Goal: Find contact information: Find contact information

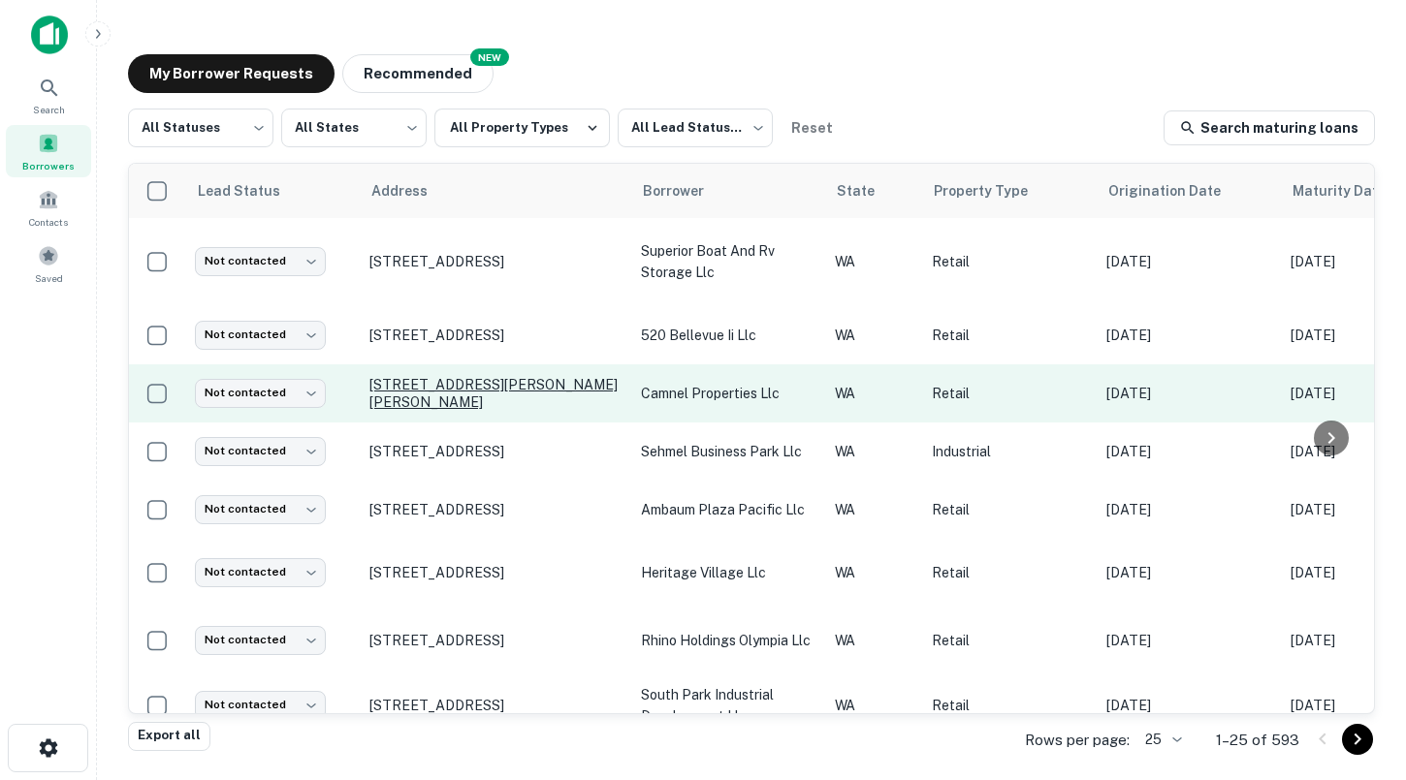
scroll to position [380, 0]
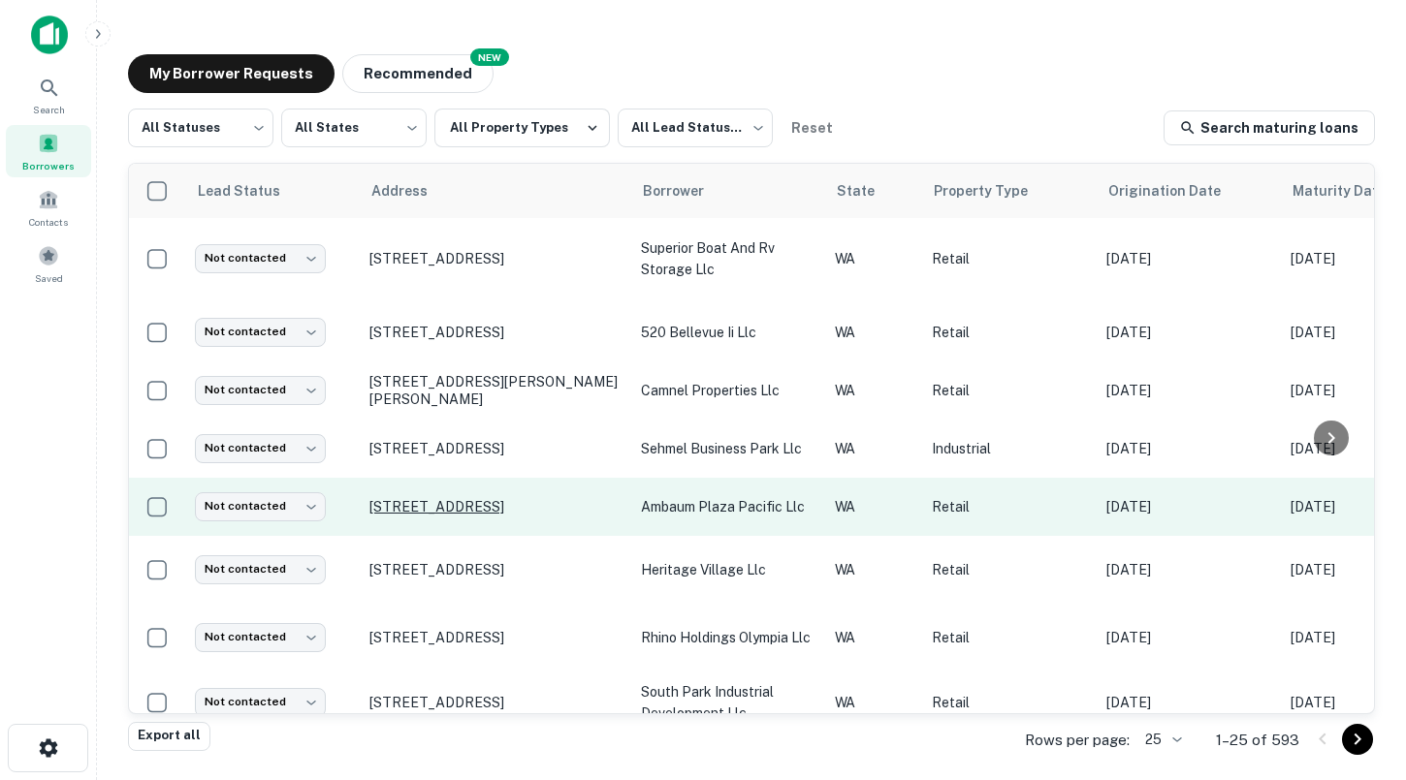
click at [521, 498] on p "[STREET_ADDRESS]" at bounding box center [495, 506] width 252 height 17
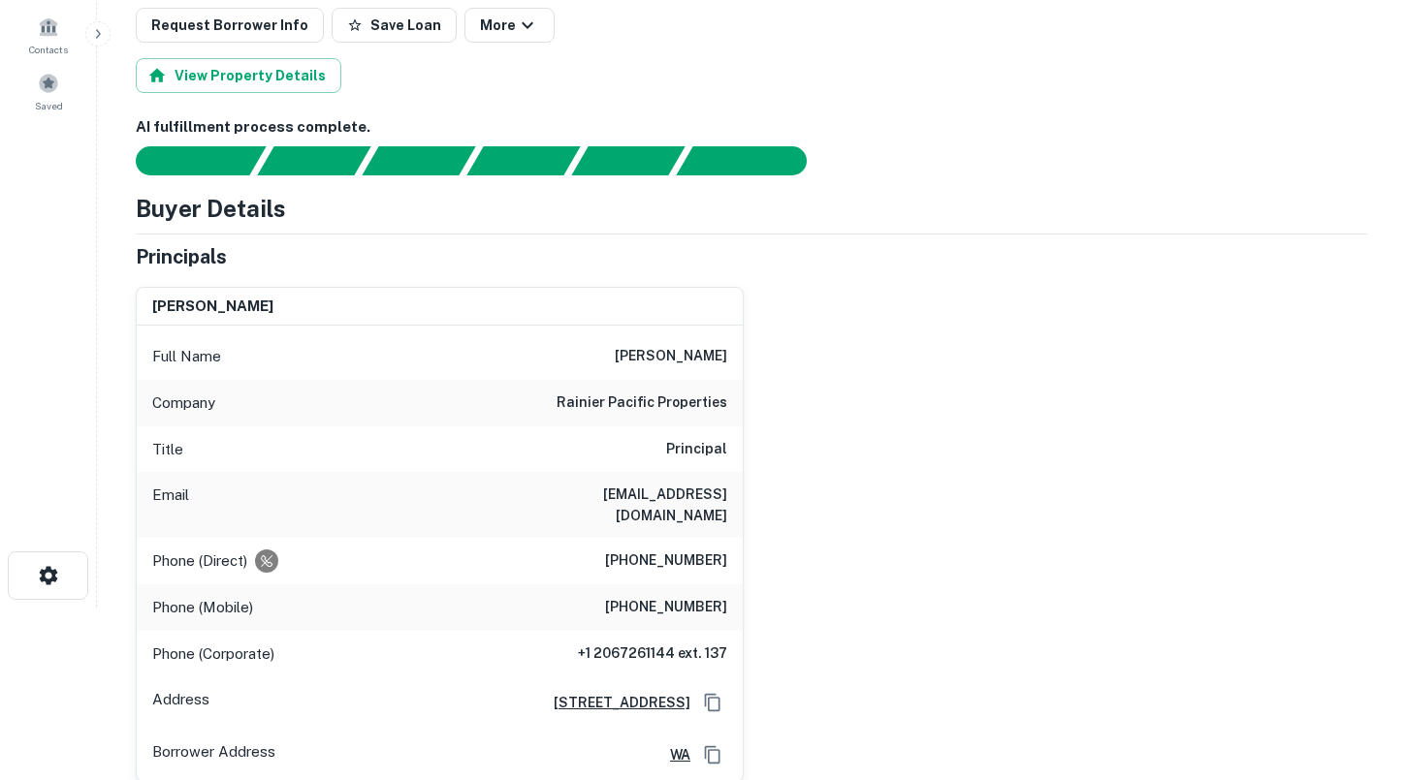
scroll to position [220, 0]
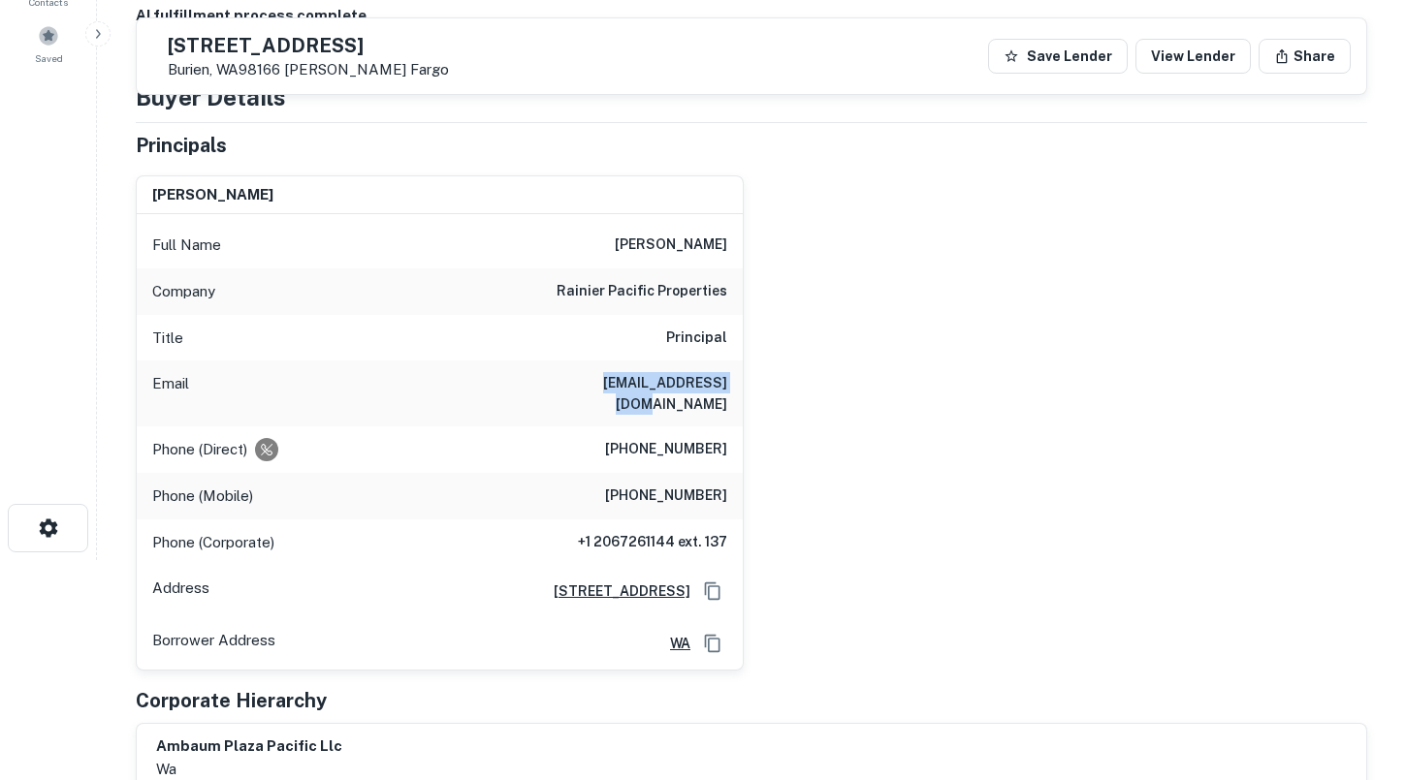
drag, startPoint x: 592, startPoint y: 390, endPoint x: 734, endPoint y: 389, distance: 141.5
click at [734, 389] on div "Email [EMAIL_ADDRESS][DOMAIN_NAME]" at bounding box center [440, 394] width 606 height 66
copy h6 "[EMAIL_ADDRESS][DOMAIN_NAME]"
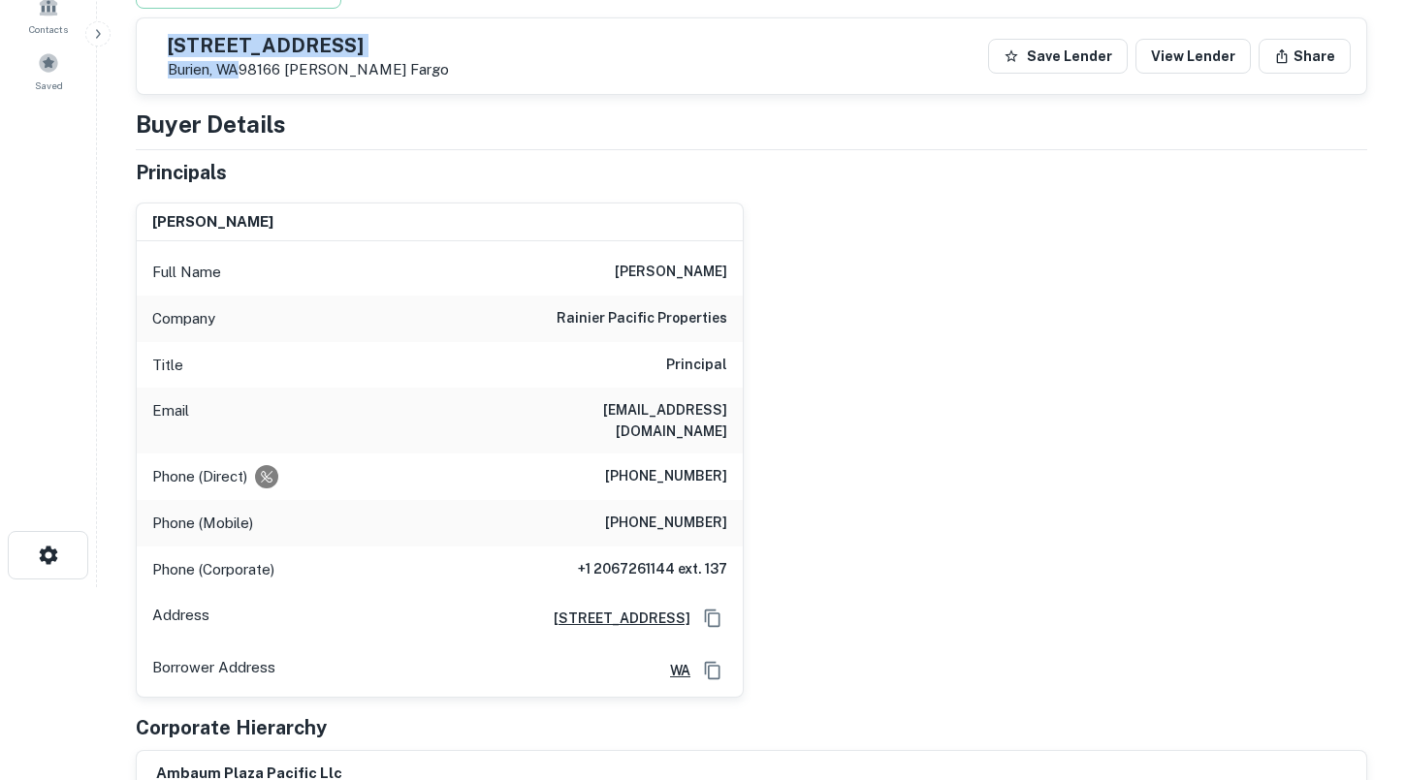
drag, startPoint x: 285, startPoint y: 72, endPoint x: 195, endPoint y: 45, distance: 94.1
click at [195, 45] on div "[STREET_ADDRESS][PERSON_NAME]" at bounding box center [300, 56] width 297 height 45
copy div "[STREET_ADDRESS]"
click at [283, 69] on p "Burien, WA98166 [PERSON_NAME] Fargo" at bounding box center [308, 69] width 281 height 17
drag, startPoint x: 286, startPoint y: 71, endPoint x: 213, endPoint y: 55, distance: 74.3
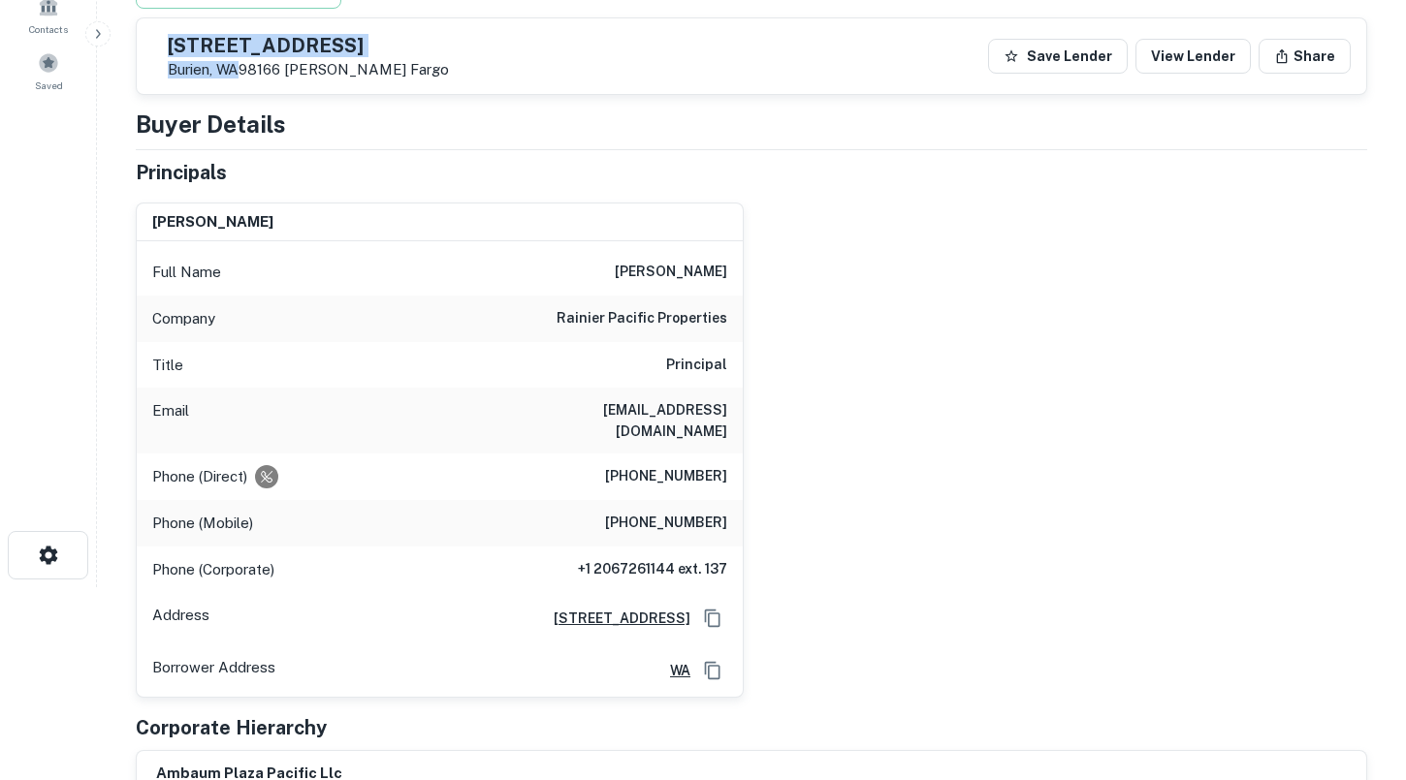
click at [213, 55] on div "[STREET_ADDRESS][PERSON_NAME]" at bounding box center [308, 57] width 281 height 43
copy div "[STREET_ADDRESS]"
drag, startPoint x: 638, startPoint y: 272, endPoint x: 752, endPoint y: 272, distance: 114.4
click at [752, 272] on div "[PERSON_NAME] Full Name [PERSON_NAME] Company rainier pacific properties Title …" at bounding box center [743, 442] width 1247 height 511
copy h6 "[PERSON_NAME]"
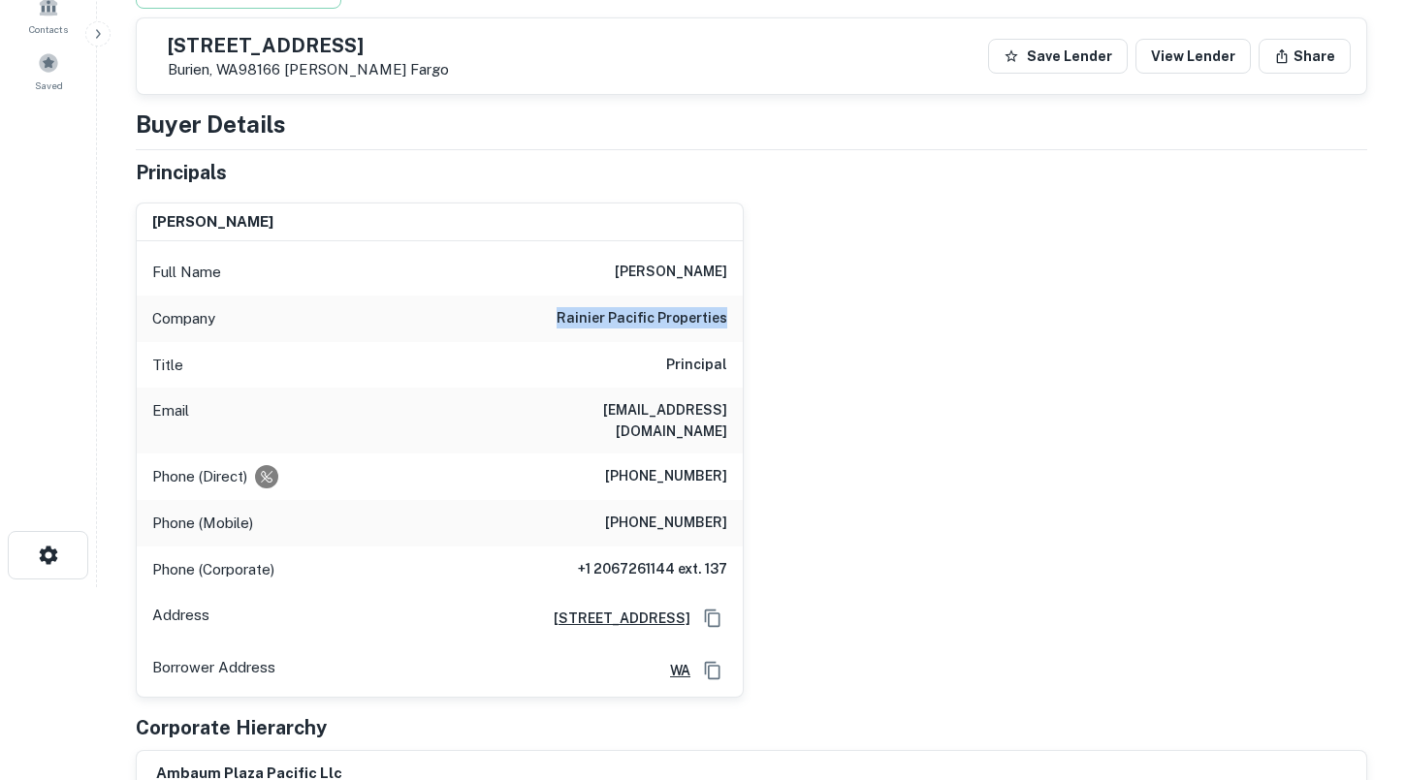
drag, startPoint x: 564, startPoint y: 319, endPoint x: 727, endPoint y: 321, distance: 162.9
click at [727, 321] on div "Company rainier pacific properties" at bounding box center [440, 319] width 606 height 47
copy h6 "rainier pacific properties"
drag, startPoint x: 620, startPoint y: 456, endPoint x: 731, endPoint y: 456, distance: 110.5
click at [731, 456] on div "Phone (Direct) [PHONE_NUMBER]" at bounding box center [440, 477] width 606 height 47
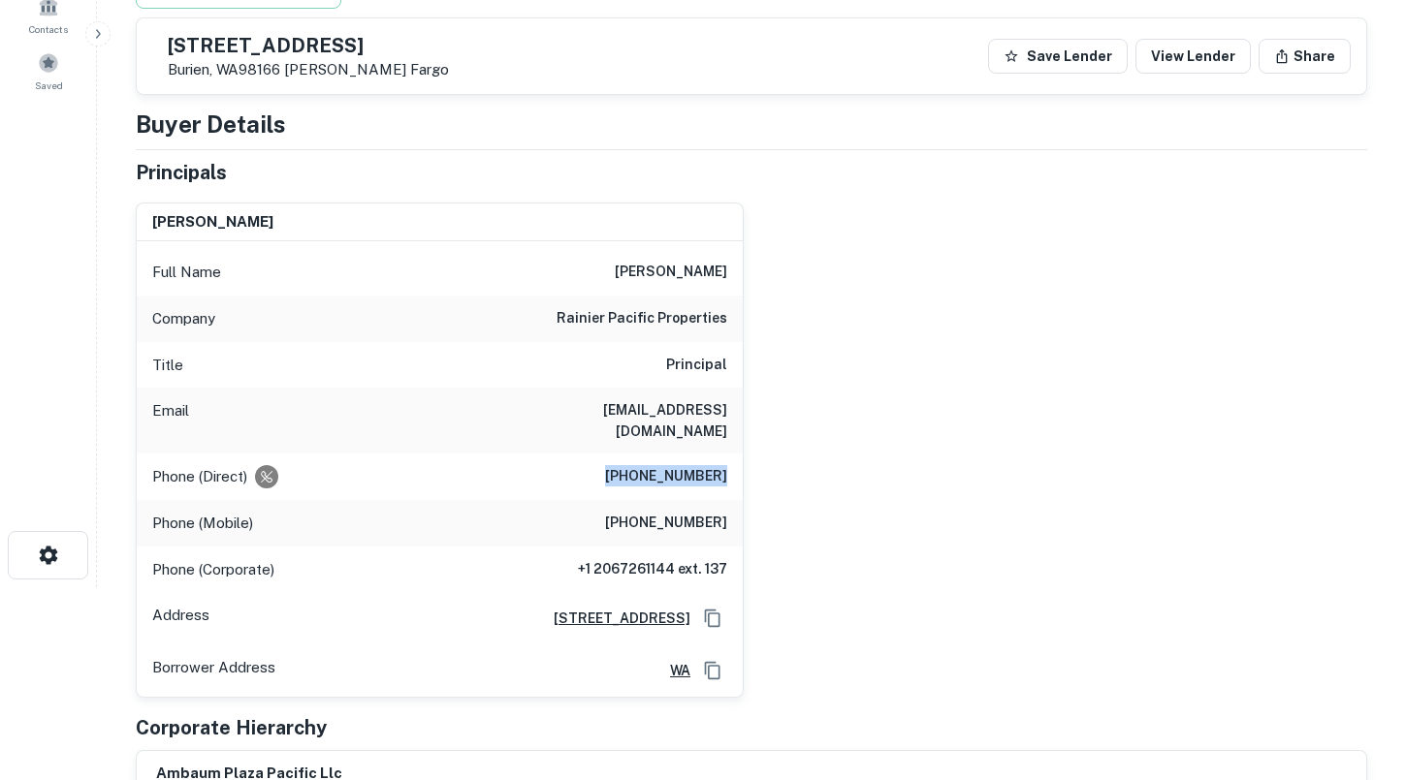
copy h6 "[PHONE_NUMBER]"
click at [394, 341] on div "Company rainier pacific properties" at bounding box center [440, 319] width 606 height 47
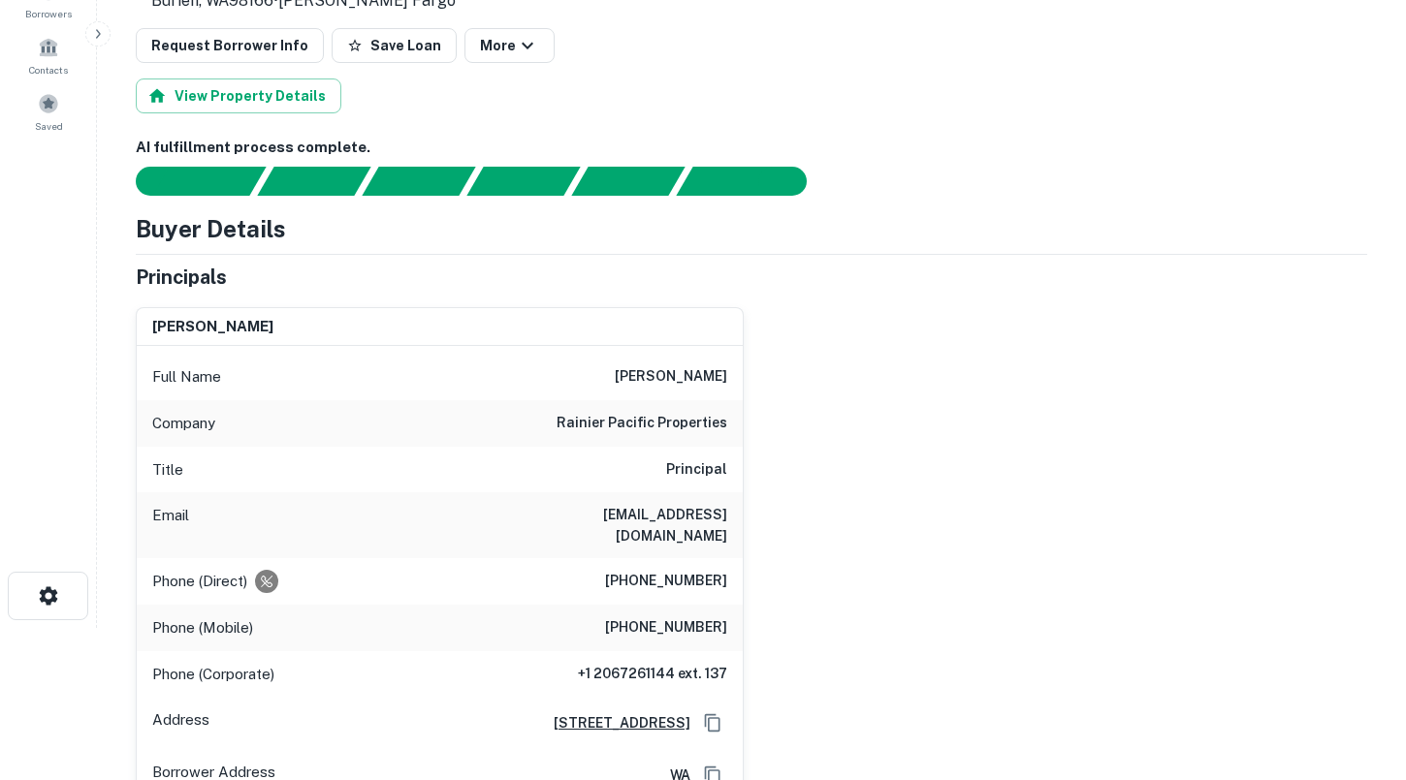
scroll to position [164, 0]
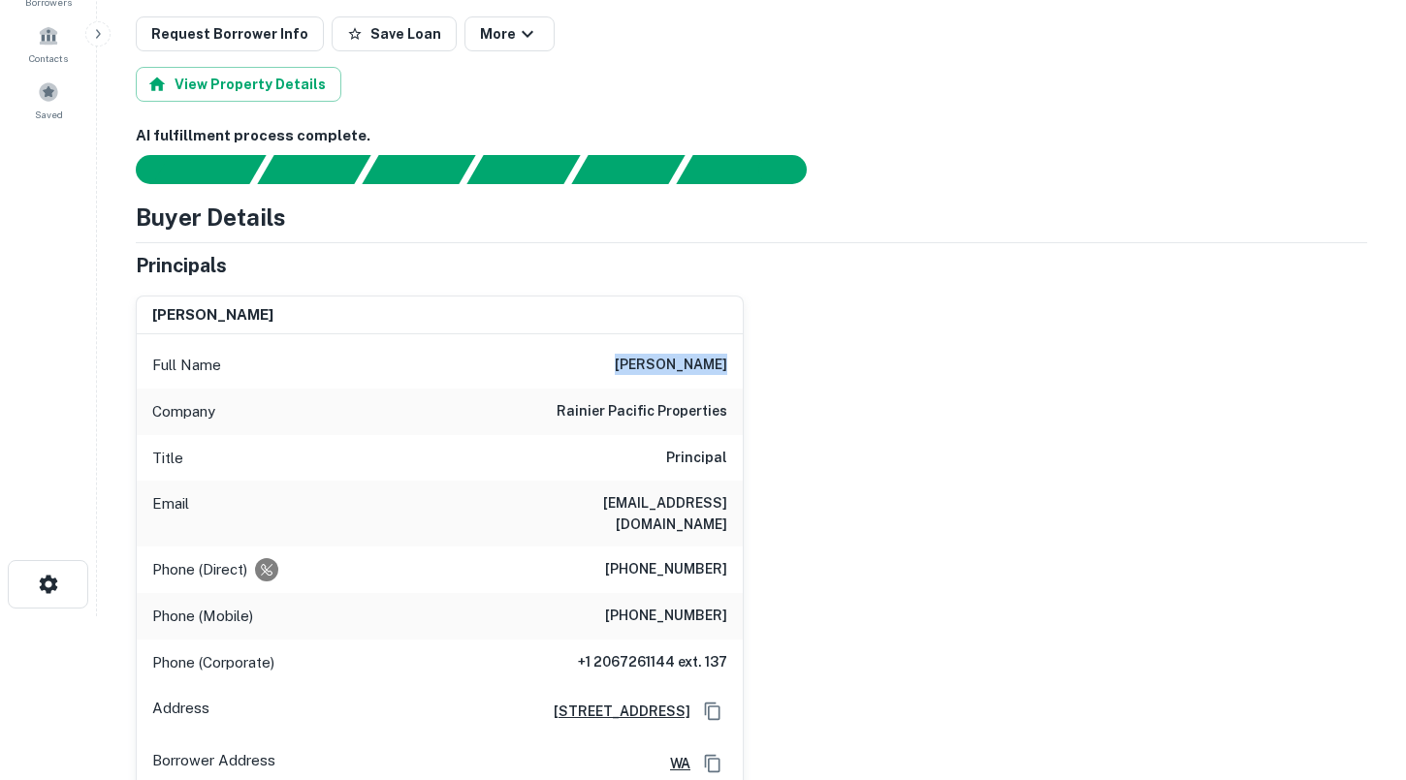
drag, startPoint x: 639, startPoint y: 366, endPoint x: 739, endPoint y: 367, distance: 99.8
click at [739, 367] on div "Full Name [PERSON_NAME]" at bounding box center [440, 365] width 606 height 47
copy h6 "[PERSON_NAME]"
click at [591, 502] on div "Email [EMAIL_ADDRESS][DOMAIN_NAME]" at bounding box center [440, 514] width 606 height 66
drag, startPoint x: 591, startPoint y: 505, endPoint x: 729, endPoint y: 505, distance: 137.6
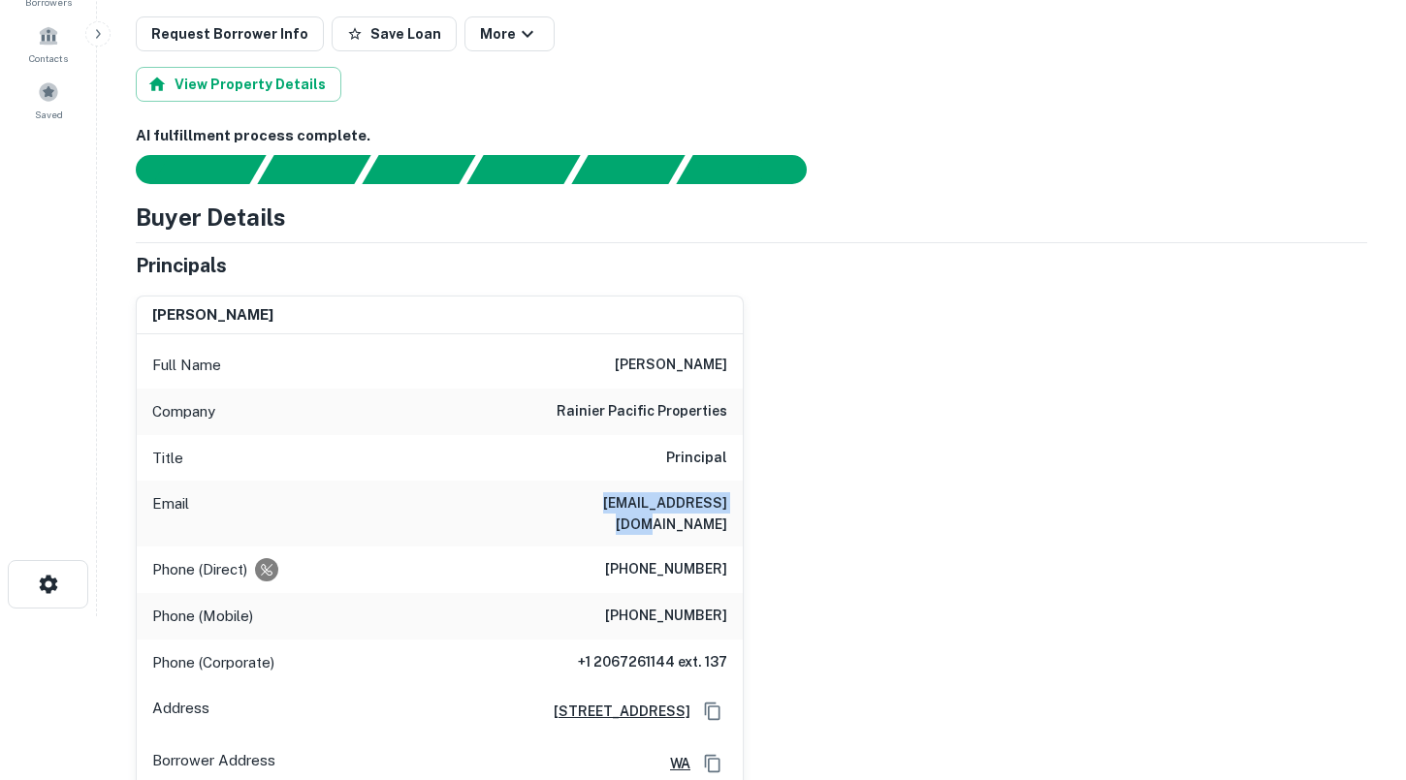
click at [729, 505] on div "Email [EMAIL_ADDRESS][DOMAIN_NAME]" at bounding box center [440, 514] width 606 height 66
copy h6 "[EMAIL_ADDRESS][DOMAIN_NAME]"
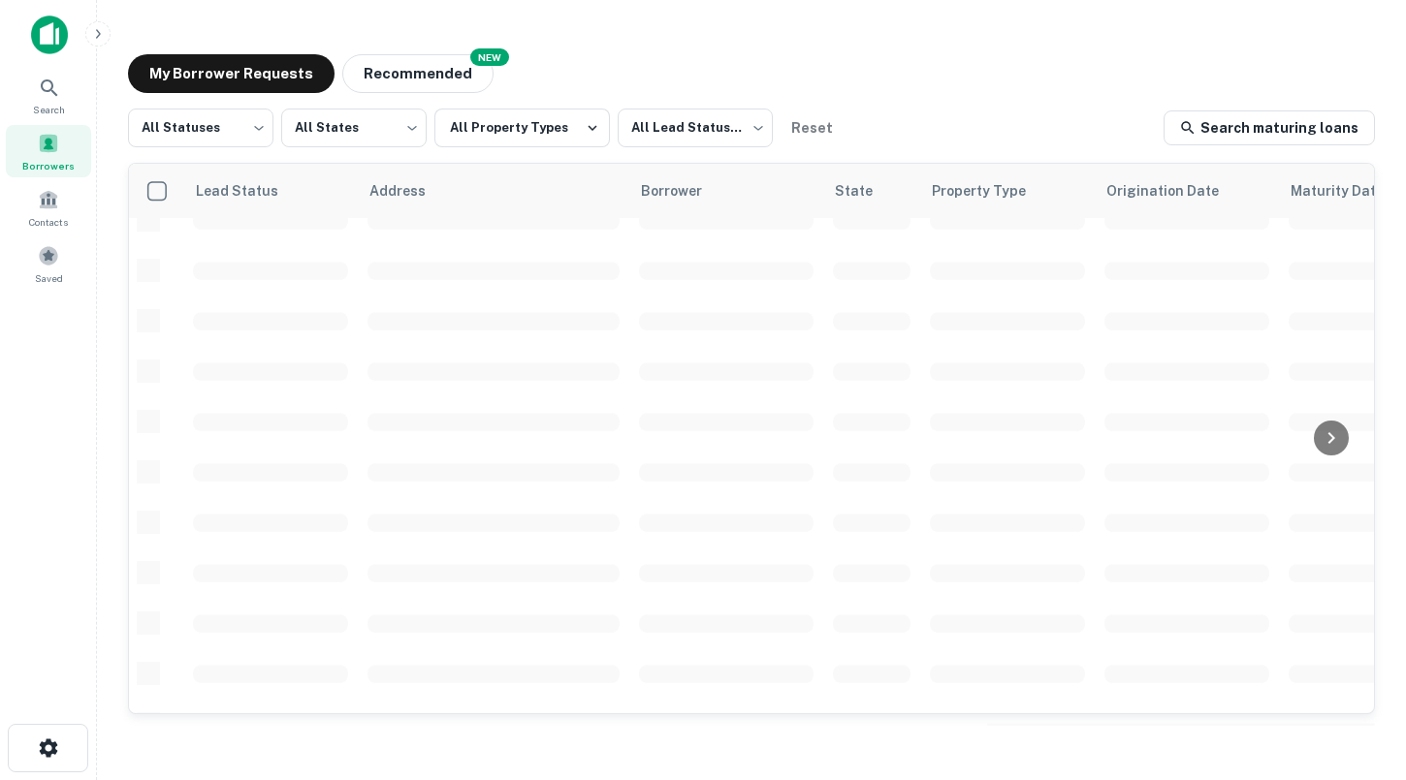
scroll to position [380, 0]
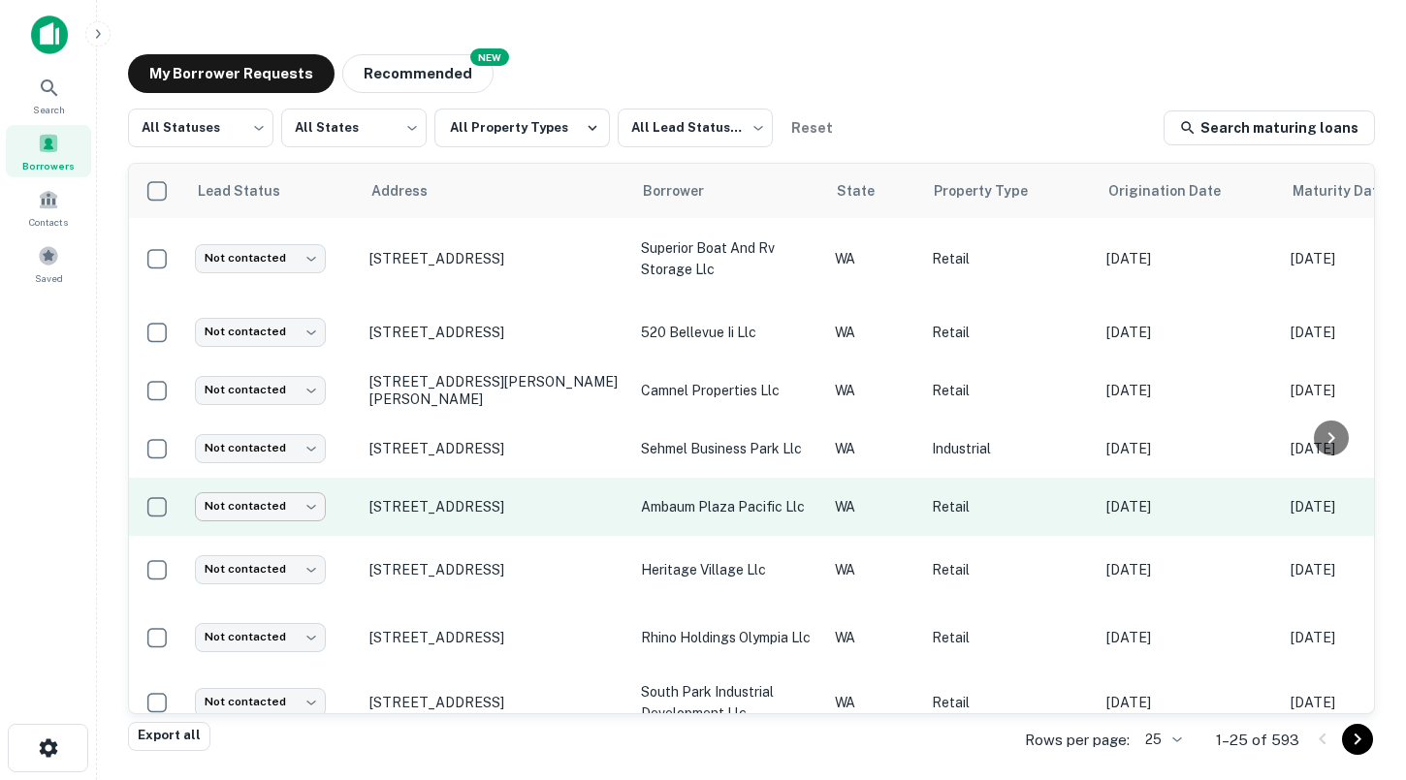
click at [297, 483] on body "Search Borrowers Contacts Saved My Borrower Requests NEW Recommended All Status…" at bounding box center [703, 390] width 1406 height 780
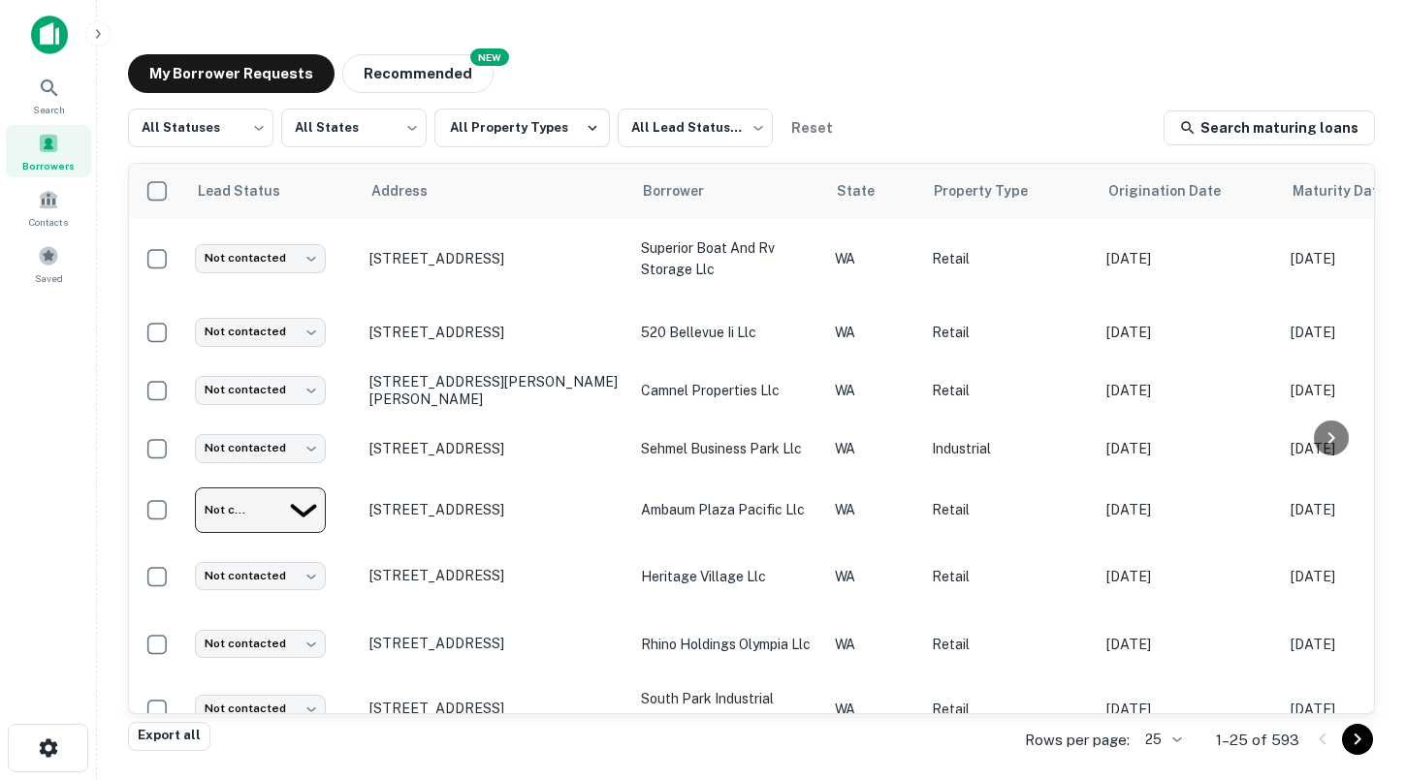
type input "*********"
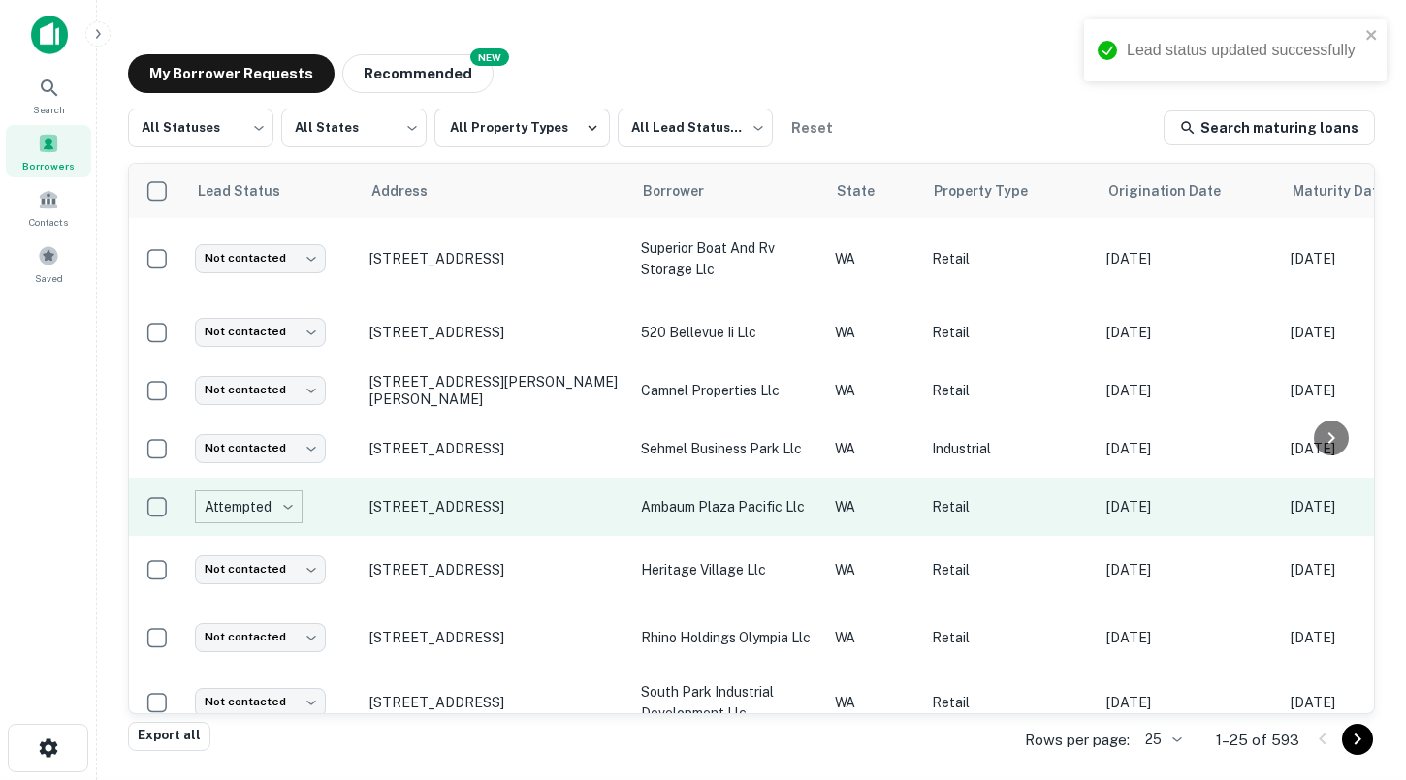
scroll to position [447, 0]
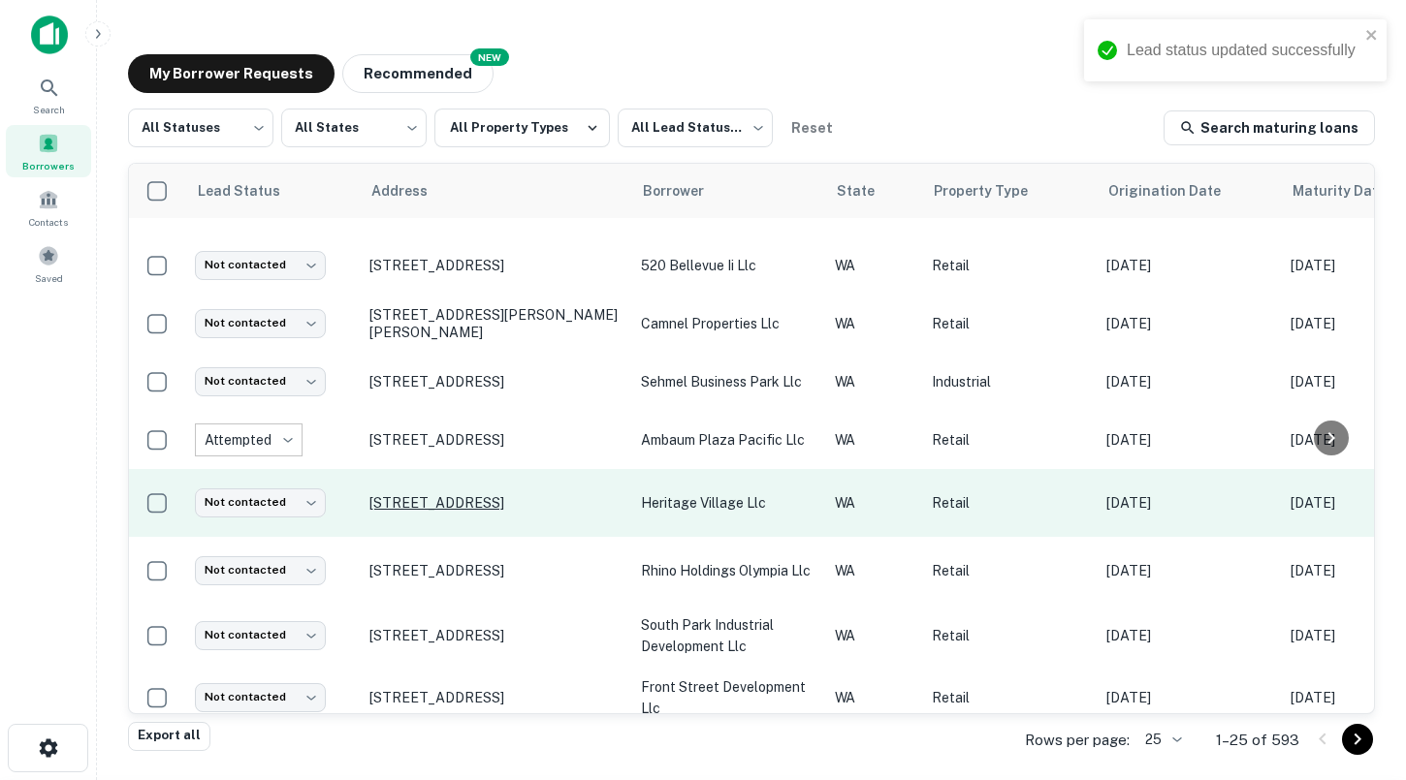
click at [396, 494] on p "[STREET_ADDRESS]" at bounding box center [495, 502] width 252 height 17
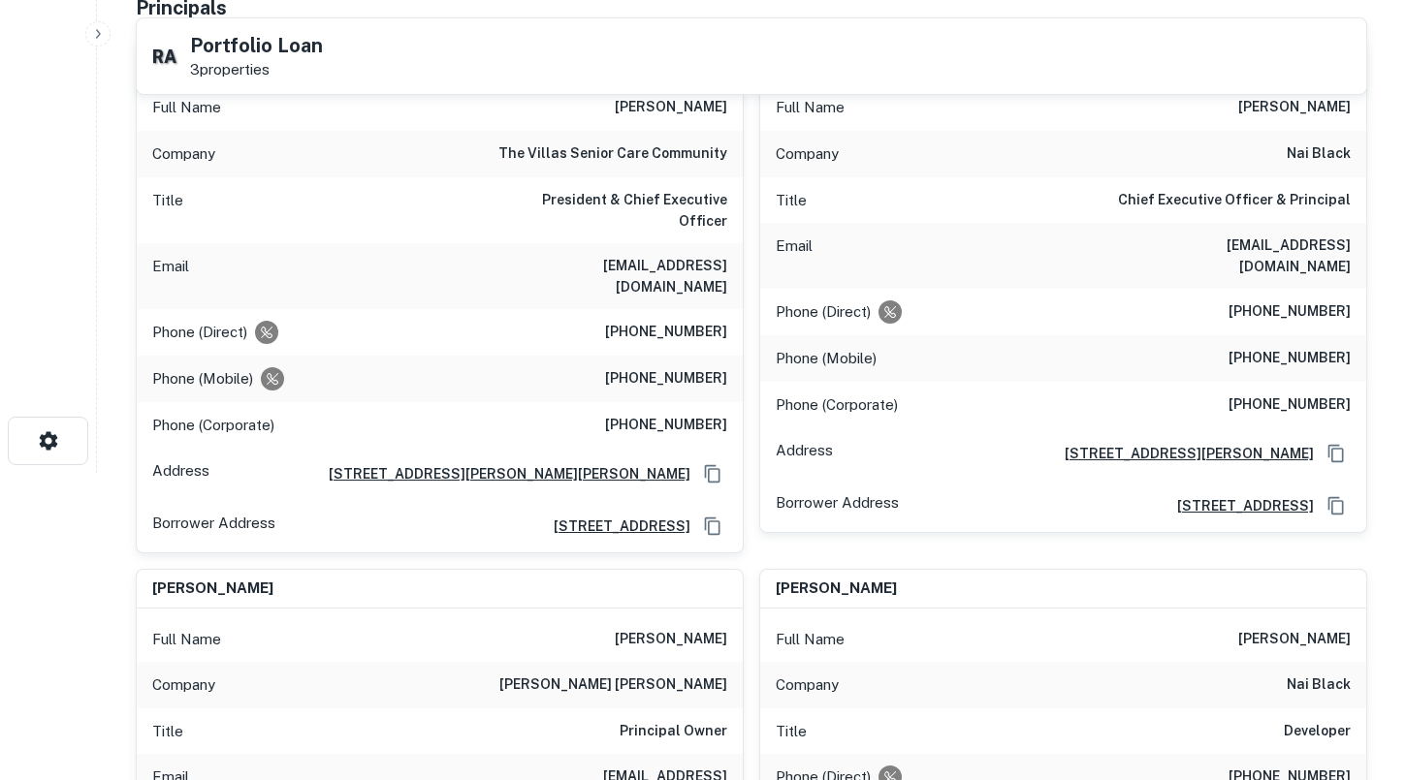
scroll to position [302, 0]
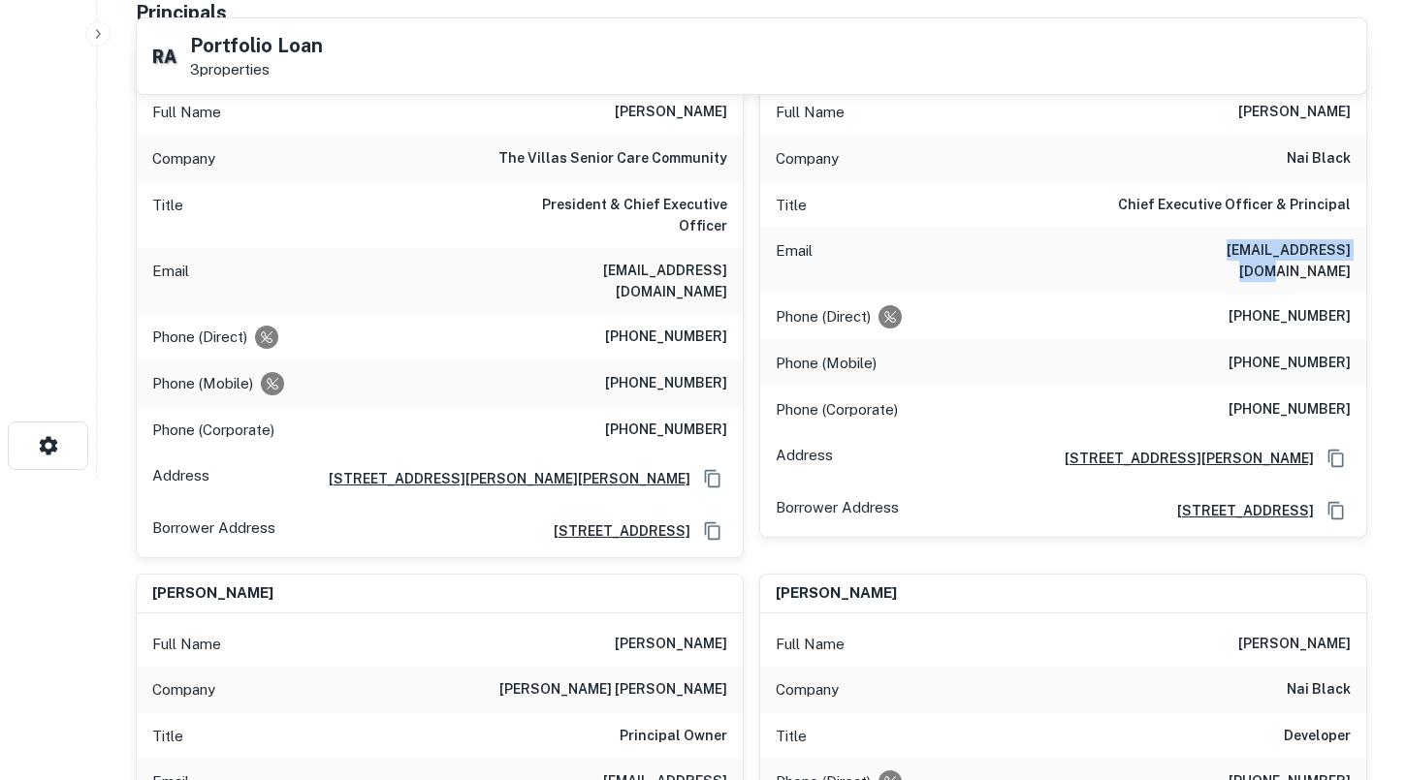
drag, startPoint x: 1212, startPoint y: 253, endPoint x: 1351, endPoint y: 252, distance: 139.6
click at [1351, 252] on div "Email [EMAIL_ADDRESS][DOMAIN_NAME]" at bounding box center [1063, 261] width 606 height 66
copy h6 "[EMAIL_ADDRESS][DOMAIN_NAME]"
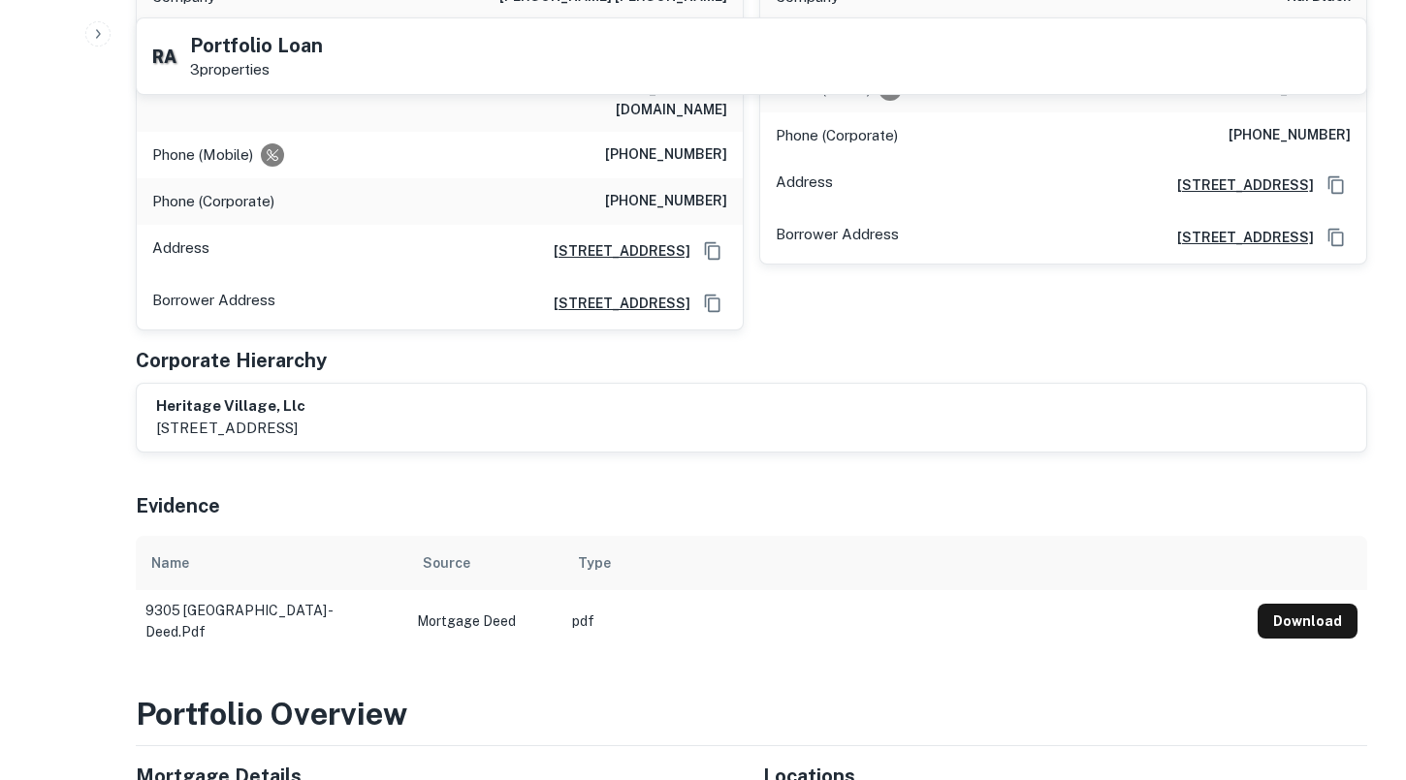
scroll to position [1023, 0]
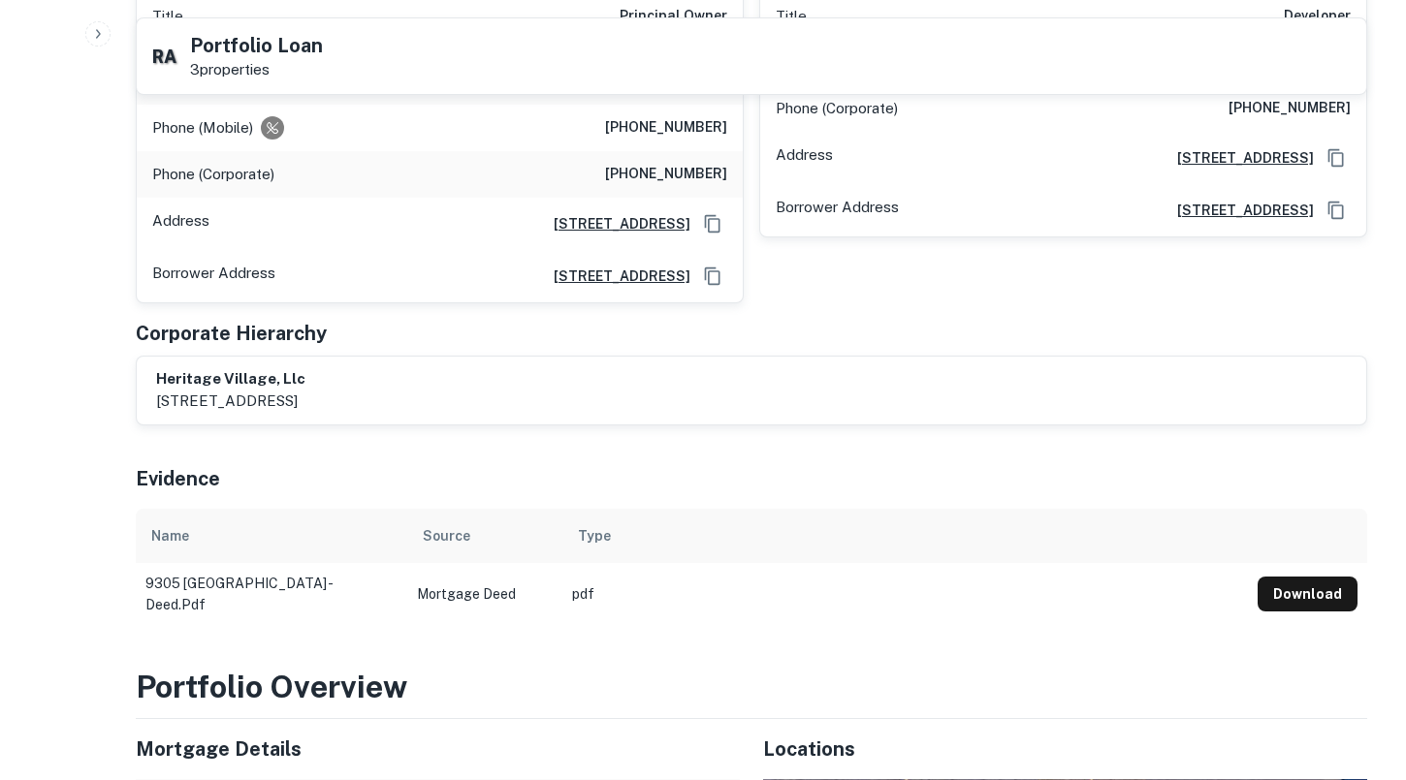
drag, startPoint x: 553, startPoint y: 342, endPoint x: 156, endPoint y: 342, distance: 396.5
click at [156, 368] on div "heritage village, llc [STREET_ADDRESS]" at bounding box center [751, 390] width 1190 height 45
copy p "[STREET_ADDRESS]"
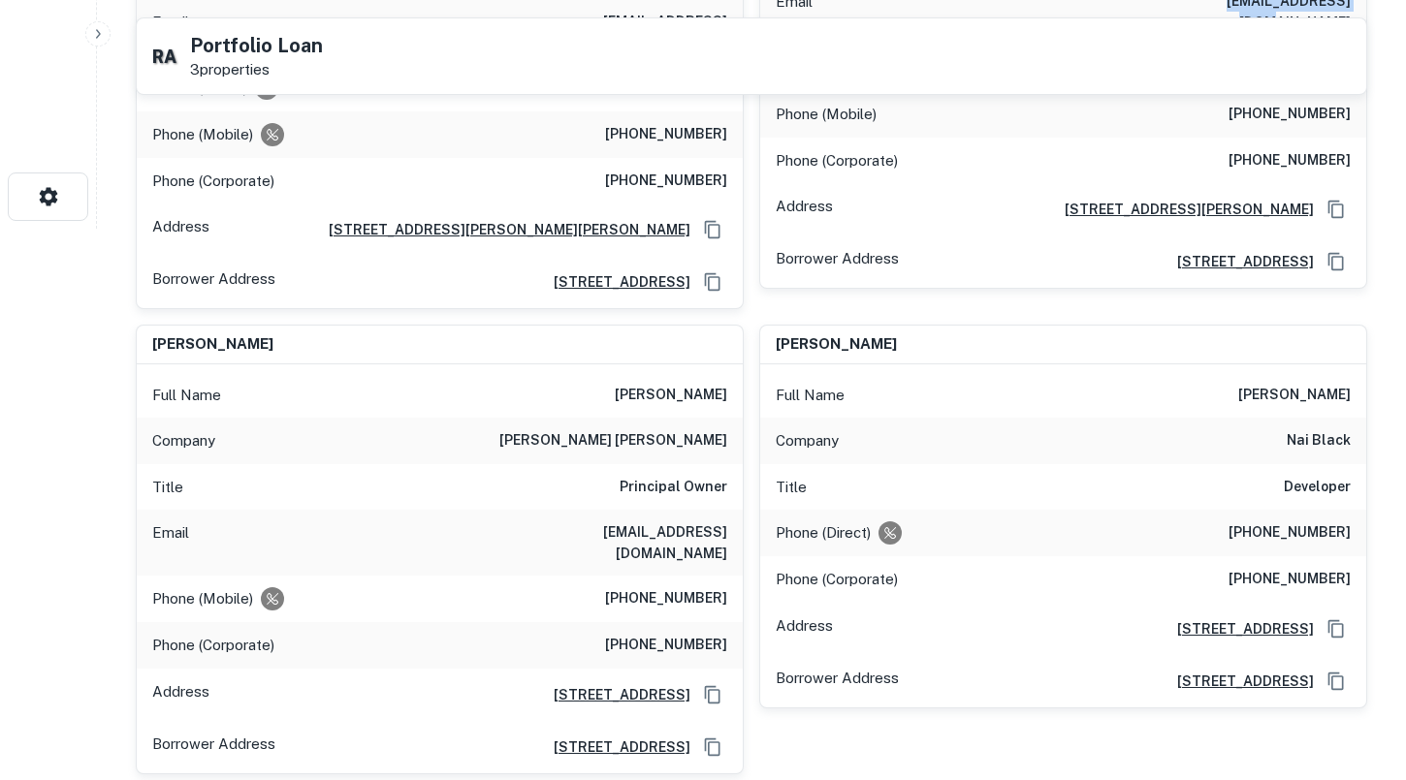
scroll to position [0, 0]
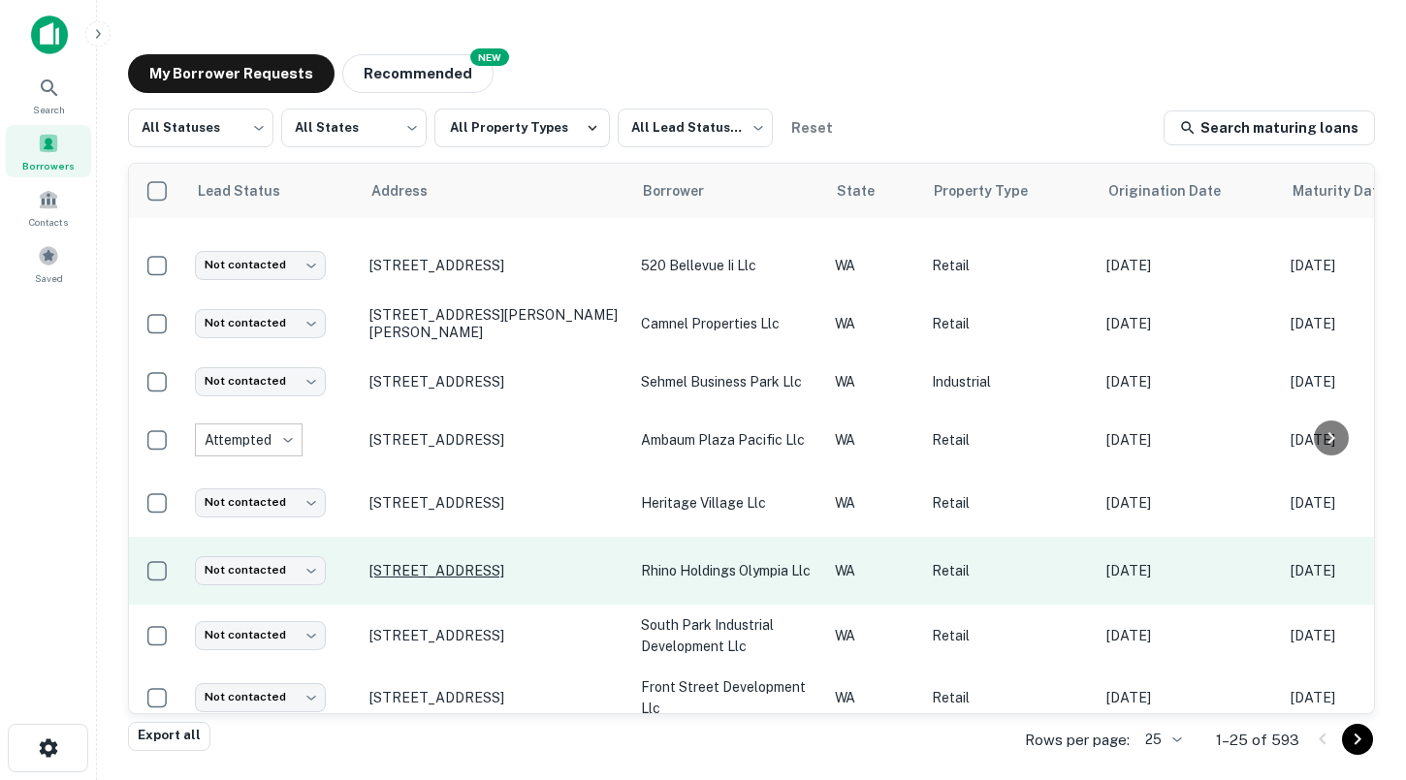
scroll to position [498, 0]
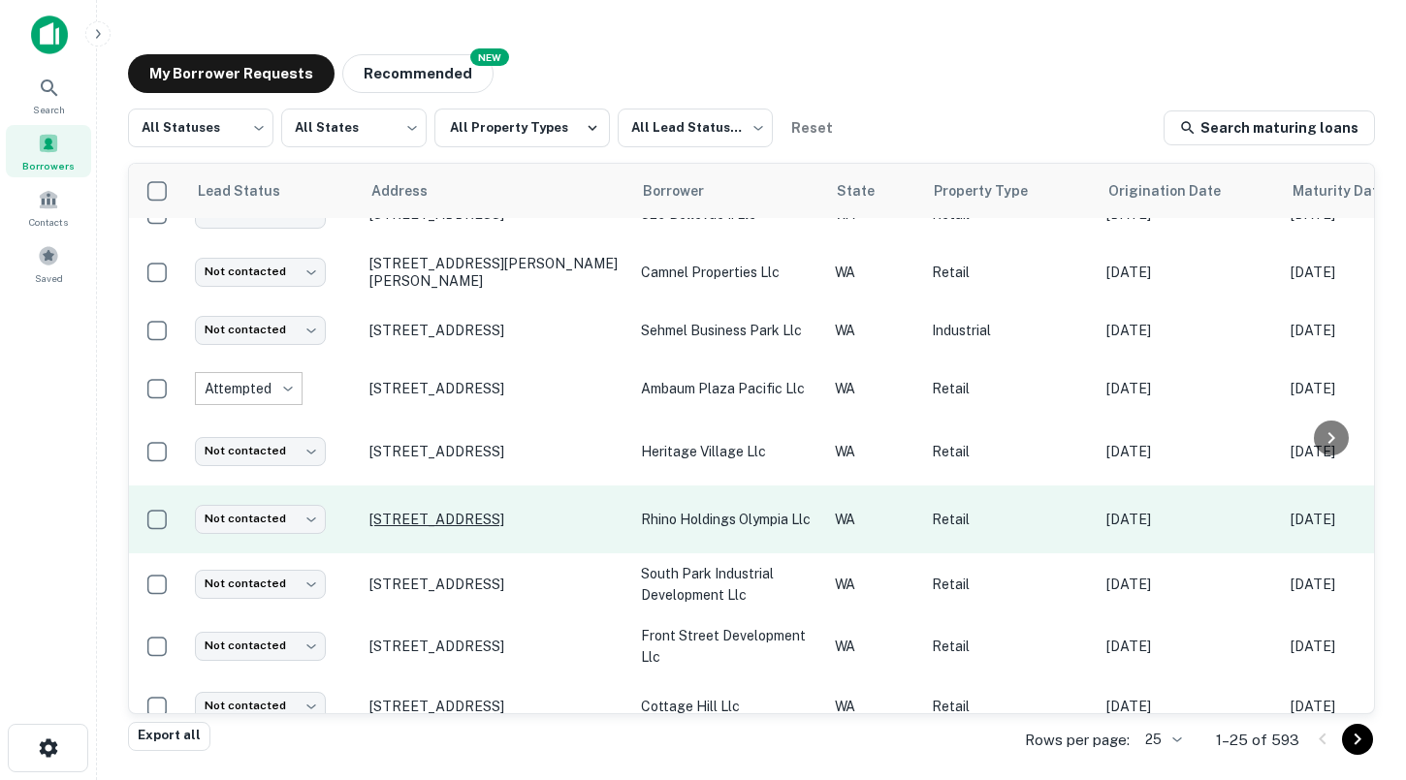
click at [464, 517] on p "[STREET_ADDRESS]" at bounding box center [495, 519] width 252 height 17
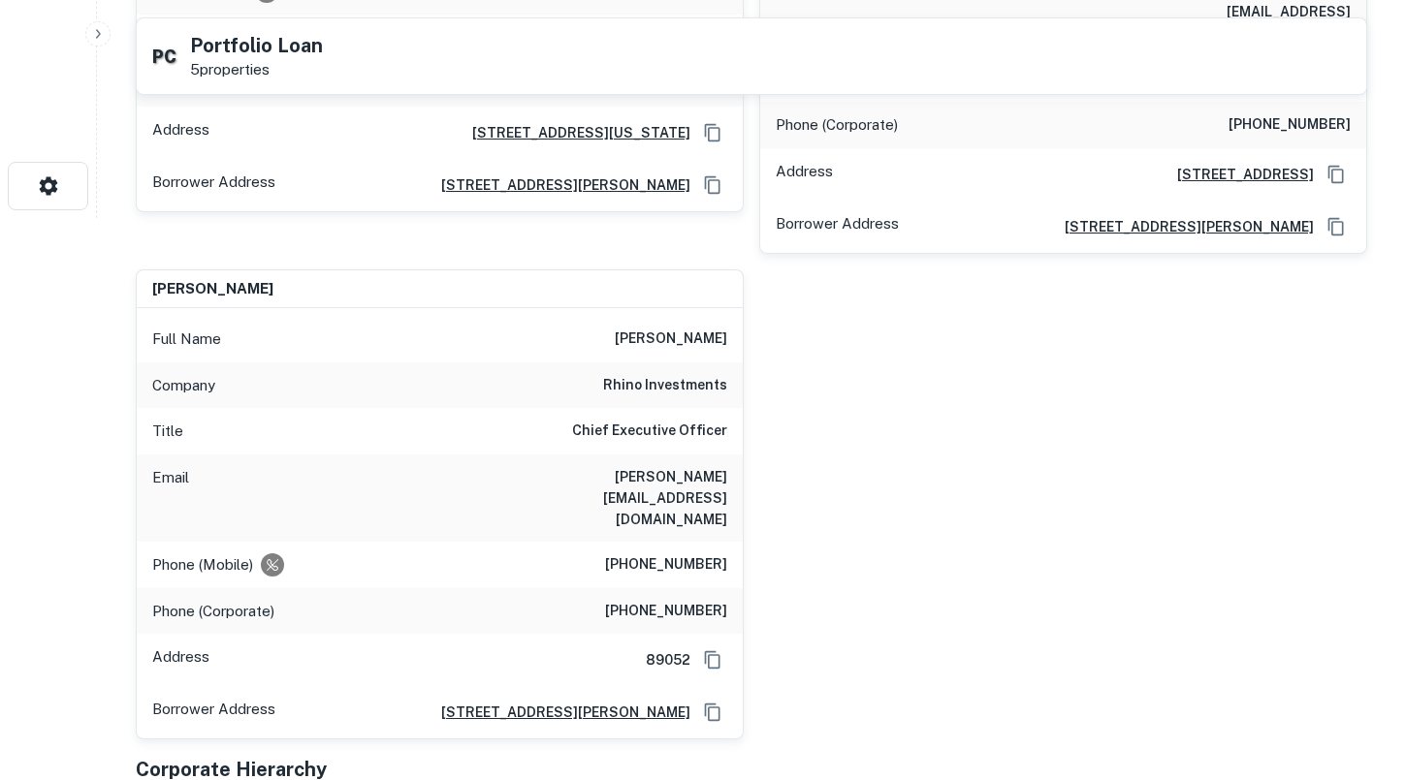
scroll to position [584, 0]
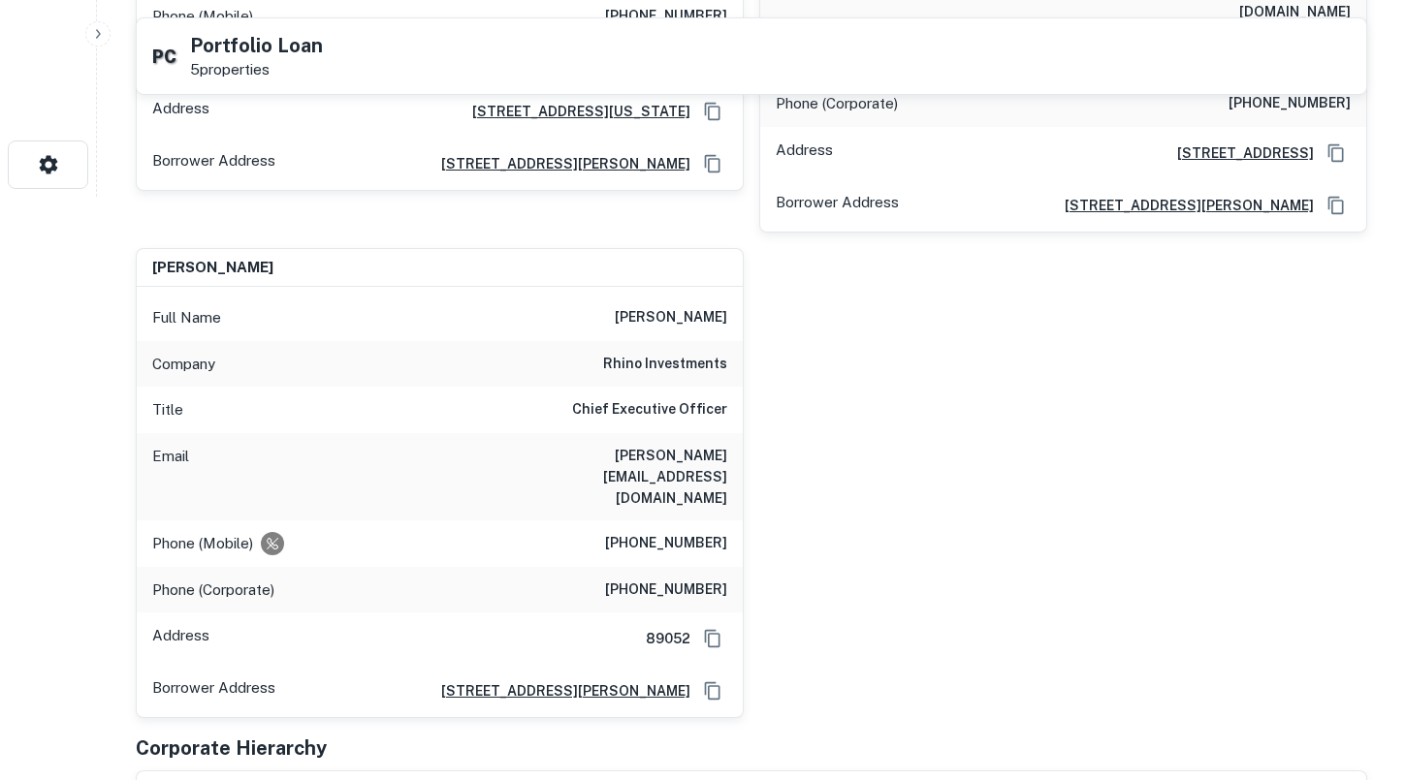
drag, startPoint x: 607, startPoint y: 432, endPoint x: 715, endPoint y: 430, distance: 108.6
click at [716, 445] on h6 "[PERSON_NAME][EMAIL_ADDRESS][DOMAIN_NAME]" at bounding box center [610, 477] width 233 height 64
click at [719, 445] on h6 "[PERSON_NAME][EMAIL_ADDRESS][DOMAIN_NAME]" at bounding box center [610, 477] width 233 height 64
drag, startPoint x: 723, startPoint y: 432, endPoint x: 602, endPoint y: 437, distance: 121.3
click at [602, 437] on div "Email [PERSON_NAME][EMAIL_ADDRESS][DOMAIN_NAME]" at bounding box center [440, 476] width 606 height 87
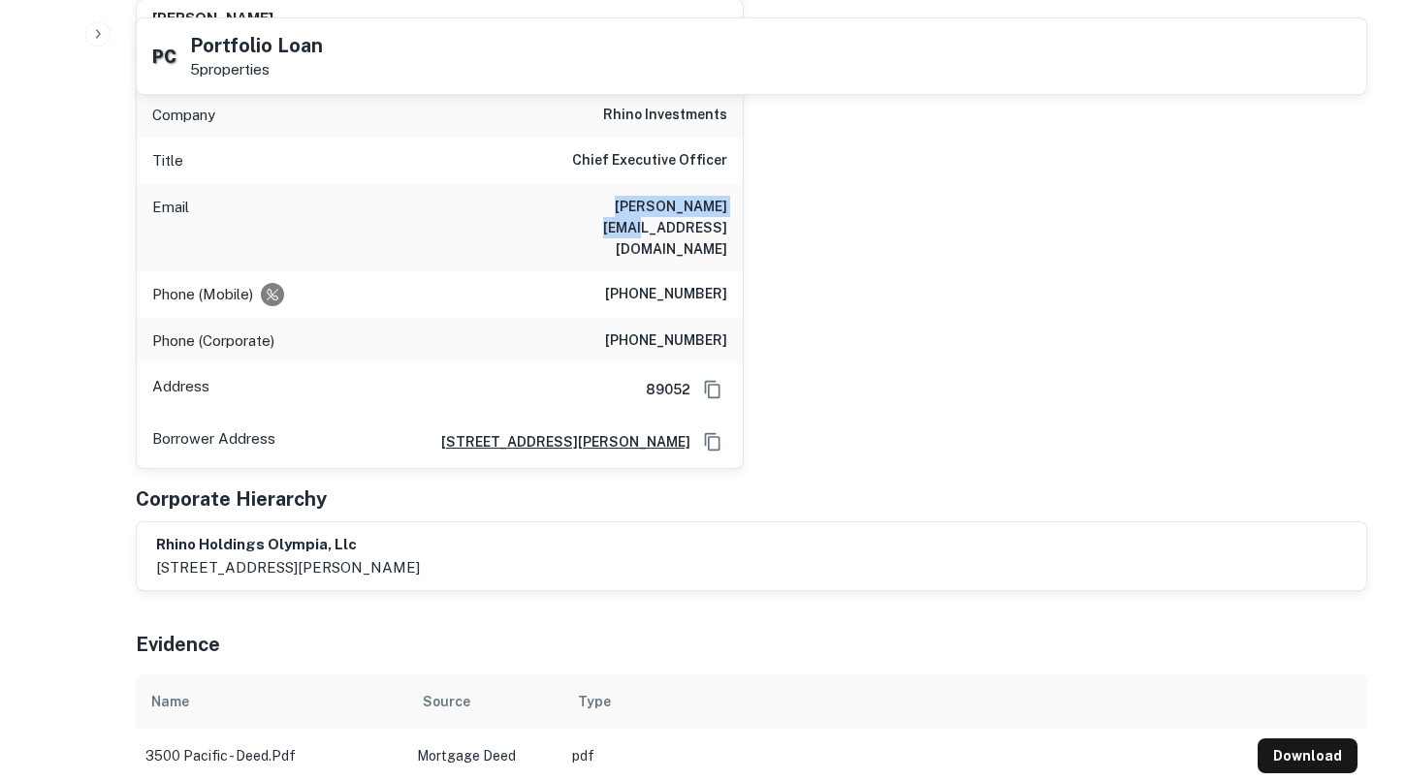
scroll to position [983, 0]
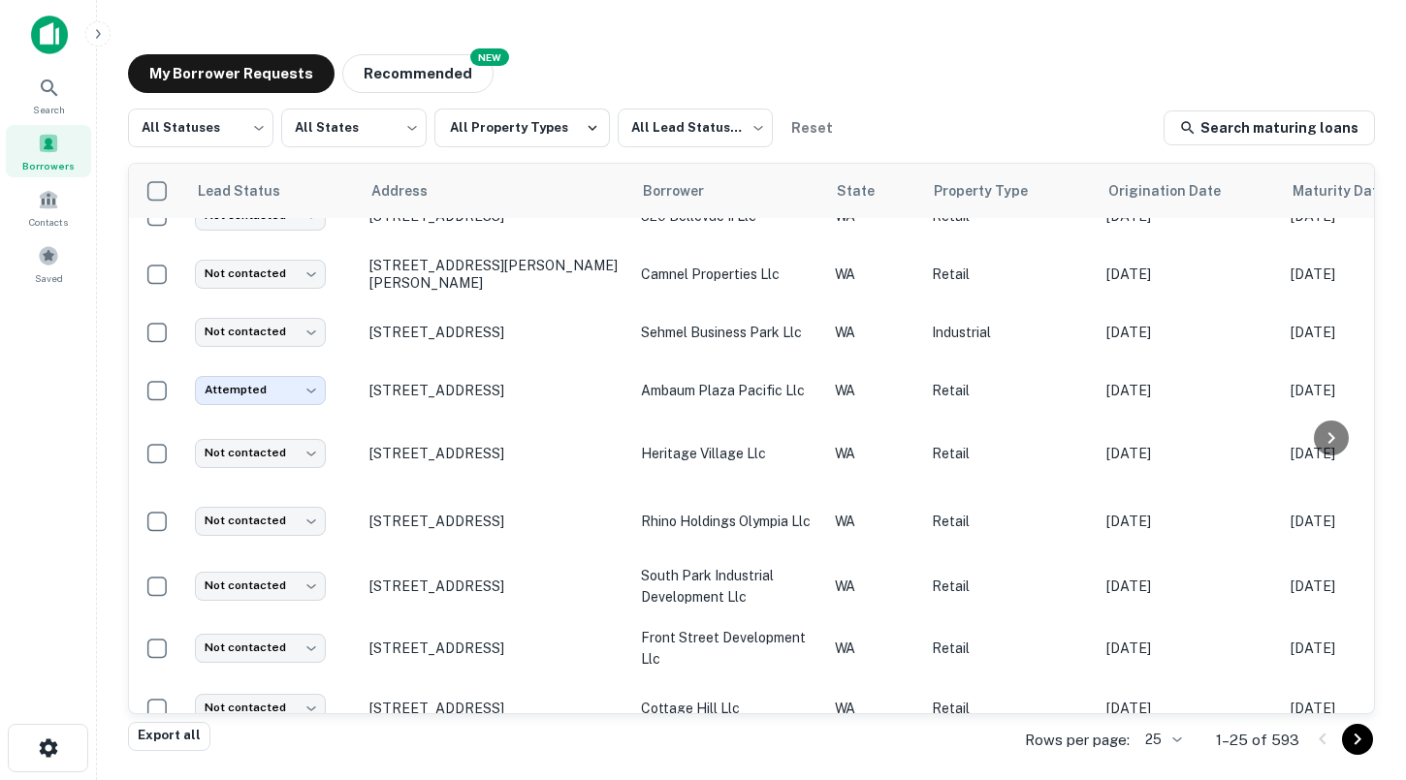
scroll to position [498, 0]
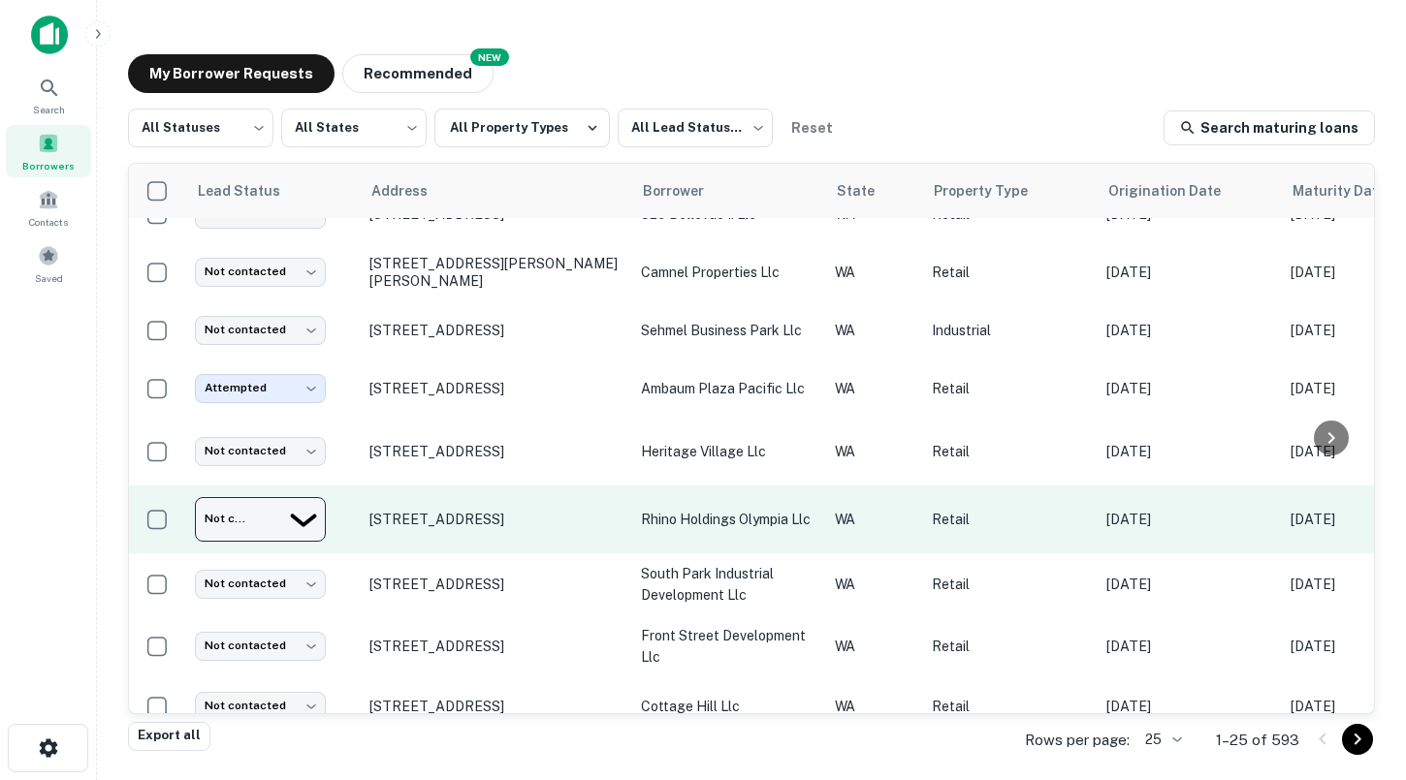
click at [308, 516] on body "Search Borrowers Contacts Saved My Borrower Requests NEW Recommended All Status…" at bounding box center [703, 390] width 1406 height 780
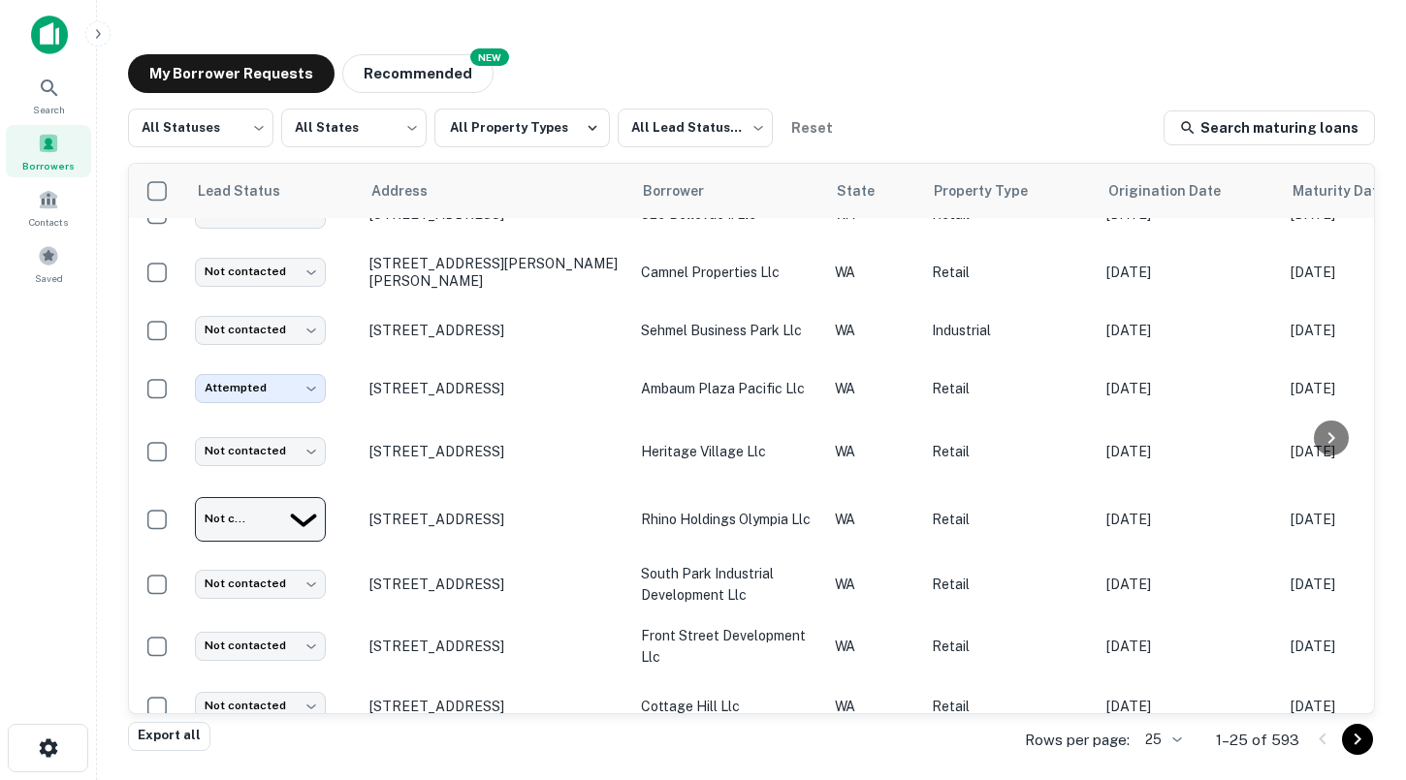
type input "**********"
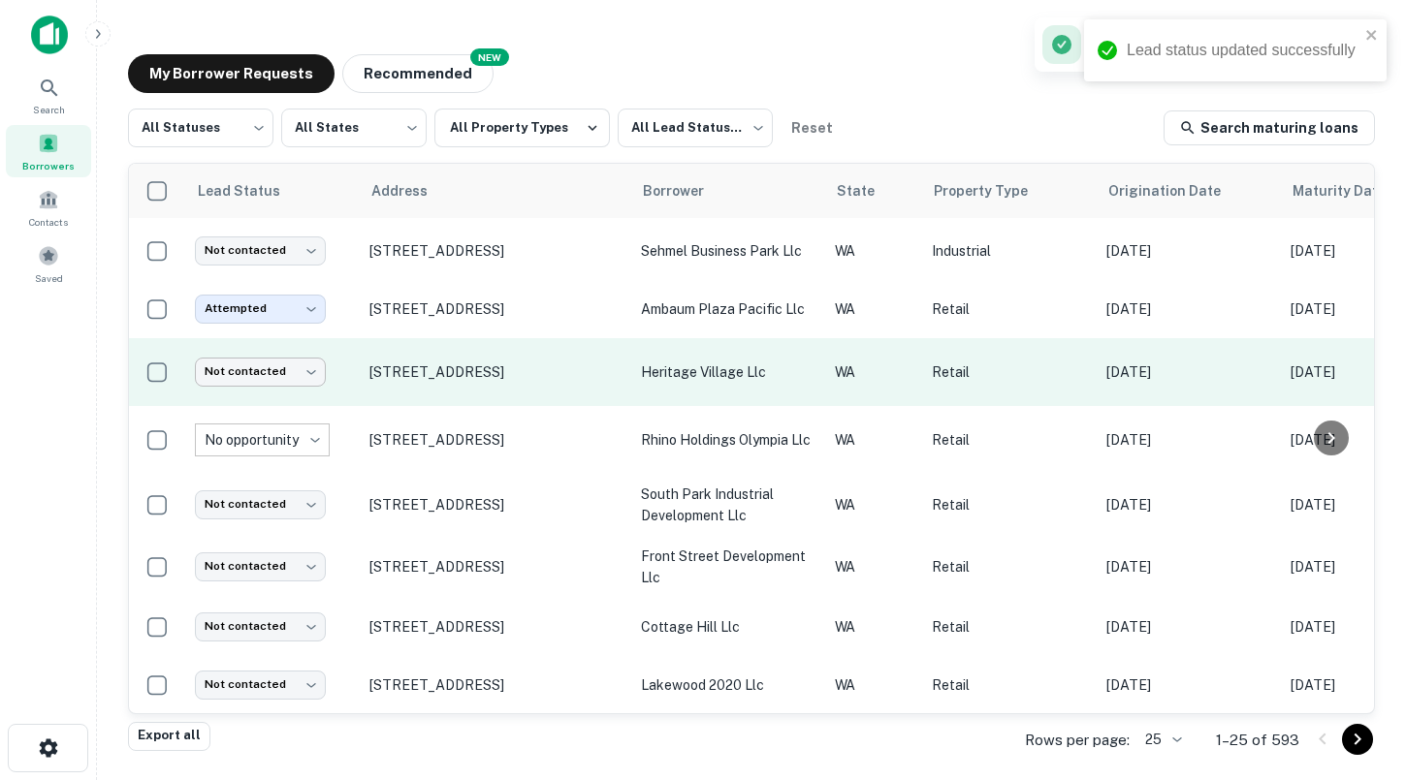
scroll to position [582, 0]
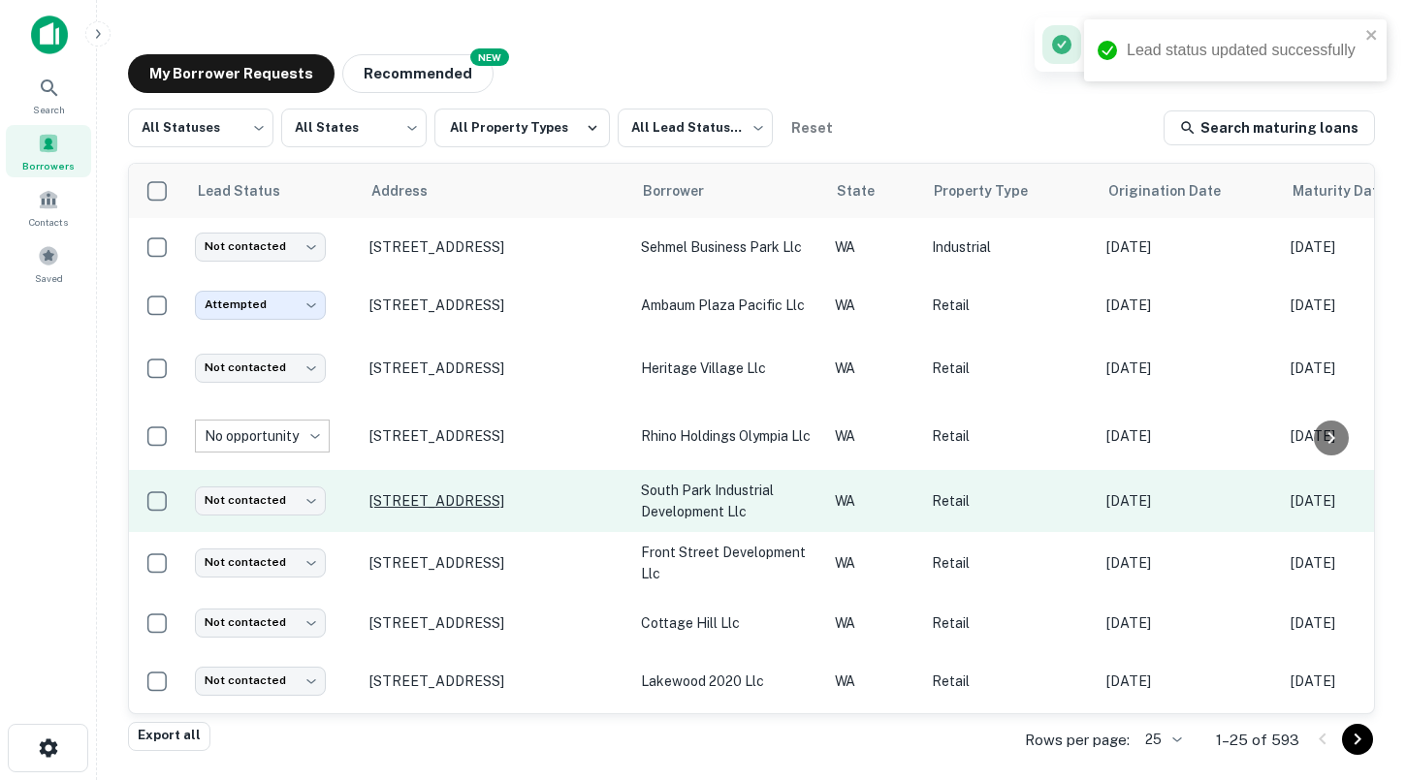
click at [536, 495] on p "[STREET_ADDRESS]" at bounding box center [495, 500] width 252 height 17
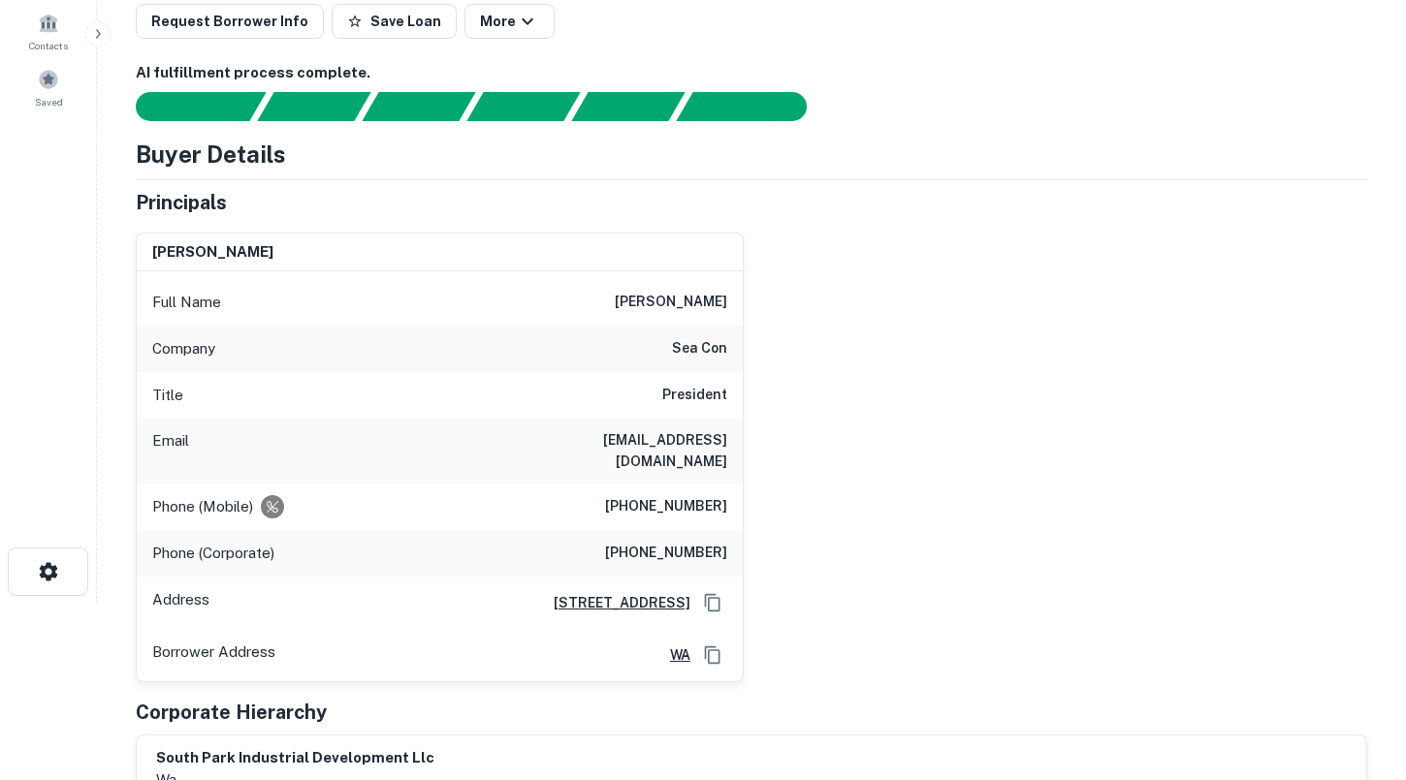
scroll to position [179, 0]
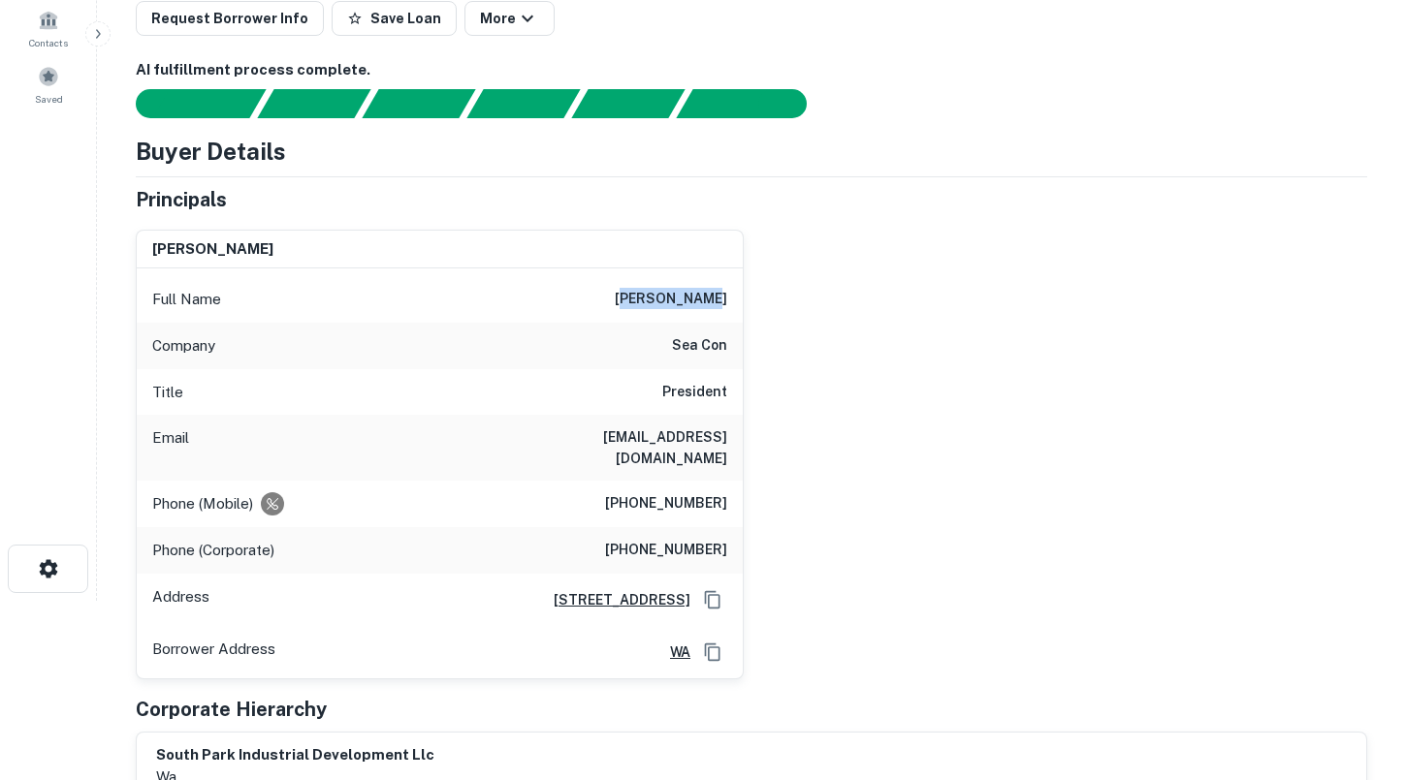
drag, startPoint x: 645, startPoint y: 300, endPoint x: 730, endPoint y: 299, distance: 85.3
click at [730, 299] on div "Full Name [PERSON_NAME]" at bounding box center [440, 299] width 606 height 47
drag, startPoint x: 730, startPoint y: 307, endPoint x: 632, endPoint y: 306, distance: 97.9
click at [632, 306] on div "Full Name [PERSON_NAME]" at bounding box center [440, 299] width 606 height 47
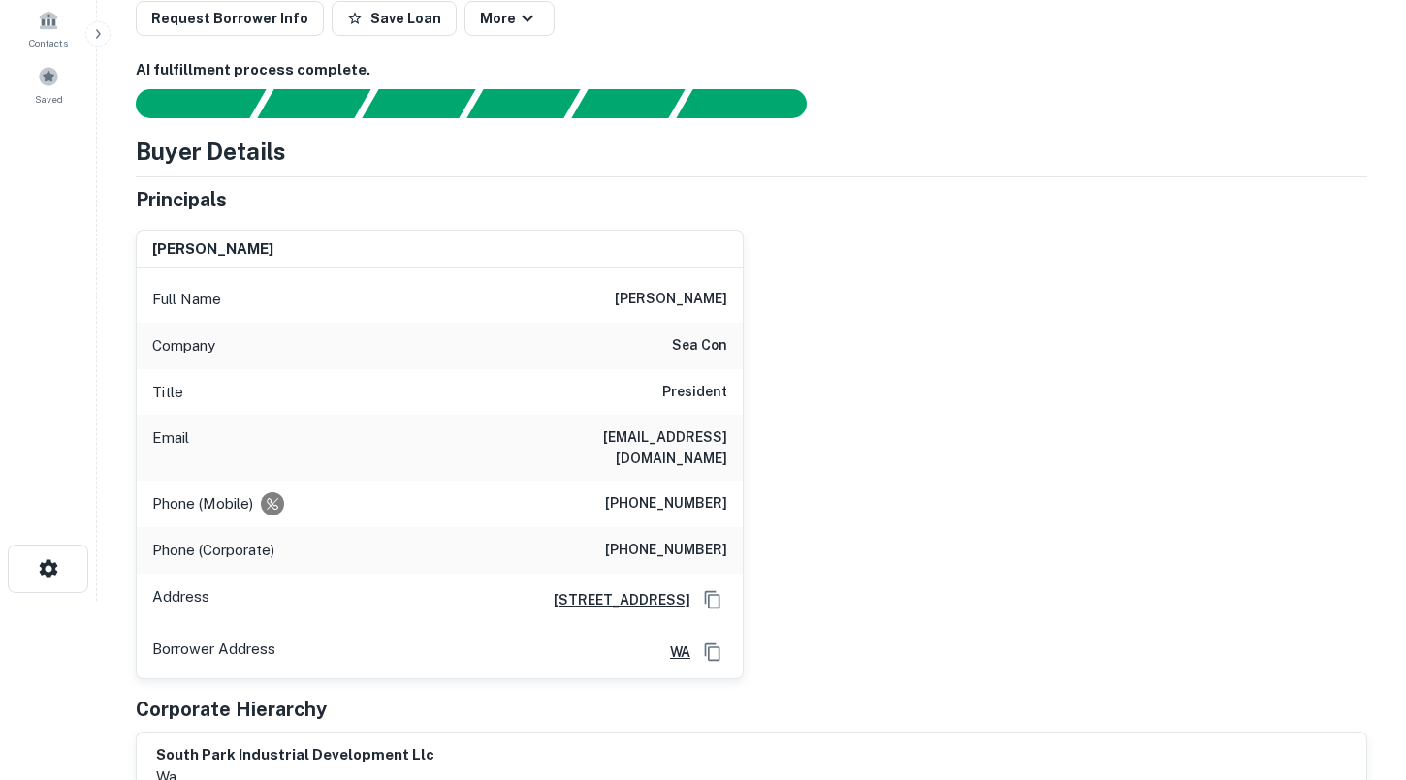
click at [566, 436] on h6 "[EMAIL_ADDRESS][DOMAIN_NAME]" at bounding box center [610, 448] width 233 height 43
drag, startPoint x: 566, startPoint y: 436, endPoint x: 729, endPoint y: 434, distance: 162.9
click at [729, 434] on div "Email [EMAIL_ADDRESS][DOMAIN_NAME]" at bounding box center [440, 448] width 606 height 66
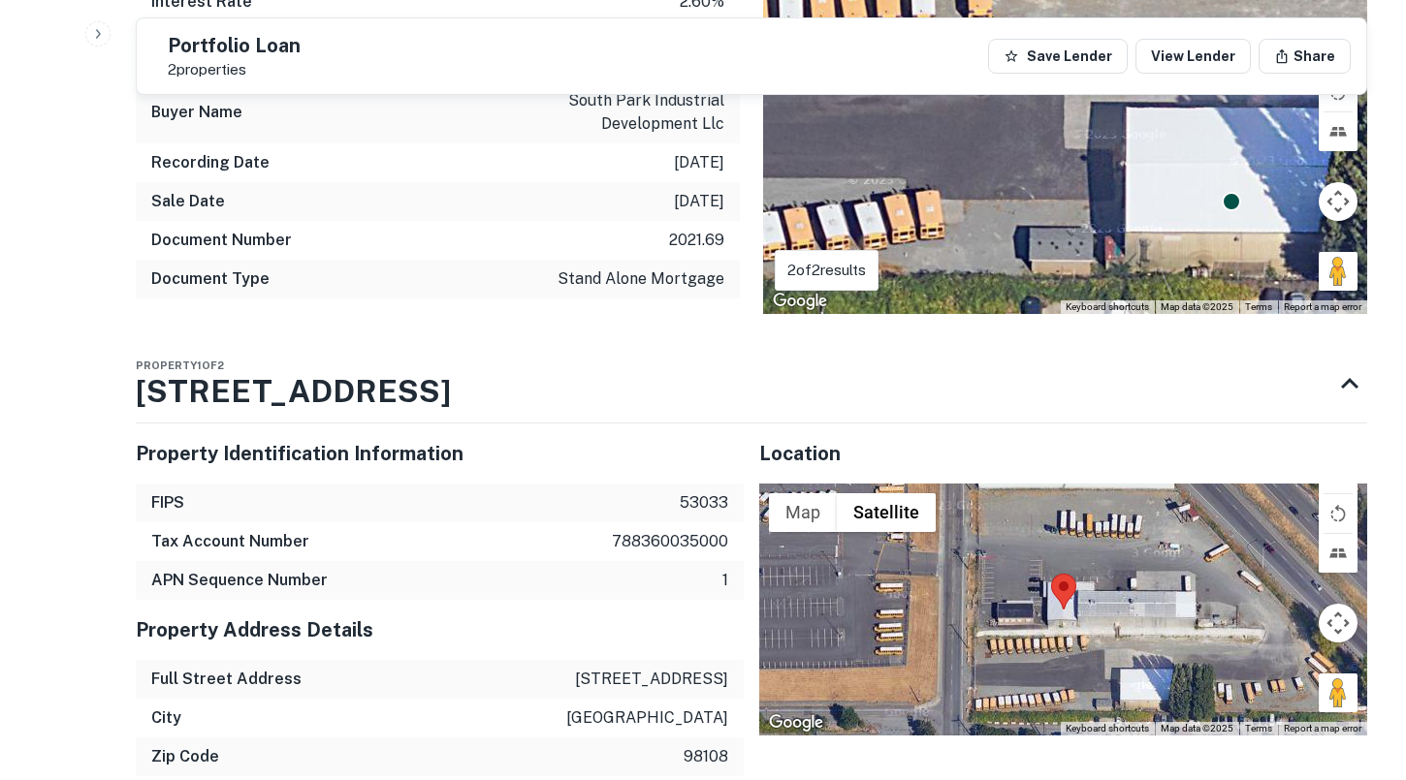
scroll to position [1507, 0]
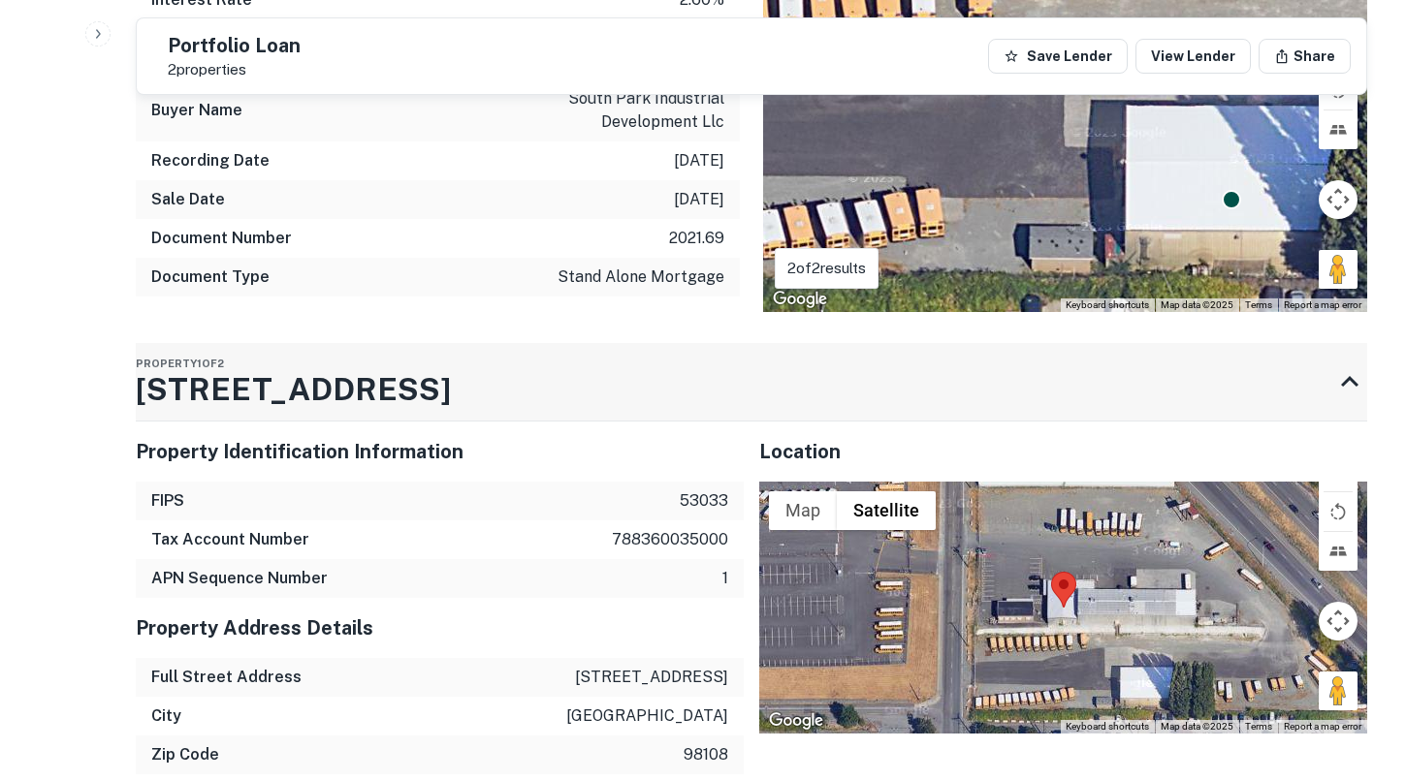
drag, startPoint x: 385, startPoint y: 378, endPoint x: 168, endPoint y: 378, distance: 217.1
click at [168, 378] on div "Property 1 of 2 [STREET_ADDRESS]" at bounding box center [734, 382] width 1196 height 78
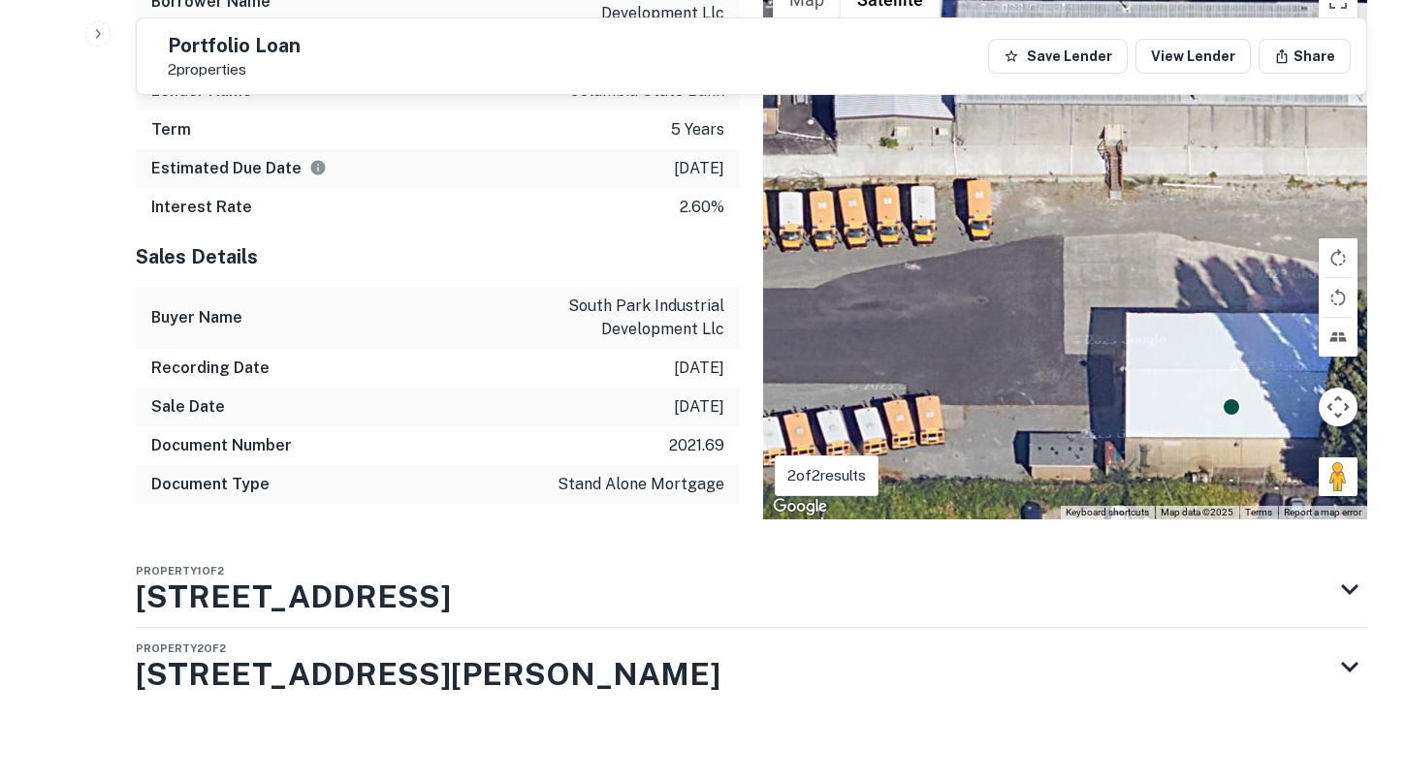
scroll to position [1300, 0]
click at [273, 651] on h3 "[STREET_ADDRESS][PERSON_NAME]" at bounding box center [428, 674] width 585 height 47
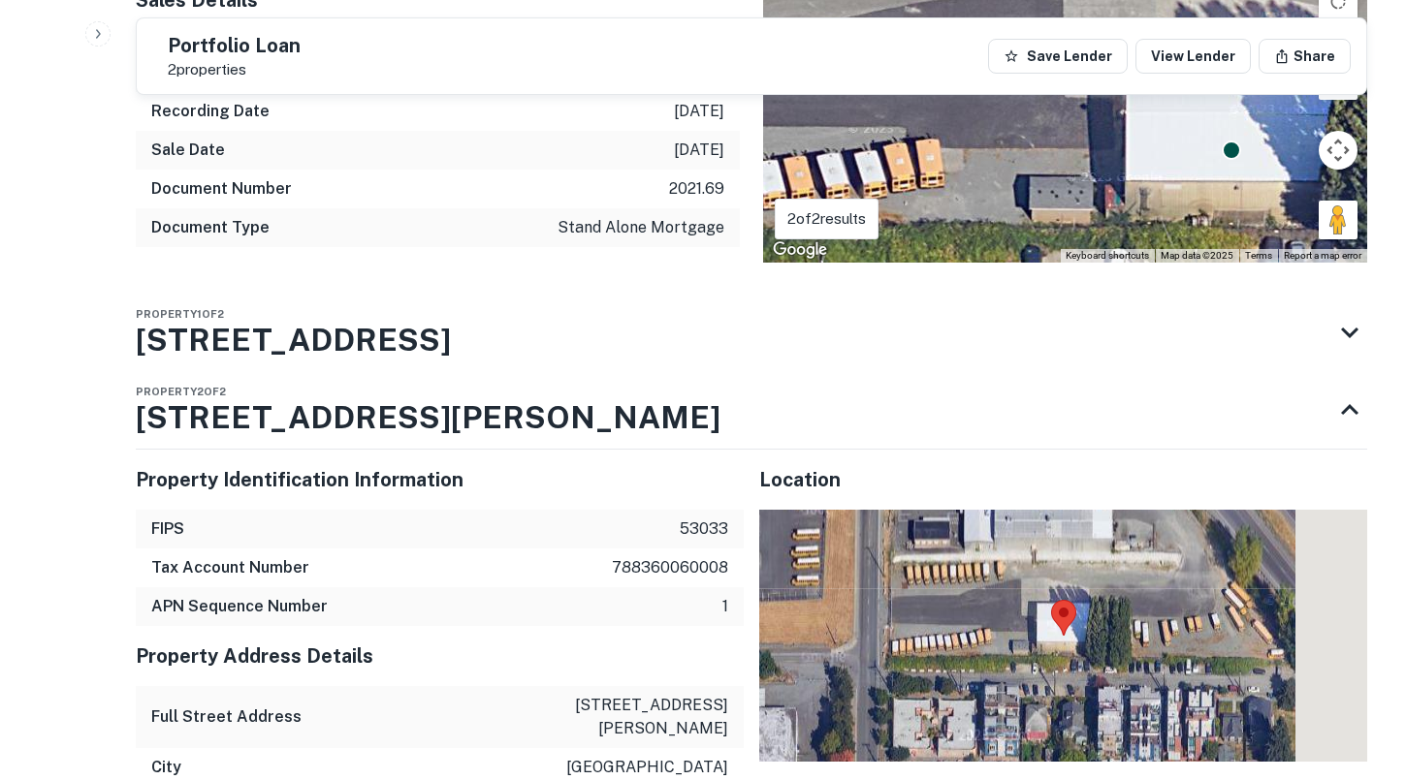
scroll to position [1635, 0]
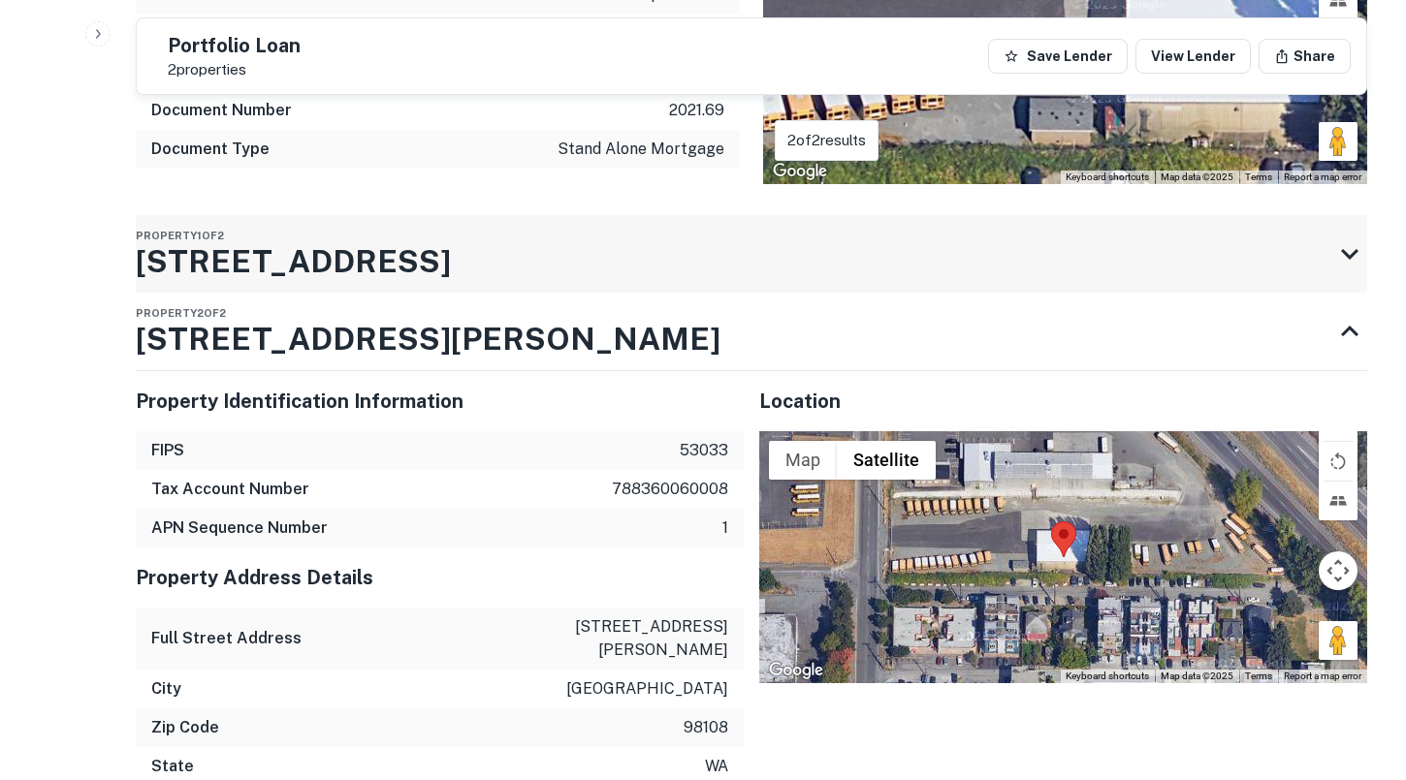
click at [293, 251] on h3 "[STREET_ADDRESS]" at bounding box center [293, 261] width 315 height 47
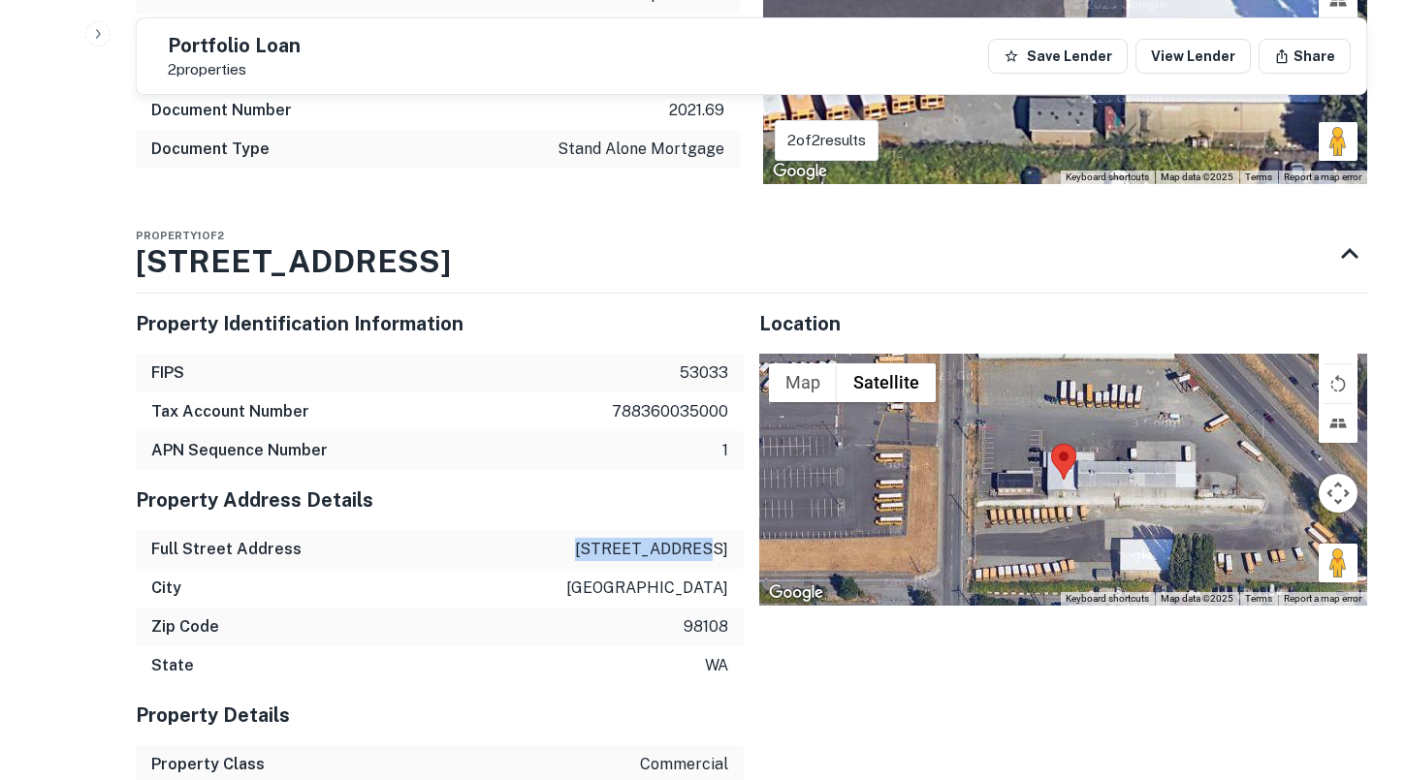
drag, startPoint x: 617, startPoint y: 532, endPoint x: 738, endPoint y: 531, distance: 121.2
click at [738, 531] on div "Full Street Address [STREET_ADDRESS]" at bounding box center [440, 549] width 608 height 39
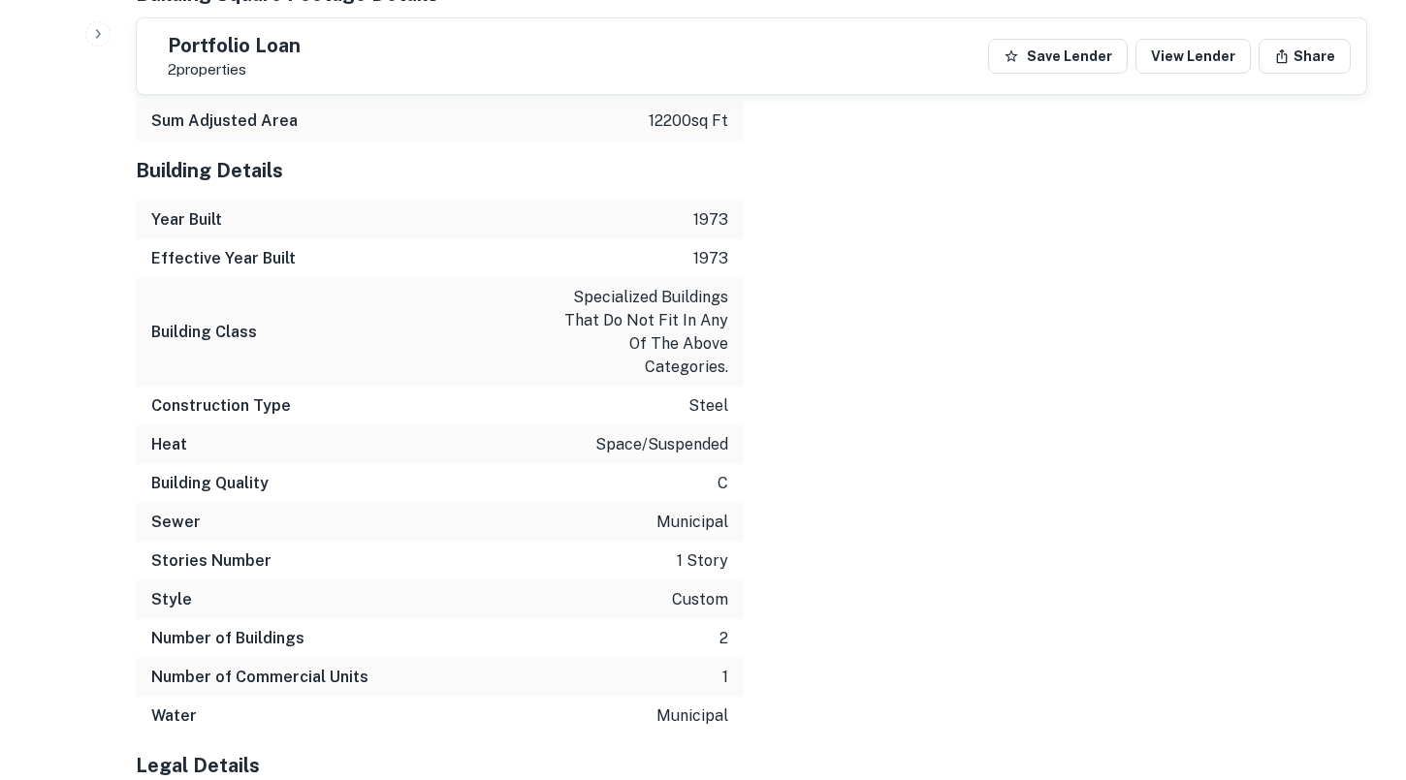
scroll to position [2750, 0]
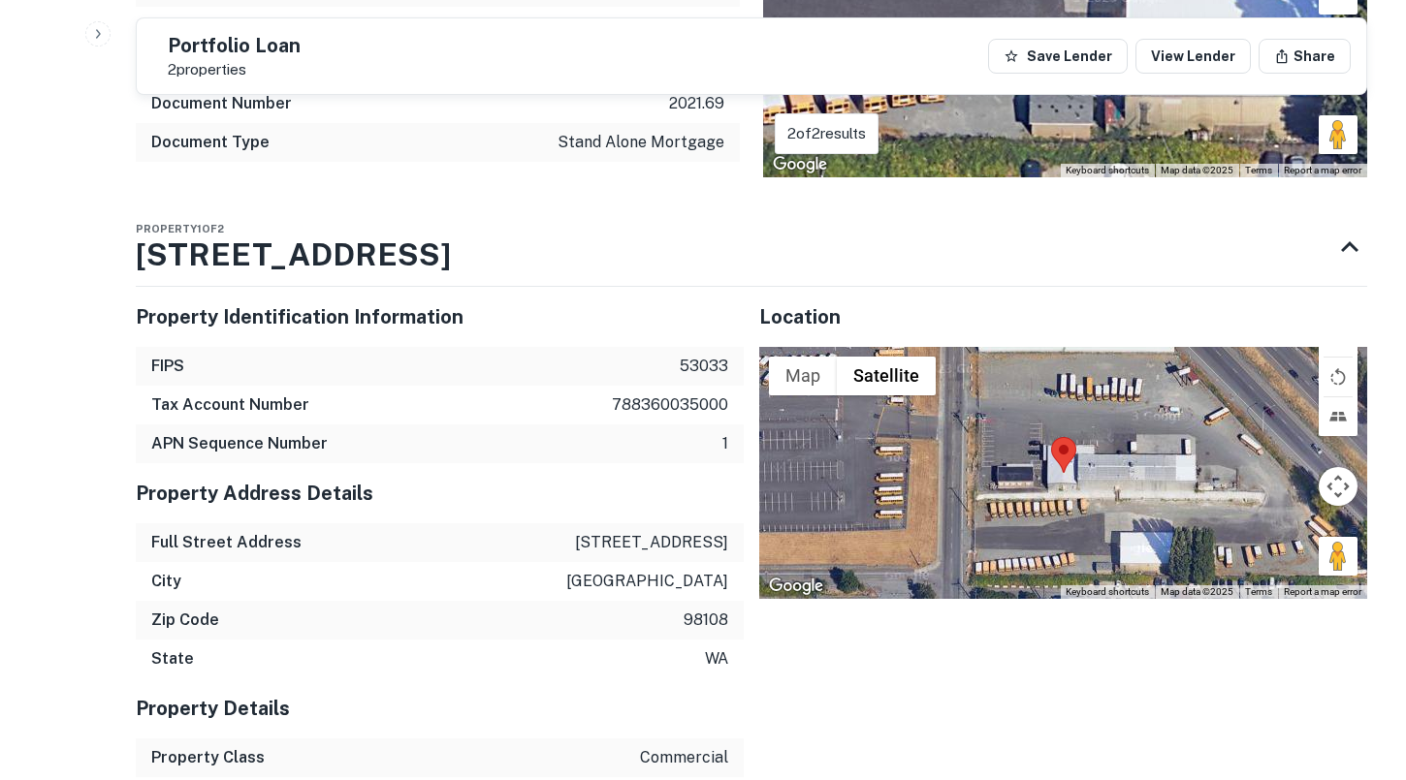
click at [659, 562] on div "City [GEOGRAPHIC_DATA]" at bounding box center [440, 581] width 608 height 39
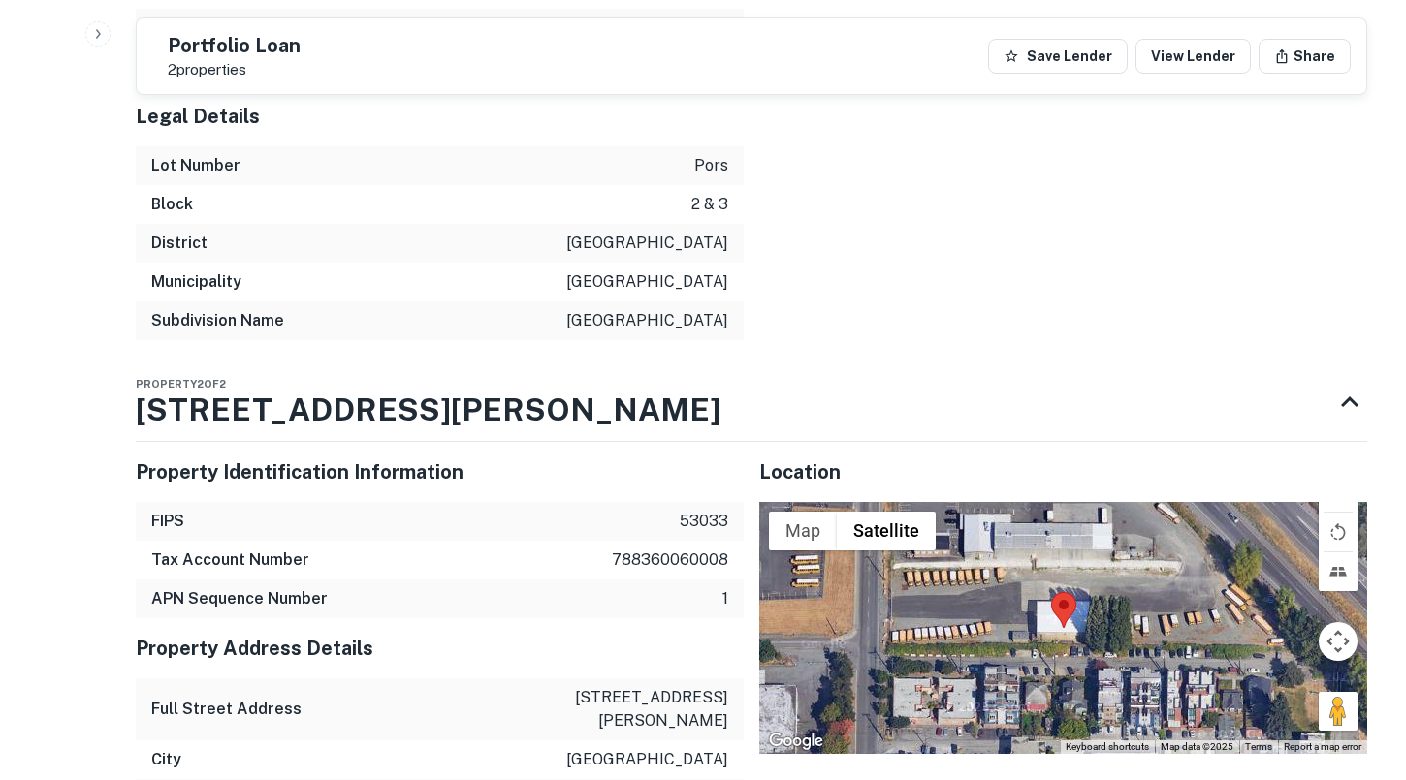
scroll to position [3411, 0]
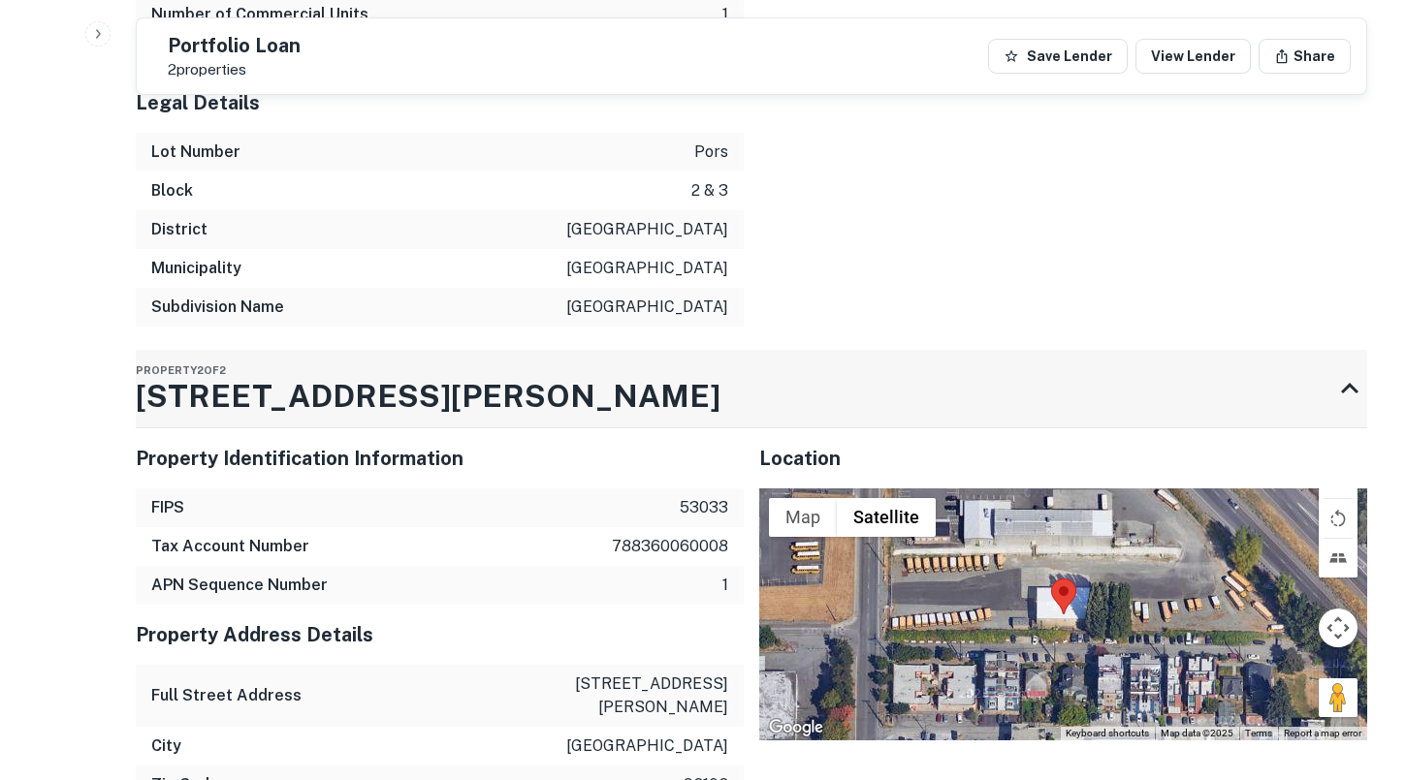
drag, startPoint x: 401, startPoint y: 380, endPoint x: 171, endPoint y: 379, distance: 230.7
click at [171, 379] on div "Property 2 of 2 [STREET_ADDRESS][PERSON_NAME]" at bounding box center [734, 389] width 1196 height 78
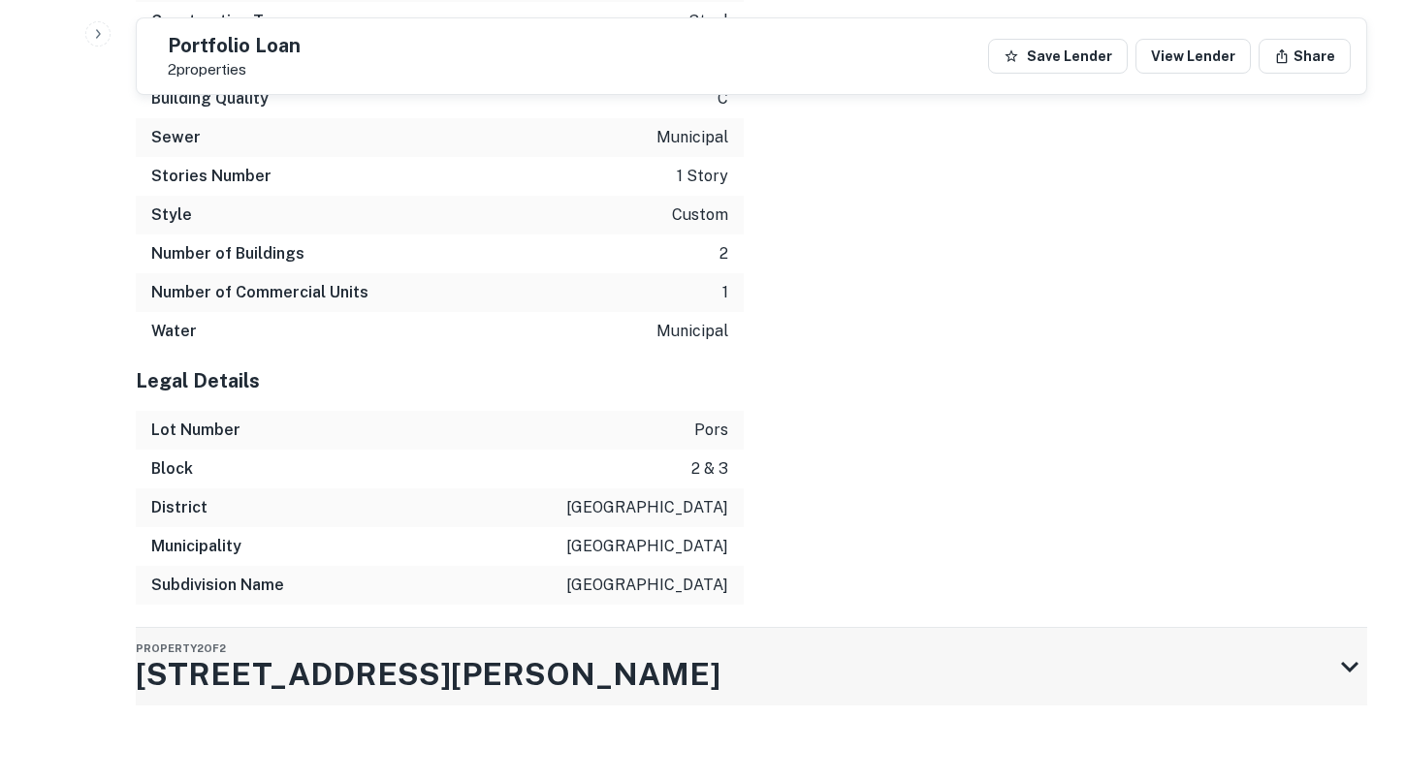
click at [432, 665] on div "Property 2 of 2 [STREET_ADDRESS][PERSON_NAME]" at bounding box center [734, 667] width 1196 height 78
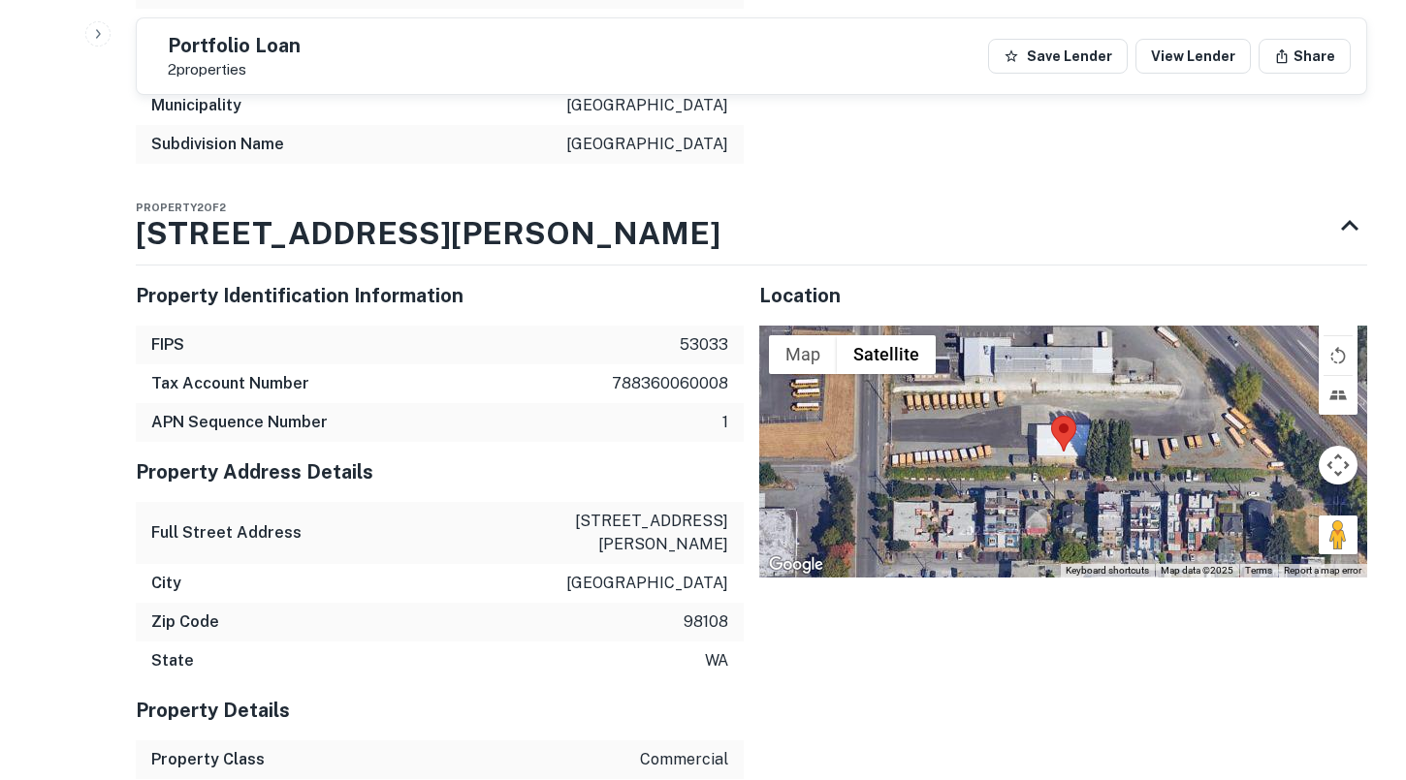
scroll to position [3581, 0]
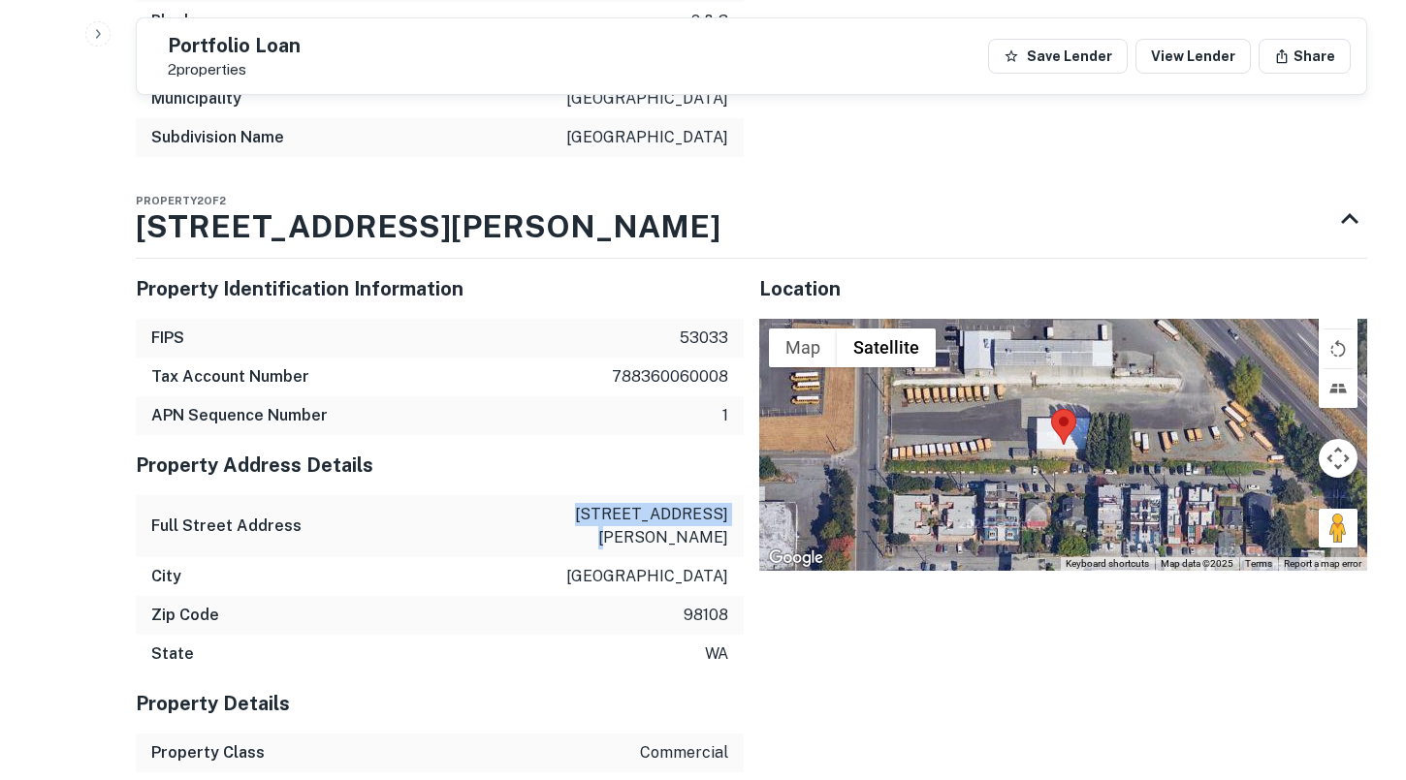
drag, startPoint x: 602, startPoint y: 495, endPoint x: 727, endPoint y: 489, distance: 125.2
click at [727, 495] on div "Full Street Address [STREET_ADDRESS][PERSON_NAME]" at bounding box center [440, 526] width 608 height 62
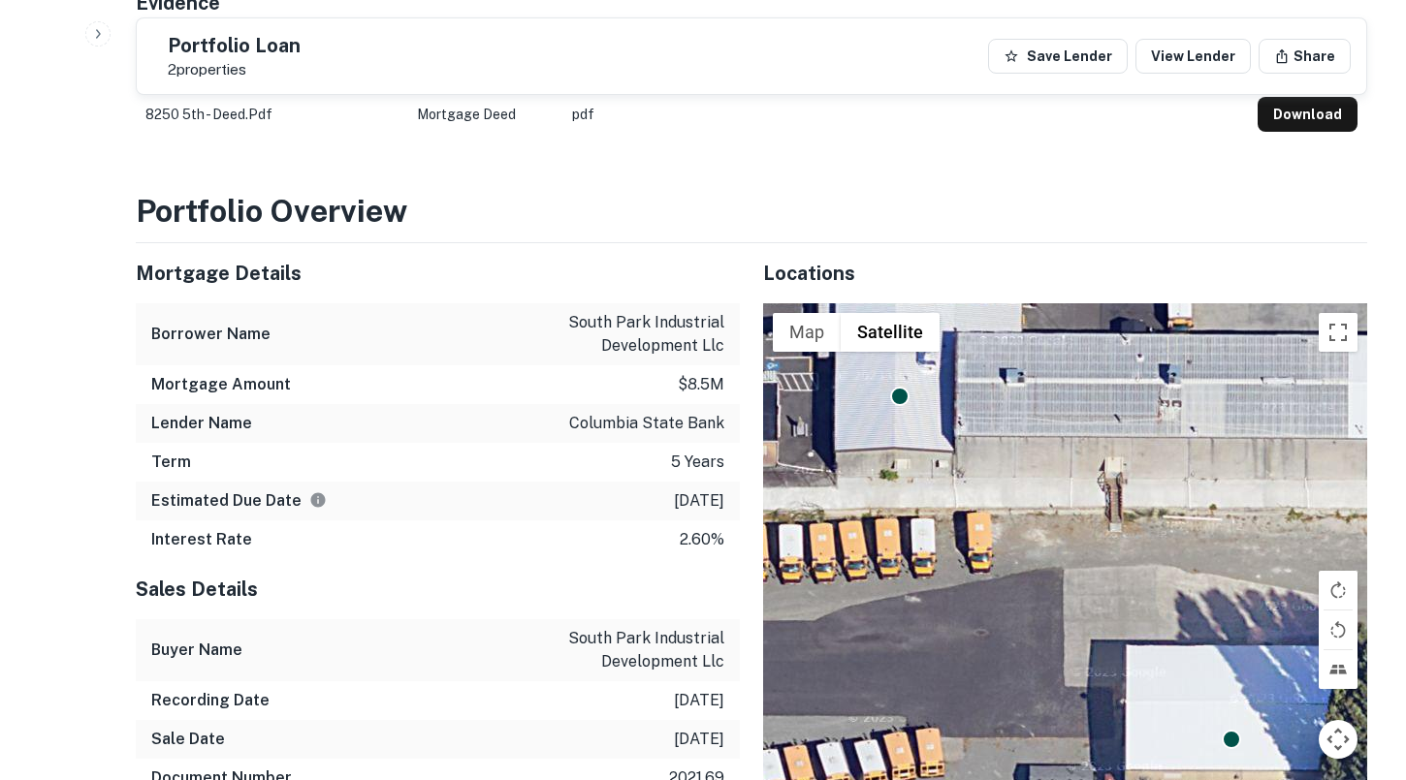
scroll to position [969, 0]
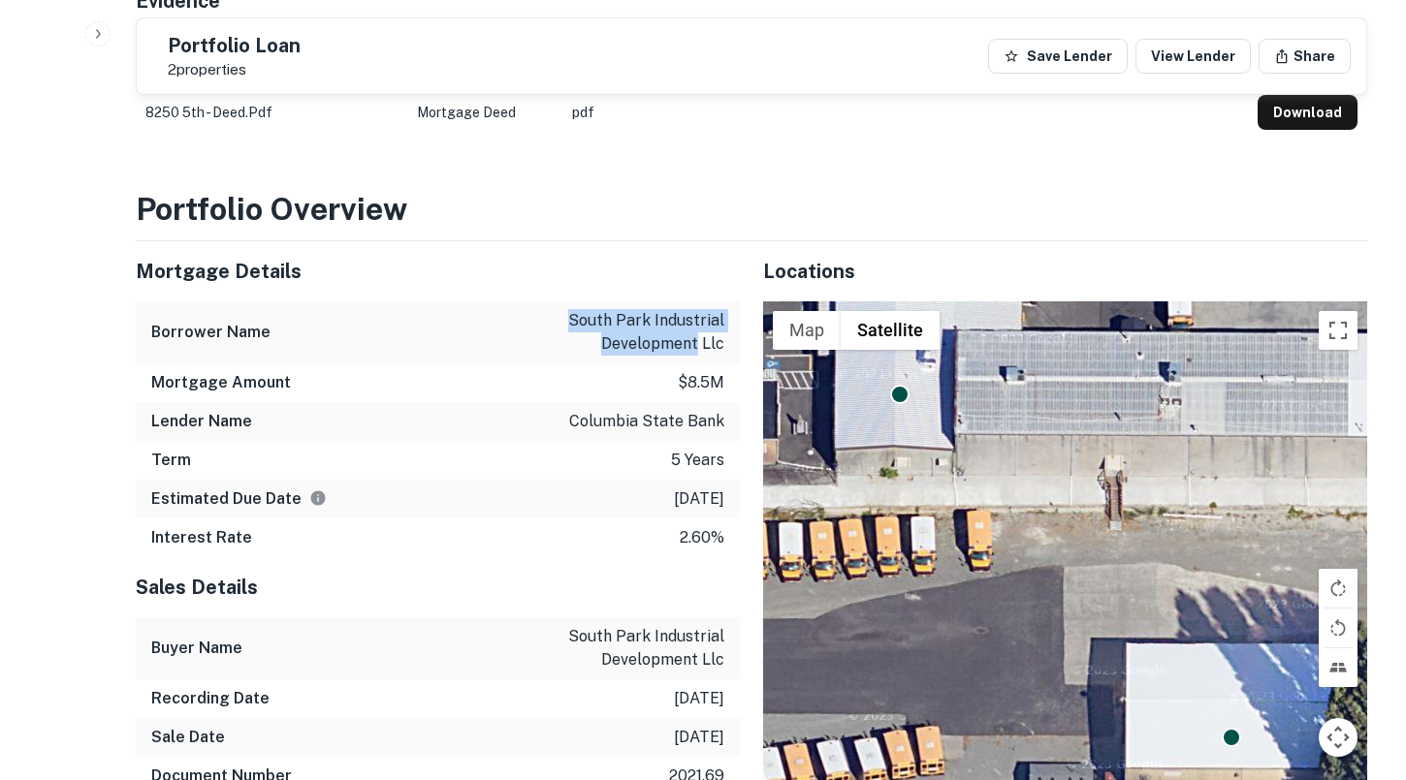
drag, startPoint x: 577, startPoint y: 305, endPoint x: 698, endPoint y: 330, distance: 123.6
click at [698, 330] on p "south park industrial development llc" at bounding box center [637, 332] width 174 height 47
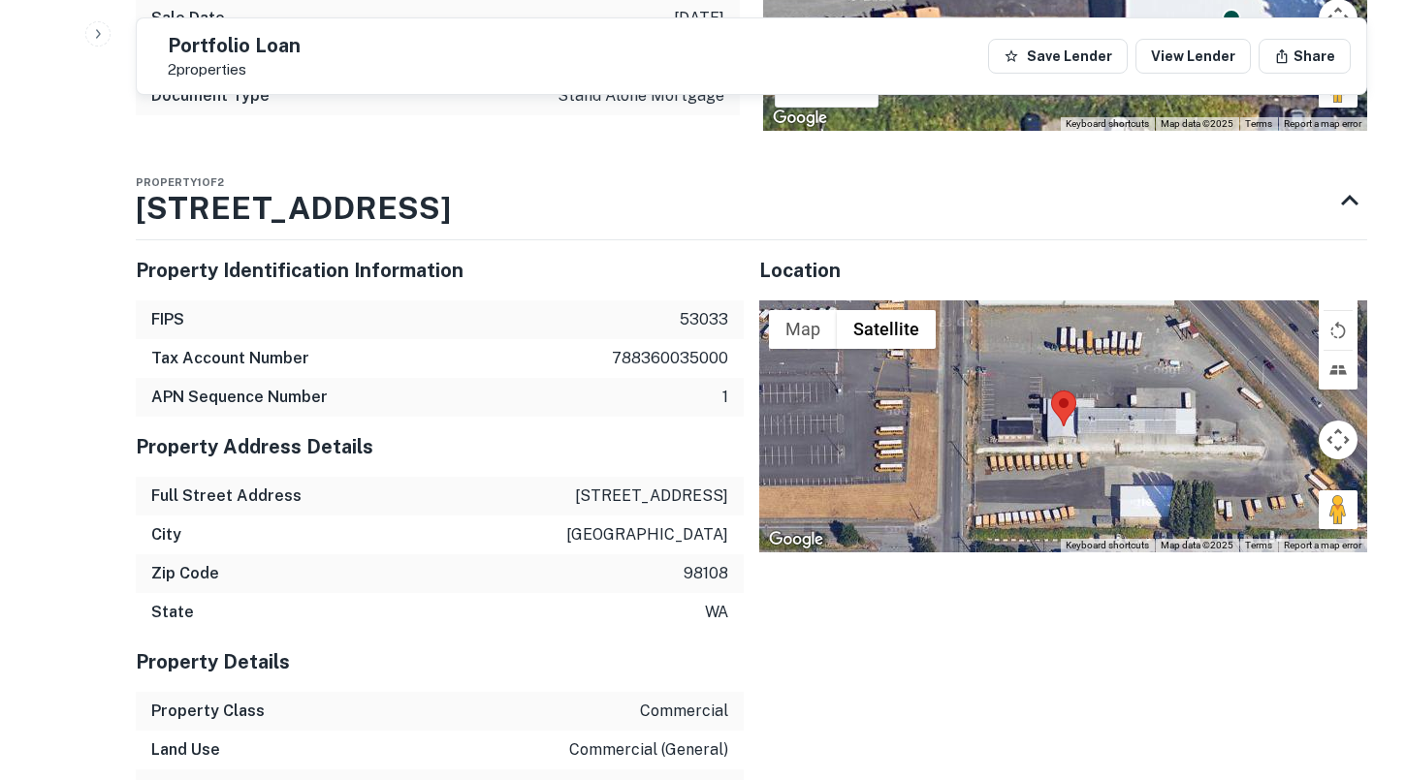
scroll to position [1735, 0]
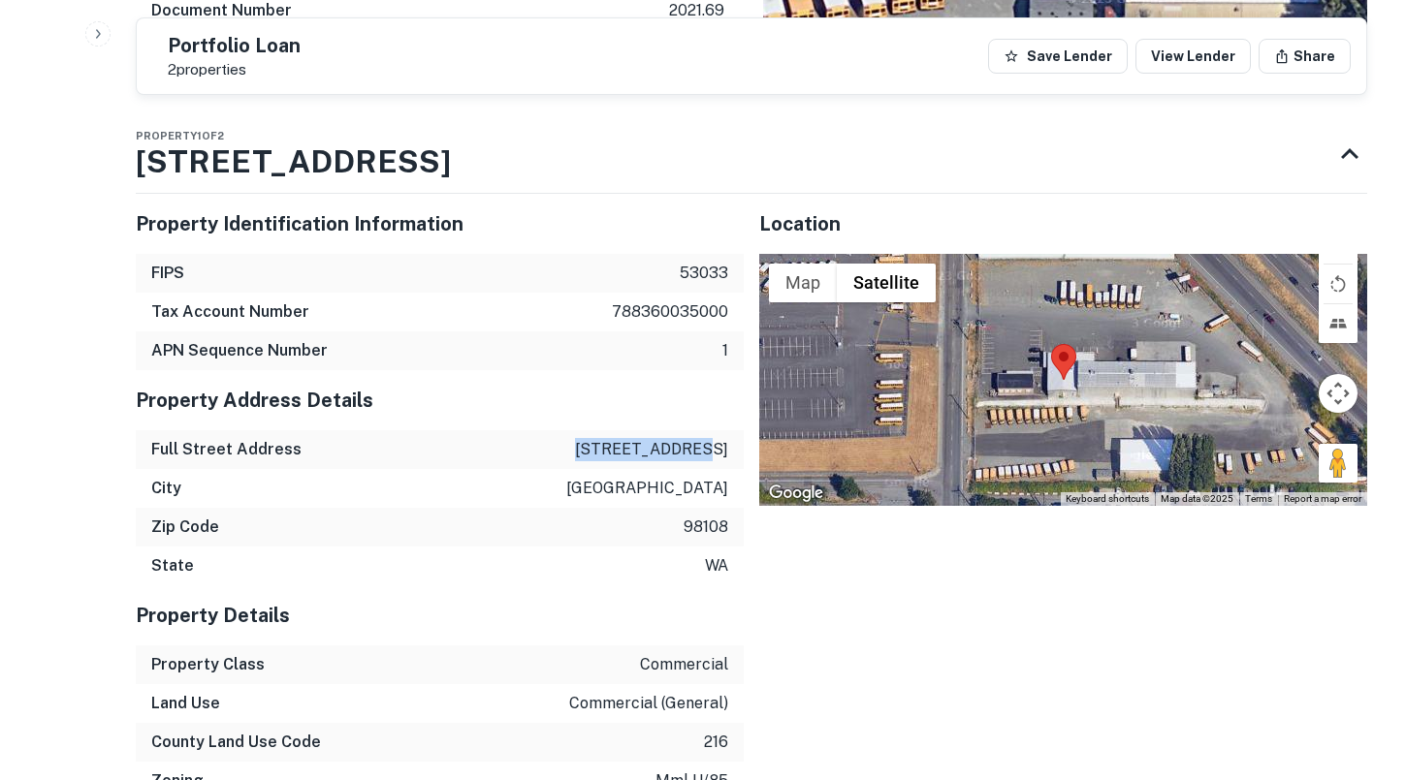
drag, startPoint x: 617, startPoint y: 428, endPoint x: 730, endPoint y: 426, distance: 112.5
click at [731, 430] on div "Full Street Address [STREET_ADDRESS]" at bounding box center [440, 449] width 608 height 39
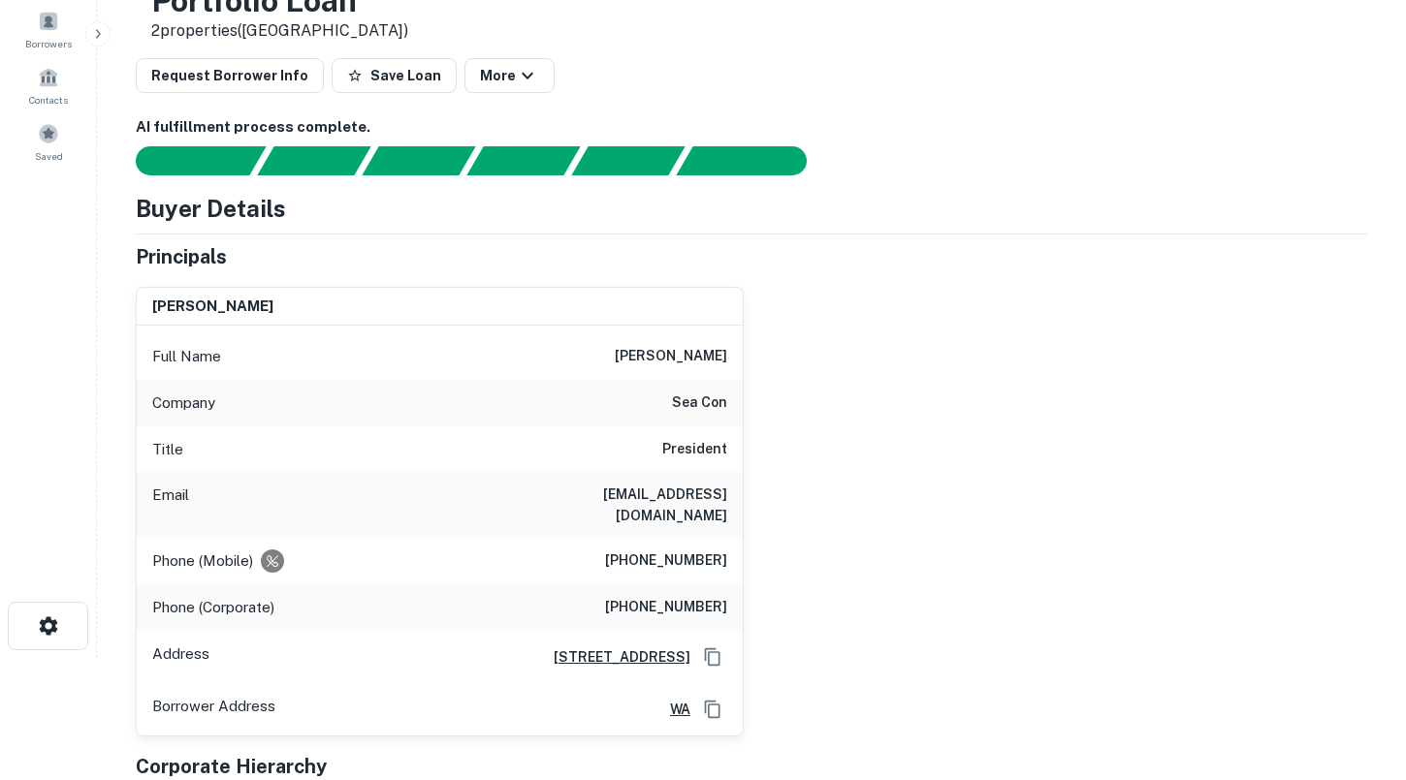
scroll to position [124, 0]
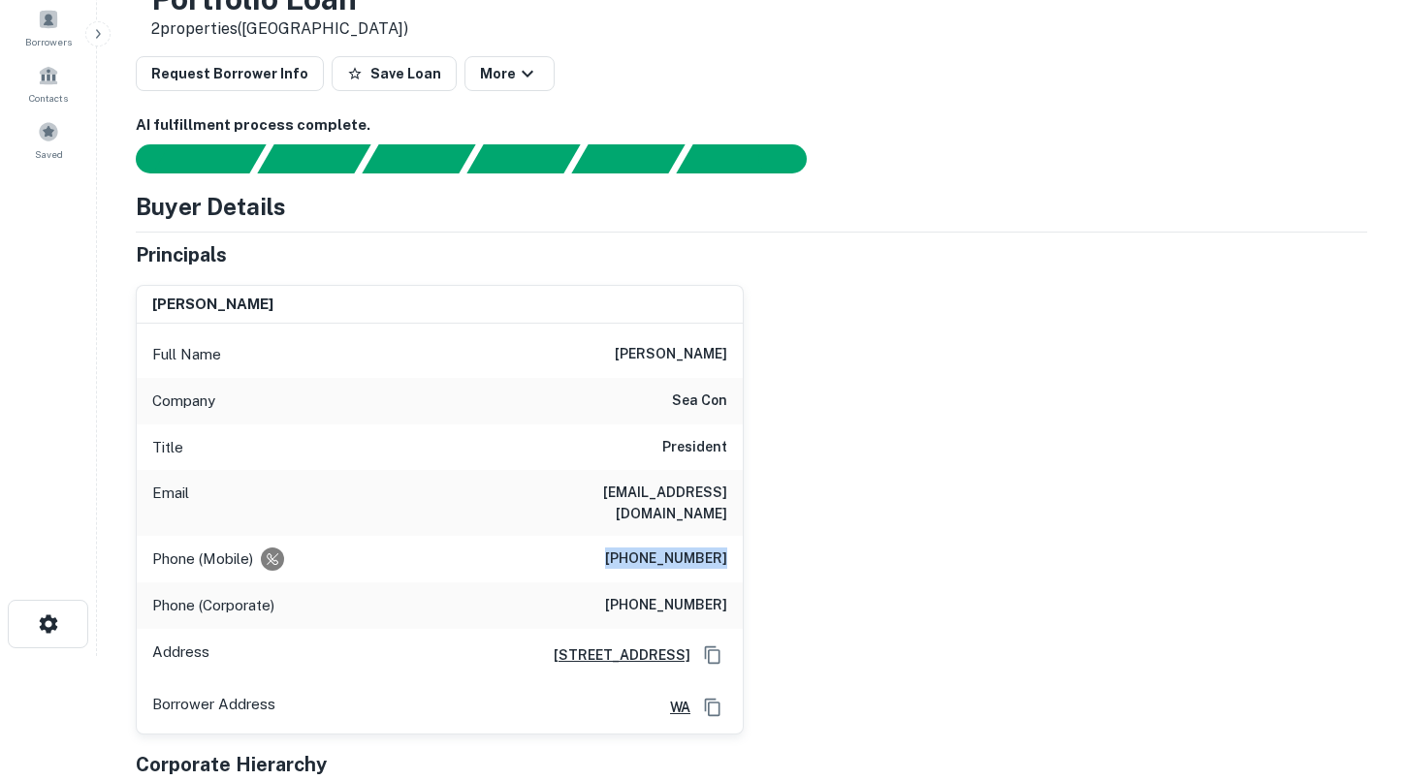
drag, startPoint x: 622, startPoint y: 540, endPoint x: 726, endPoint y: 539, distance: 103.7
click at [726, 548] on h6 "[PHONE_NUMBER]" at bounding box center [666, 559] width 122 height 23
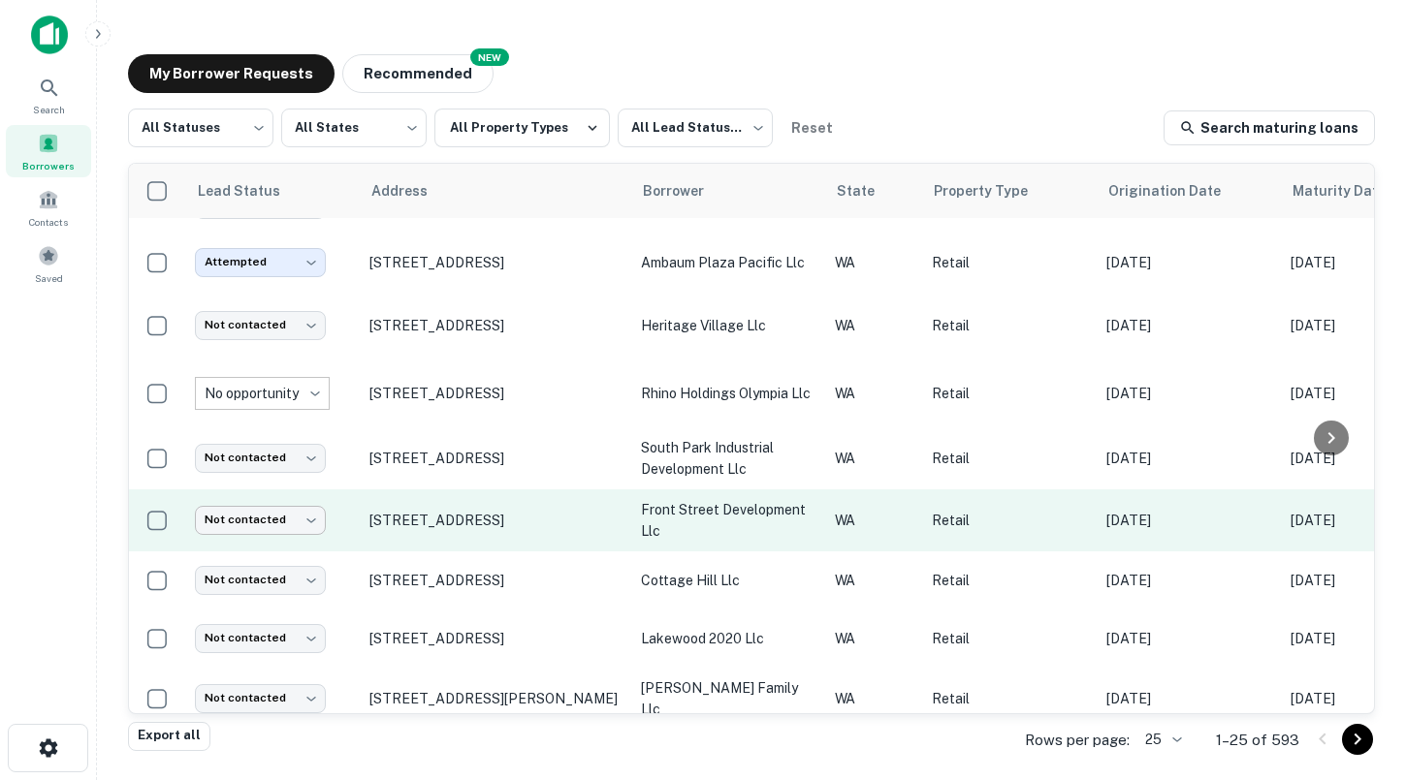
scroll to position [652, 0]
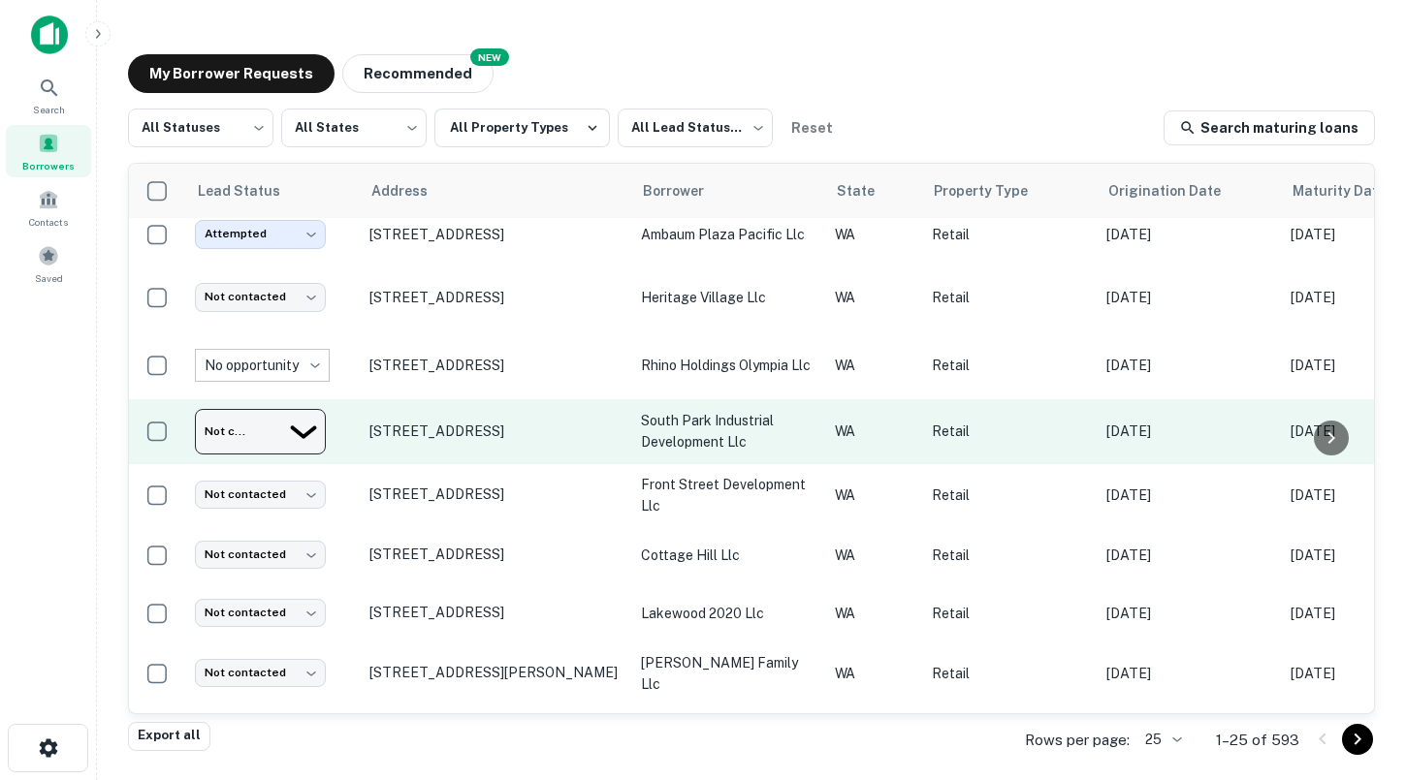
click at [280, 427] on body "Search Borrowers Contacts Saved My Borrower Requests NEW Recommended All Status…" at bounding box center [703, 390] width 1406 height 780
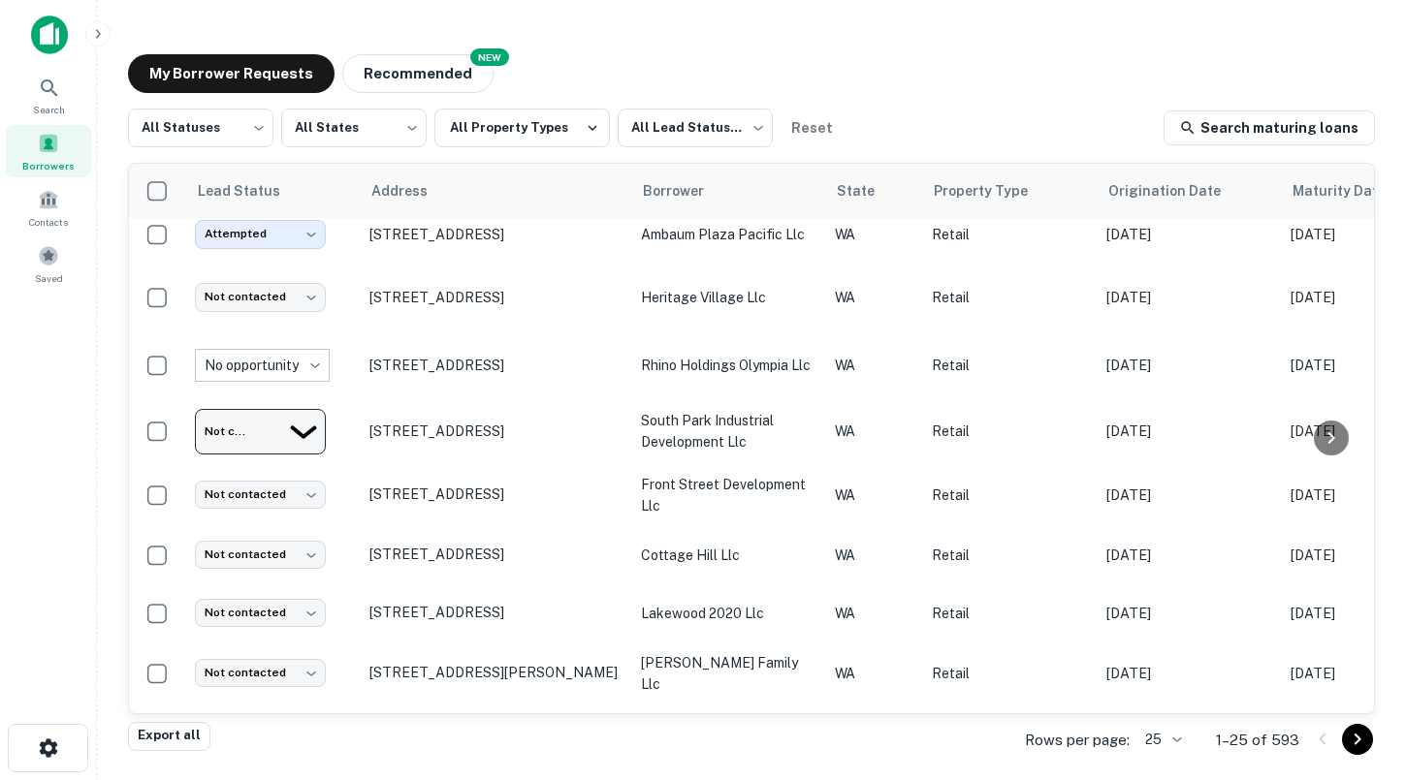
type input "*********"
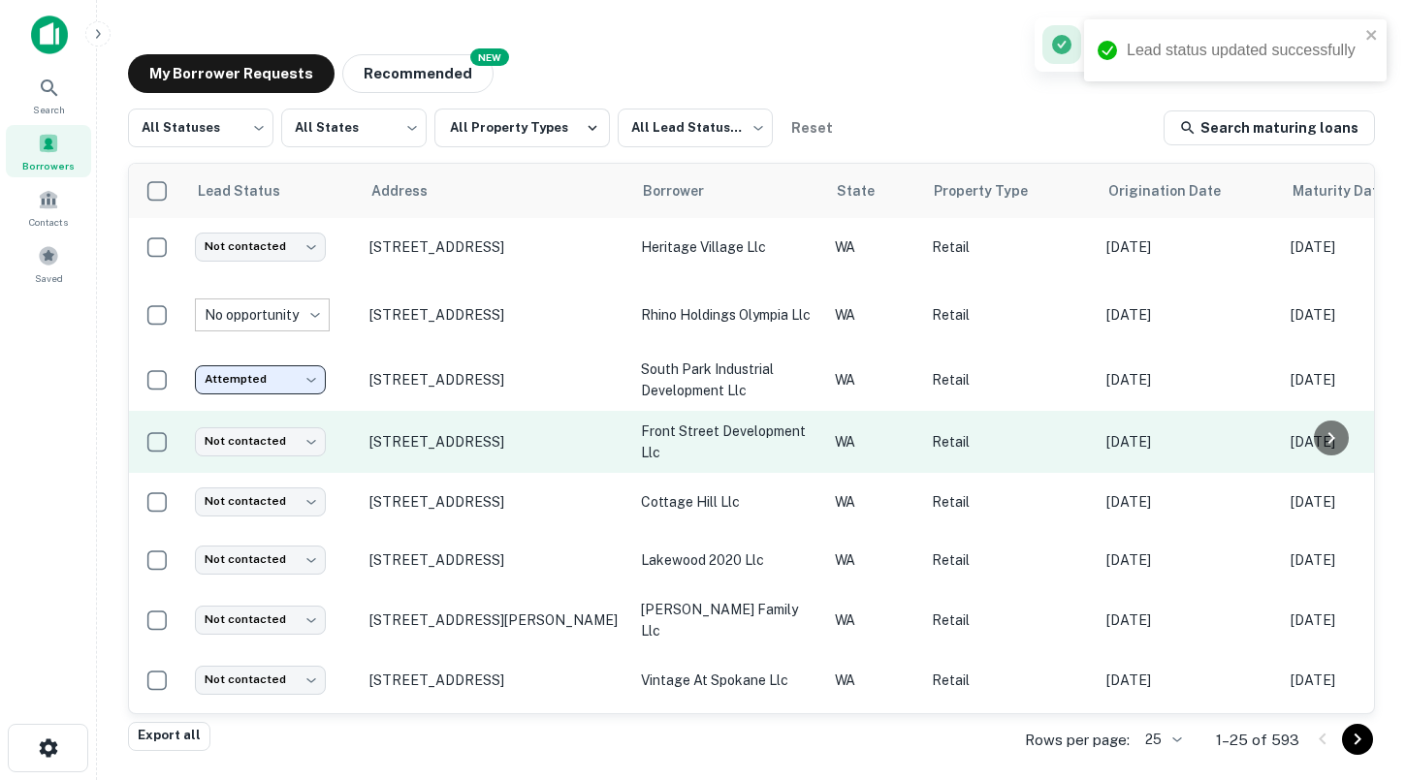
scroll to position [704, 0]
click at [455, 437] on p "[STREET_ADDRESS]" at bounding box center [495, 440] width 252 height 17
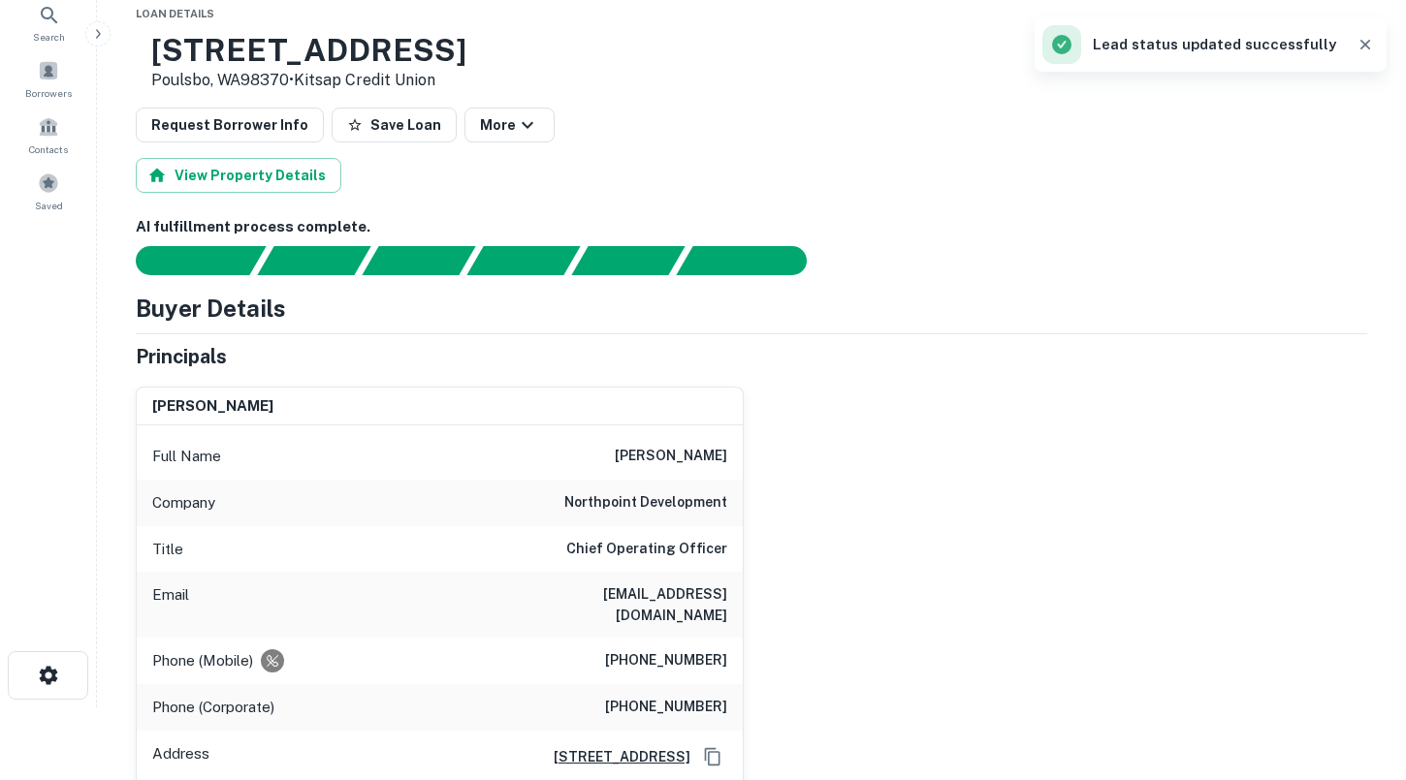
scroll to position [112, 0]
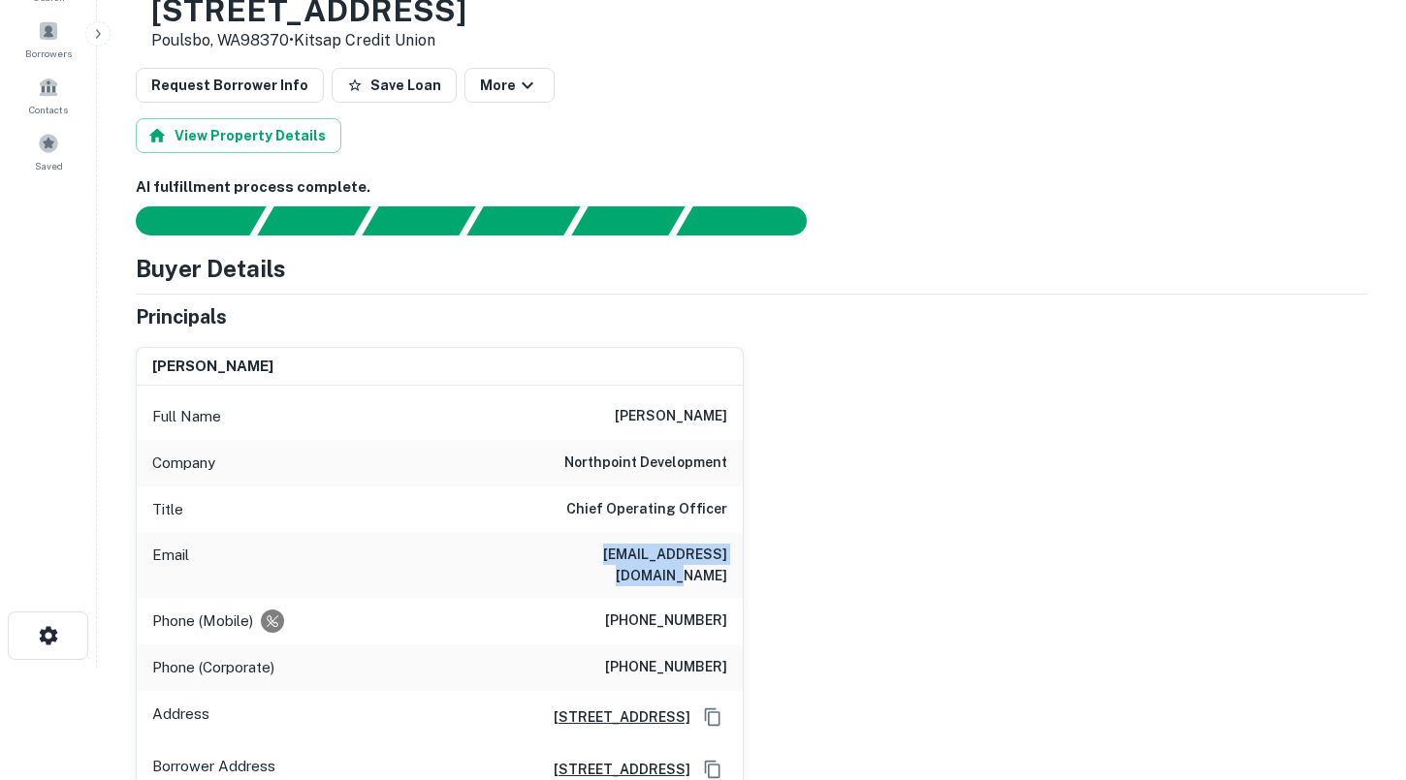
drag, startPoint x: 564, startPoint y: 553, endPoint x: 731, endPoint y: 556, distance: 166.8
click at [731, 556] on div "Email [EMAIL_ADDRESS][DOMAIN_NAME]" at bounding box center [440, 565] width 606 height 66
click at [566, 456] on div "Company northpoint development" at bounding box center [440, 463] width 606 height 47
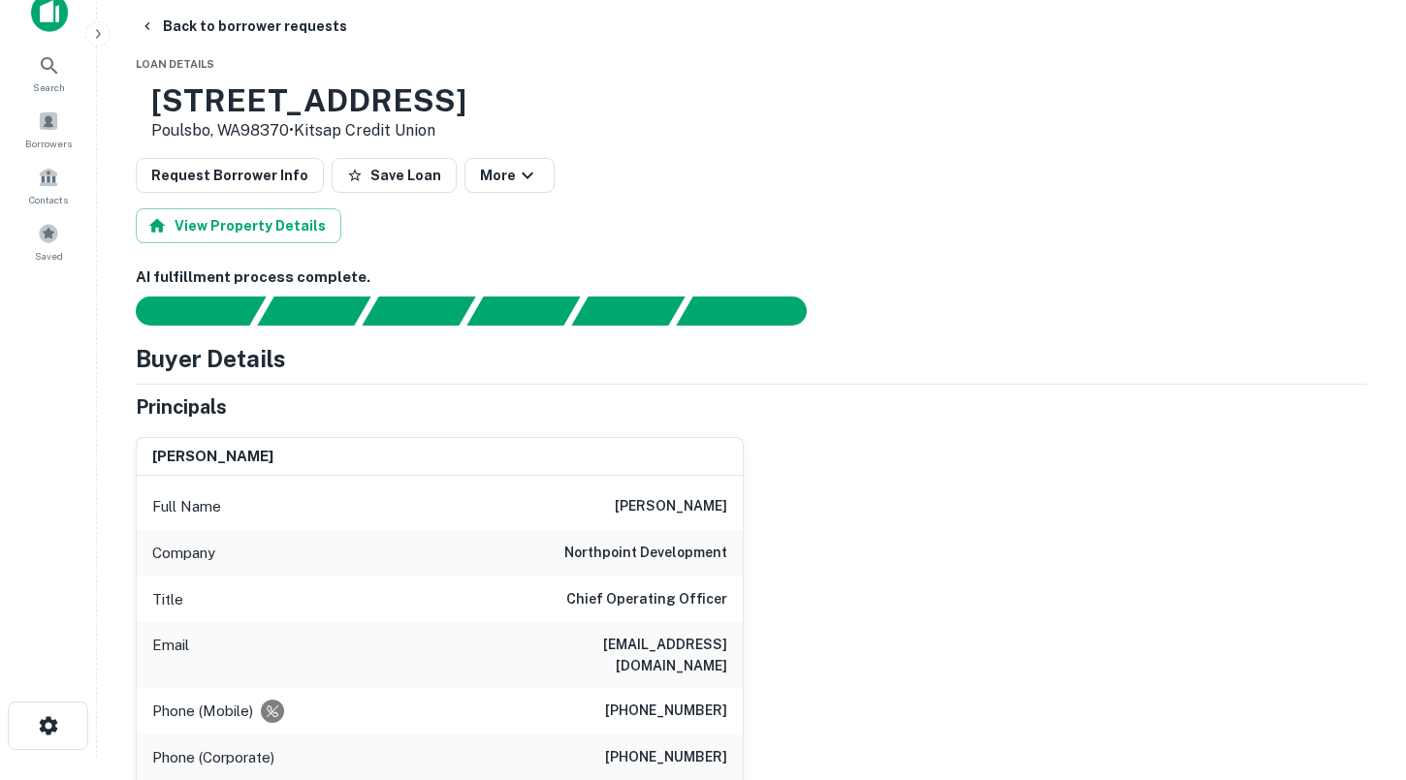
scroll to position [0, 0]
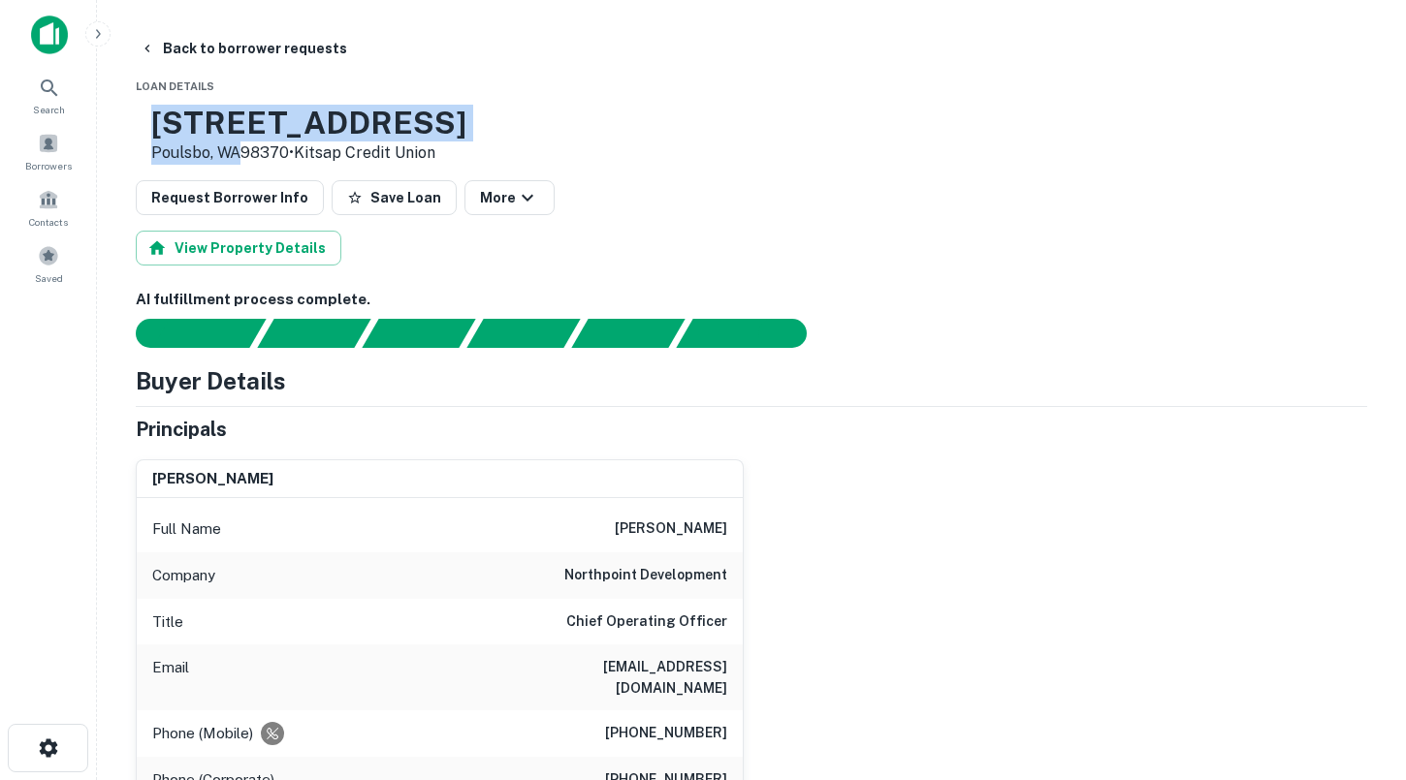
drag, startPoint x: 300, startPoint y: 157, endPoint x: 218, endPoint y: 129, distance: 87.1
click at [218, 129] on div "[STREET_ADDRESS] • Kitsap Credit Union" at bounding box center [308, 135] width 315 height 60
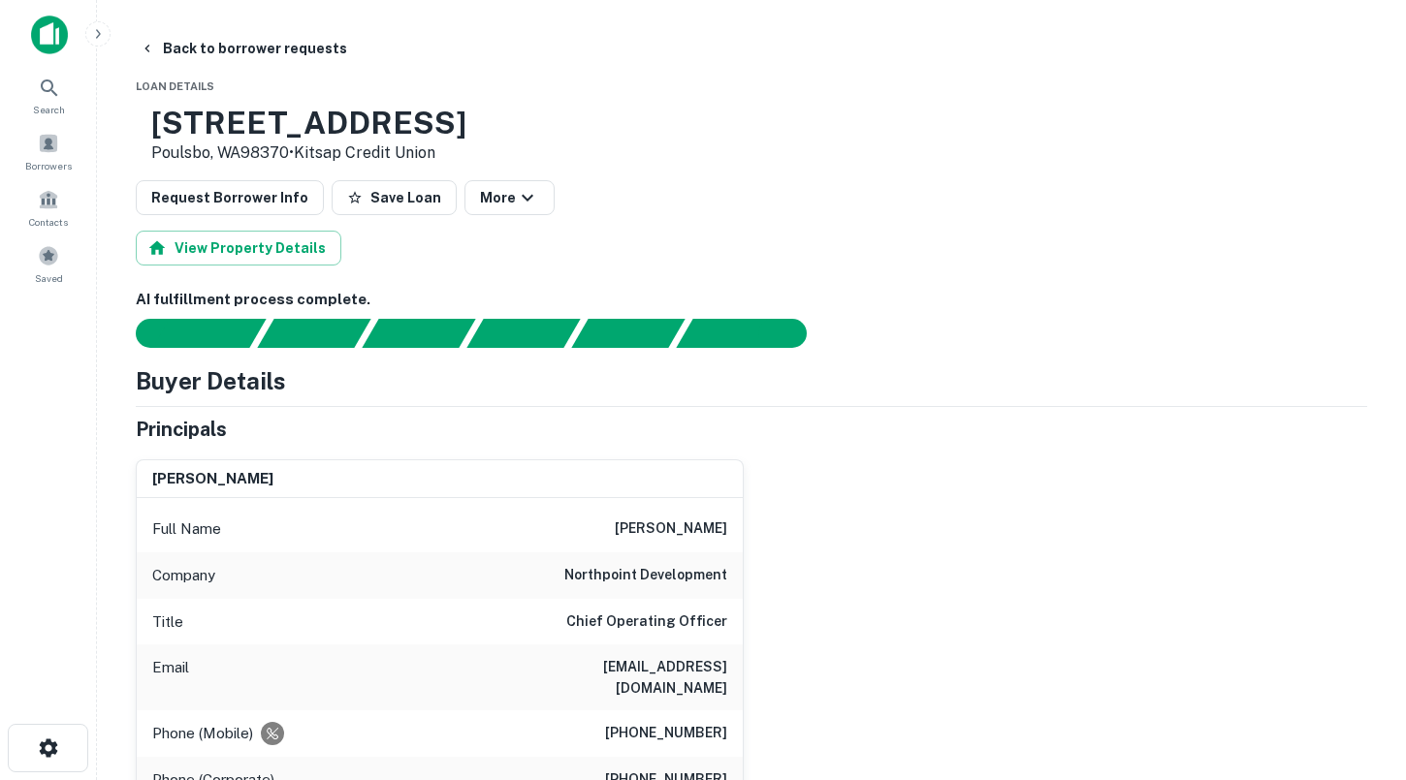
click at [295, 157] on p "Poulsbo, WA98370 • Kitsap Credit Union" at bounding box center [308, 153] width 315 height 23
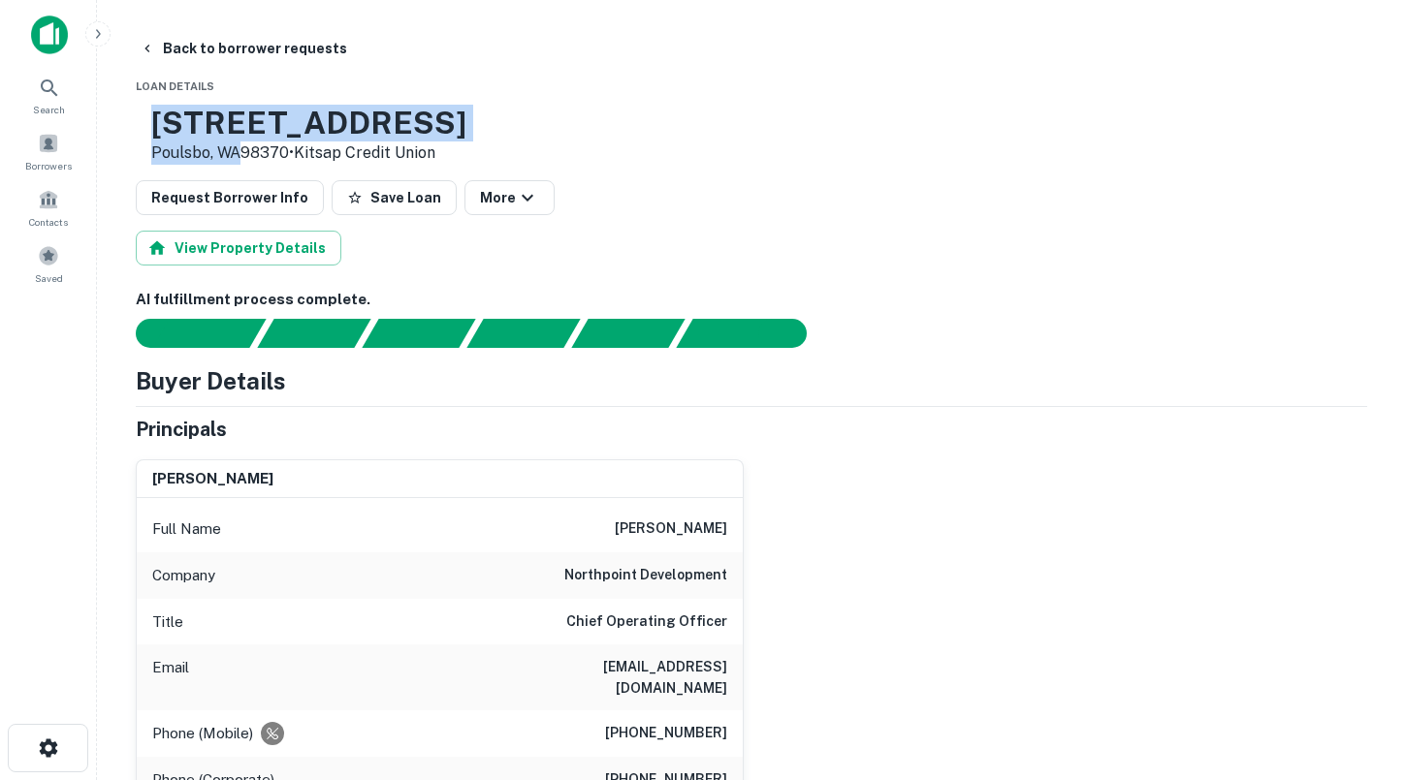
drag, startPoint x: 299, startPoint y: 157, endPoint x: 213, endPoint y: 125, distance: 91.1
click at [213, 125] on div "[STREET_ADDRESS] • Kitsap Credit Union" at bounding box center [308, 135] width 315 height 60
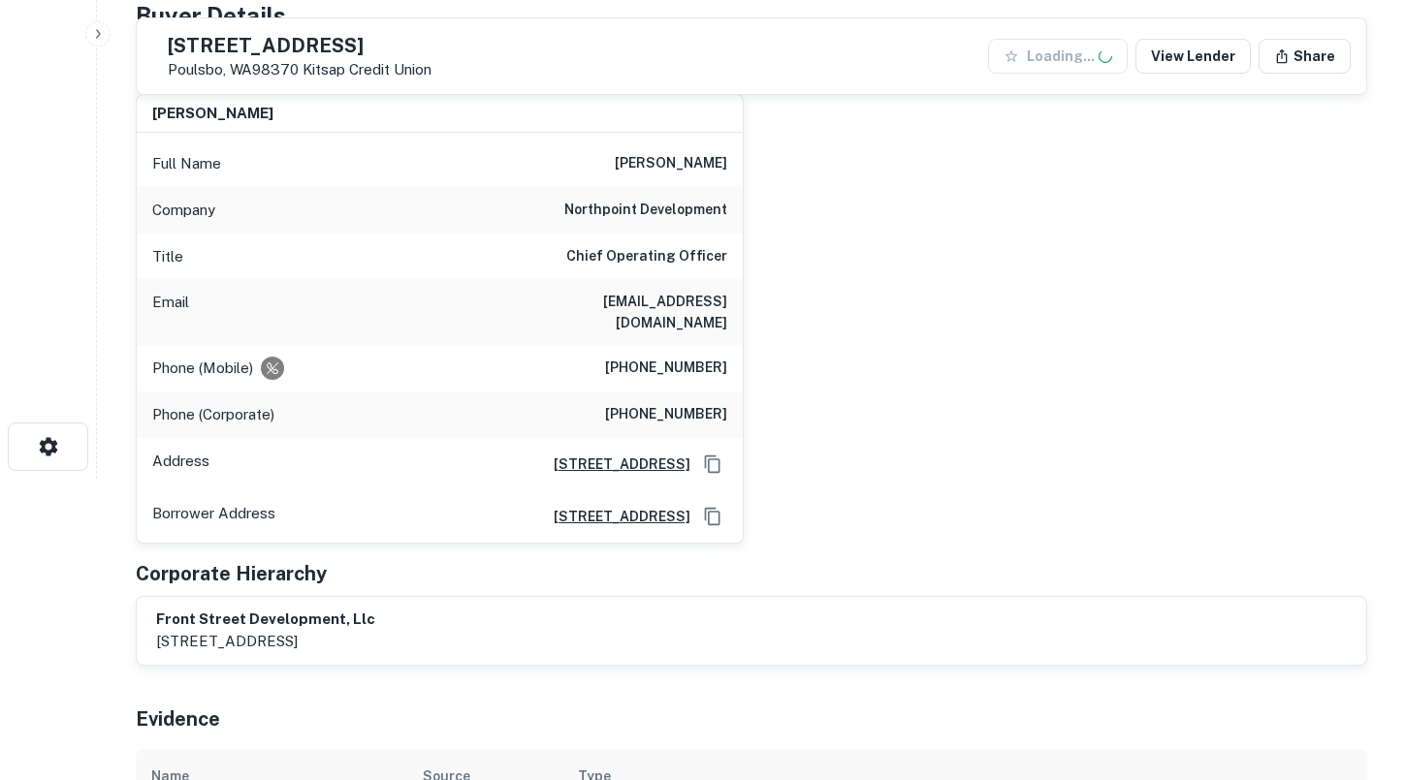
scroll to position [300, 0]
drag, startPoint x: 625, startPoint y: 353, endPoint x: 724, endPoint y: 347, distance: 99.0
click at [725, 358] on h6 "[PHONE_NUMBER]" at bounding box center [666, 369] width 122 height 23
click at [584, 215] on h6 "northpoint development" at bounding box center [645, 211] width 163 height 23
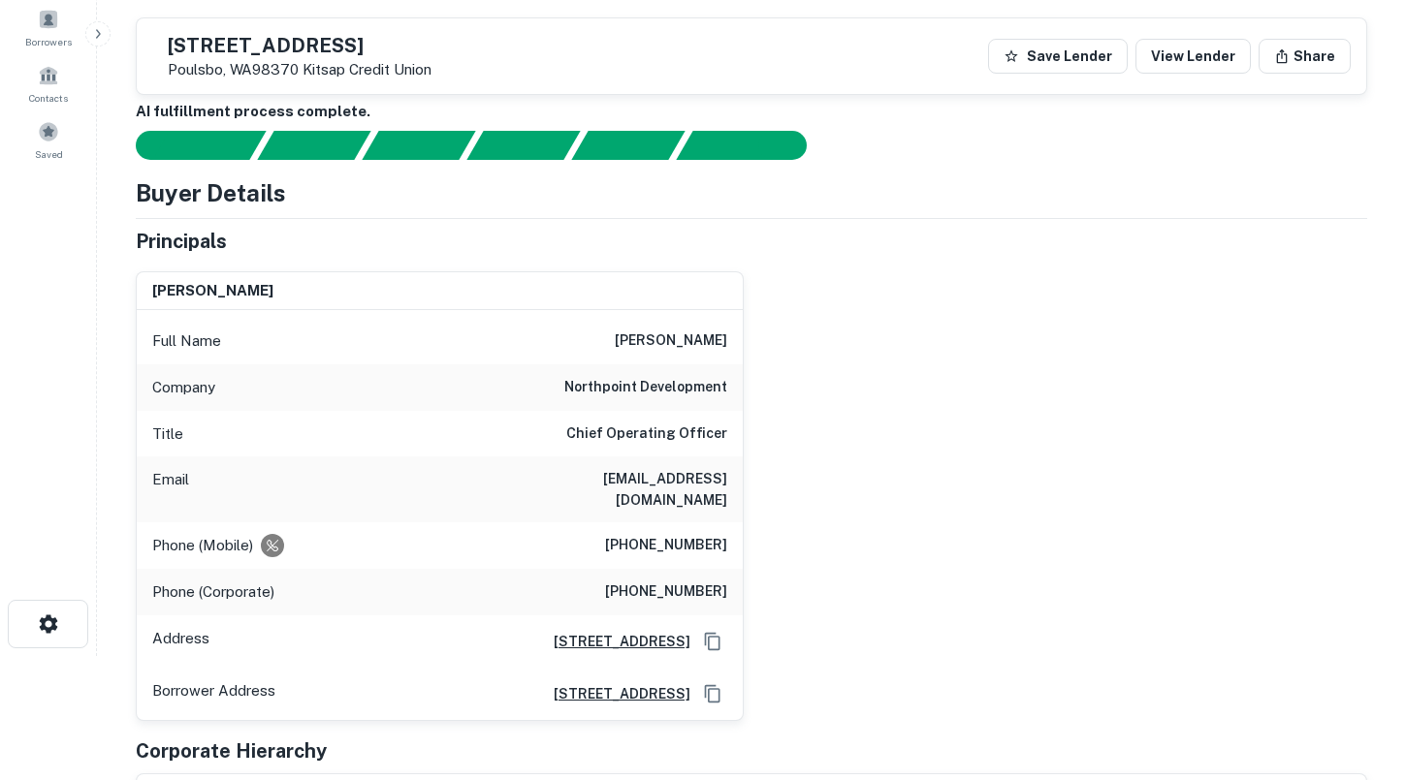
scroll to position [63, 0]
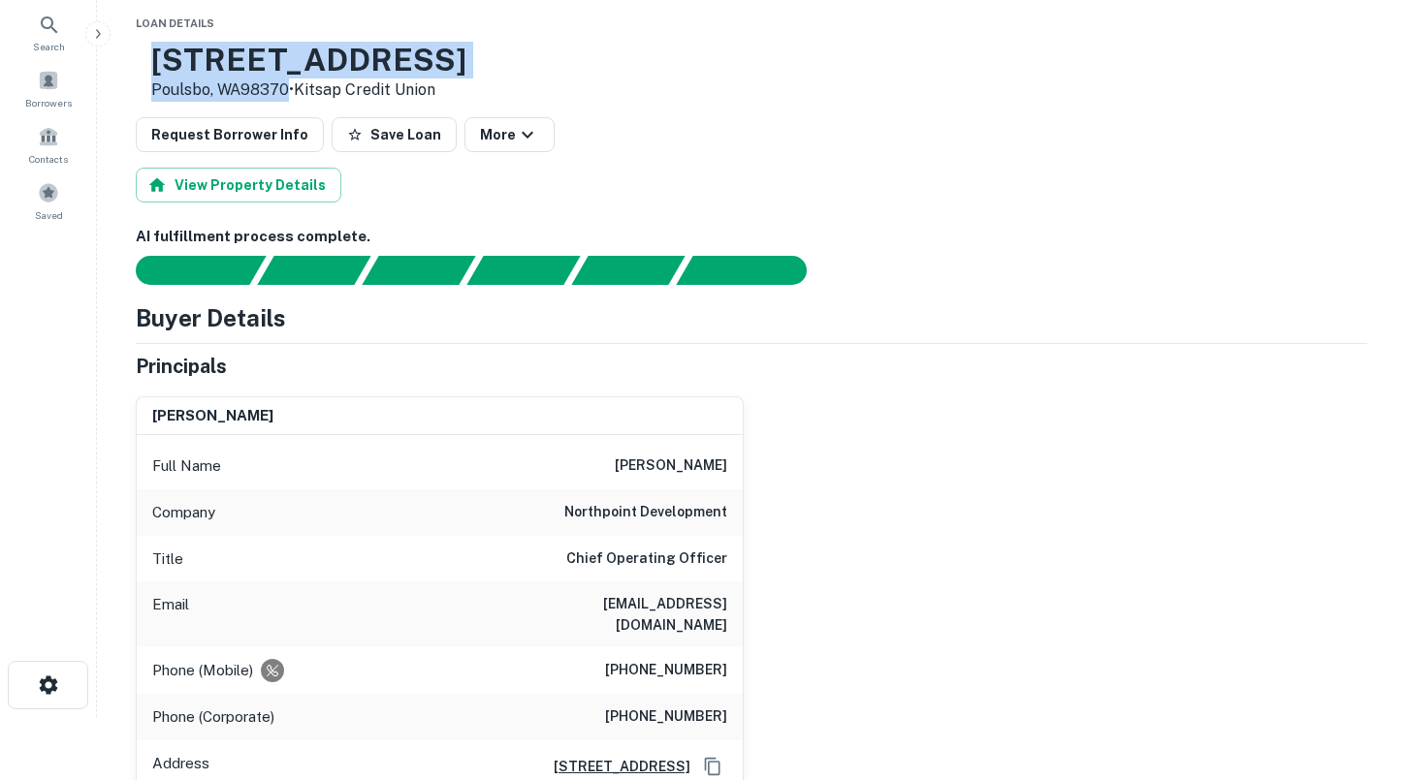
drag, startPoint x: 349, startPoint y: 90, endPoint x: 217, endPoint y: 57, distance: 135.9
click at [217, 57] on div "[STREET_ADDRESS] • Kitsap Credit Union" at bounding box center [308, 72] width 315 height 60
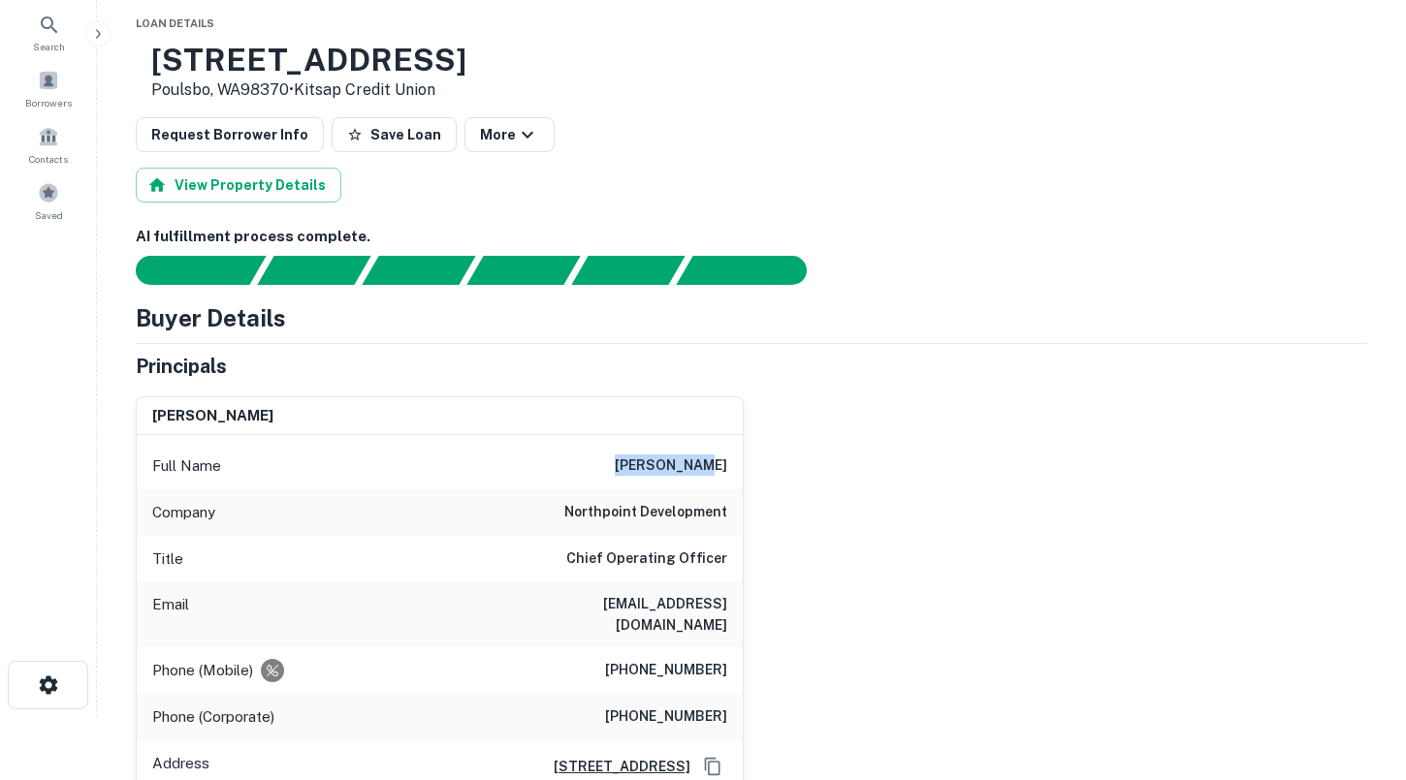
drag, startPoint x: 659, startPoint y: 467, endPoint x: 739, endPoint y: 467, distance: 79.5
click at [739, 467] on div "Full Name [PERSON_NAME]" at bounding box center [440, 466] width 606 height 47
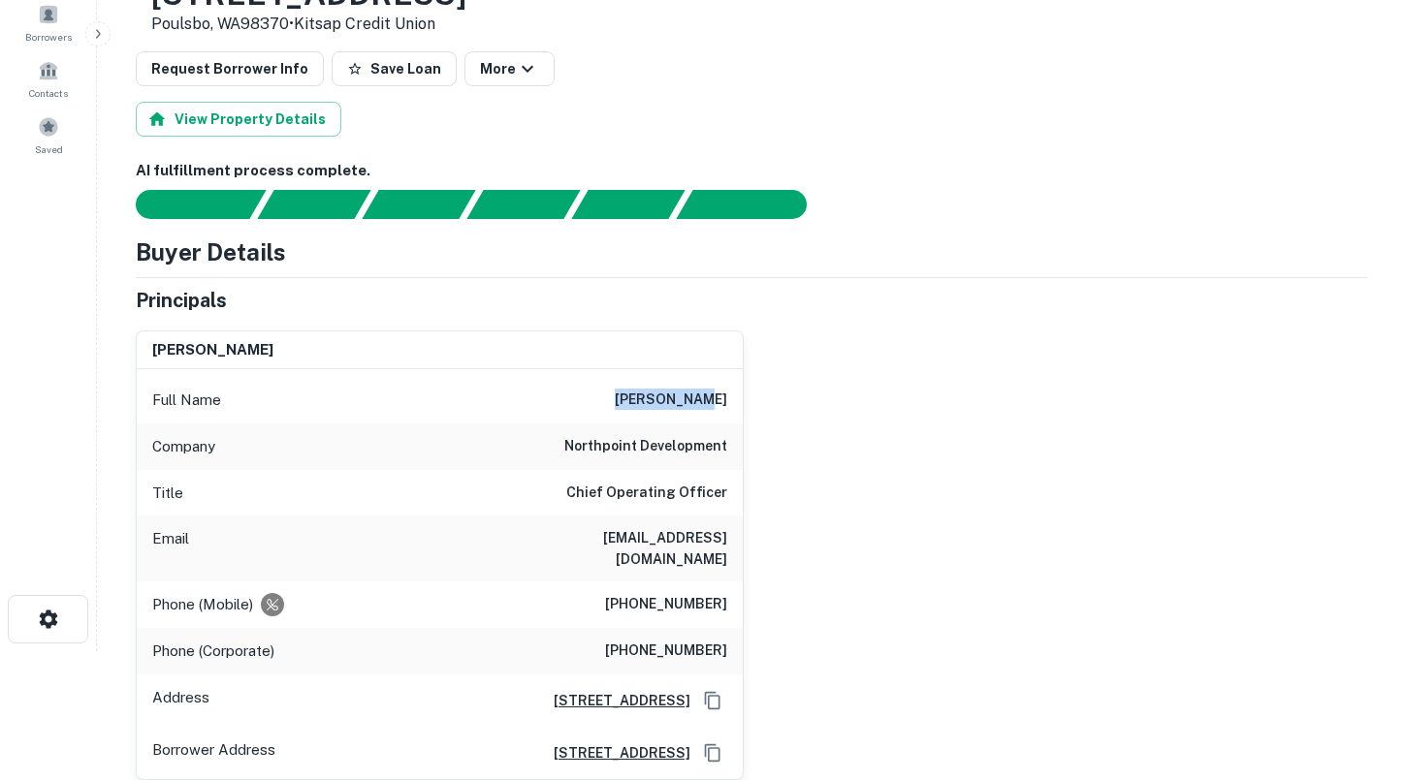
scroll to position [150, 0]
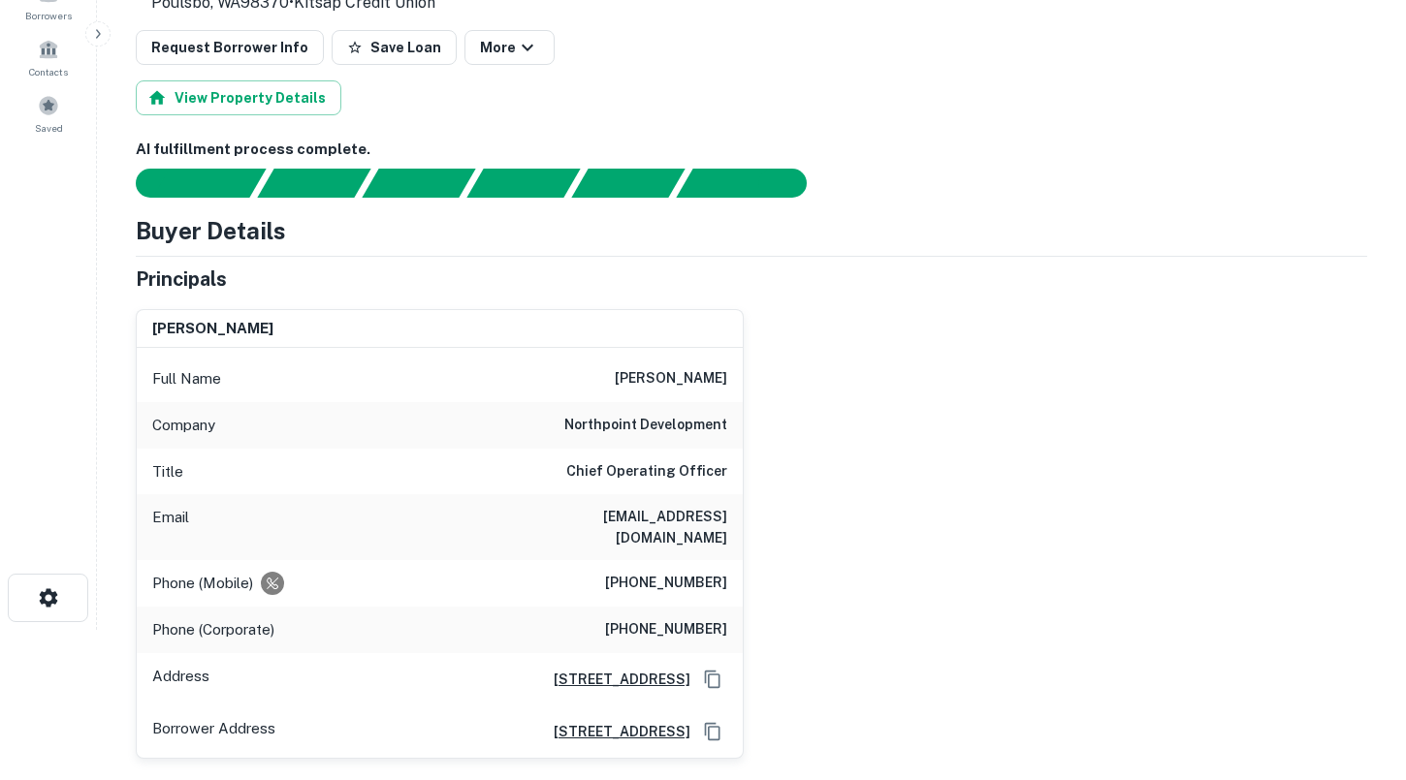
click at [552, 455] on div "Title Chief Operating Officer" at bounding box center [440, 472] width 606 height 47
drag, startPoint x: 563, startPoint y: 426, endPoint x: 730, endPoint y: 423, distance: 166.8
click at [730, 424] on div "Company northpoint development" at bounding box center [440, 425] width 606 height 47
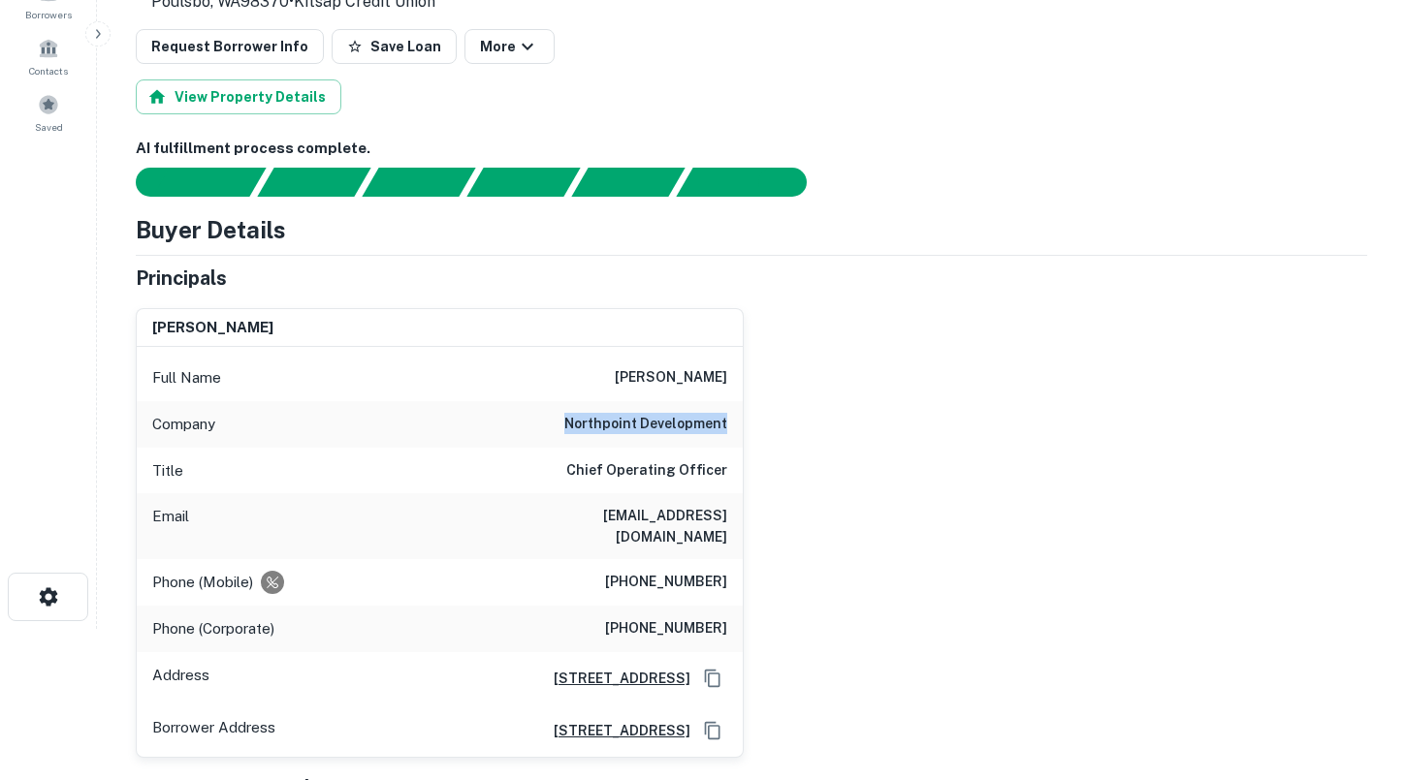
scroll to position [204, 0]
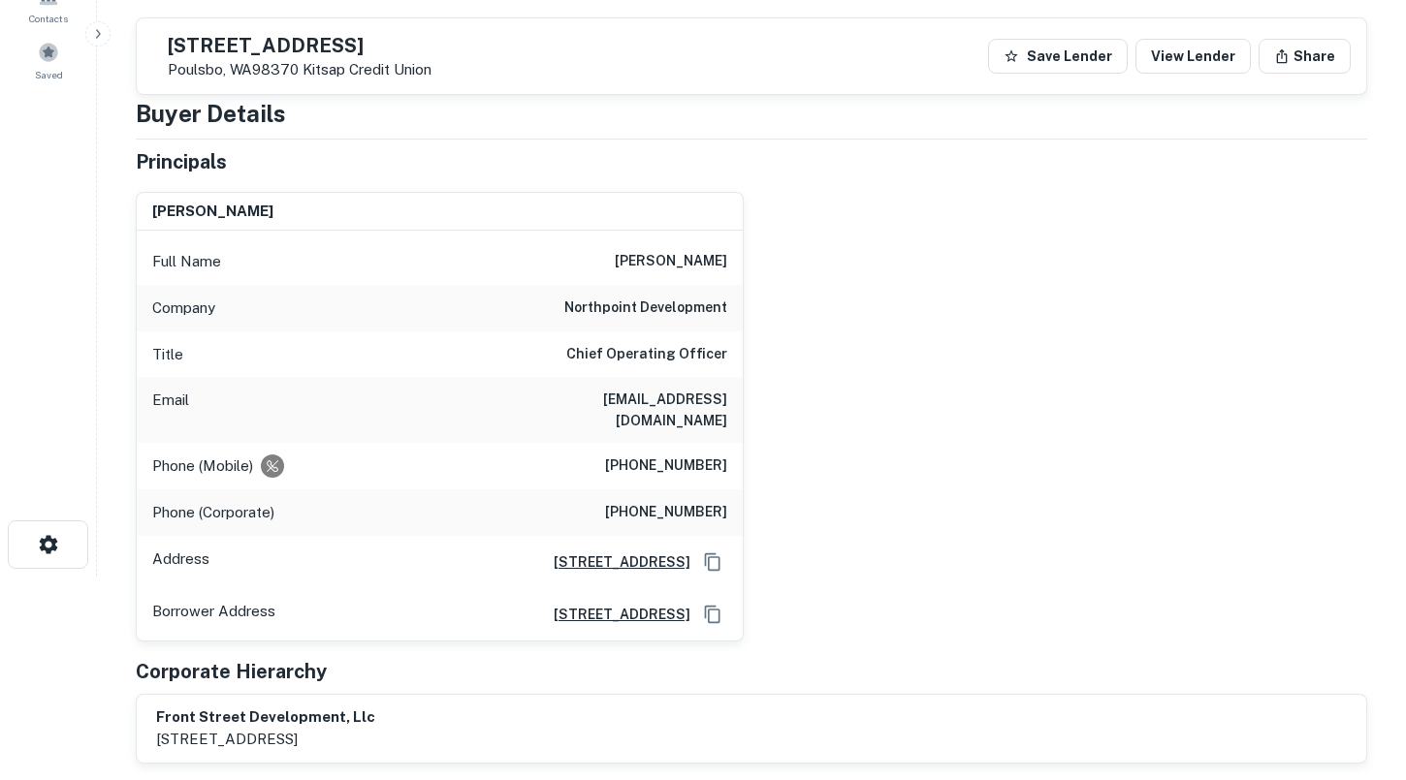
click at [567, 305] on div "Company northpoint development" at bounding box center [440, 308] width 606 height 47
drag, startPoint x: 567, startPoint y: 304, endPoint x: 751, endPoint y: 304, distance: 184.2
click at [751, 304] on div "[PERSON_NAME] Full Name [PERSON_NAME] Company northpoint development Title Chie…" at bounding box center [743, 408] width 1247 height 465
click at [600, 309] on h6 "northpoint development" at bounding box center [645, 308] width 163 height 23
drag, startPoint x: 568, startPoint y: 310, endPoint x: 730, endPoint y: 313, distance: 161.9
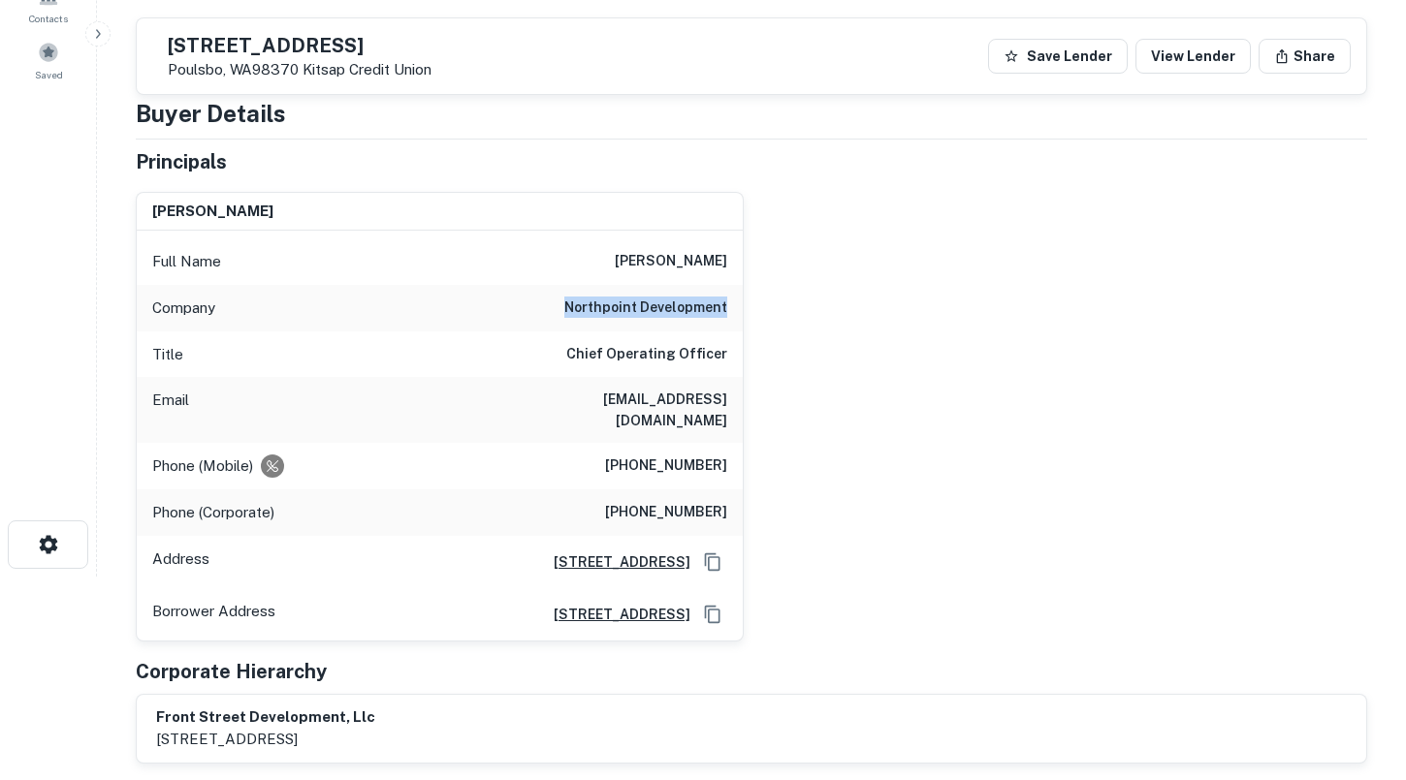
click at [730, 313] on div "Company northpoint development" at bounding box center [440, 308] width 606 height 47
drag, startPoint x: 730, startPoint y: 313, endPoint x: 573, endPoint y: 313, distance: 157.0
click at [573, 313] on div "Company northpoint development" at bounding box center [440, 308] width 606 height 47
click at [573, 313] on h6 "northpoint development" at bounding box center [645, 308] width 163 height 23
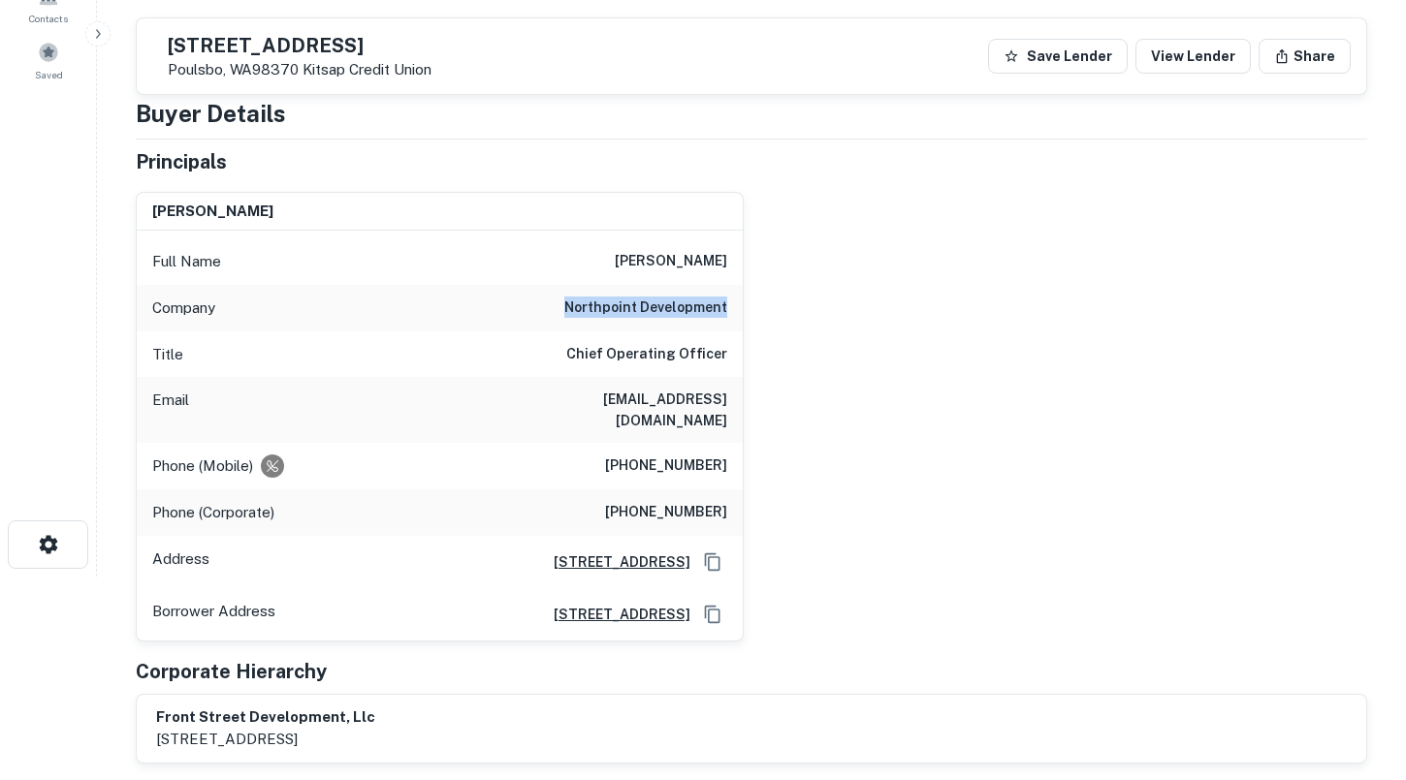
drag, startPoint x: 573, startPoint y: 313, endPoint x: 731, endPoint y: 313, distance: 158.0
click at [731, 313] on div "Company northpoint development" at bounding box center [440, 308] width 606 height 47
drag, startPoint x: 731, startPoint y: 313, endPoint x: 571, endPoint y: 313, distance: 159.9
click at [571, 313] on div "Company northpoint development" at bounding box center [440, 308] width 606 height 47
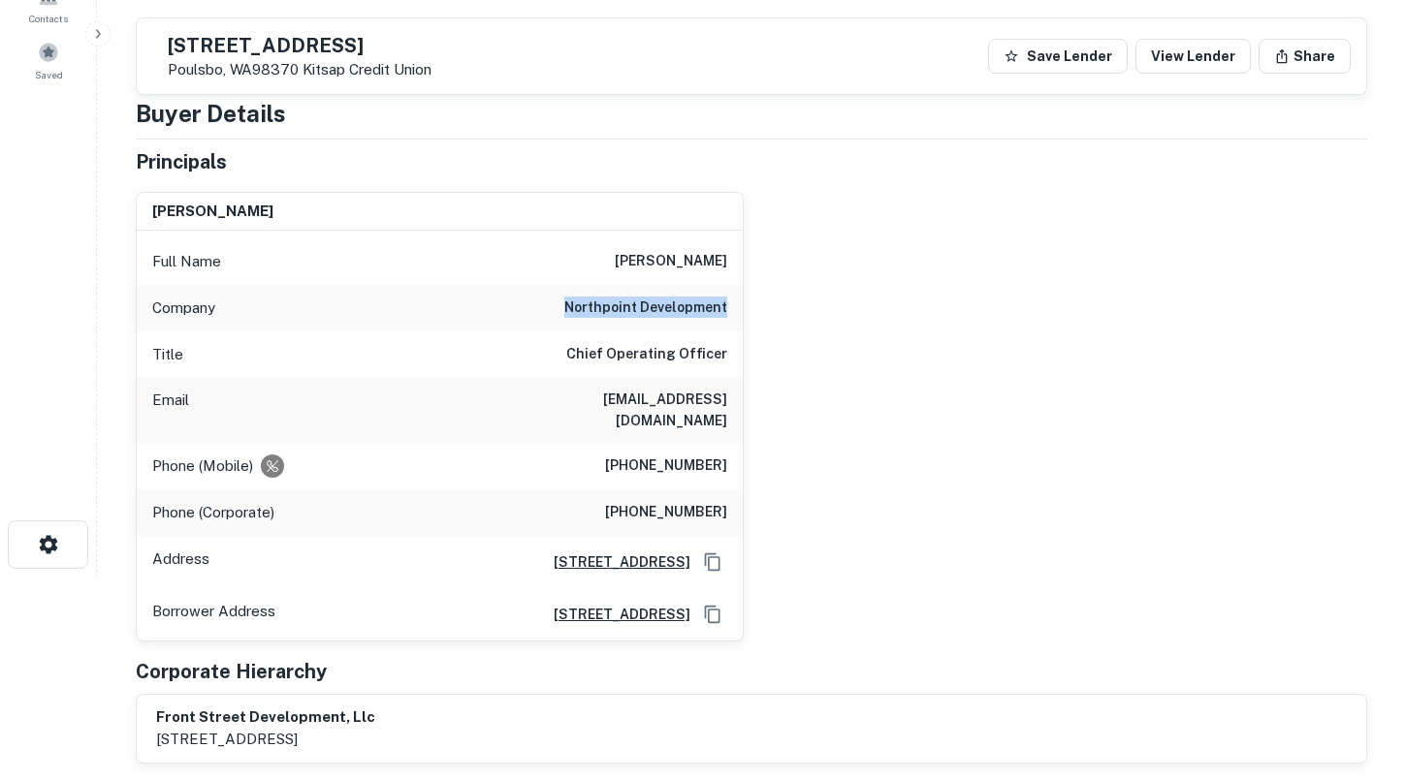
click at [571, 313] on h6 "northpoint development" at bounding box center [645, 308] width 163 height 23
drag, startPoint x: 571, startPoint y: 313, endPoint x: 727, endPoint y: 310, distance: 156.1
click at [727, 310] on div "Company northpoint development" at bounding box center [440, 308] width 606 height 47
drag, startPoint x: 729, startPoint y: 310, endPoint x: 593, endPoint y: 310, distance: 135.7
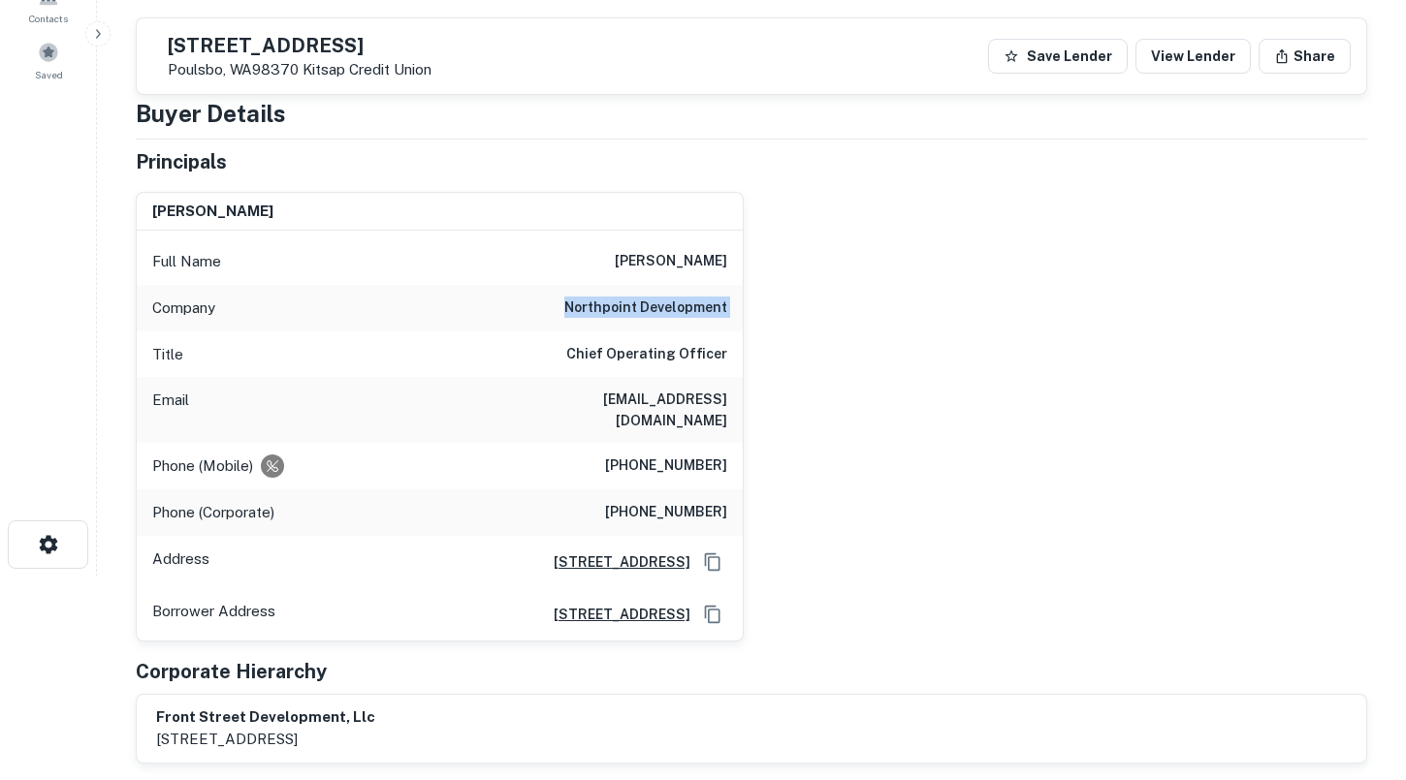
click at [593, 310] on div "Company northpoint development" at bounding box center [440, 308] width 606 height 47
click at [593, 310] on h6 "northpoint development" at bounding box center [645, 308] width 163 height 23
drag, startPoint x: 574, startPoint y: 308, endPoint x: 716, endPoint y: 309, distance: 142.5
click at [716, 308] on h6 "northpoint development" at bounding box center [645, 308] width 163 height 23
click at [724, 309] on h6 "northpoint development" at bounding box center [645, 308] width 163 height 23
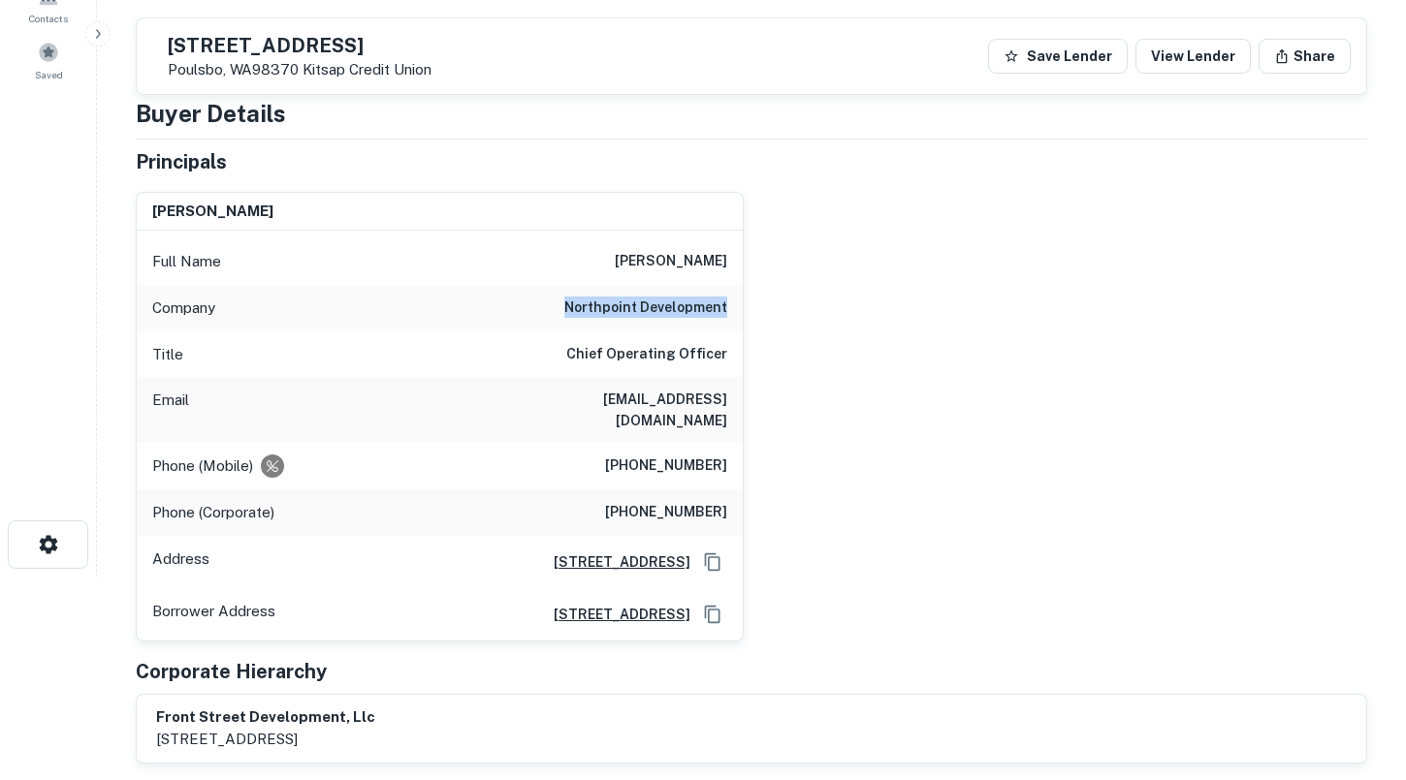
drag, startPoint x: 728, startPoint y: 309, endPoint x: 572, endPoint y: 311, distance: 156.1
click at [572, 311] on div "Company northpoint development" at bounding box center [440, 308] width 606 height 47
click at [572, 311] on h6 "northpoint development" at bounding box center [645, 308] width 163 height 23
drag, startPoint x: 571, startPoint y: 311, endPoint x: 726, endPoint y: 311, distance: 155.1
click at [726, 311] on h6 "northpoint development" at bounding box center [645, 308] width 163 height 23
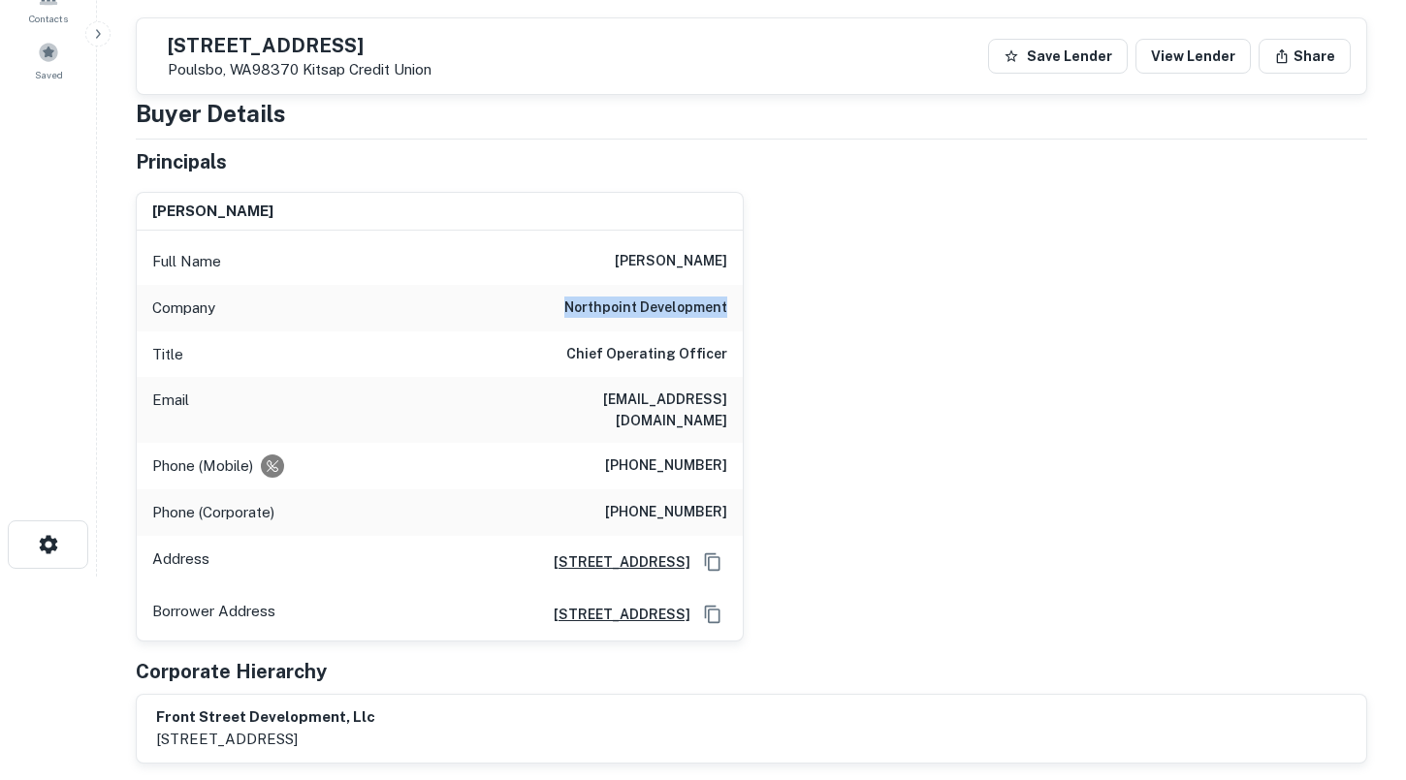
click at [726, 311] on h6 "northpoint development" at bounding box center [645, 308] width 163 height 23
click at [563, 401] on div "Email [EMAIL_ADDRESS][DOMAIN_NAME]" at bounding box center [440, 410] width 606 height 66
drag, startPoint x: 563, startPoint y: 401, endPoint x: 715, endPoint y: 398, distance: 152.2
click at [715, 399] on h6 "[EMAIL_ADDRESS][DOMAIN_NAME]" at bounding box center [610, 410] width 233 height 43
click at [715, 398] on h6 "[EMAIL_ADDRESS][DOMAIN_NAME]" at bounding box center [610, 410] width 233 height 43
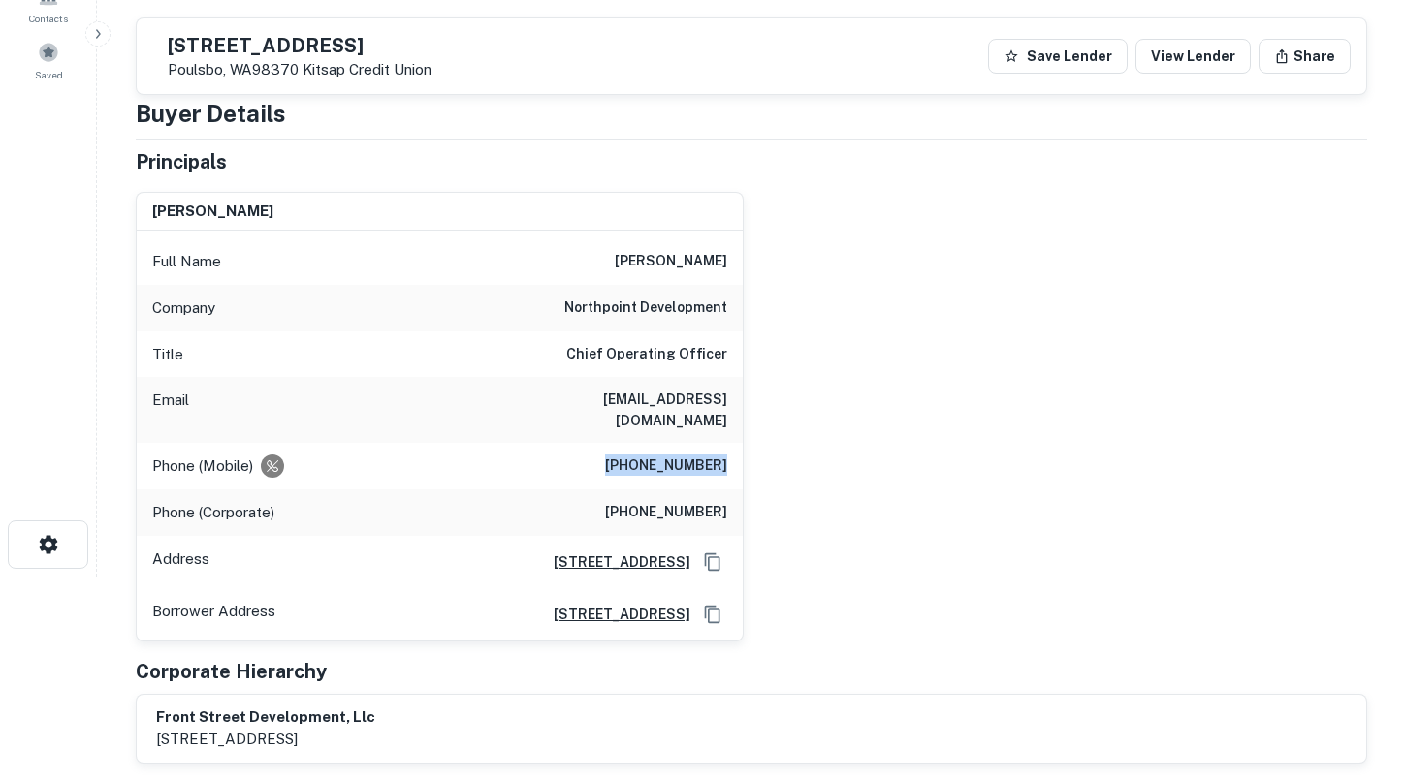
drag, startPoint x: 627, startPoint y: 452, endPoint x: 739, endPoint y: 452, distance: 111.5
click at [739, 452] on div "Phone (Mobile) [PHONE_NUMBER]" at bounding box center [440, 466] width 606 height 47
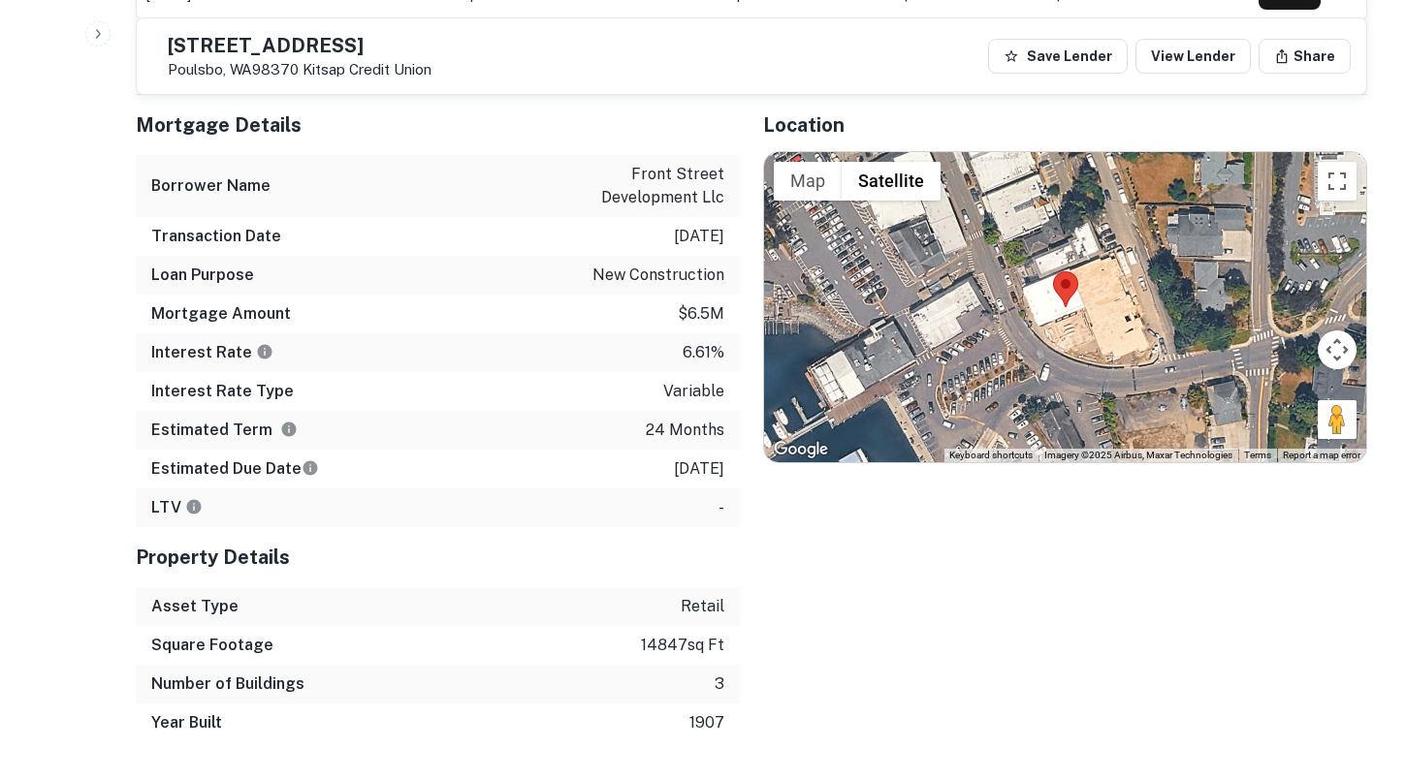
scroll to position [1341, 0]
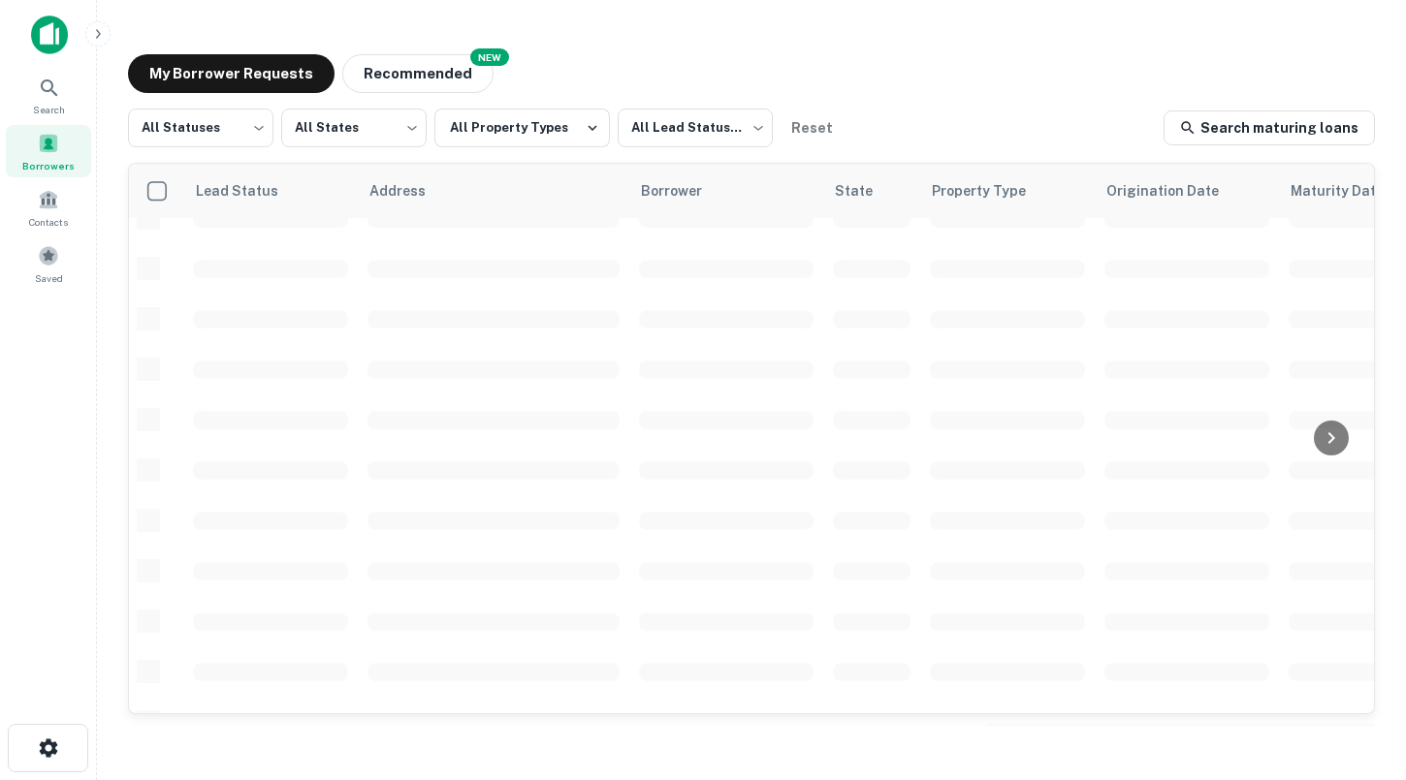
scroll to position [704, 0]
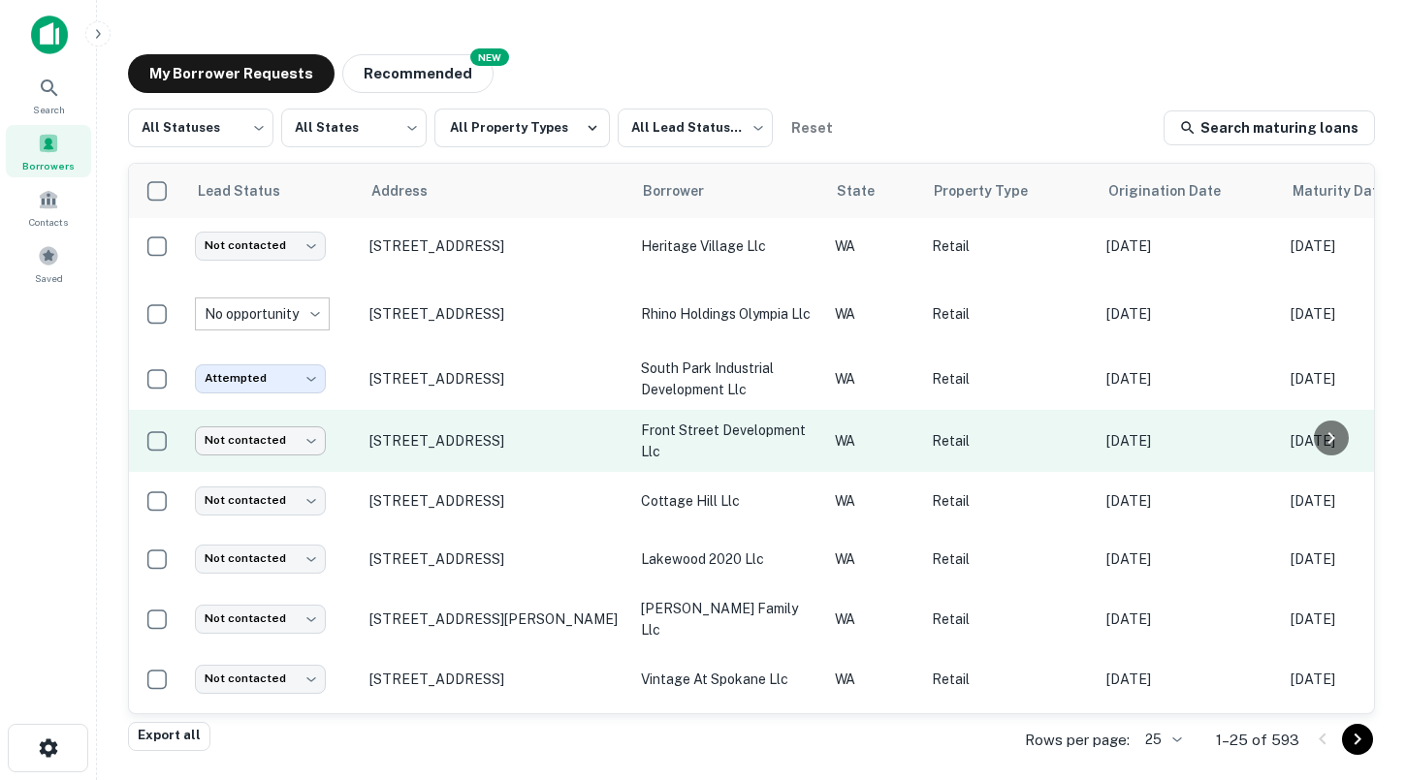
click at [304, 432] on body "Search Borrowers Contacts Saved My Borrower Requests NEW Recommended All Status…" at bounding box center [703, 390] width 1406 height 780
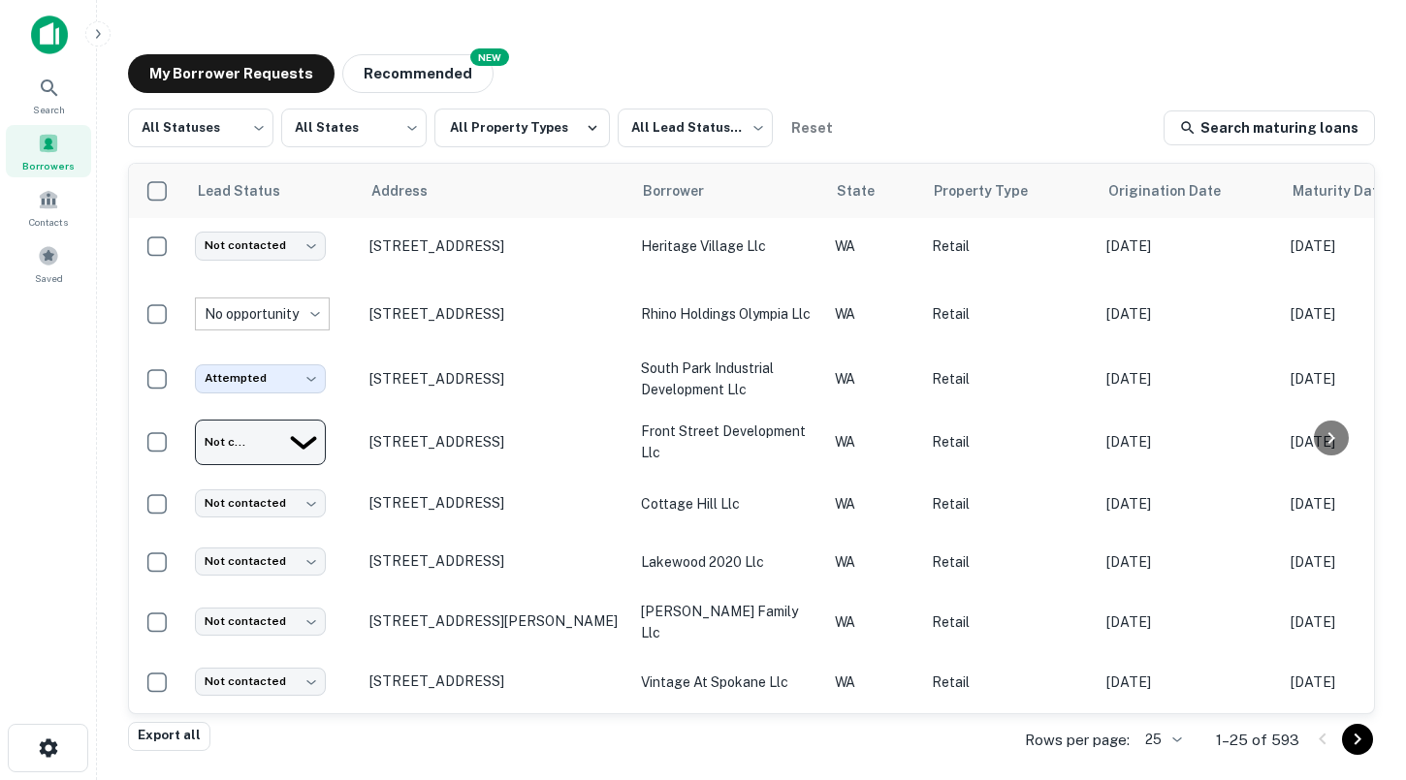
type input "*********"
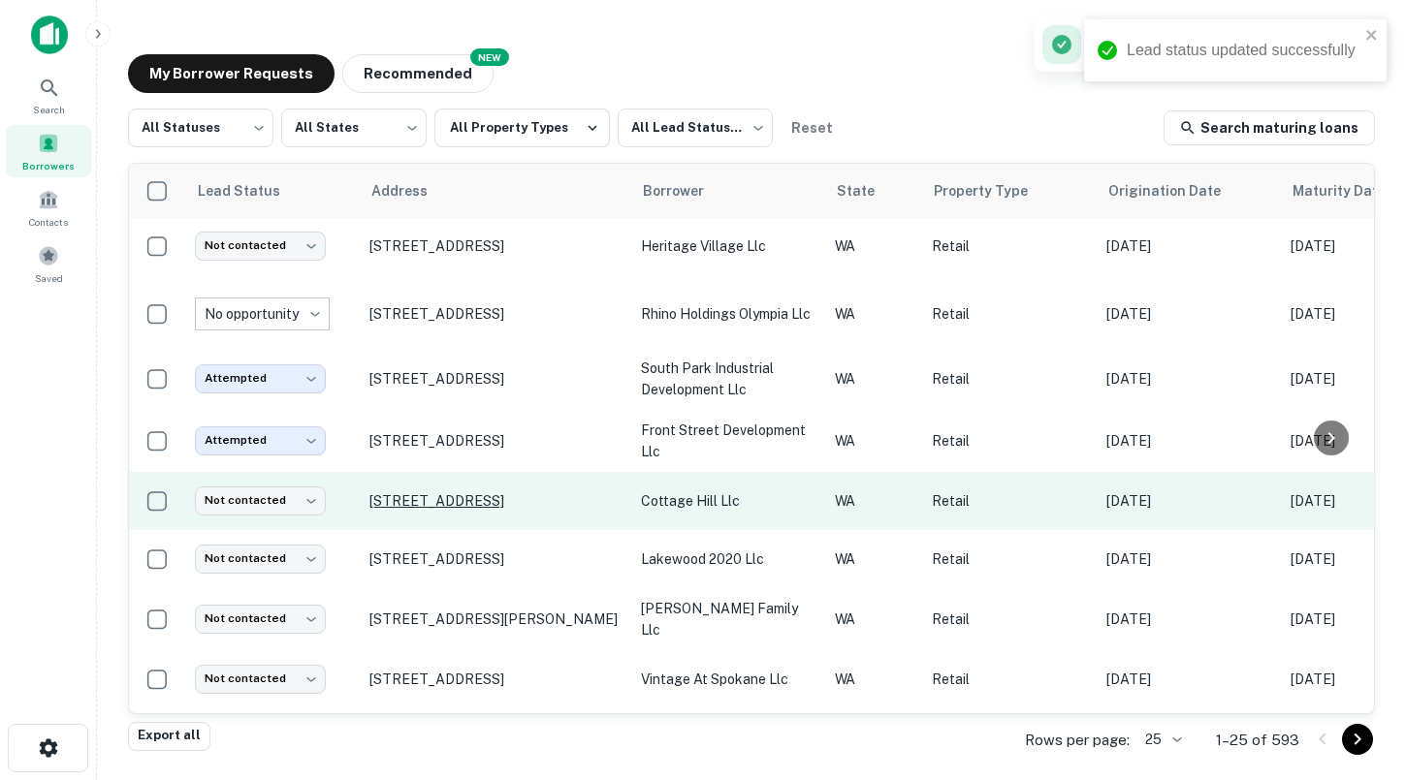
click at [505, 492] on p "[STREET_ADDRESS]" at bounding box center [495, 500] width 252 height 17
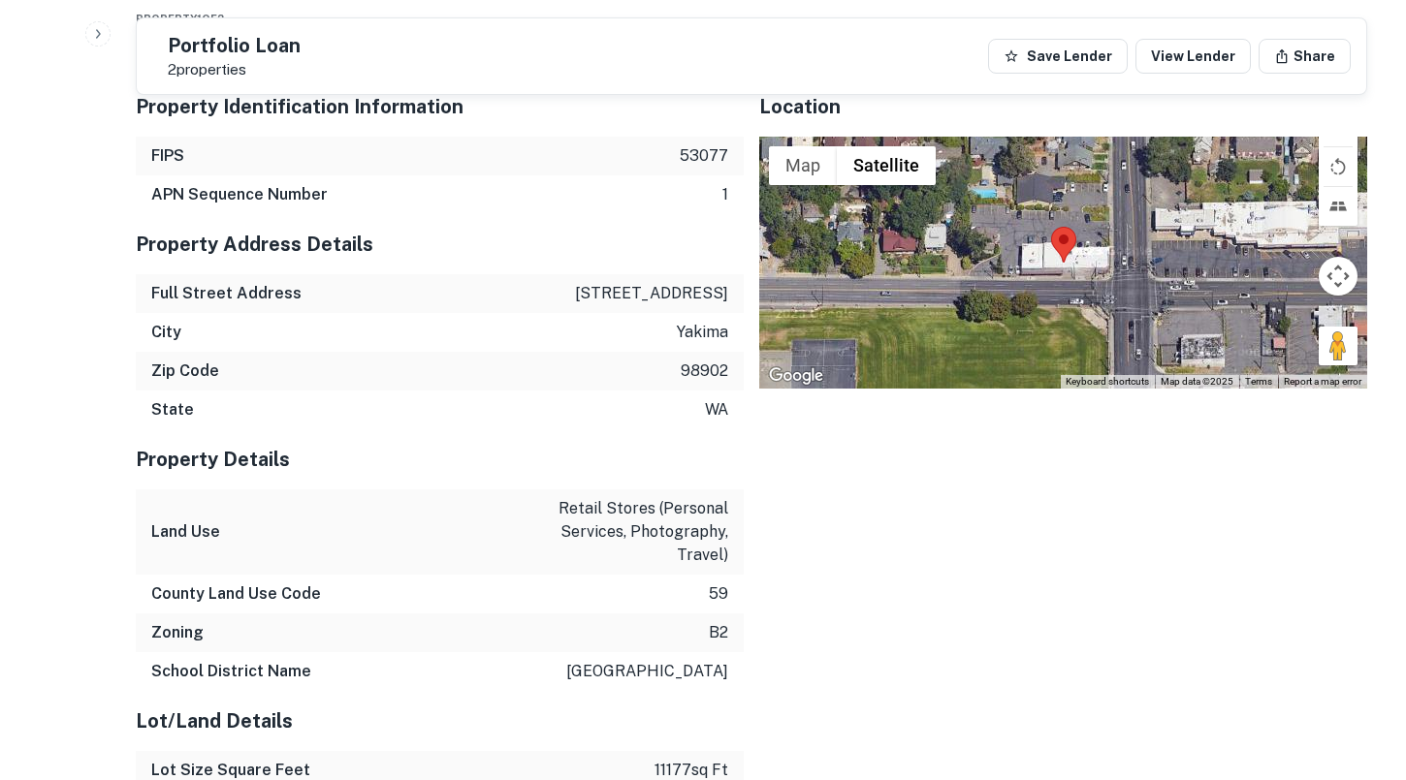
scroll to position [1734, 0]
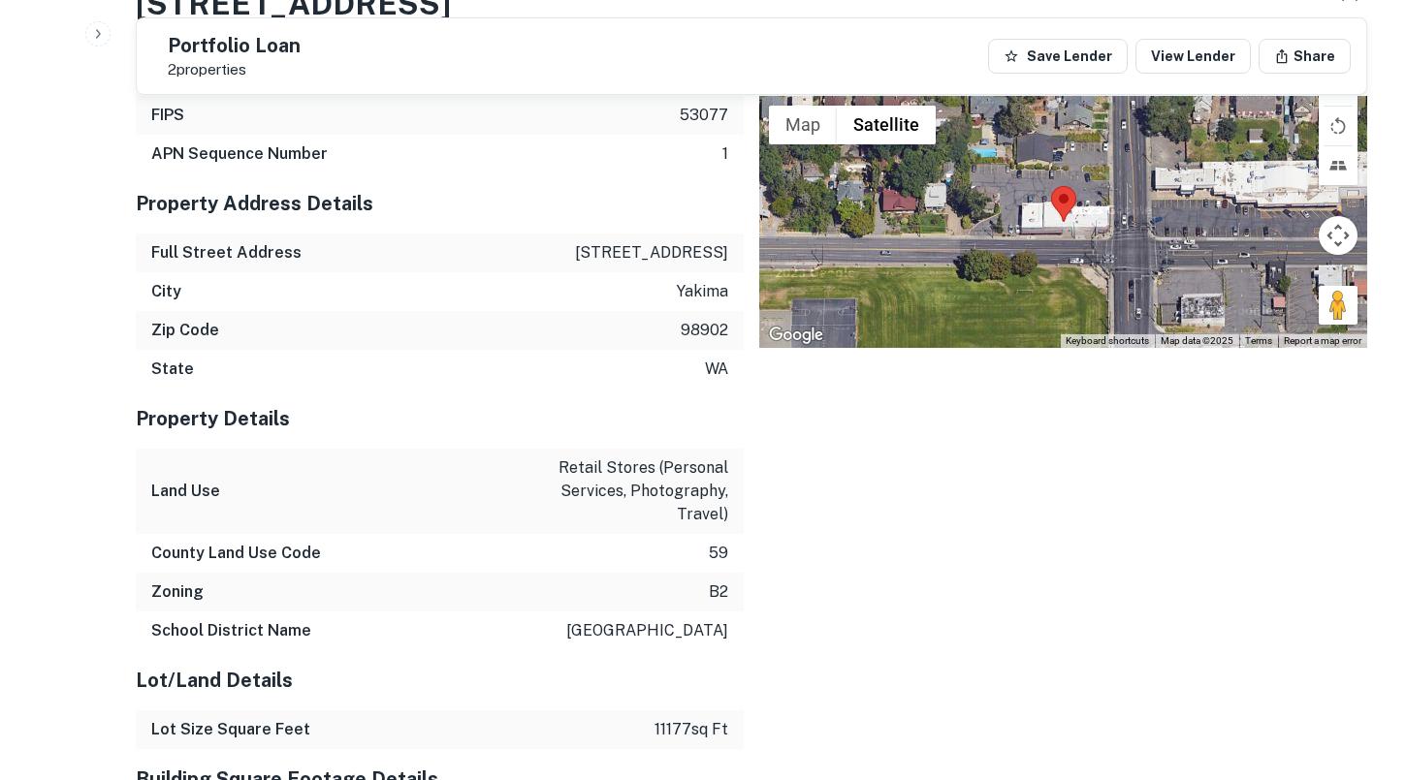
drag, startPoint x: 573, startPoint y: 249, endPoint x: 742, endPoint y: 244, distance: 168.7
click at [742, 245] on div "Full Street Address [STREET_ADDRESS]" at bounding box center [440, 253] width 608 height 39
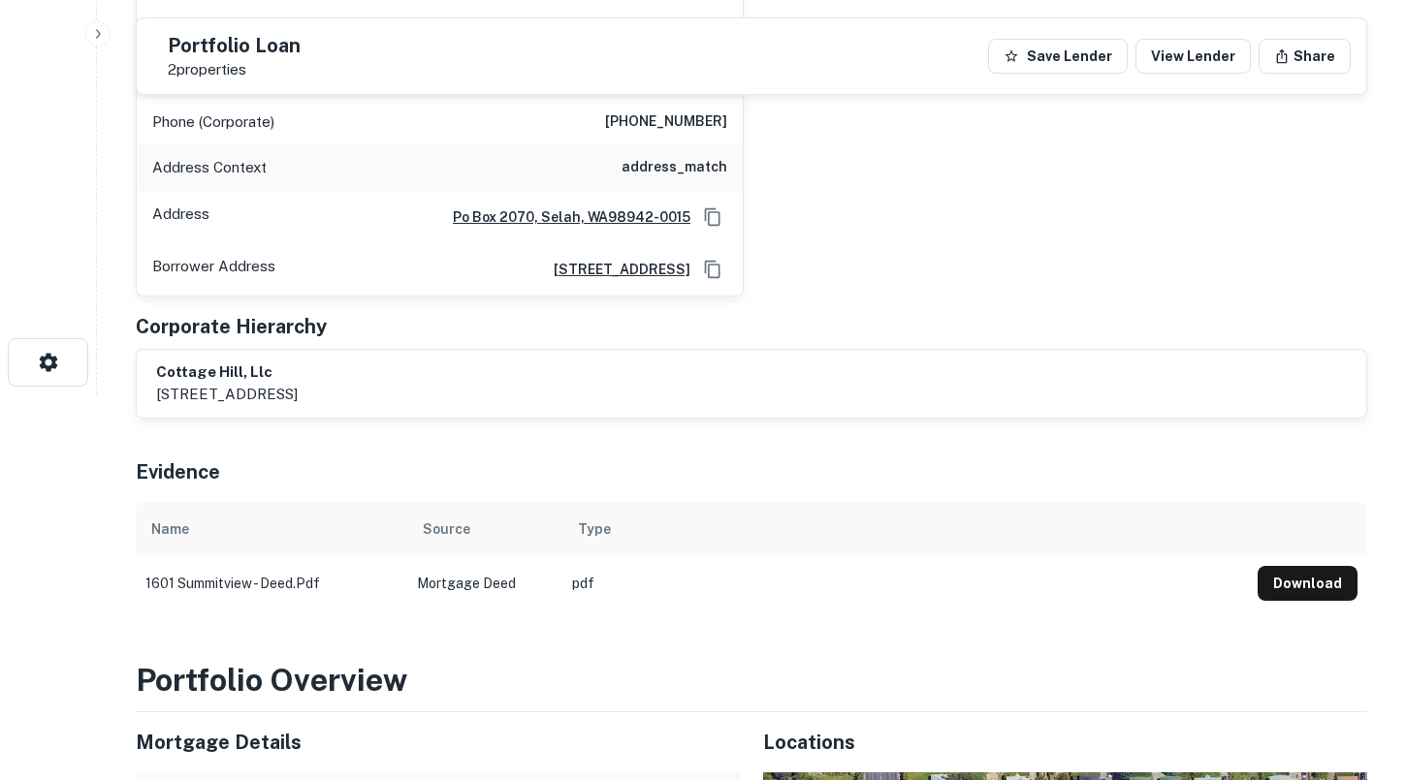
scroll to position [379, 0]
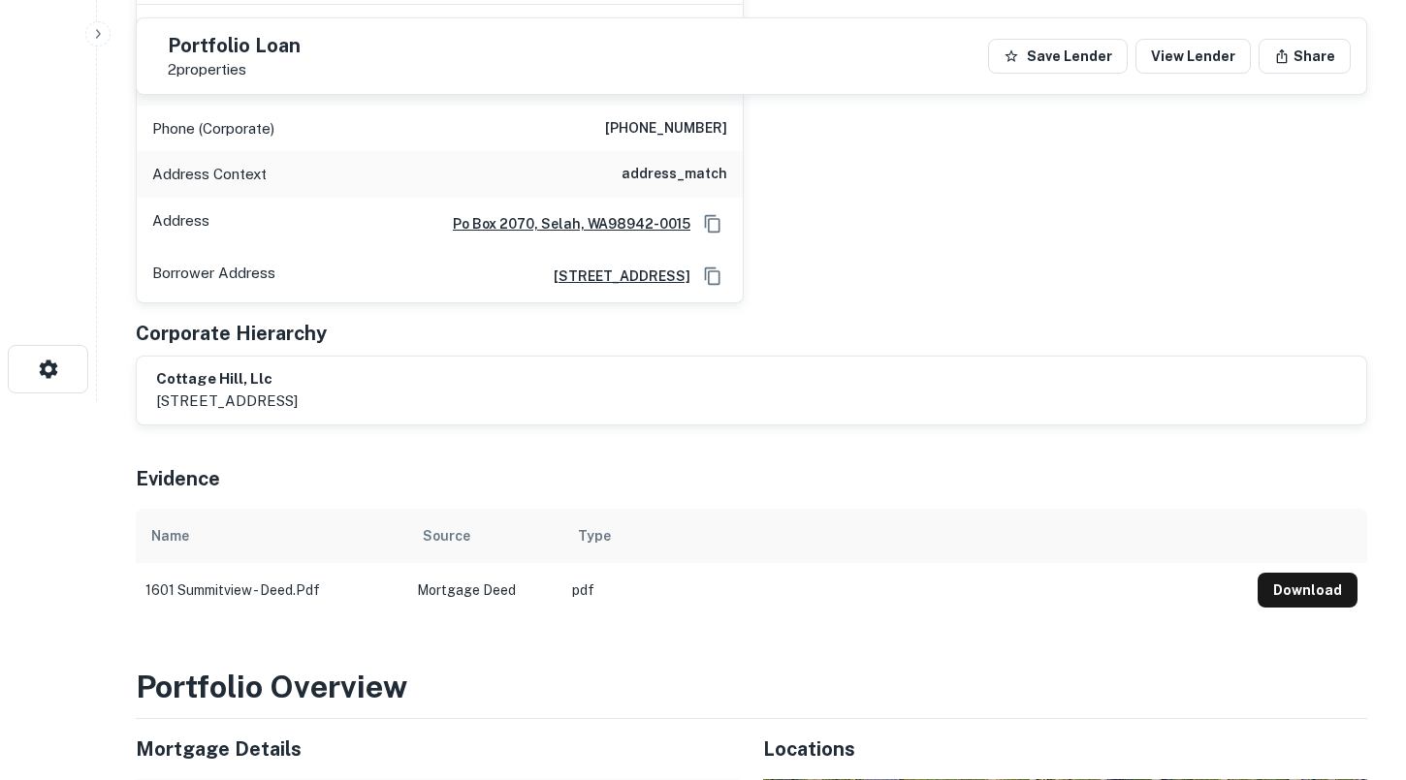
drag, startPoint x: 433, startPoint y: 400, endPoint x: 148, endPoint y: 401, distance: 285.0
click at [148, 401] on div "cottage hill, llc [STREET_ADDRESS]" at bounding box center [751, 391] width 1229 height 68
click at [563, 402] on div "cottage hill, llc [STREET_ADDRESS]" at bounding box center [751, 390] width 1190 height 45
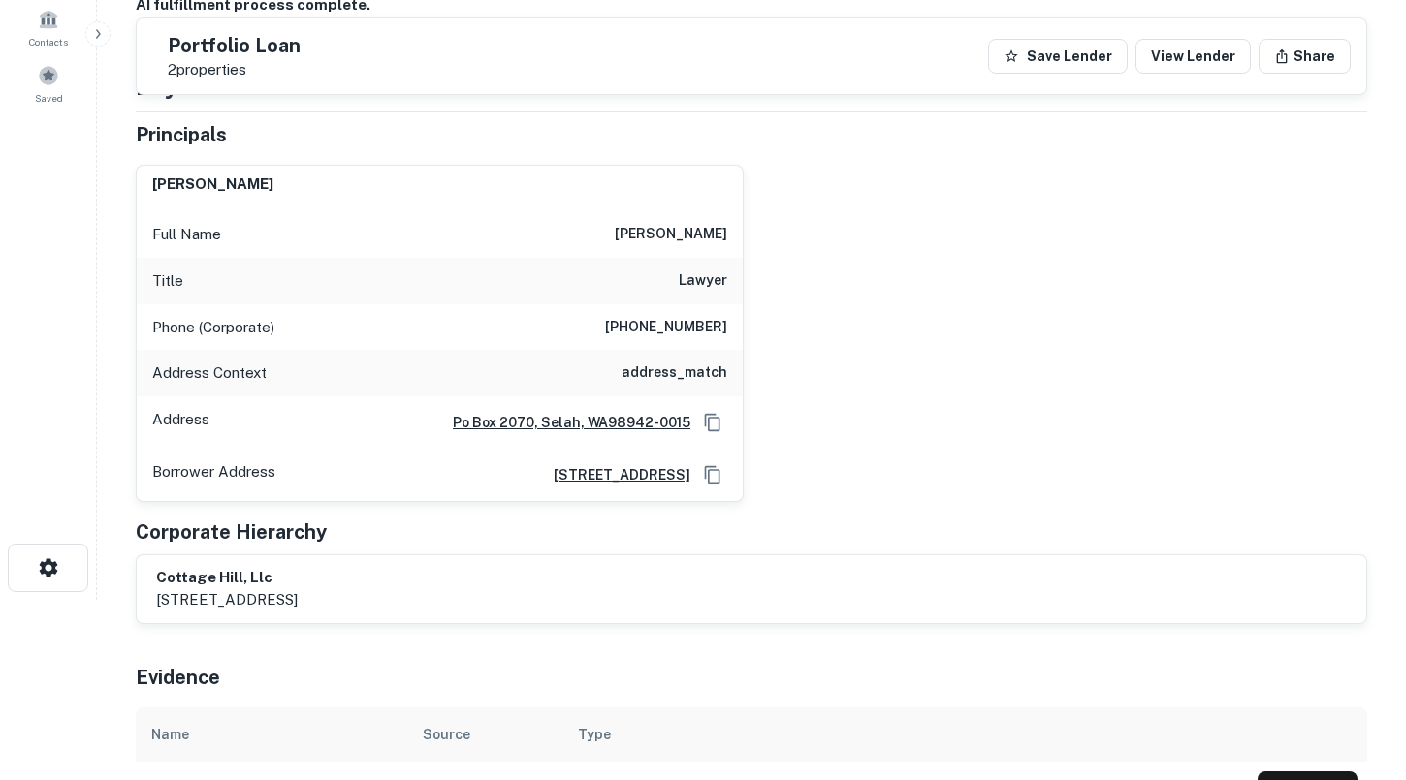
scroll to position [179, 0]
click at [624, 237] on div "Full Name [PERSON_NAME]" at bounding box center [440, 235] width 606 height 47
drag, startPoint x: 626, startPoint y: 237, endPoint x: 732, endPoint y: 236, distance: 105.7
click at [732, 236] on div "Full Name [PERSON_NAME]" at bounding box center [440, 235] width 606 height 47
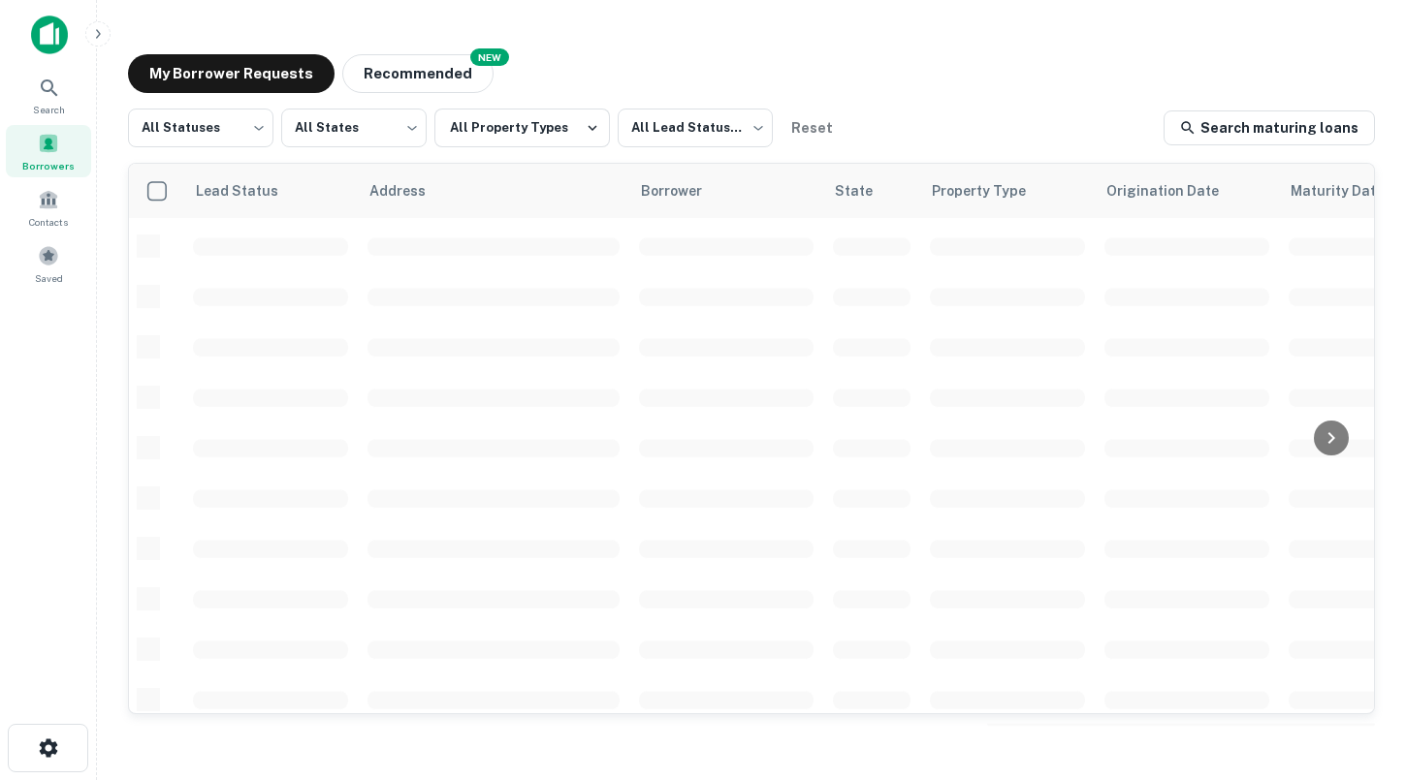
scroll to position [704, 0]
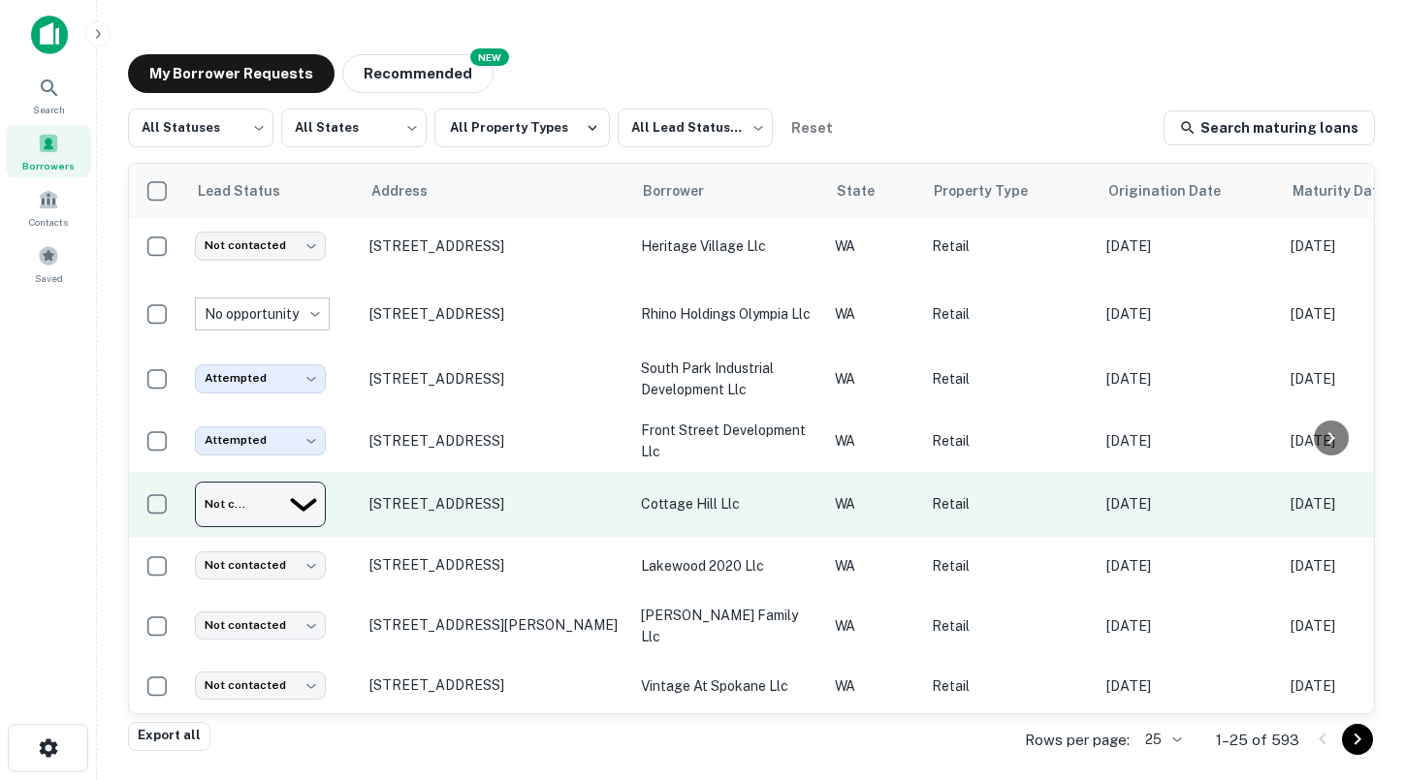
click at [285, 495] on body "Search Borrowers Contacts Saved My Borrower Requests NEW Recommended All Status…" at bounding box center [703, 390] width 1406 height 780
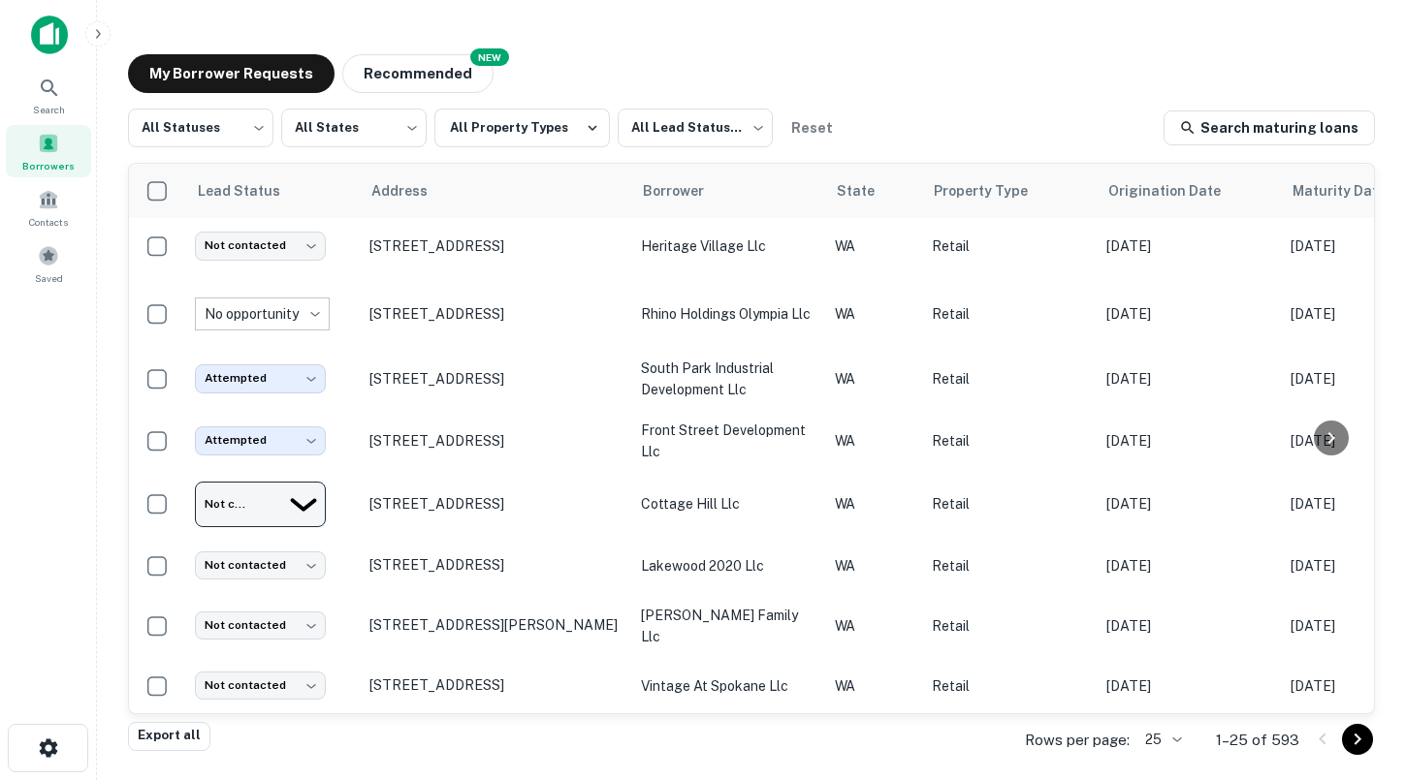
type input "**********"
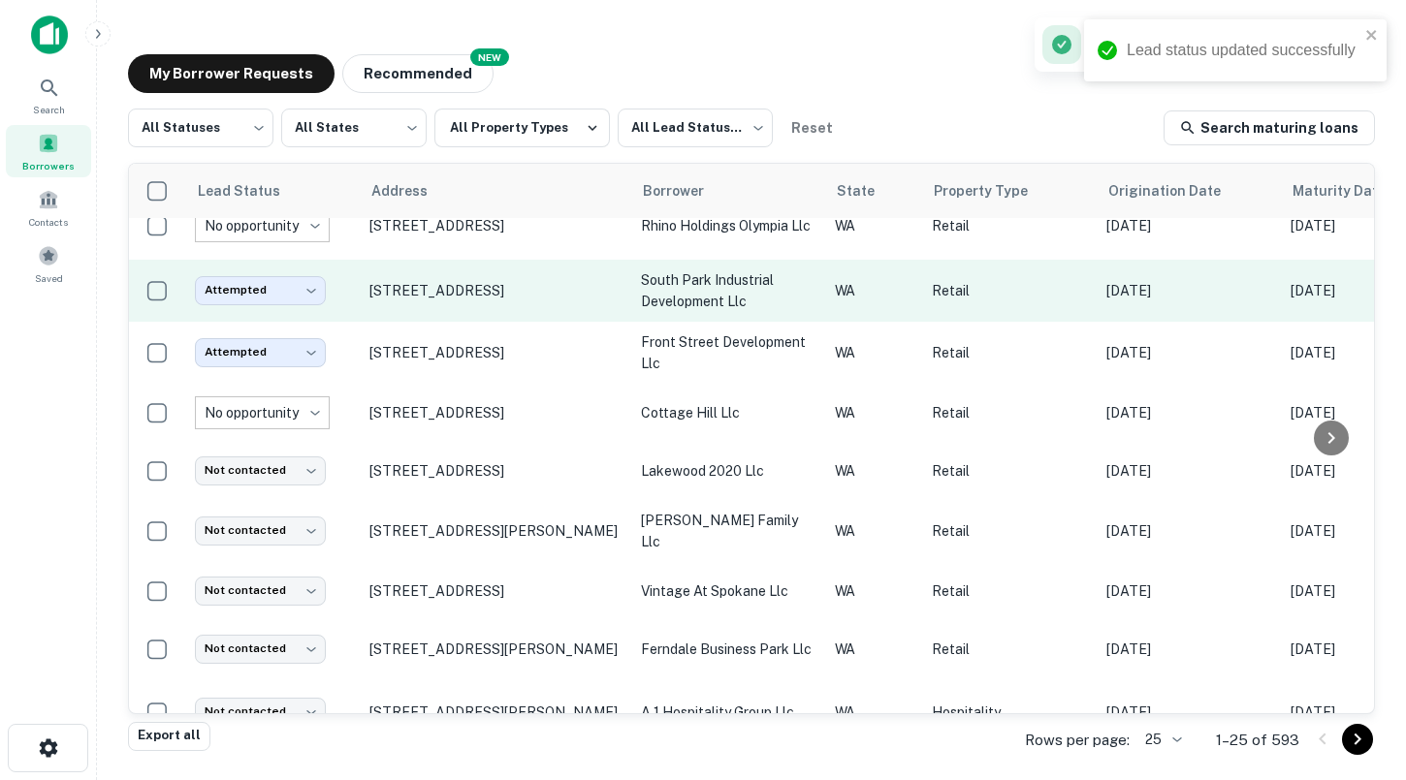
scroll to position [799, 0]
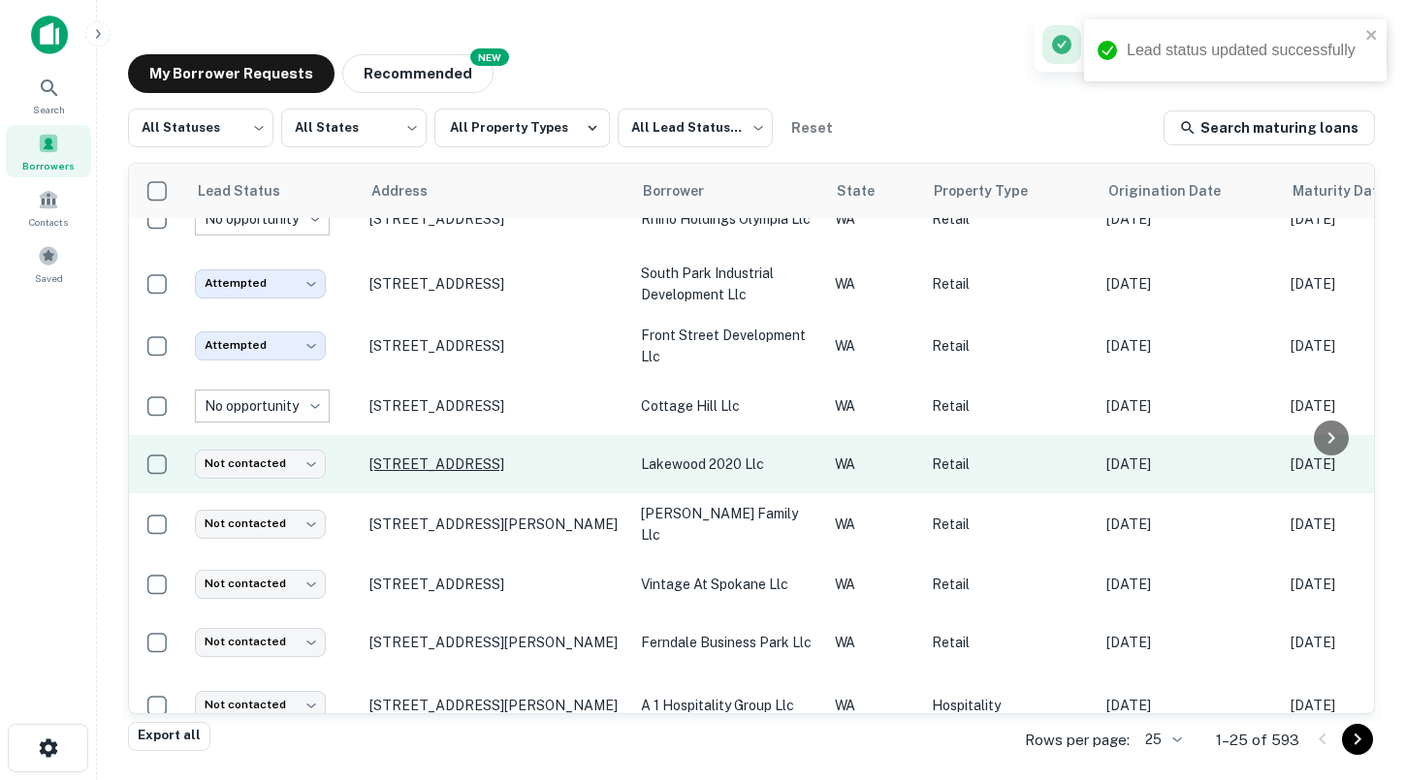
click at [439, 457] on p "[STREET_ADDRESS]" at bounding box center [495, 464] width 252 height 17
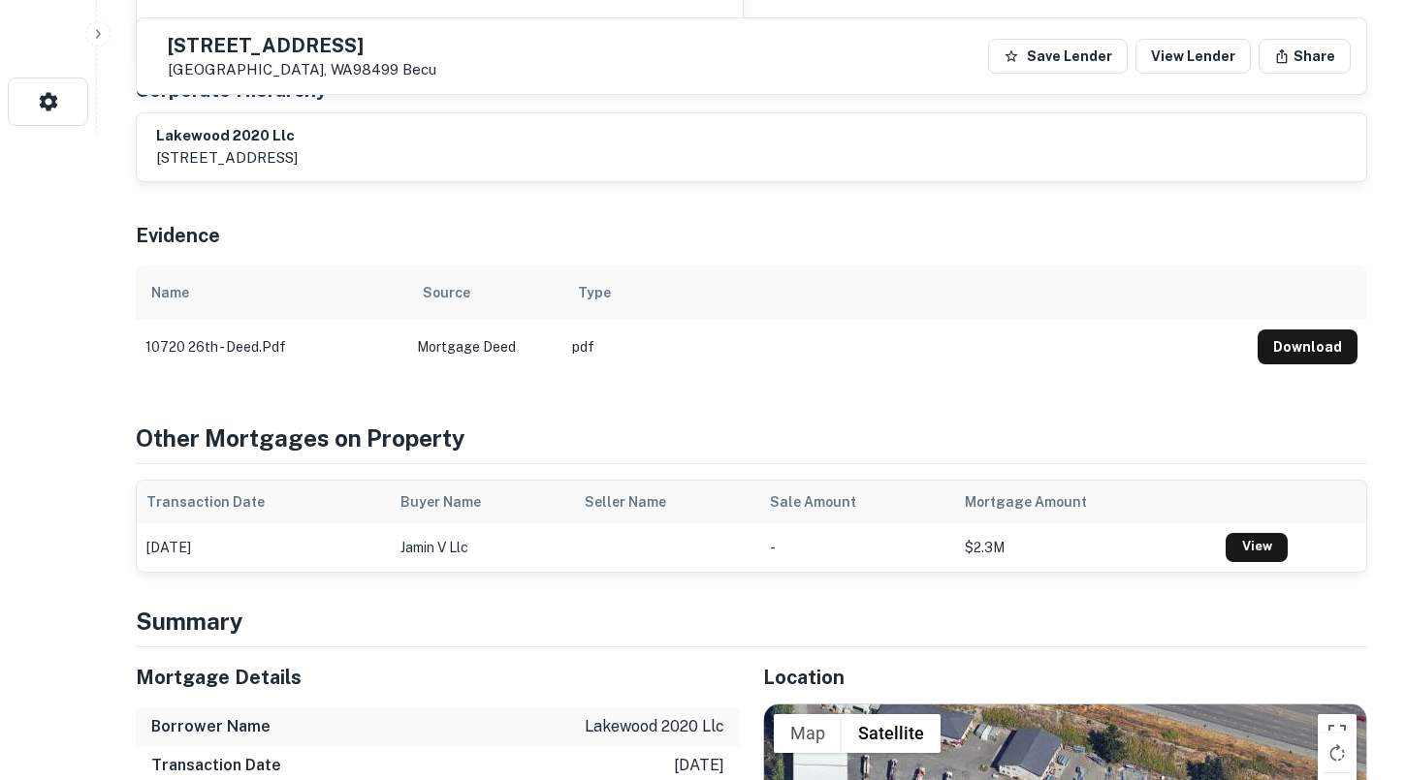
scroll to position [526, 0]
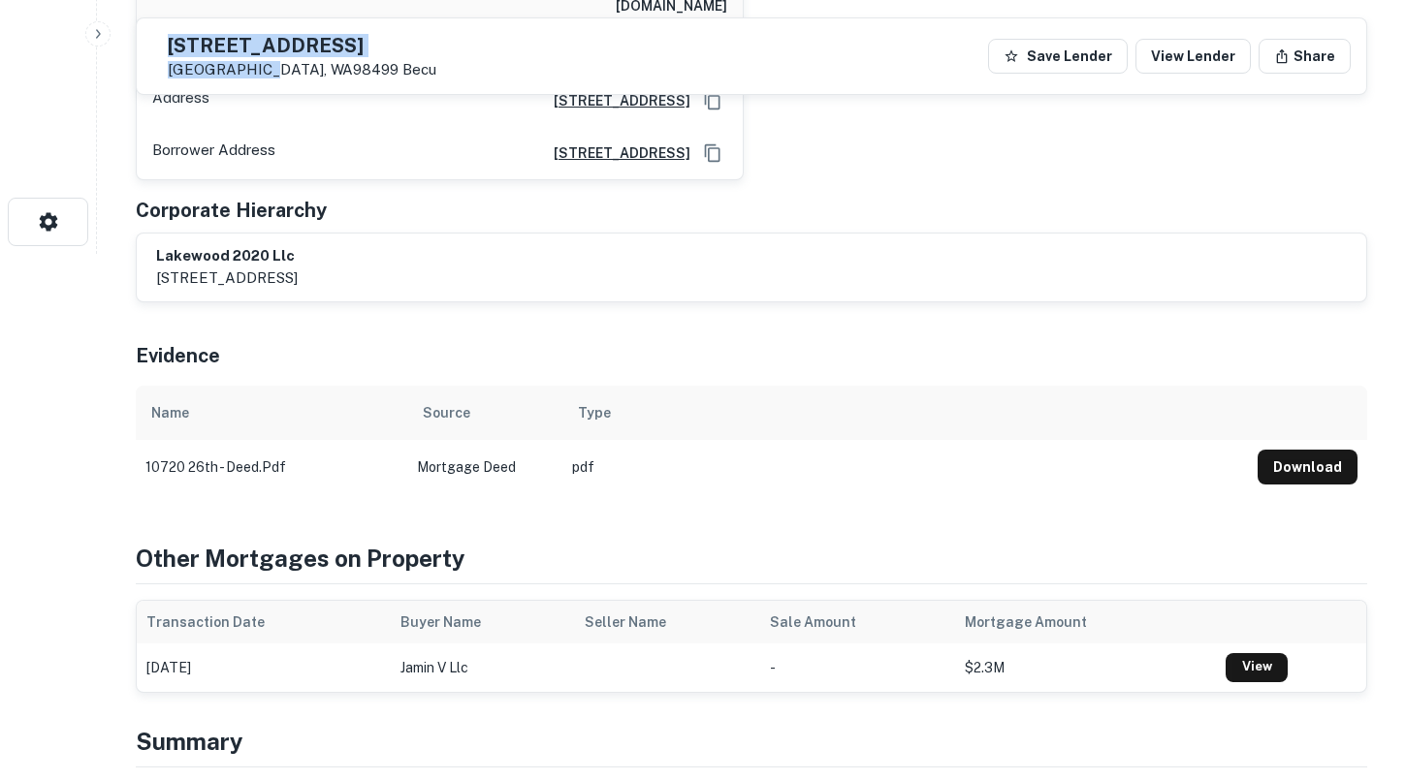
drag, startPoint x: 308, startPoint y: 71, endPoint x: 213, endPoint y: 47, distance: 97.8
click at [213, 47] on div "[STREET_ADDRESS]" at bounding box center [294, 56] width 284 height 45
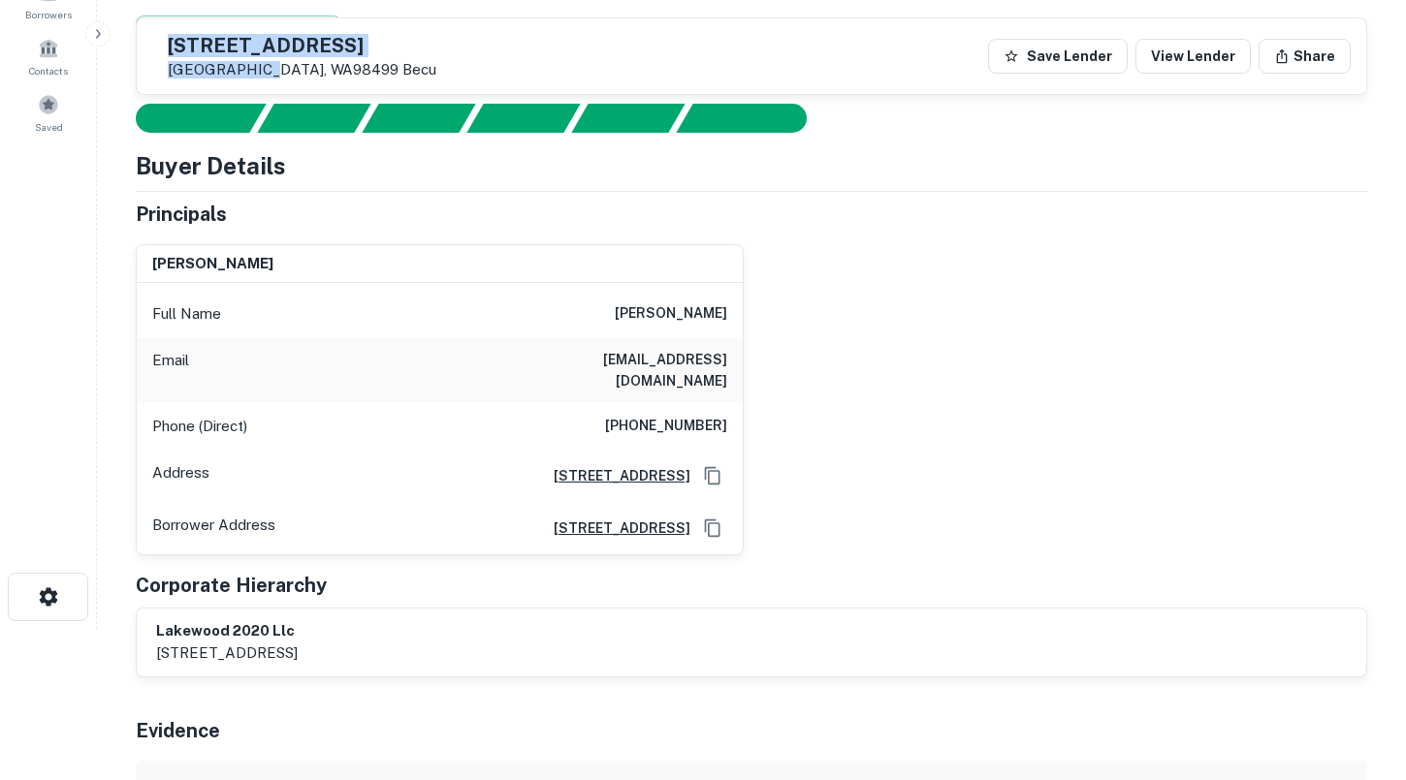
scroll to position [20, 0]
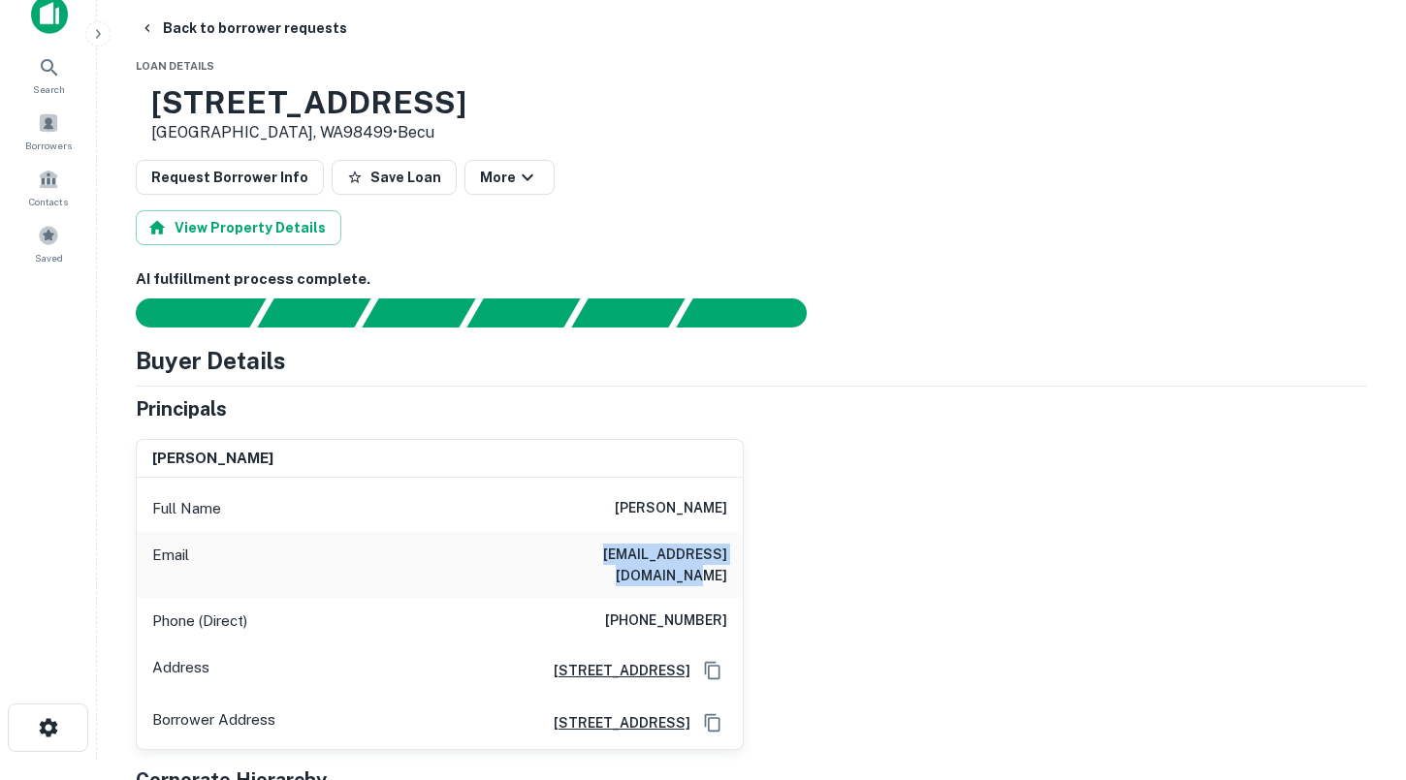
drag, startPoint x: 539, startPoint y: 555, endPoint x: 726, endPoint y: 552, distance: 187.1
click at [726, 552] on h6 "[EMAIL_ADDRESS][DOMAIN_NAME]" at bounding box center [610, 565] width 233 height 43
click at [709, 517] on h6 "[PERSON_NAME]" at bounding box center [671, 508] width 112 height 23
drag, startPoint x: 727, startPoint y: 517, endPoint x: 644, endPoint y: 516, distance: 83.4
click at [644, 516] on div "Full Name [PERSON_NAME]" at bounding box center [440, 509] width 606 height 47
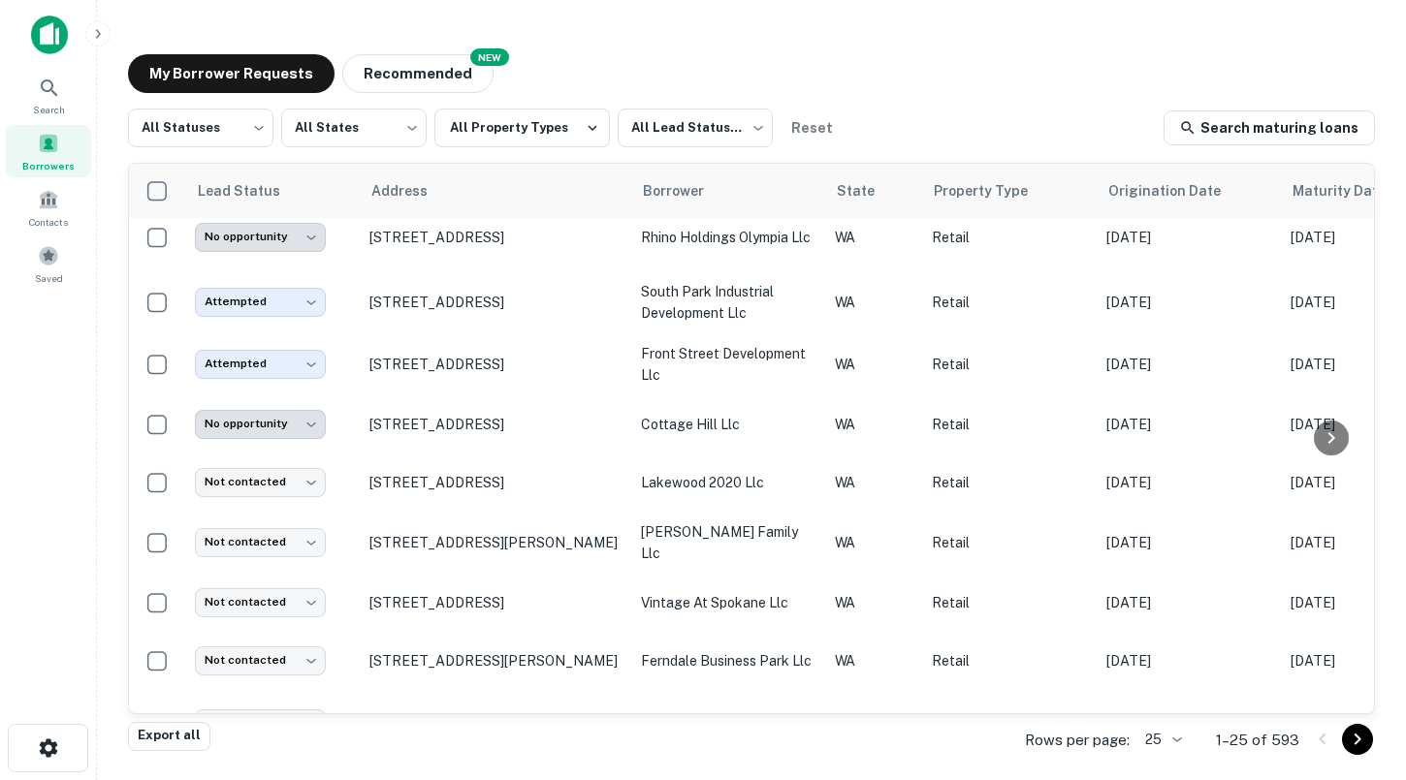
scroll to position [799, 0]
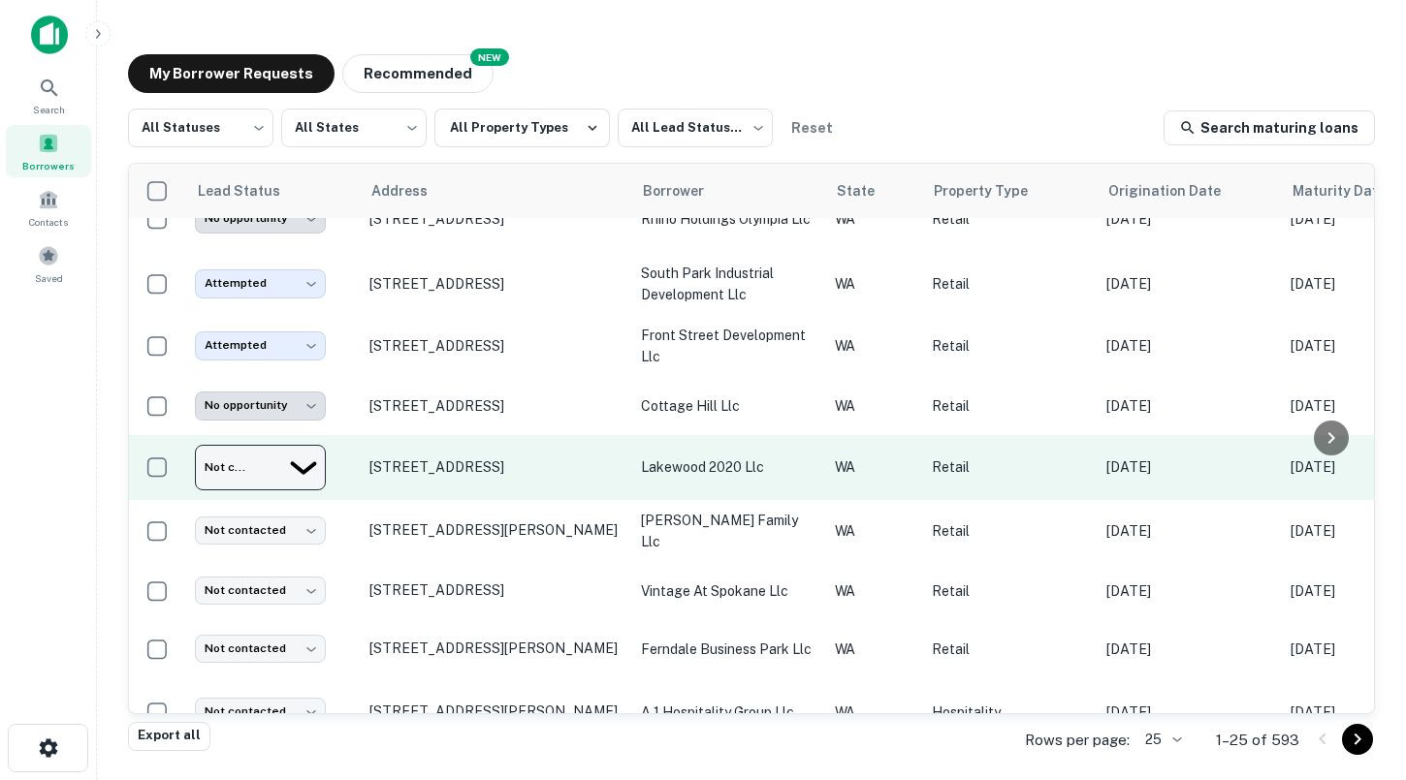
click at [273, 450] on body "Search Borrowers Contacts Saved My Borrower Requests NEW Recommended All Status…" at bounding box center [703, 390] width 1406 height 780
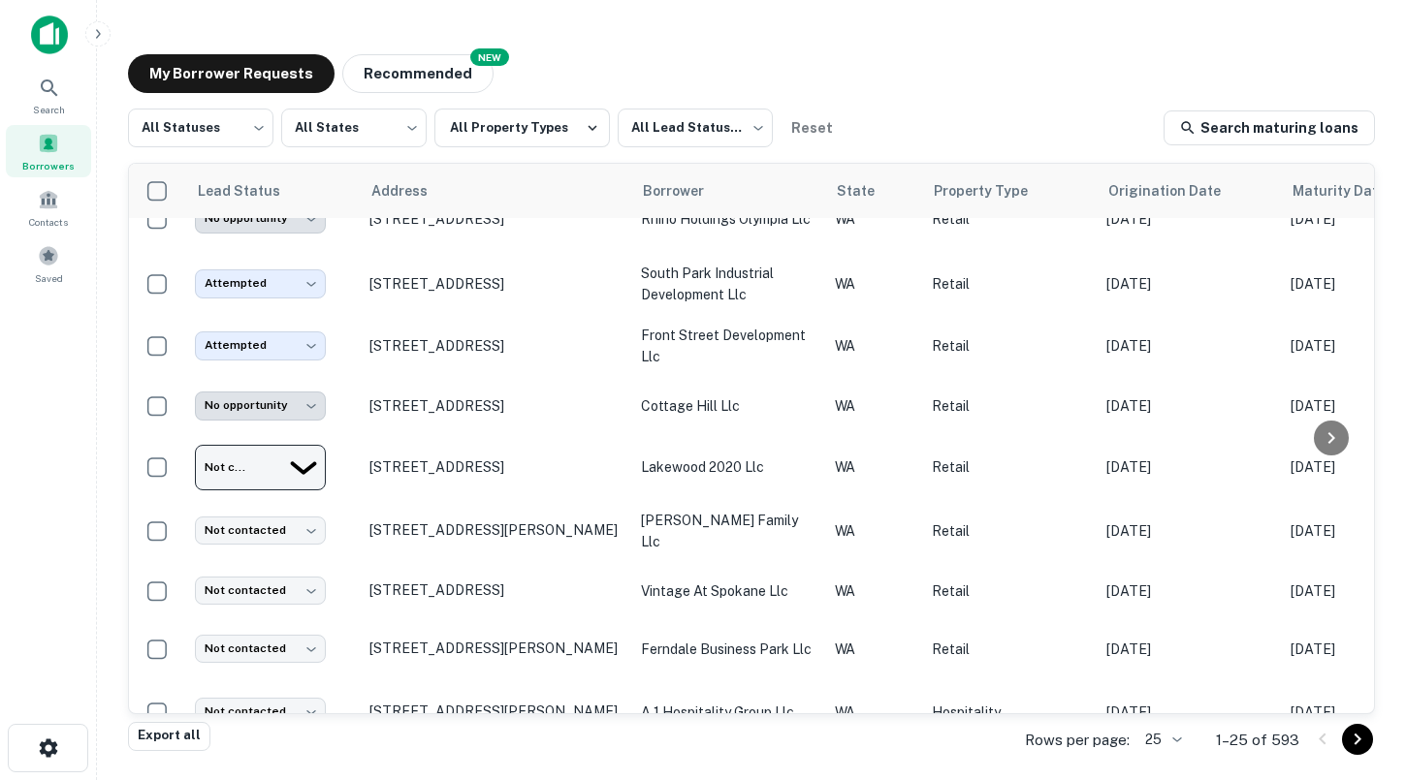
type input "**********"
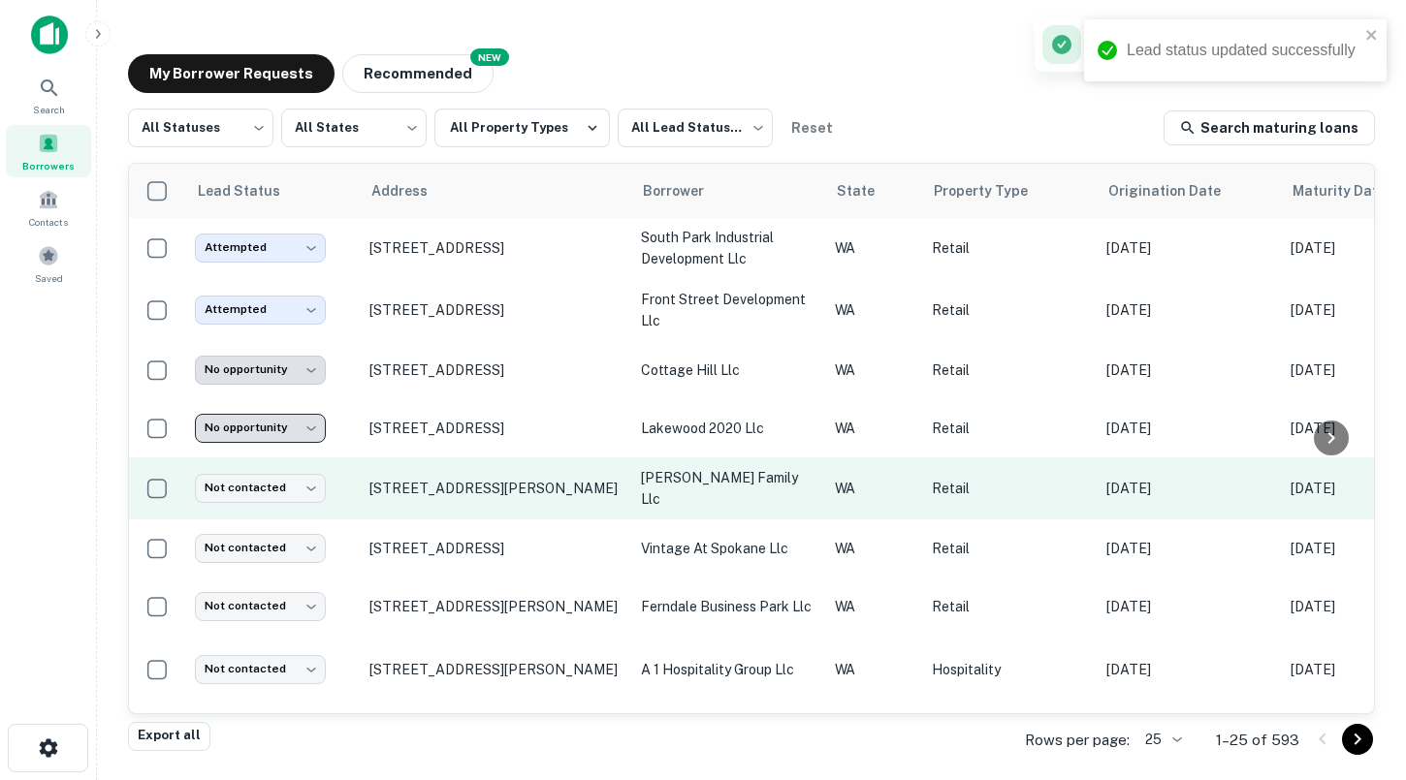
scroll to position [845, 0]
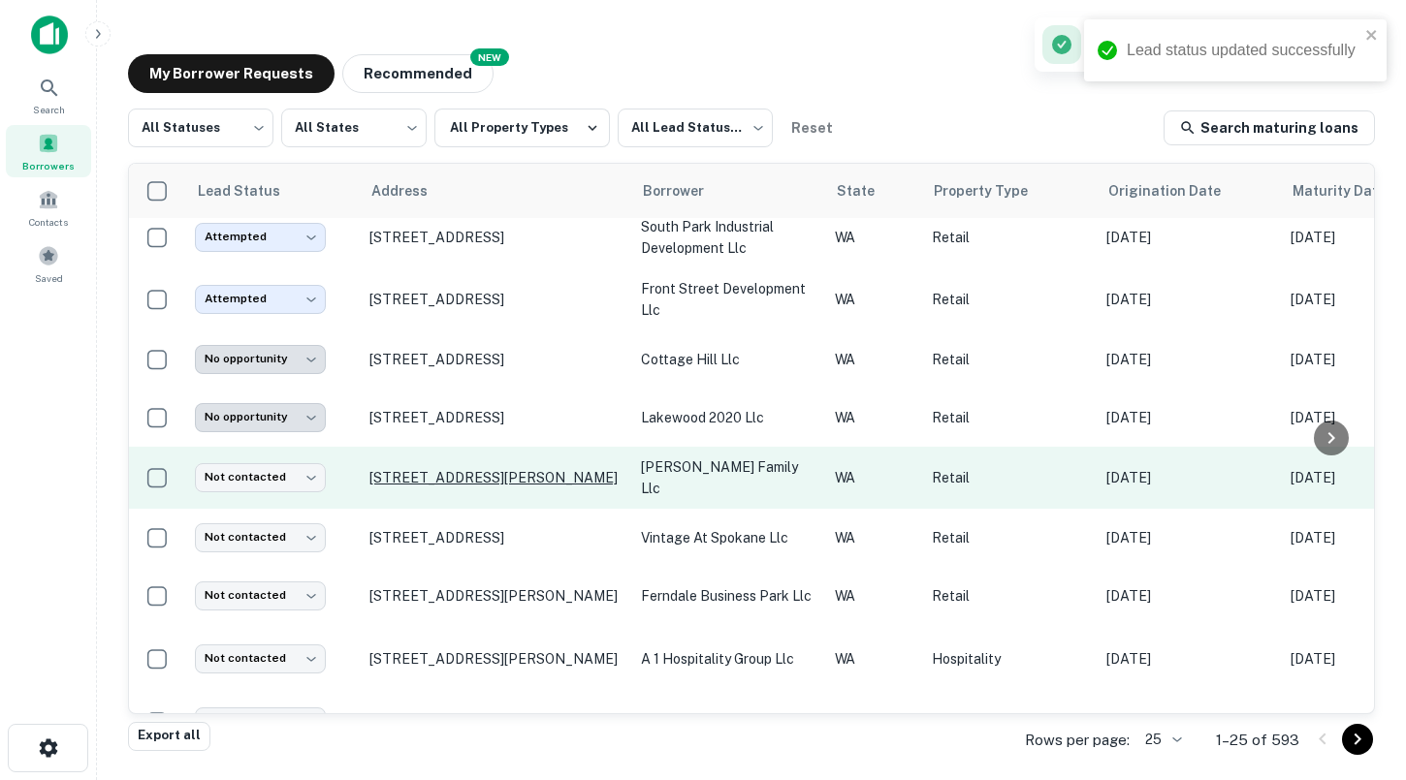
click at [459, 469] on p "[STREET_ADDRESS][PERSON_NAME]" at bounding box center [495, 477] width 252 height 17
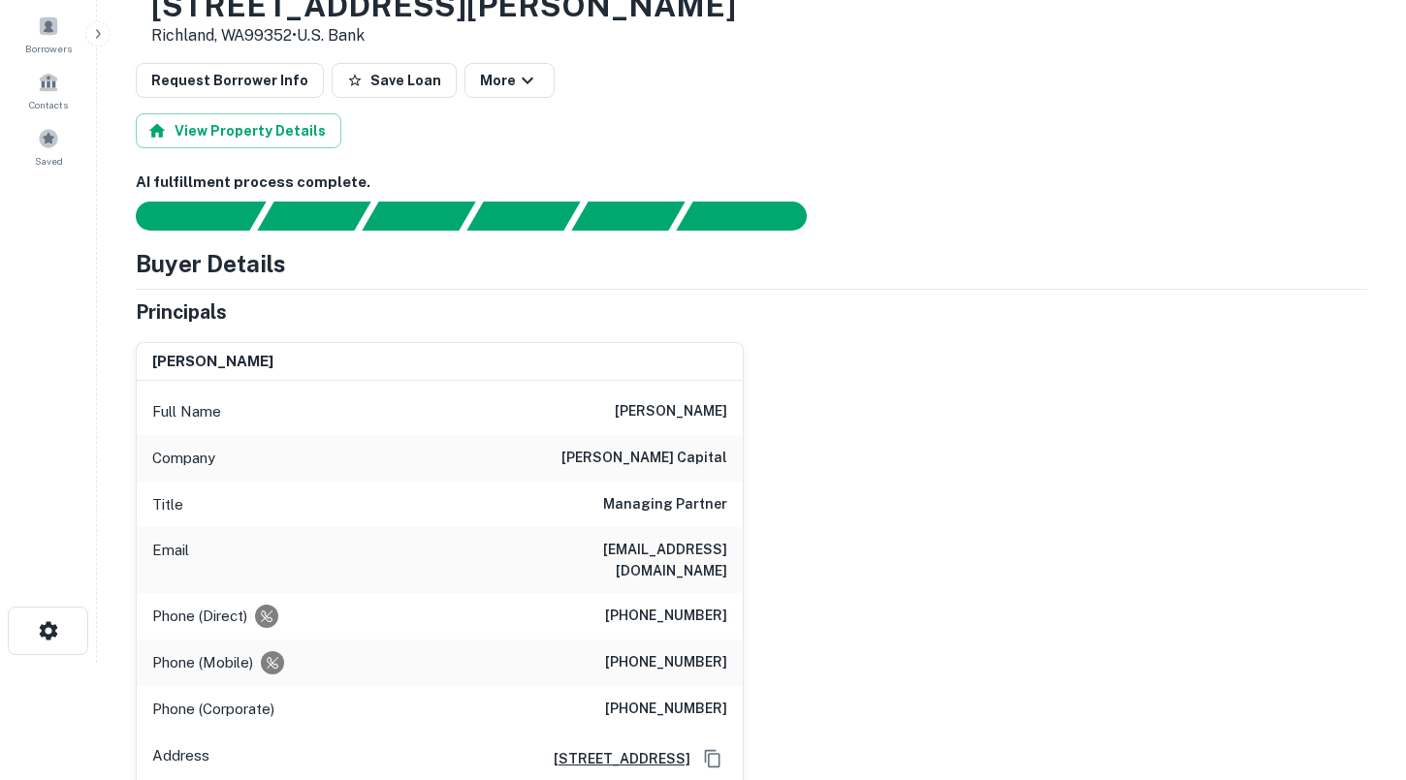
scroll to position [119, 0]
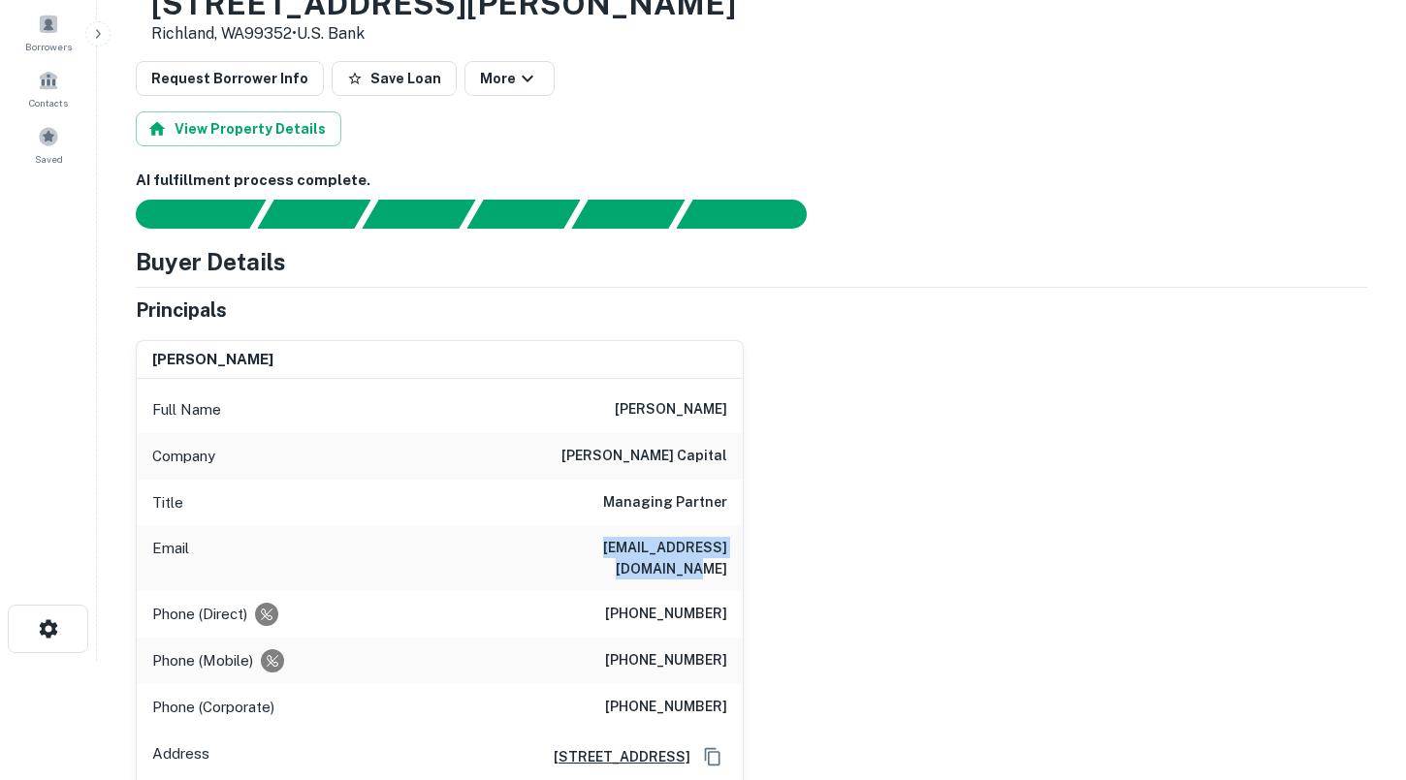
drag, startPoint x: 537, startPoint y: 553, endPoint x: 738, endPoint y: 551, distance: 200.7
click at [738, 552] on div "Email [EMAIL_ADDRESS][DOMAIN_NAME]" at bounding box center [440, 558] width 606 height 66
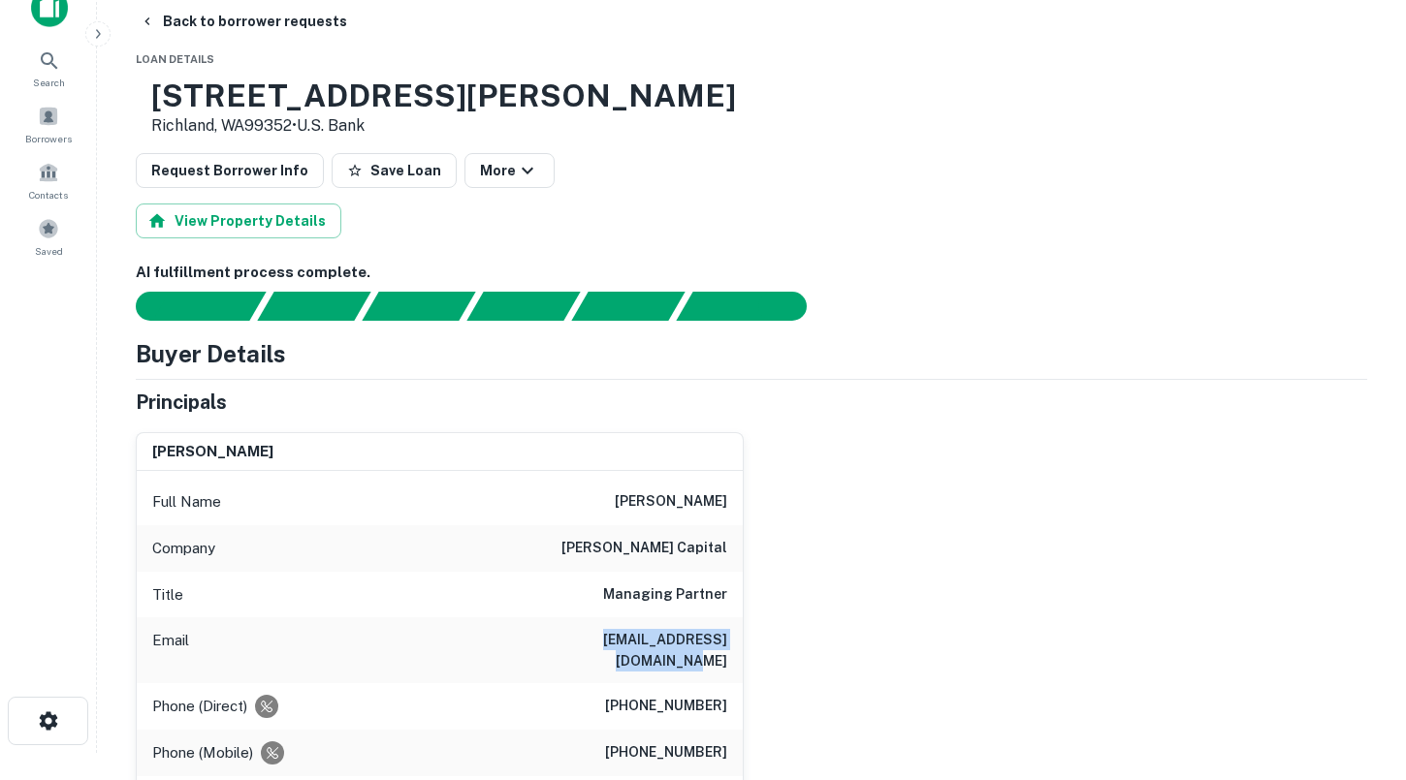
scroll to position [0, 0]
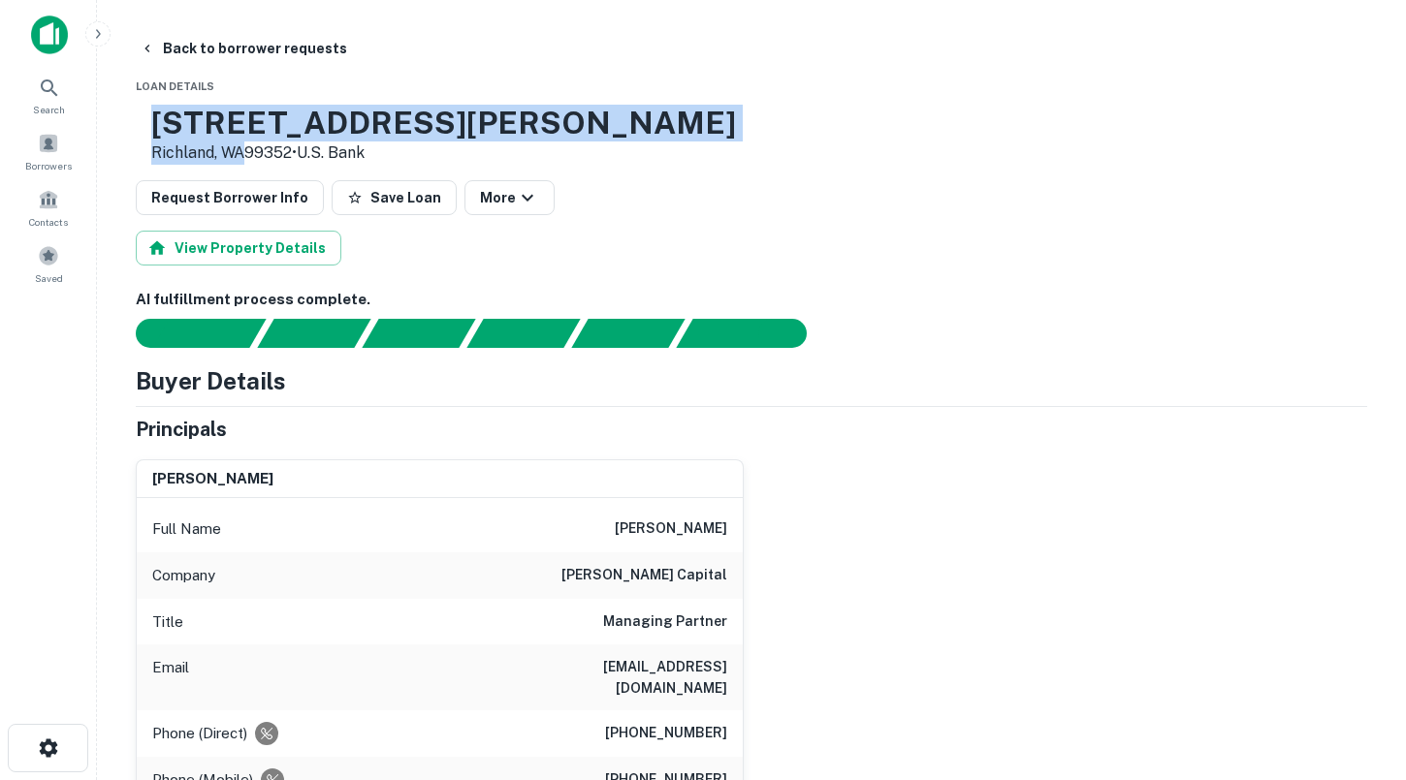
drag, startPoint x: 303, startPoint y: 155, endPoint x: 219, endPoint y: 127, distance: 88.9
click at [219, 127] on div "[STREET_ADDRESS][PERSON_NAME] • U.s. Bank" at bounding box center [443, 135] width 585 height 60
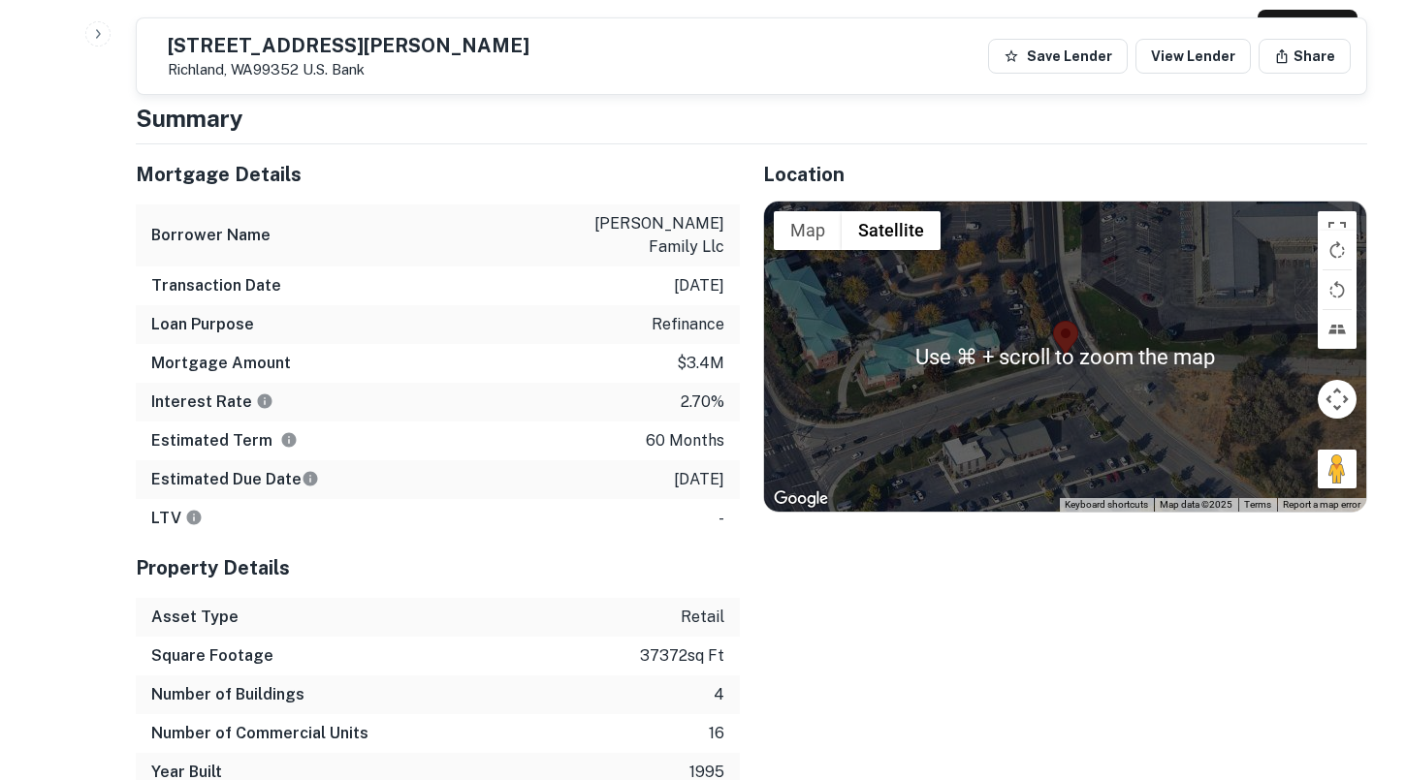
scroll to position [1144, 0]
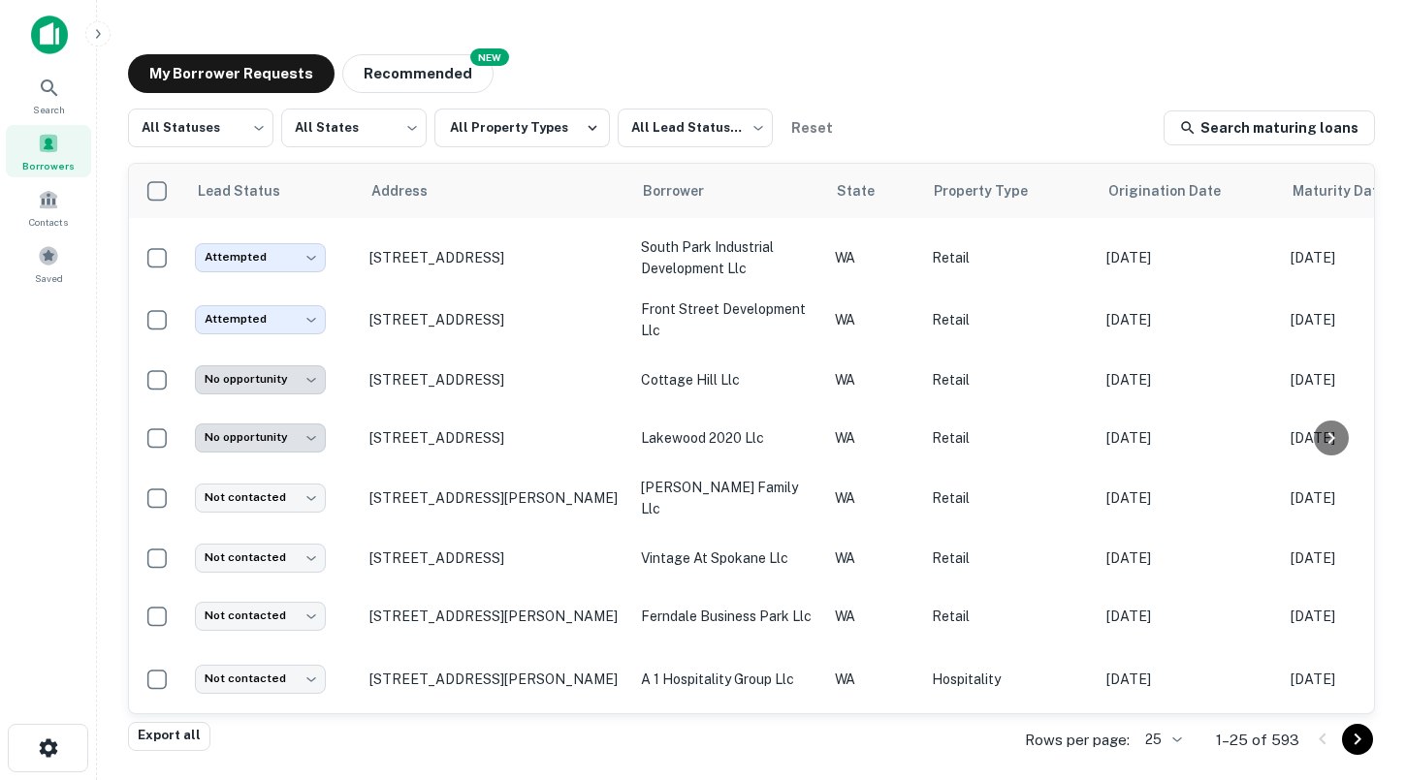
scroll to position [845, 0]
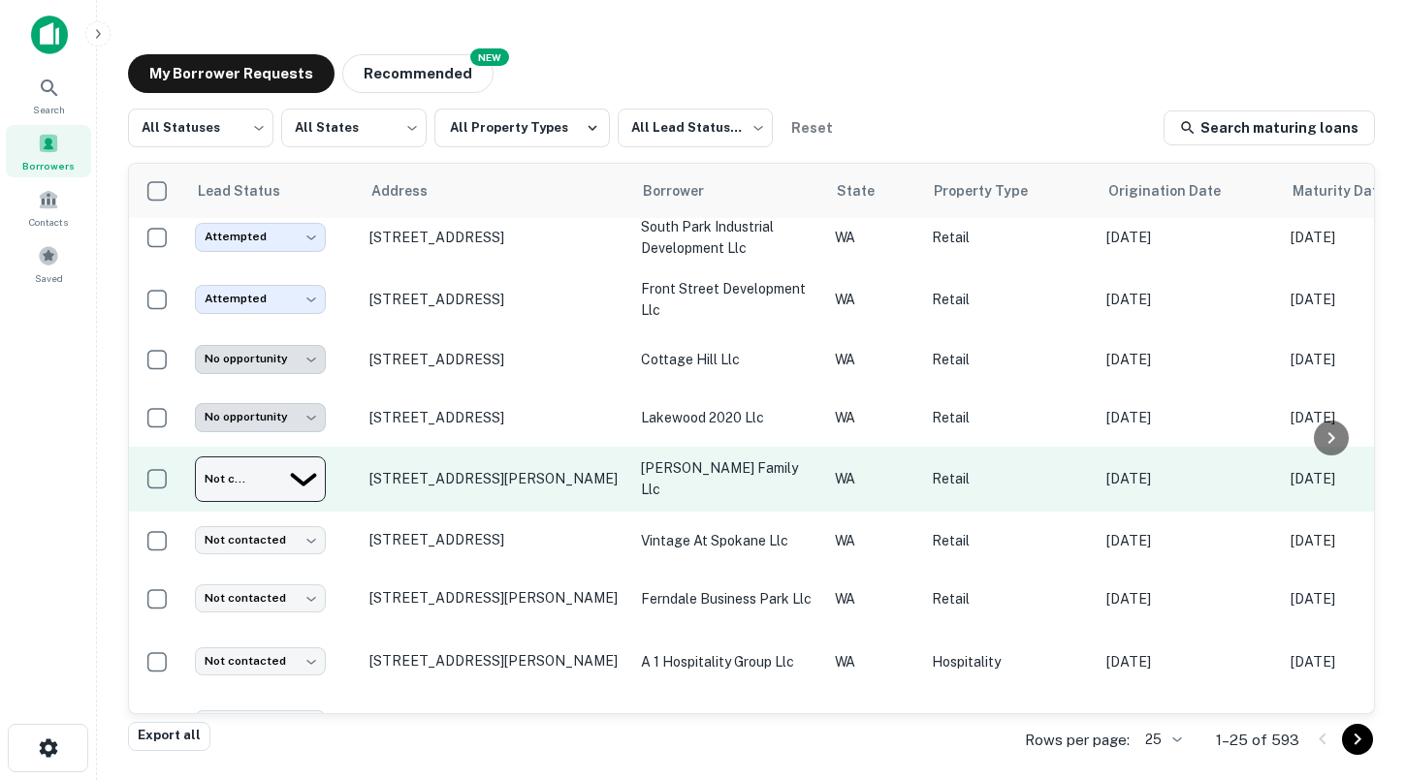
click at [272, 471] on body "Search Borrowers Contacts Saved My Borrower Requests NEW Recommended All Status…" at bounding box center [703, 390] width 1406 height 780
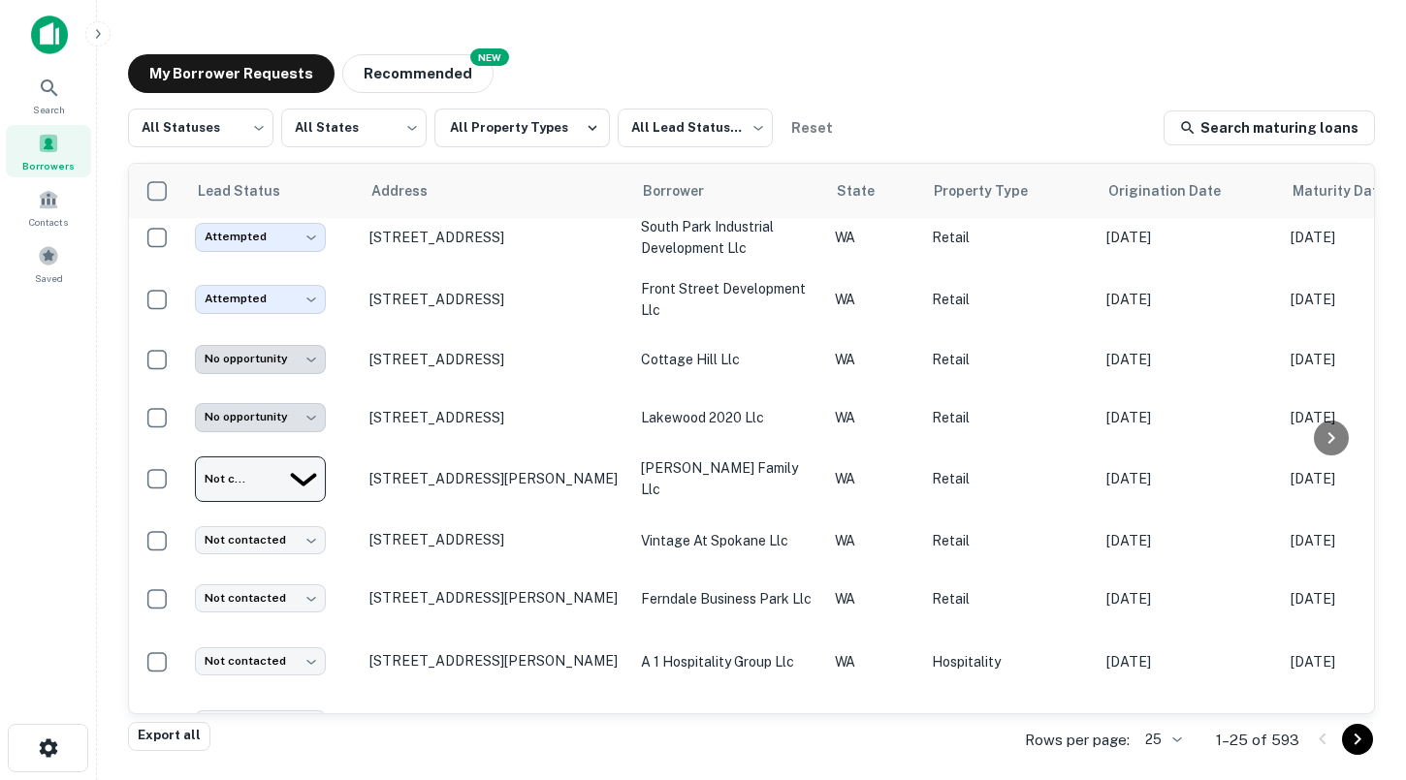
type input "**********"
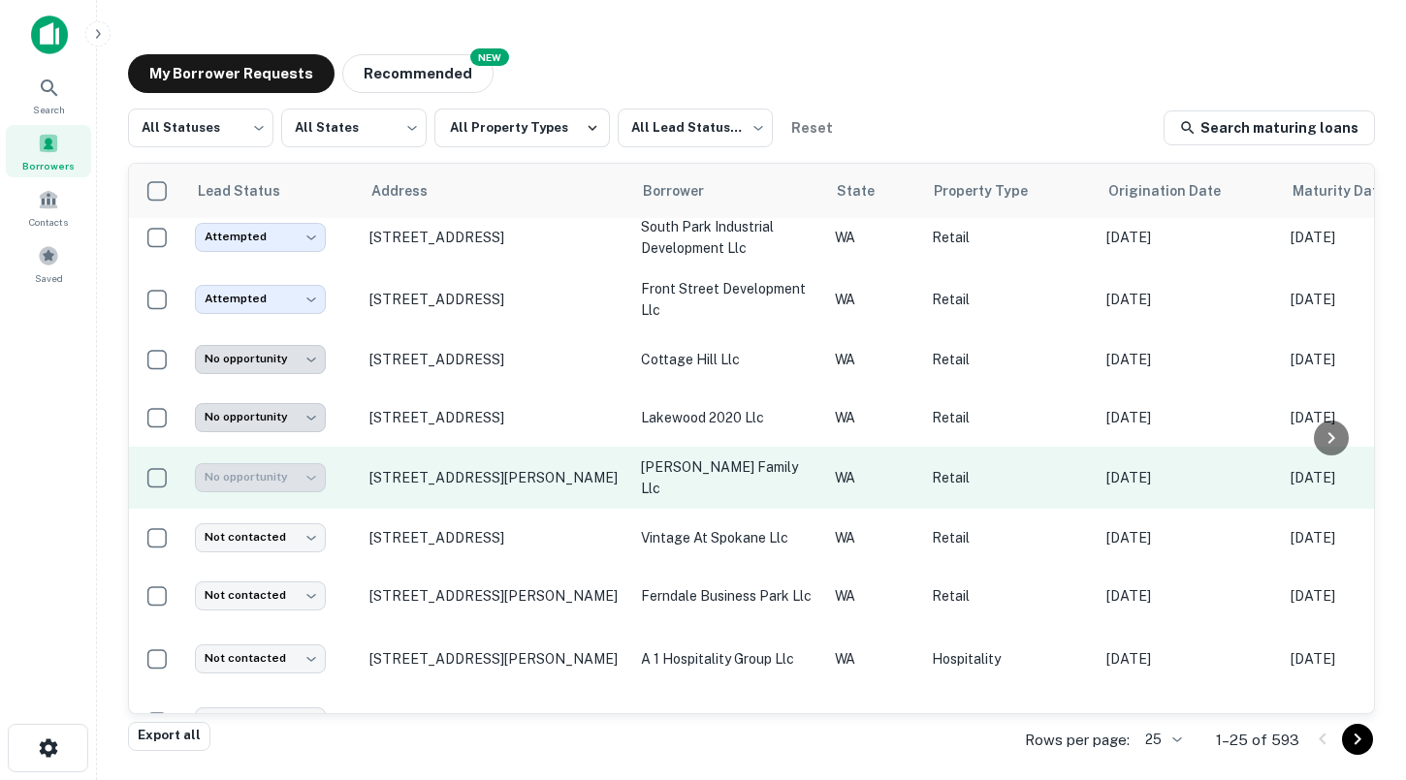
scroll to position [901, 0]
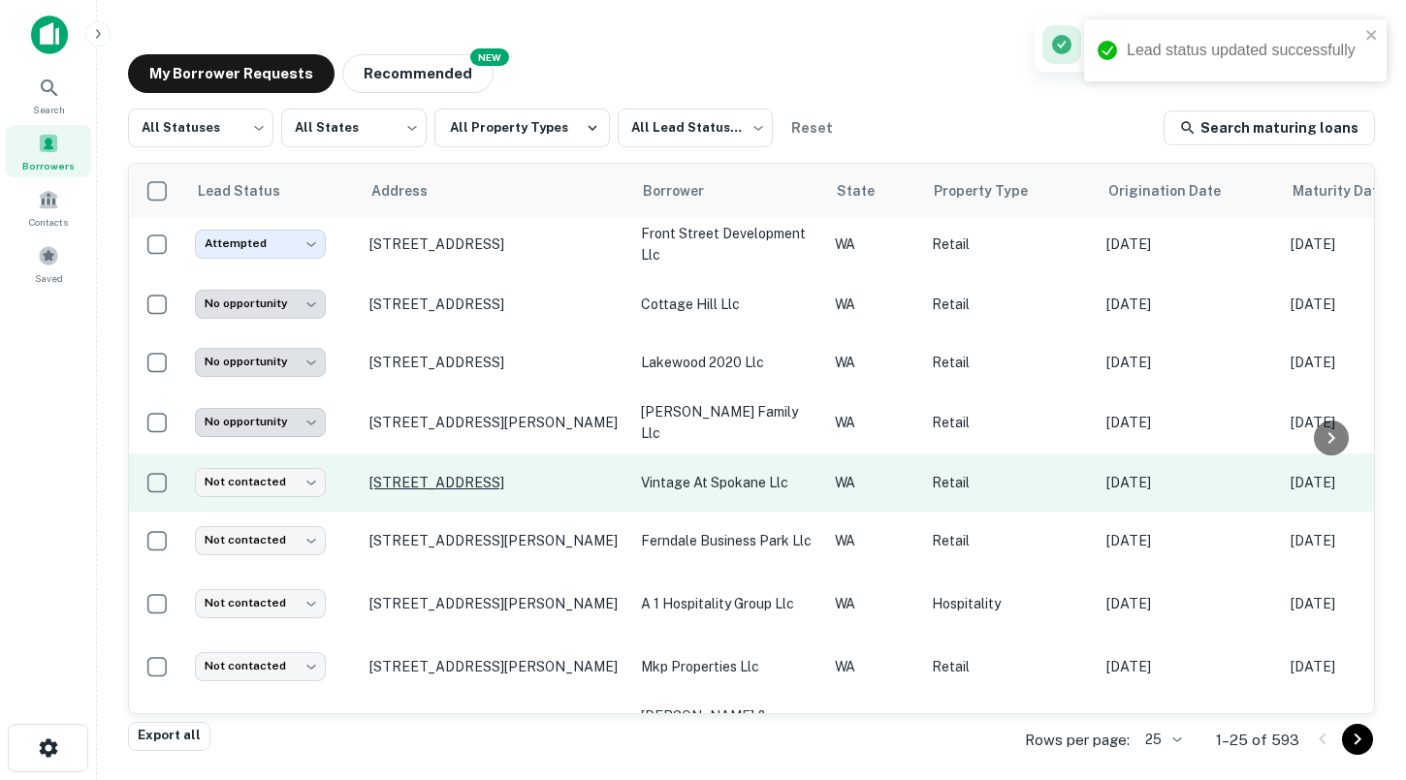
click at [509, 478] on p "[STREET_ADDRESS]" at bounding box center [495, 482] width 252 height 17
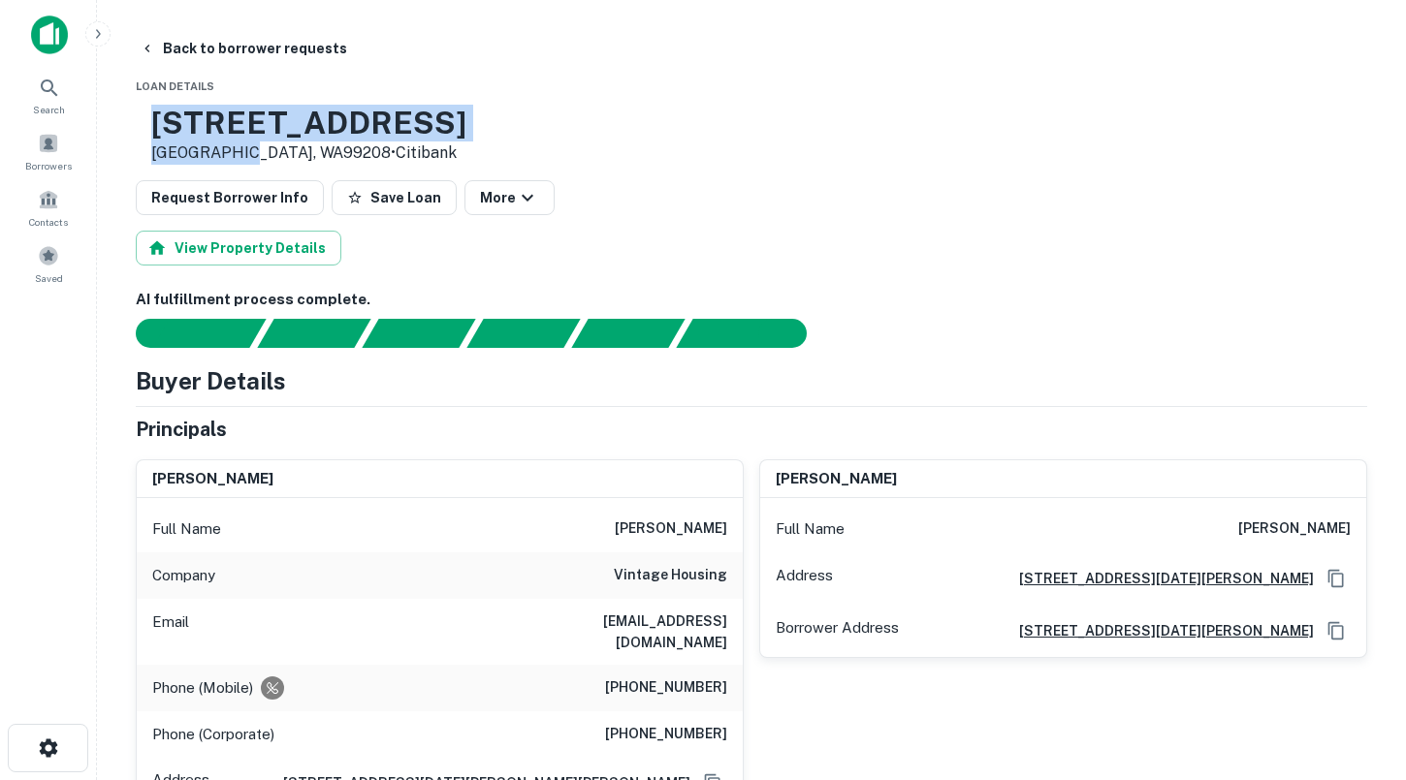
drag, startPoint x: 305, startPoint y: 152, endPoint x: 220, endPoint y: 120, distance: 91.1
click at [220, 120] on div "[STREET_ADDRESS] • Citibank" at bounding box center [308, 135] width 315 height 60
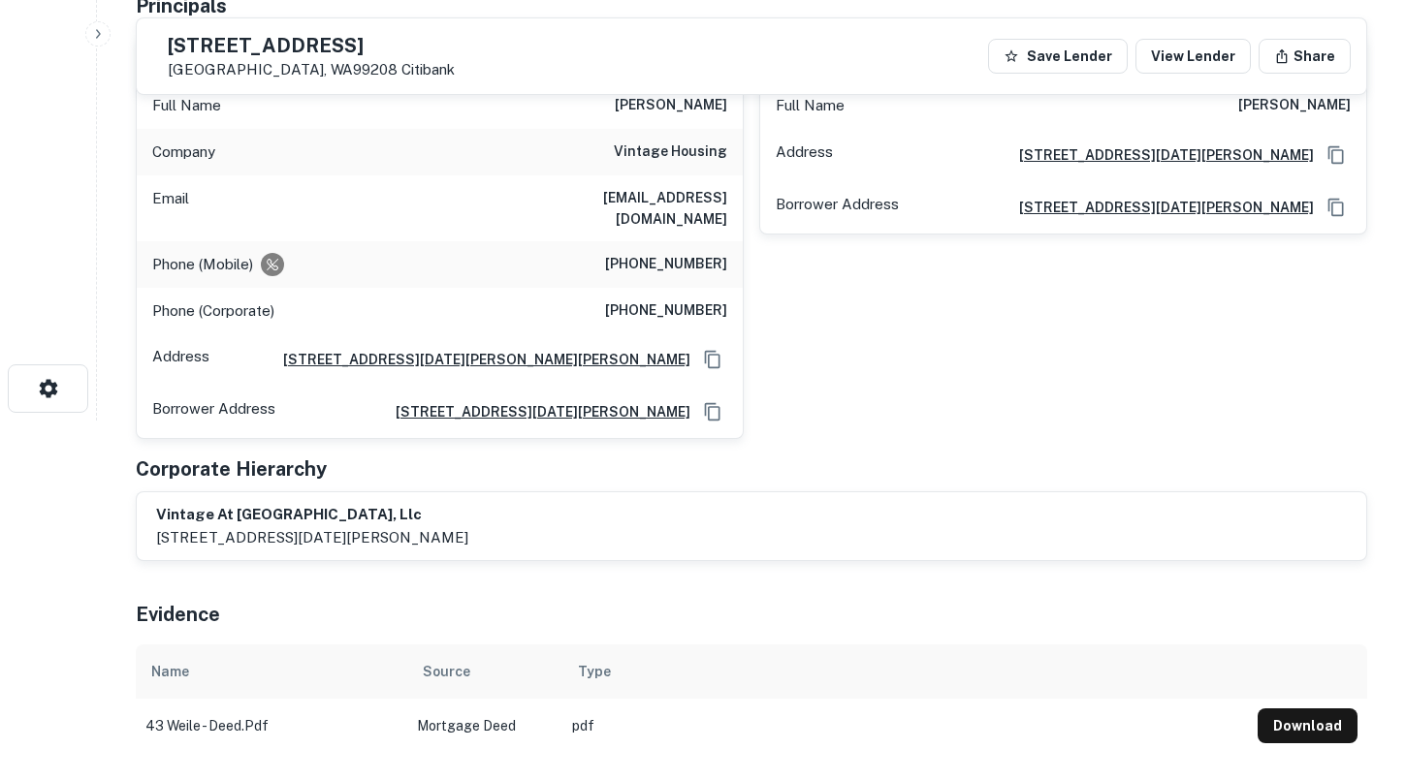
scroll to position [362, 0]
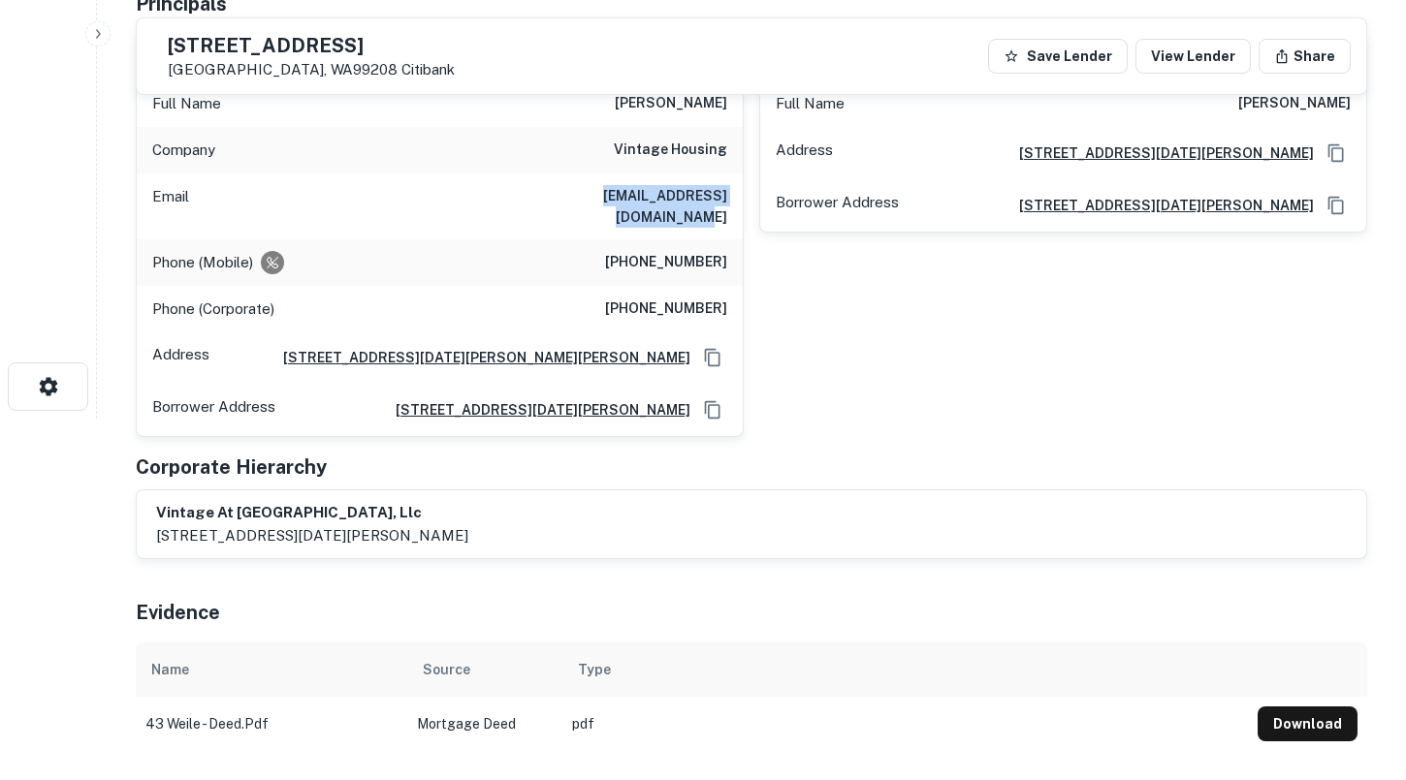
drag, startPoint x: 530, startPoint y: 195, endPoint x: 725, endPoint y: 191, distance: 194.9
click at [725, 192] on h6 "[EMAIL_ADDRESS][DOMAIN_NAME]" at bounding box center [610, 206] width 233 height 43
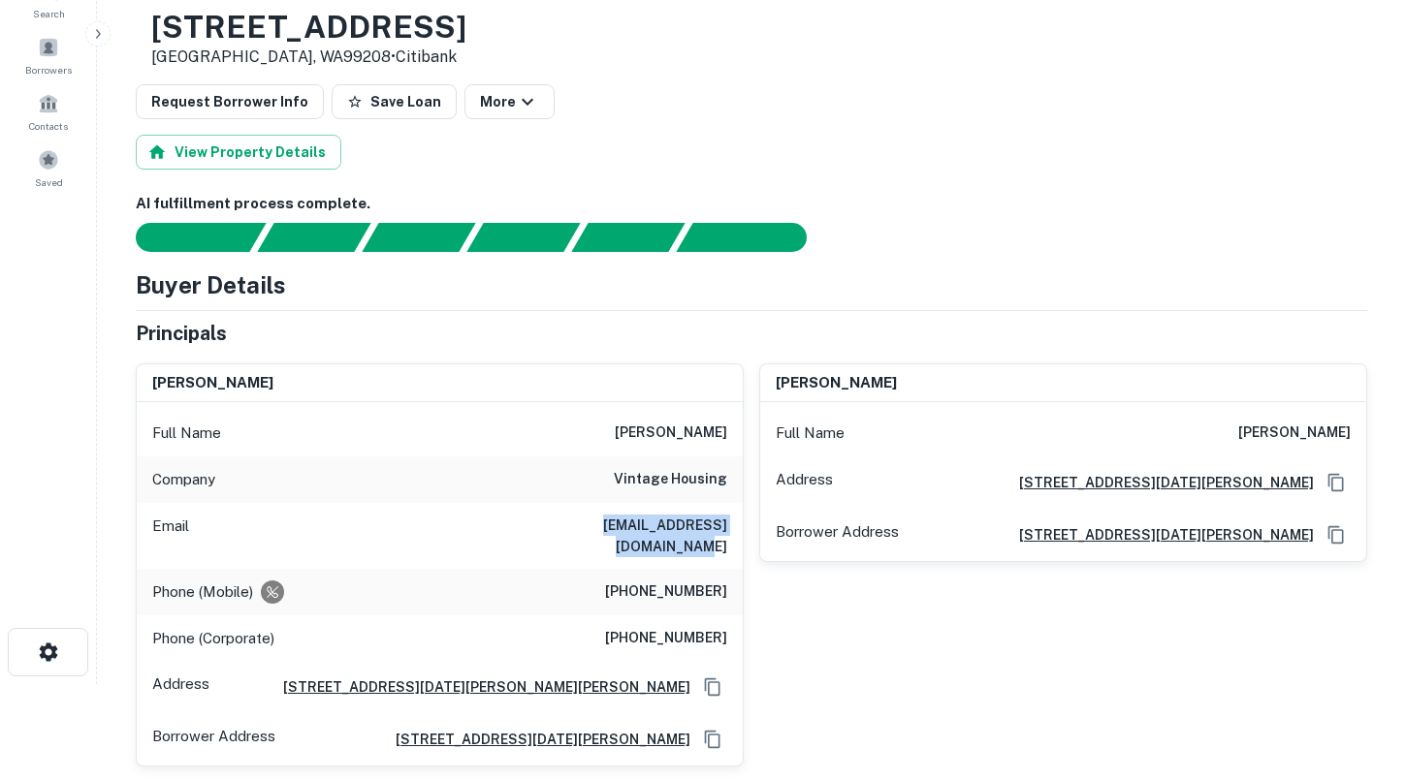
scroll to position [1, 0]
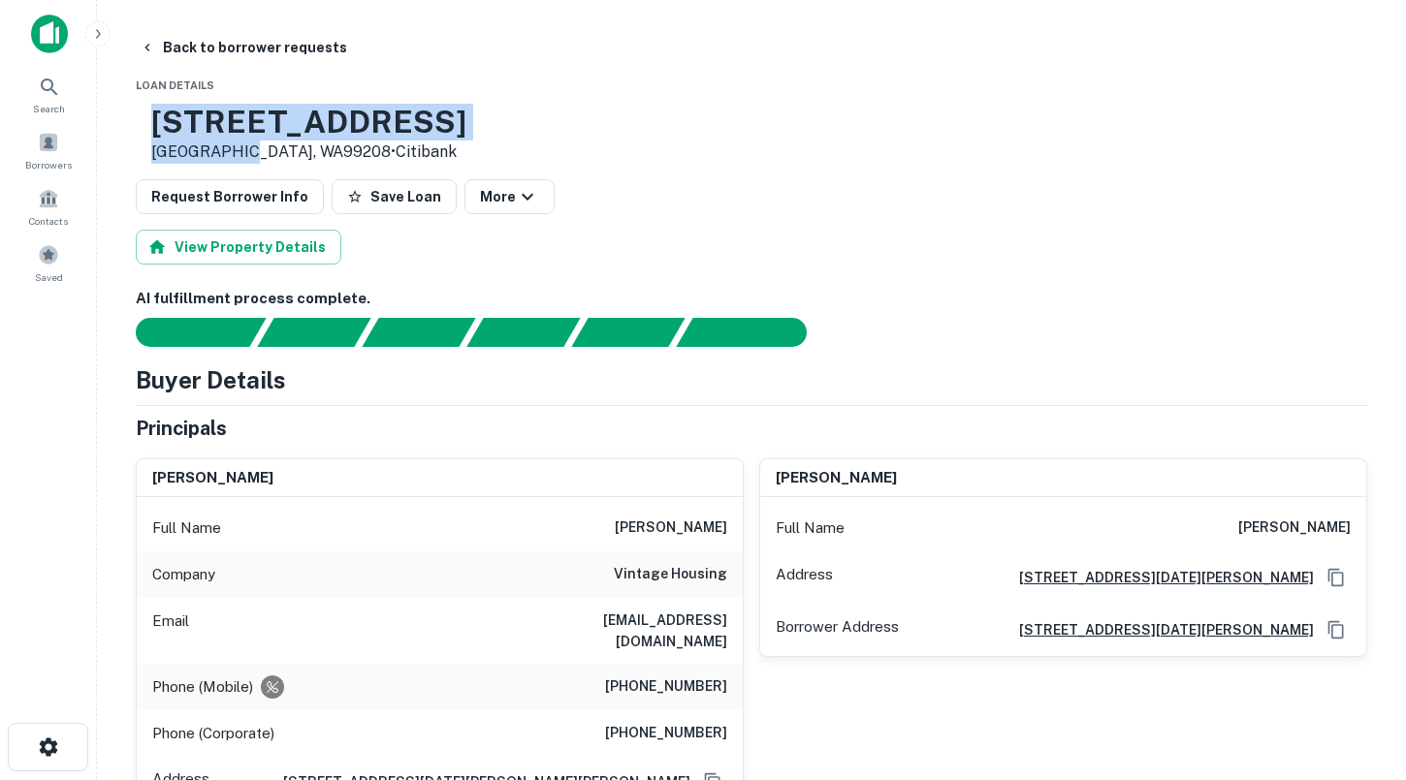
drag, startPoint x: 302, startPoint y: 155, endPoint x: 220, endPoint y: 127, distance: 87.1
click at [220, 127] on div "[STREET_ADDRESS] • Citibank" at bounding box center [308, 134] width 315 height 60
drag, startPoint x: 682, startPoint y: 525, endPoint x: 727, endPoint y: 526, distance: 44.6
click at [727, 526] on div "Full Name [PERSON_NAME]" at bounding box center [440, 528] width 606 height 47
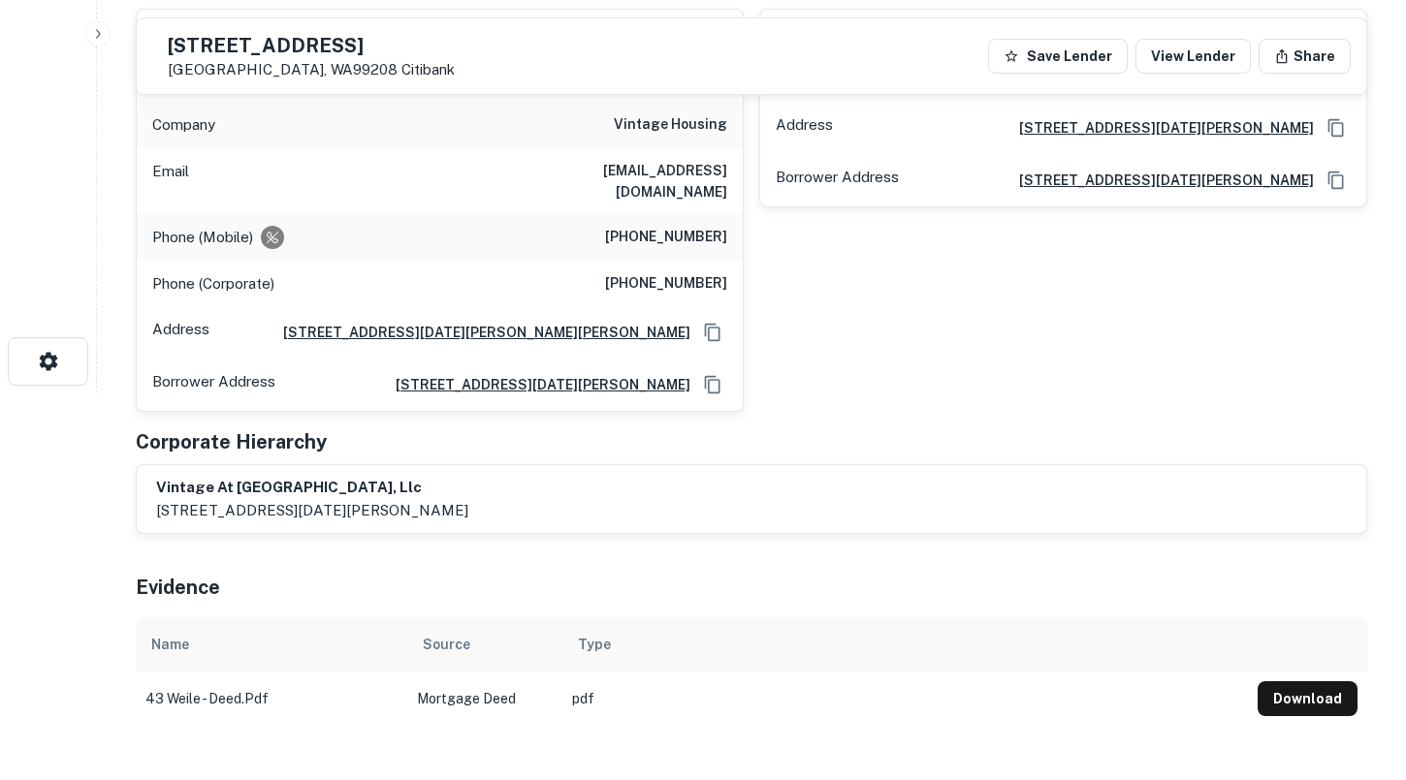
scroll to position [383, 0]
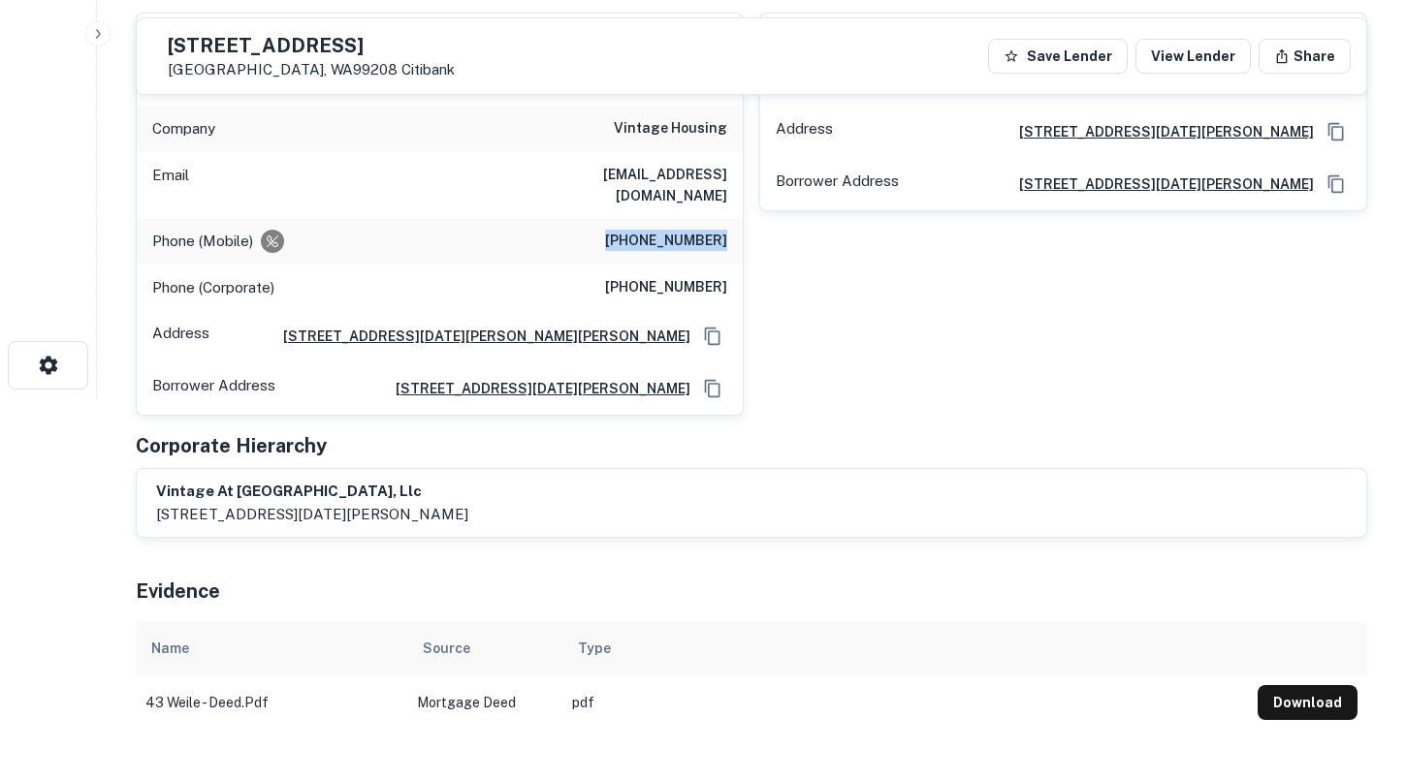
drag, startPoint x: 623, startPoint y: 222, endPoint x: 725, endPoint y: 222, distance: 101.8
click at [726, 230] on h6 "[PHONE_NUMBER]" at bounding box center [666, 241] width 122 height 23
click at [597, 266] on div "Phone (Corporate) [PHONE_NUMBER]" at bounding box center [440, 288] width 606 height 47
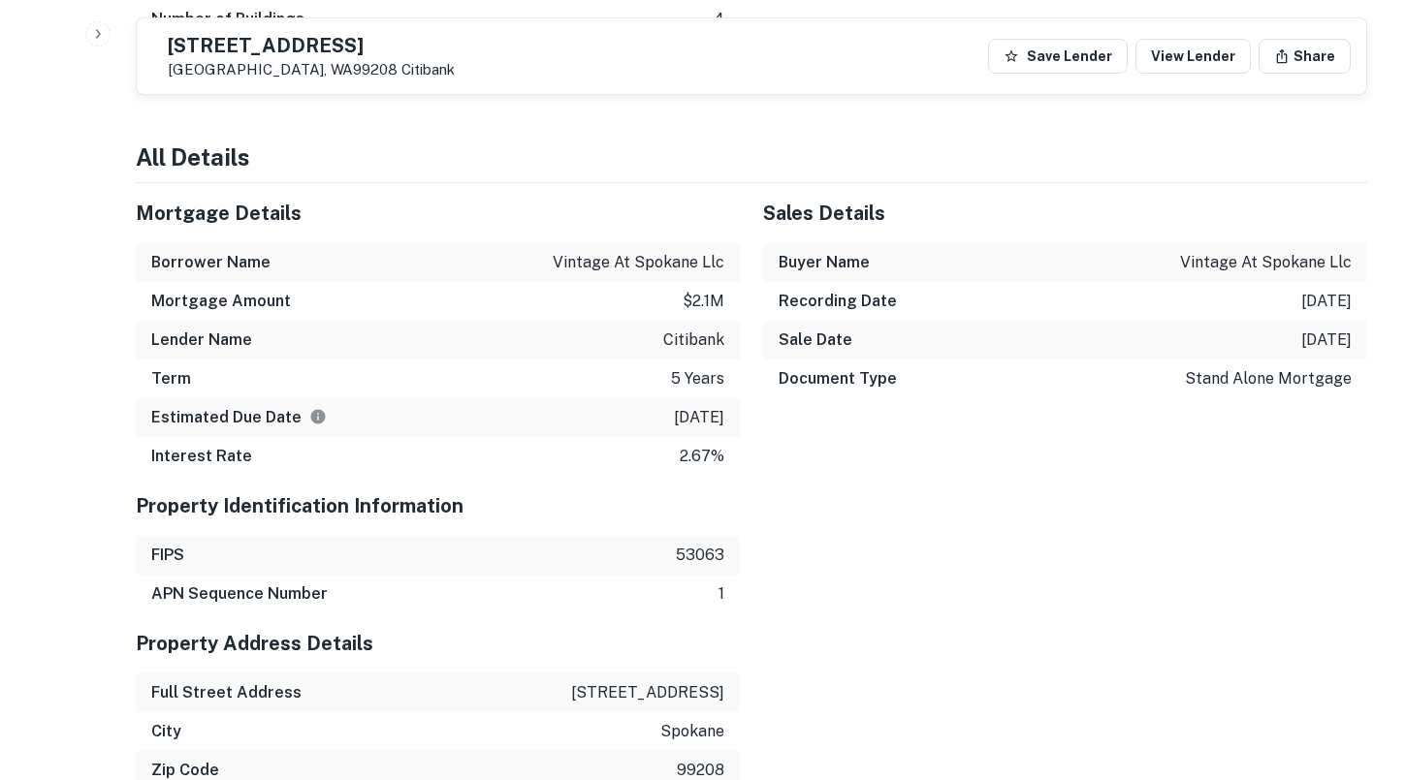
scroll to position [1947, 0]
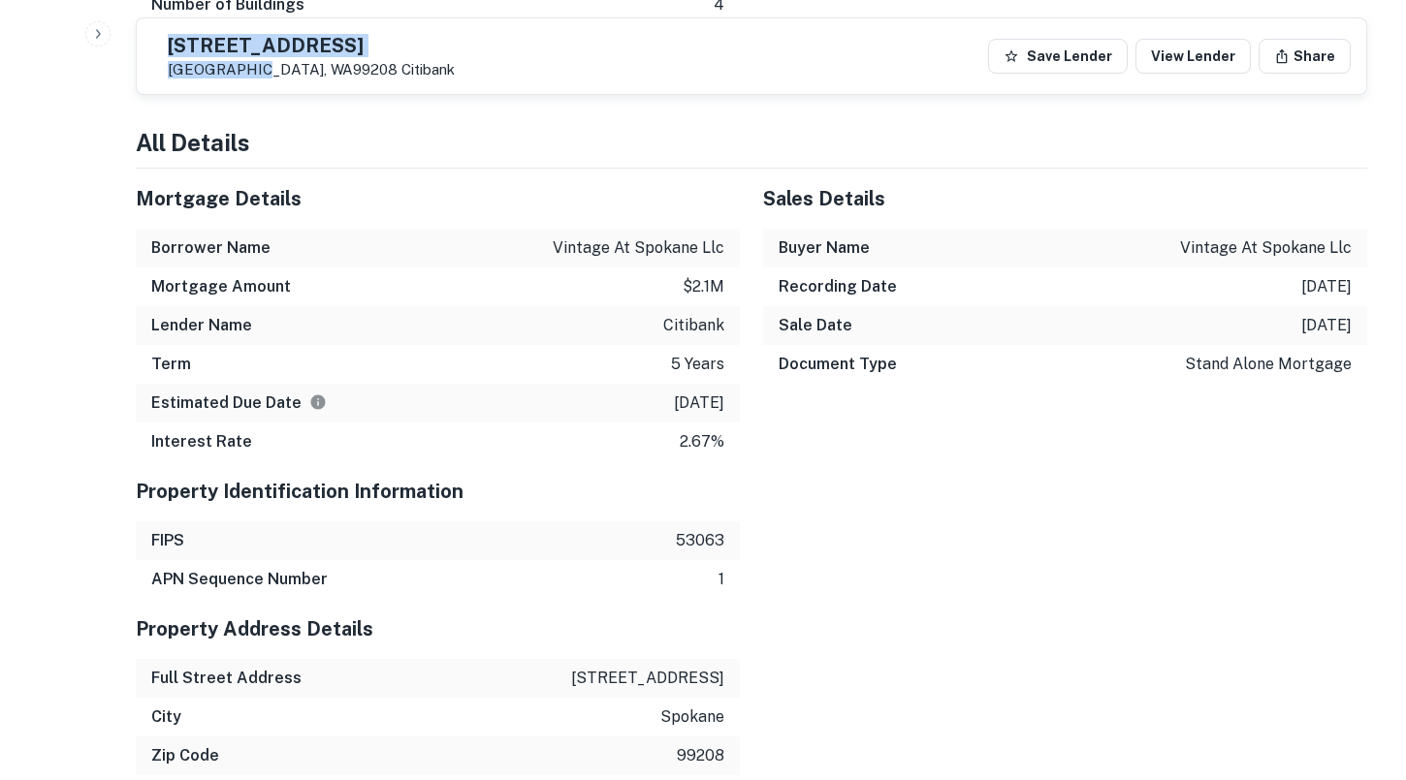
drag, startPoint x: 300, startPoint y: 72, endPoint x: 212, endPoint y: 39, distance: 94.2
click at [212, 39] on div "[STREET_ADDRESS]" at bounding box center [303, 56] width 302 height 45
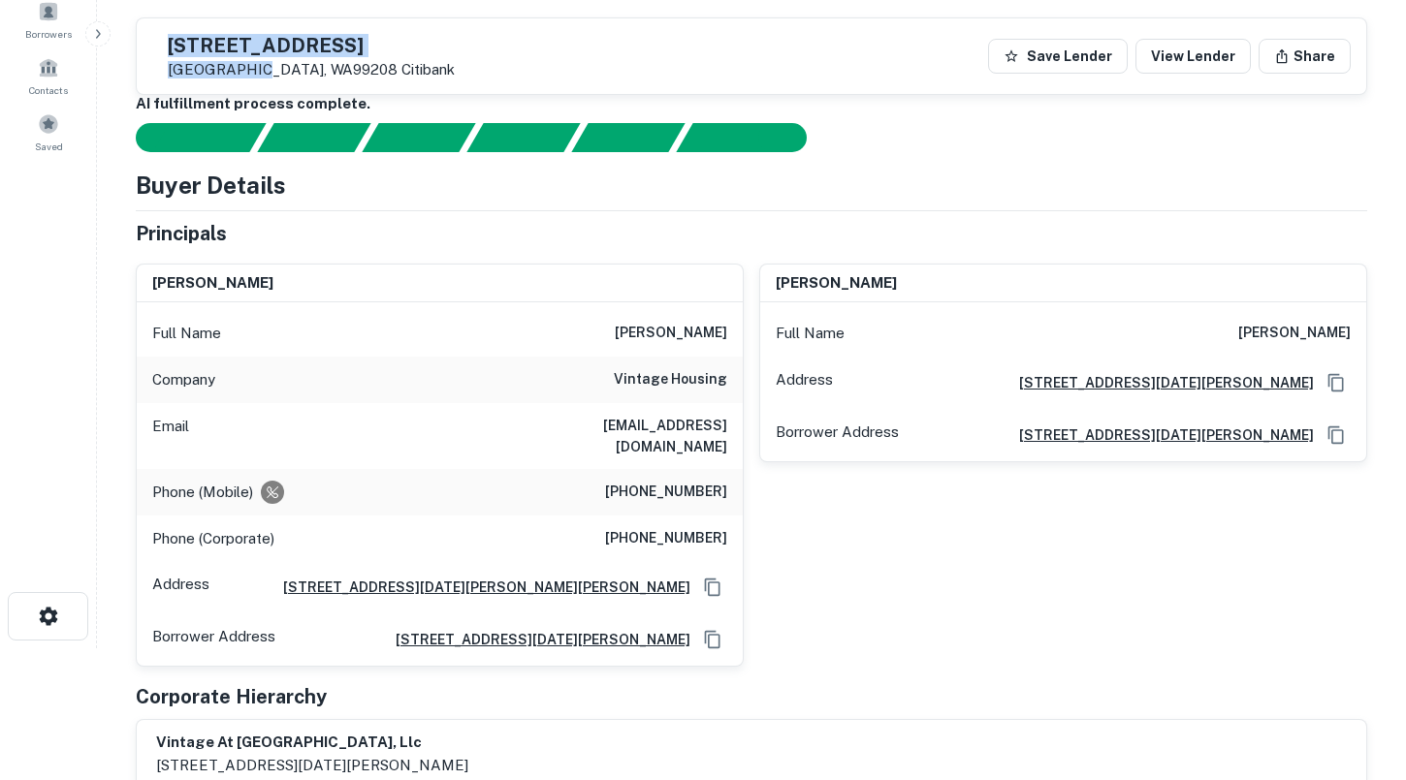
scroll to position [130, 0]
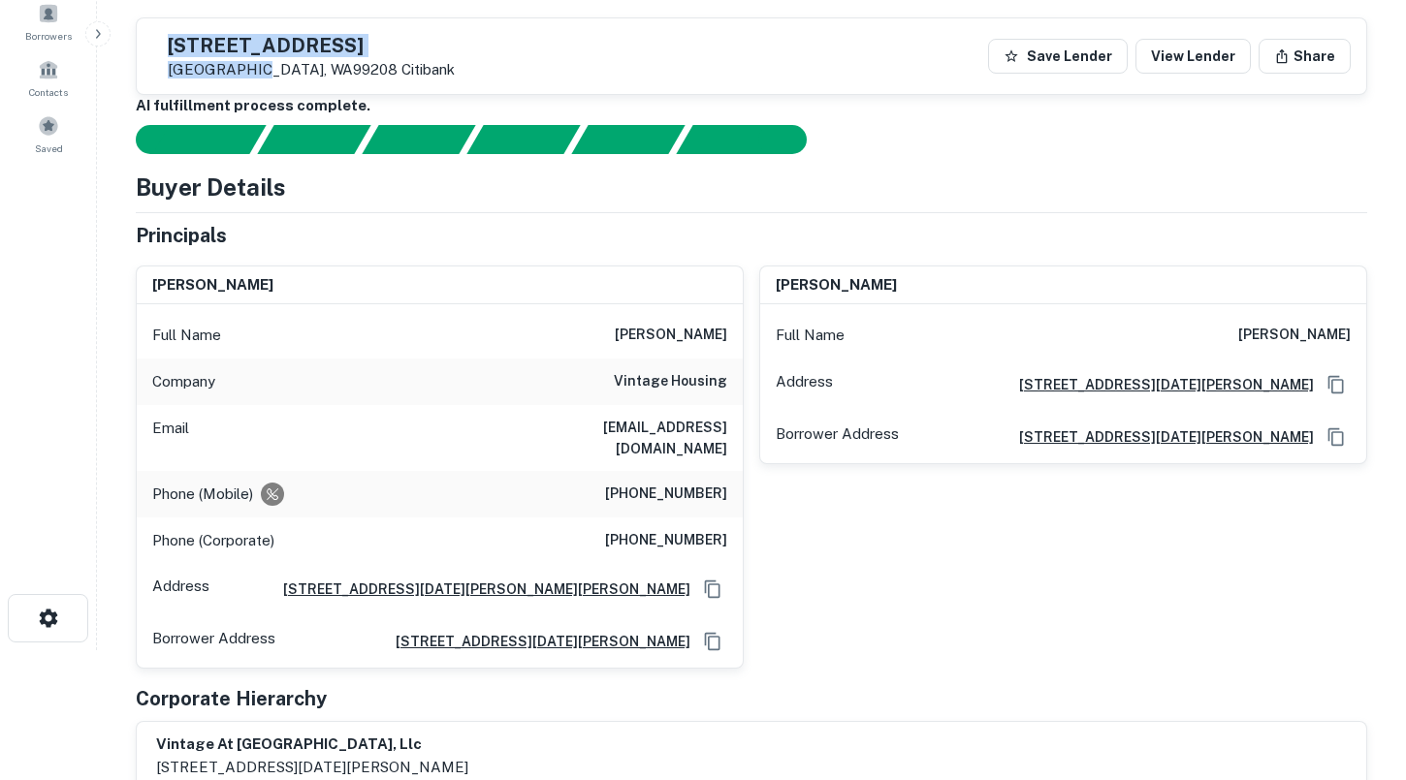
drag, startPoint x: 625, startPoint y: 333, endPoint x: 739, endPoint y: 332, distance: 113.4
click at [739, 332] on div "Full Name [PERSON_NAME]" at bounding box center [440, 335] width 606 height 47
click at [628, 382] on h6 "vintage housing" at bounding box center [670, 381] width 113 height 23
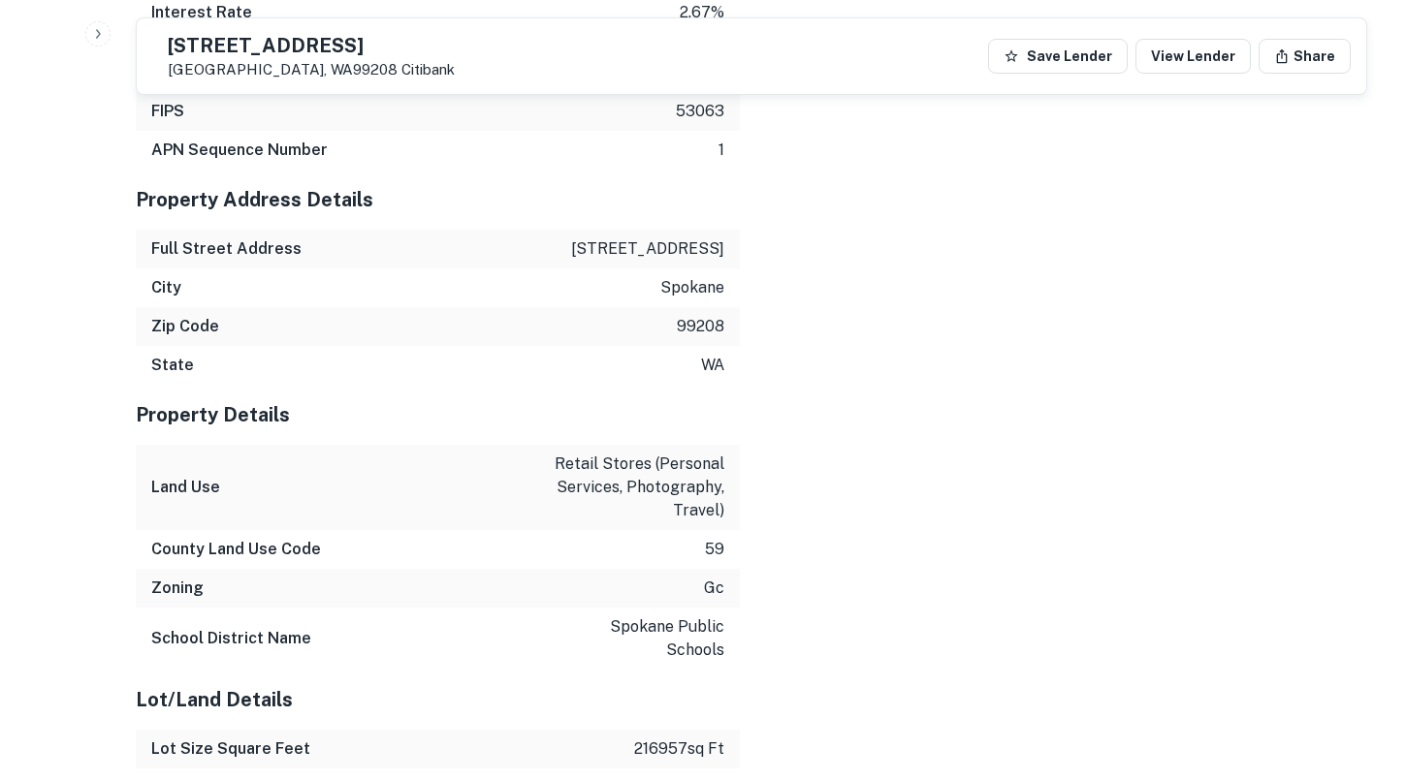
scroll to position [2611, 0]
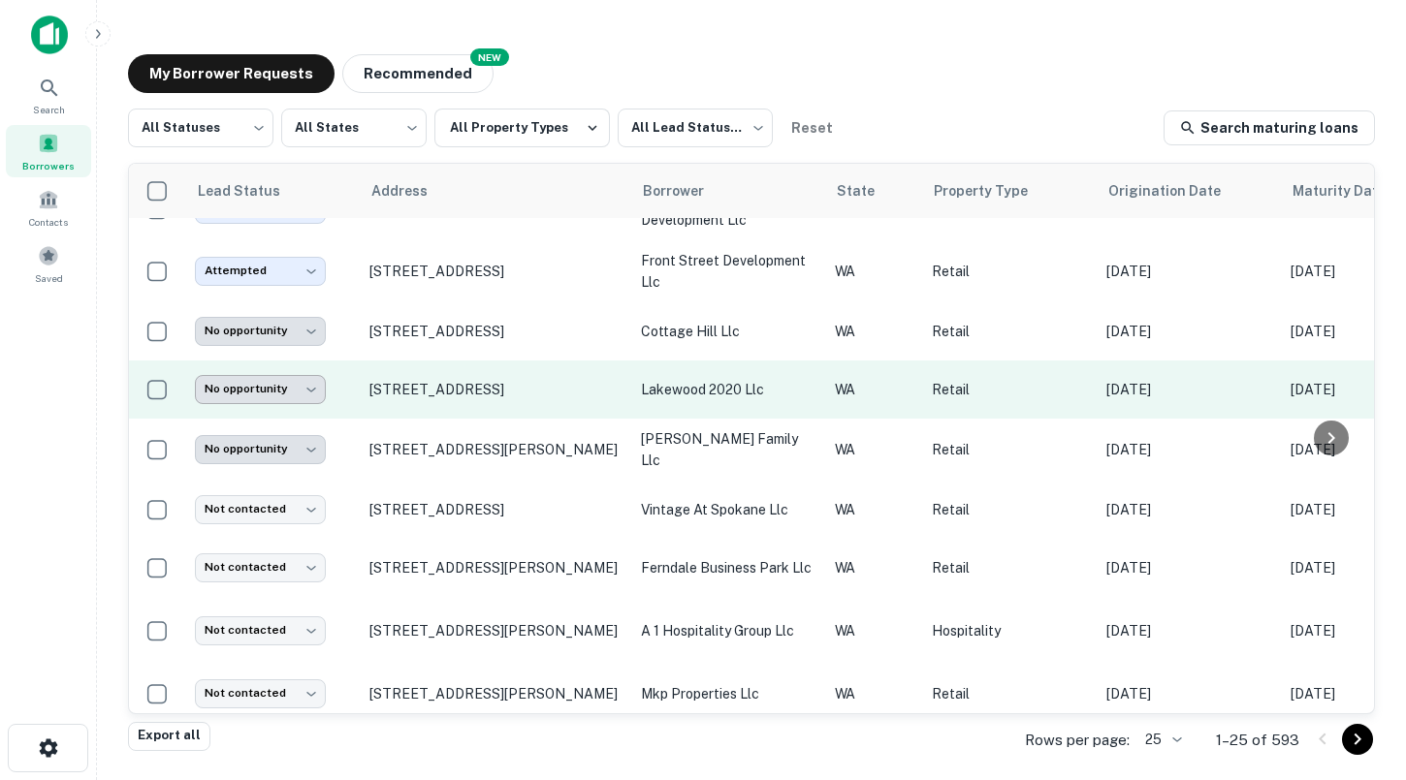
scroll to position [875, 0]
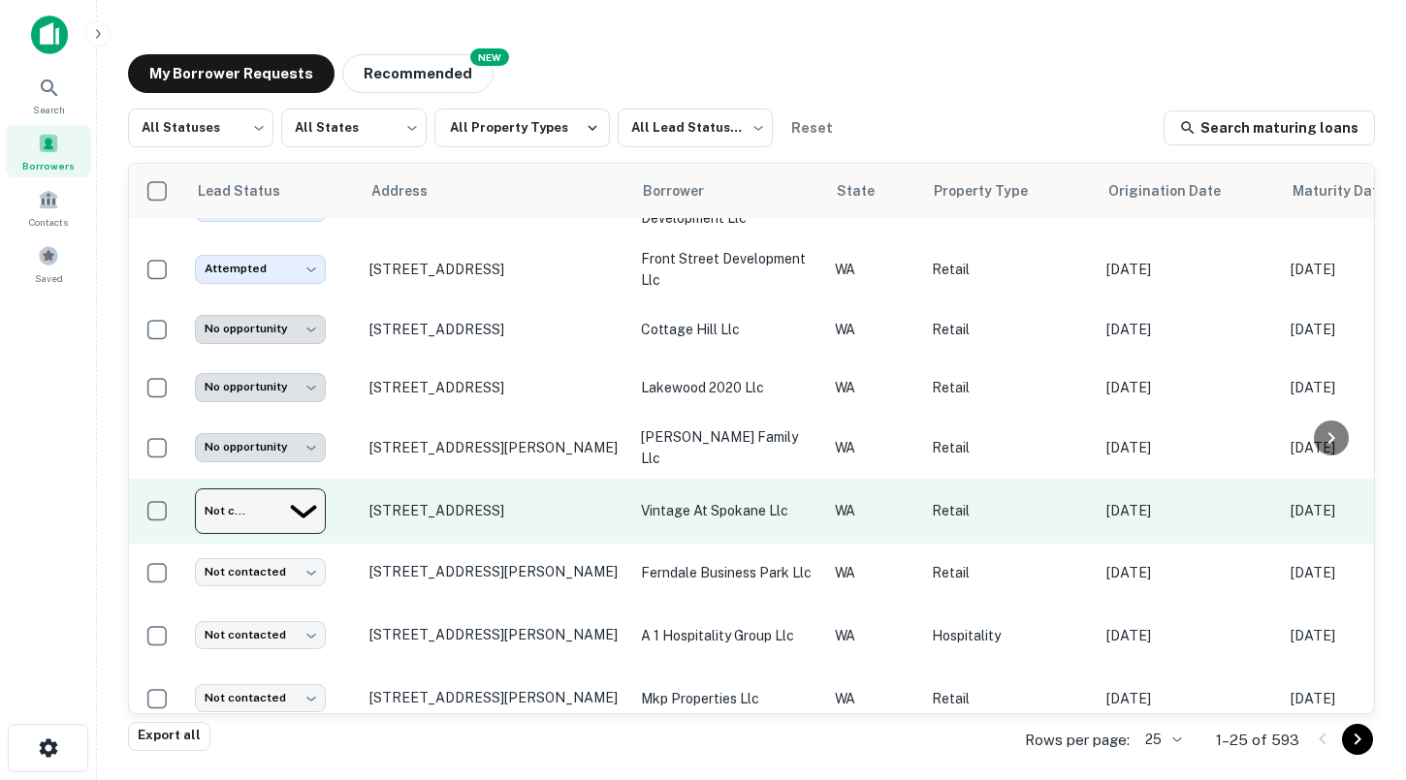
click at [293, 506] on body "Search Borrowers Contacts Saved My Borrower Requests NEW Recommended All Status…" at bounding box center [703, 390] width 1406 height 780
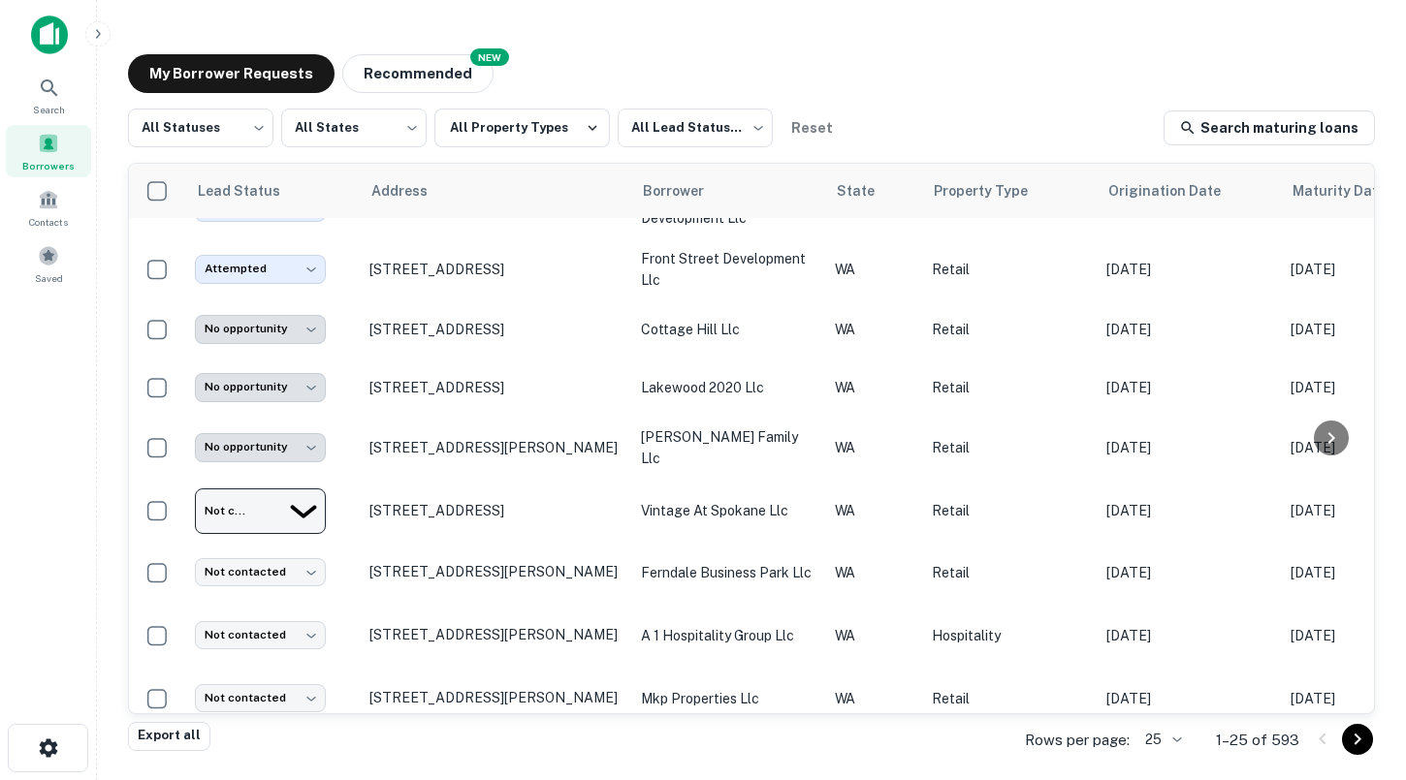
type input "*********"
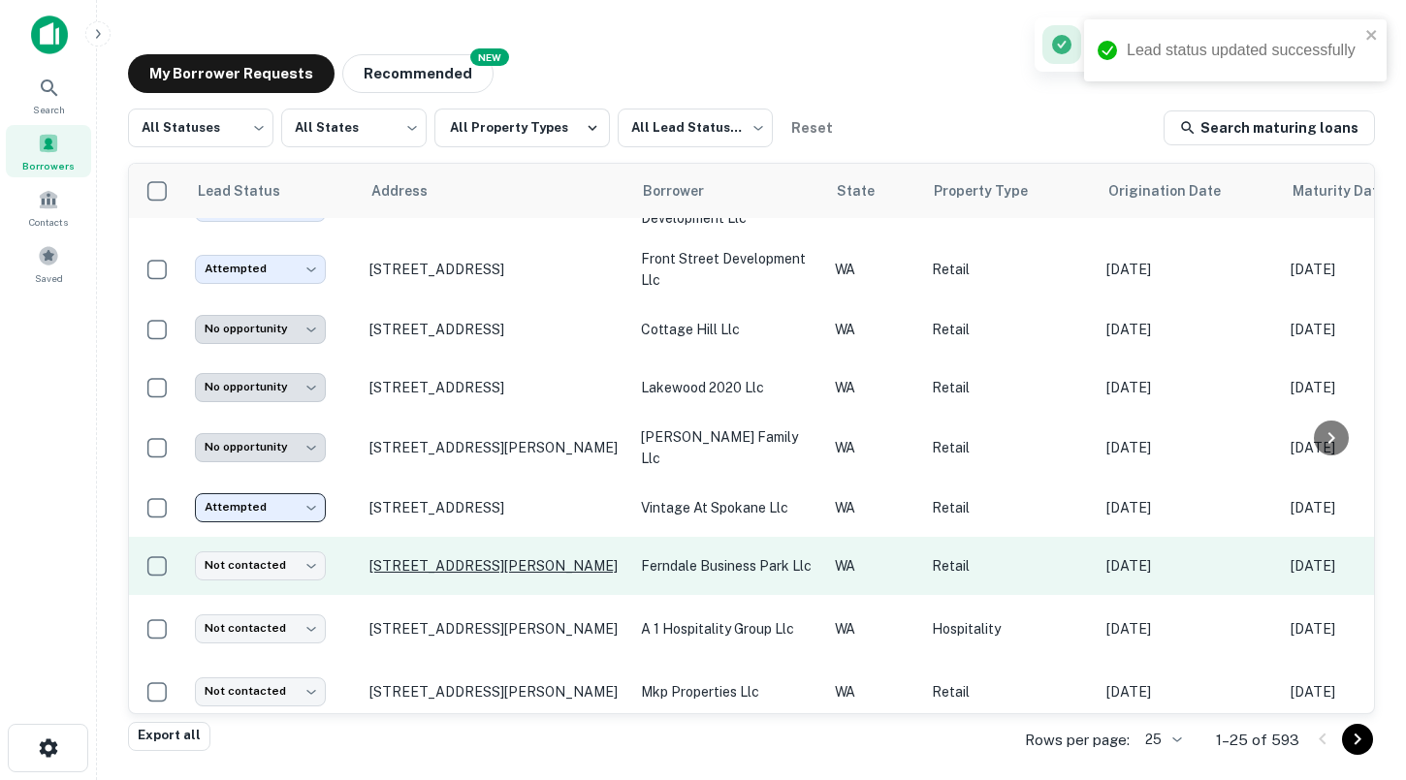
click at [518, 558] on p "[STREET_ADDRESS][PERSON_NAME]" at bounding box center [495, 565] width 252 height 17
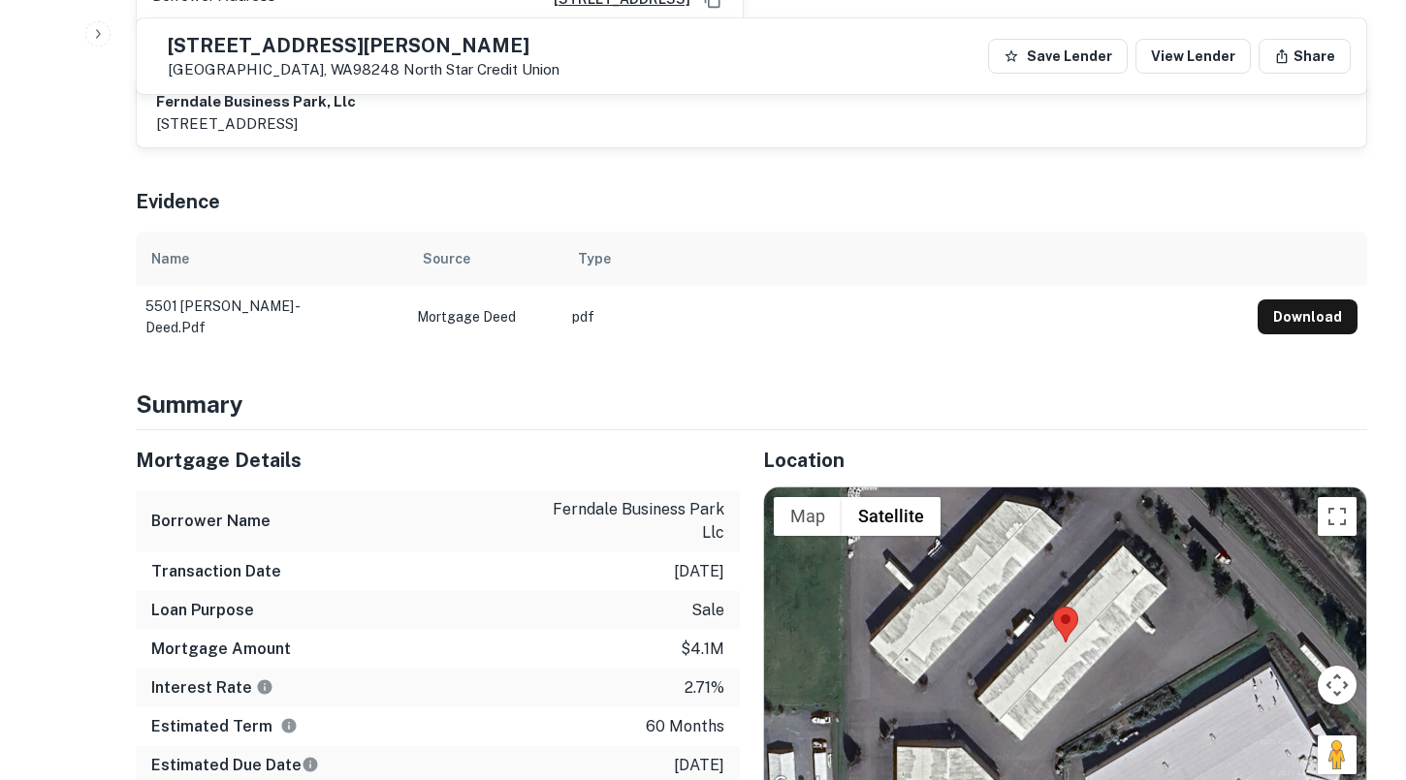
scroll to position [856, 0]
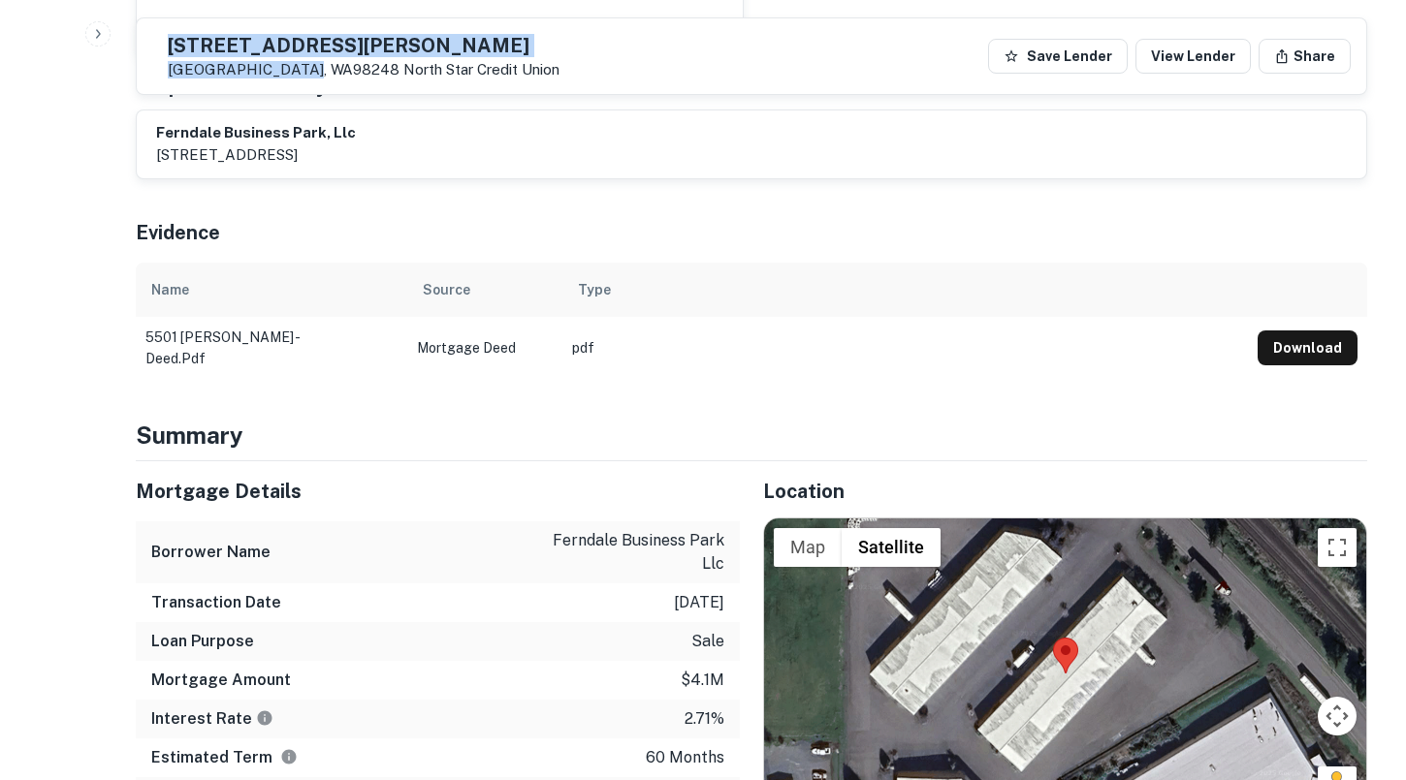
drag, startPoint x: 345, startPoint y: 71, endPoint x: 206, endPoint y: 47, distance: 141.7
click at [206, 47] on div "[STREET_ADDRESS][PERSON_NAME] Star Credit Union" at bounding box center [355, 56] width 407 height 45
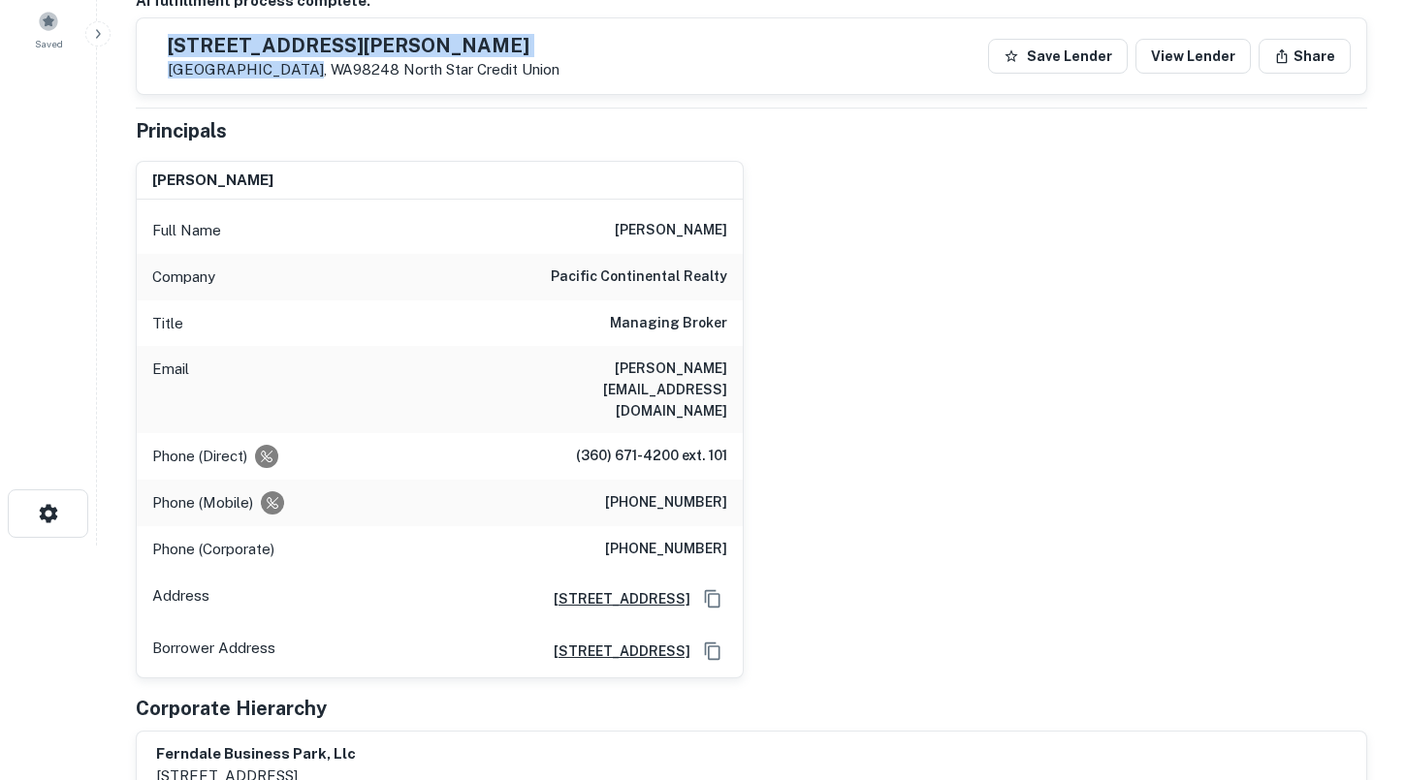
scroll to position [229, 0]
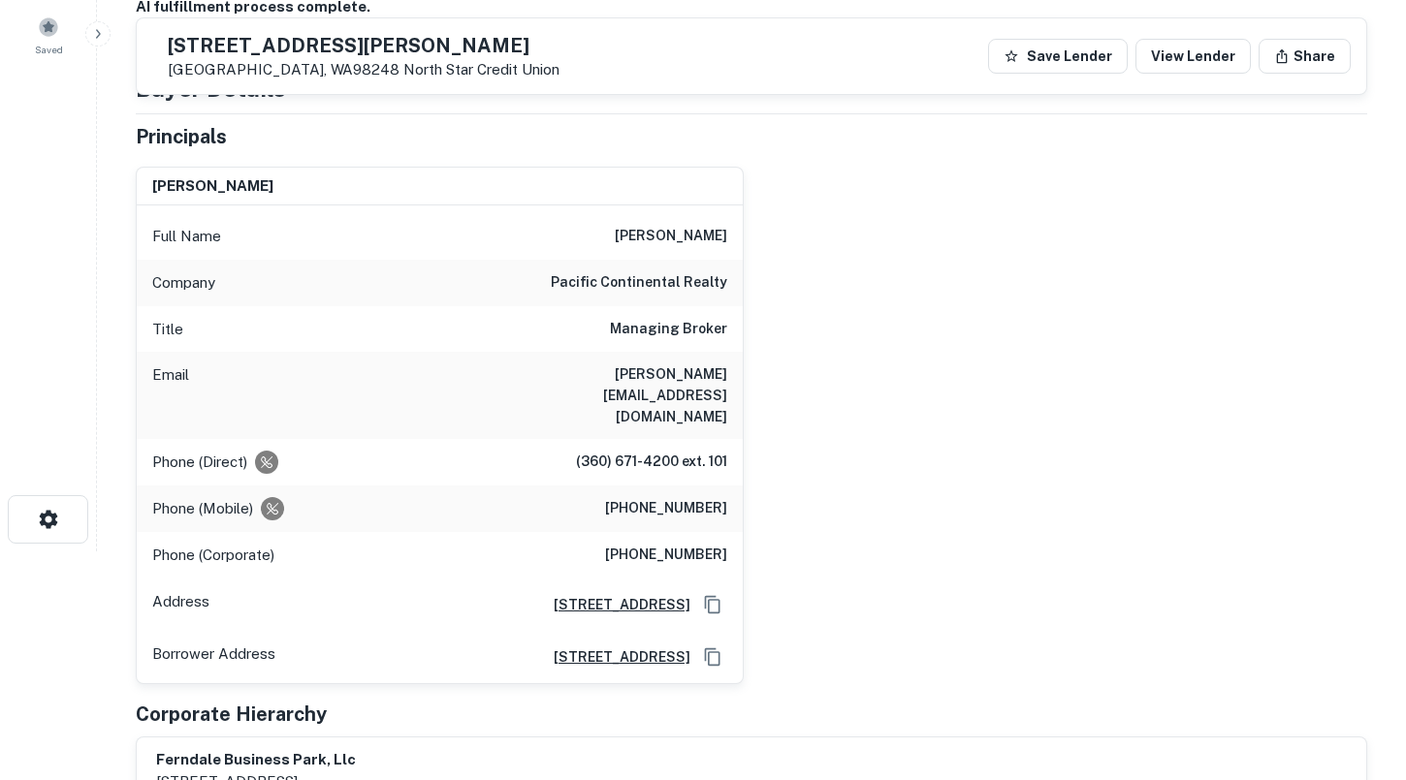
click at [608, 292] on h6 "pacific continental realty" at bounding box center [639, 282] width 176 height 23
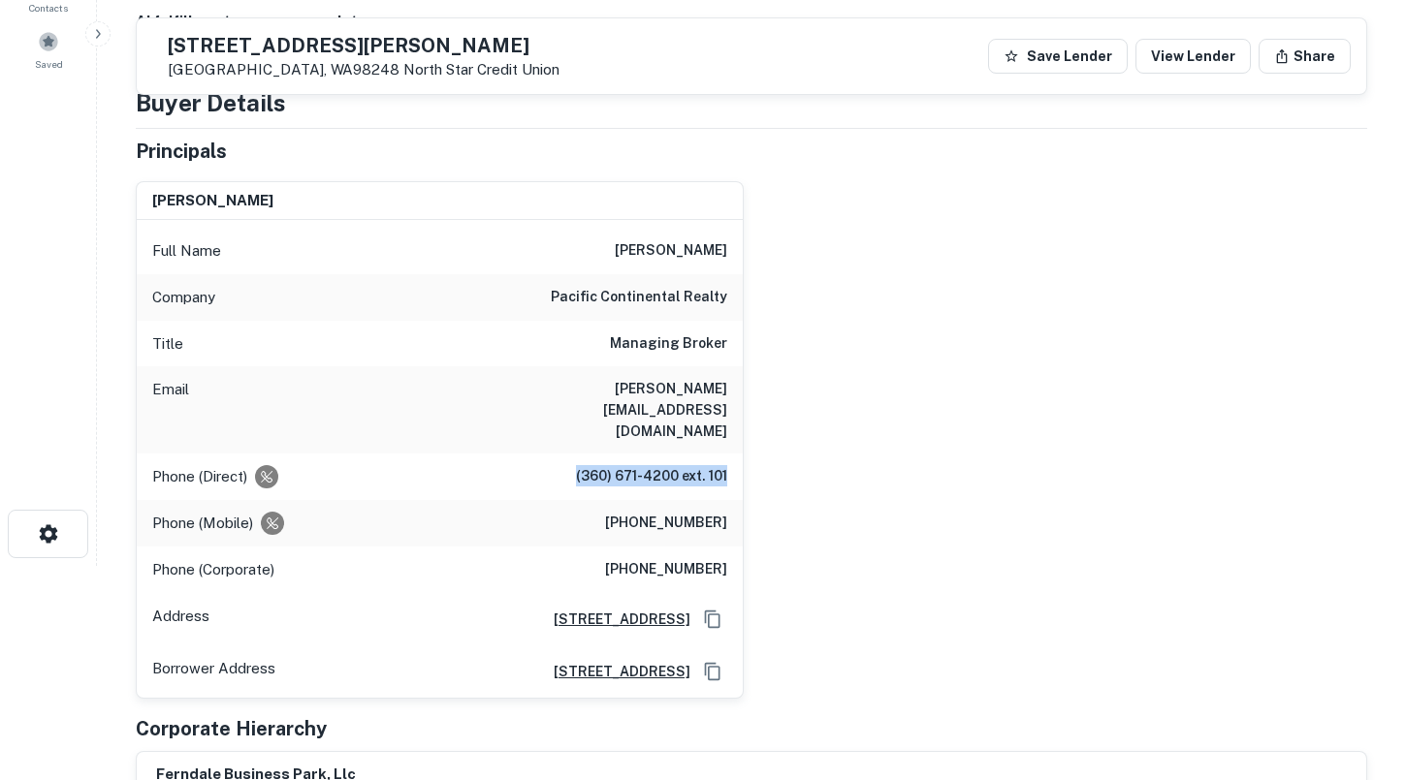
drag, startPoint x: 569, startPoint y: 439, endPoint x: 728, endPoint y: 437, distance: 159.0
click at [728, 454] on div "Phone (Direct) (360) 671-4200 ext. 101" at bounding box center [440, 477] width 606 height 47
click at [655, 500] on div "Phone (Mobile) [PHONE_NUMBER]" at bounding box center [440, 523] width 606 height 47
drag, startPoint x: 630, startPoint y: 482, endPoint x: 753, endPoint y: 482, distance: 123.1
click at [753, 482] on div "[PERSON_NAME] Full Name [PERSON_NAME] Company pacific continental realty Title …" at bounding box center [743, 432] width 1247 height 533
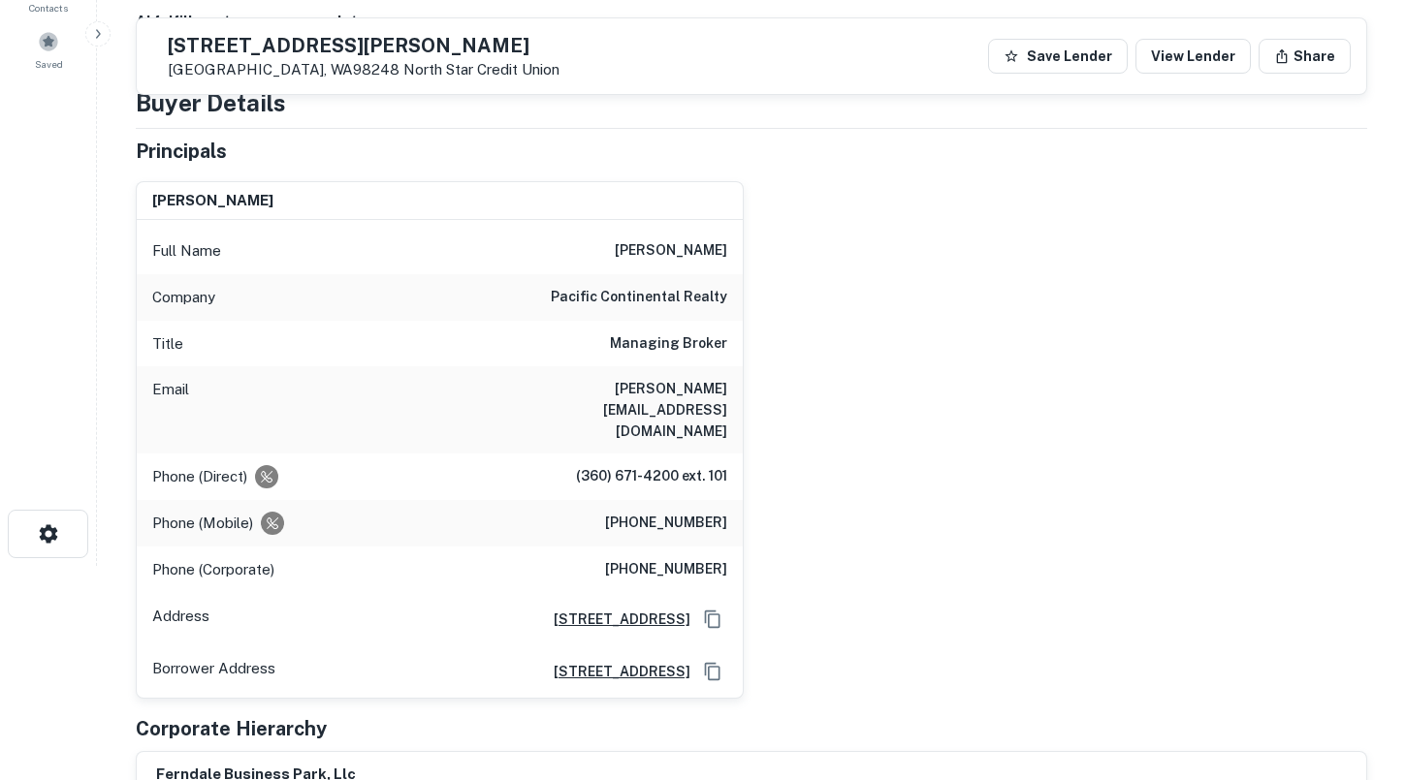
click at [512, 390] on div "Email [PERSON_NAME][EMAIL_ADDRESS][DOMAIN_NAME]" at bounding box center [440, 409] width 606 height 87
drag, startPoint x: 512, startPoint y: 390, endPoint x: 728, endPoint y: 387, distance: 216.2
click at [726, 387] on div "Email [PERSON_NAME][EMAIL_ADDRESS][DOMAIN_NAME]" at bounding box center [440, 409] width 606 height 87
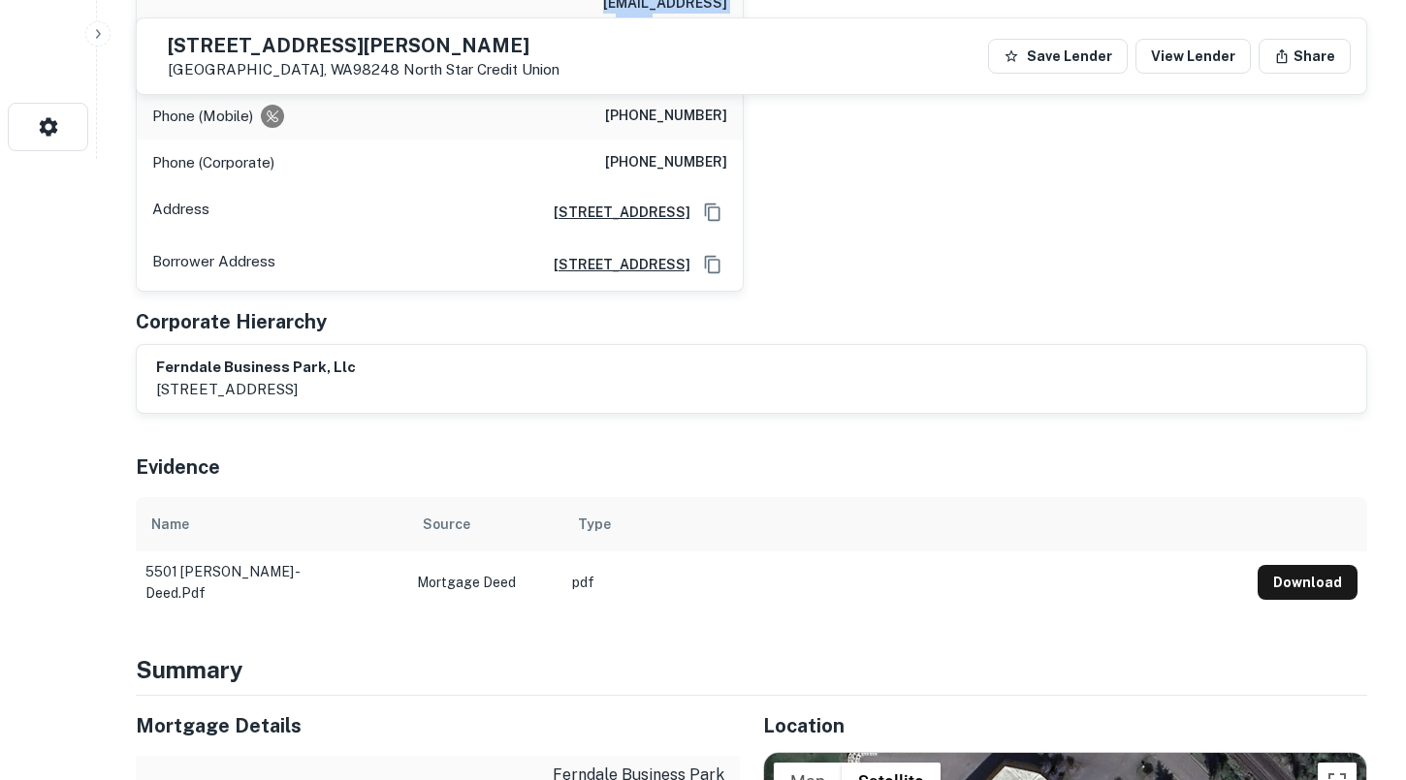
scroll to position [796, 0]
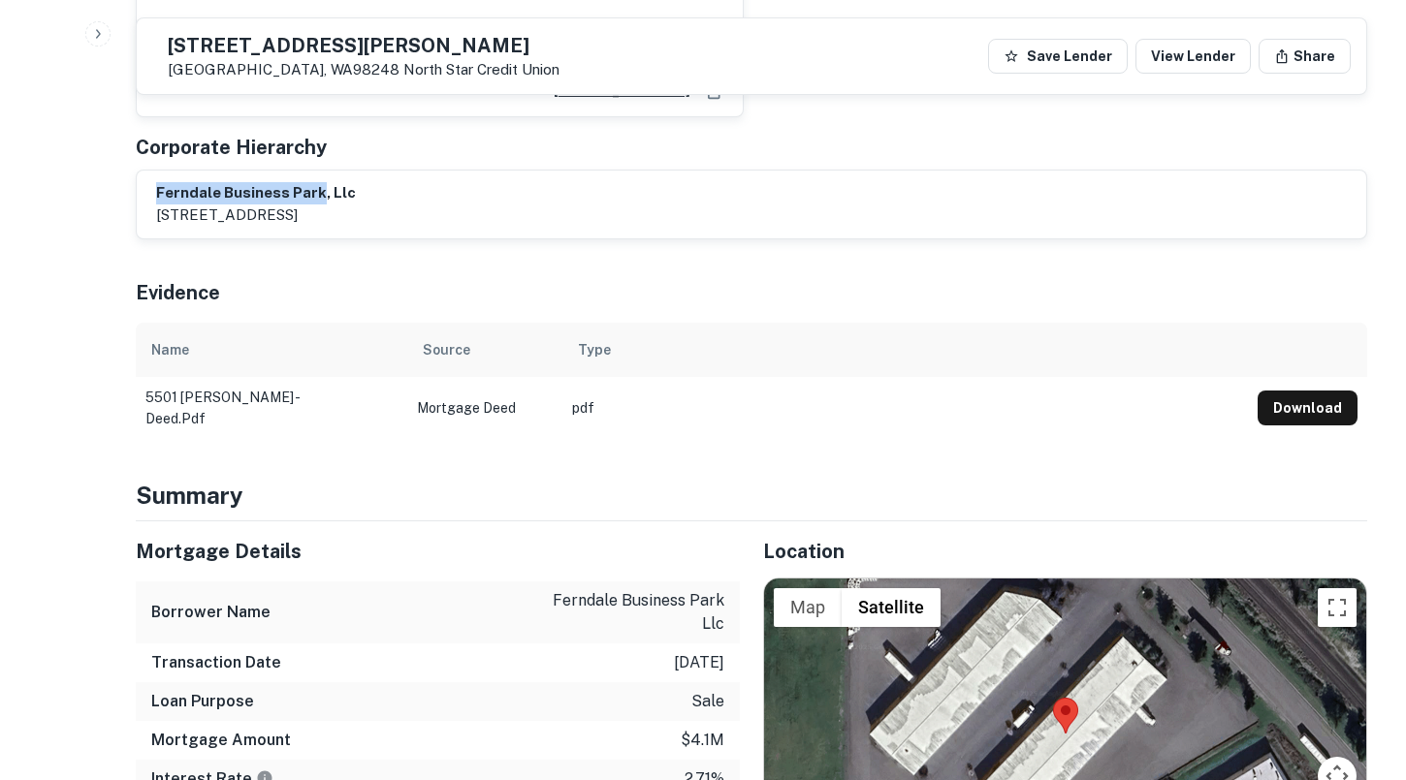
drag, startPoint x: 316, startPoint y: 155, endPoint x: 155, endPoint y: 151, distance: 161.0
click at [156, 182] on h6 "ferndale business park, llc" at bounding box center [256, 193] width 200 height 22
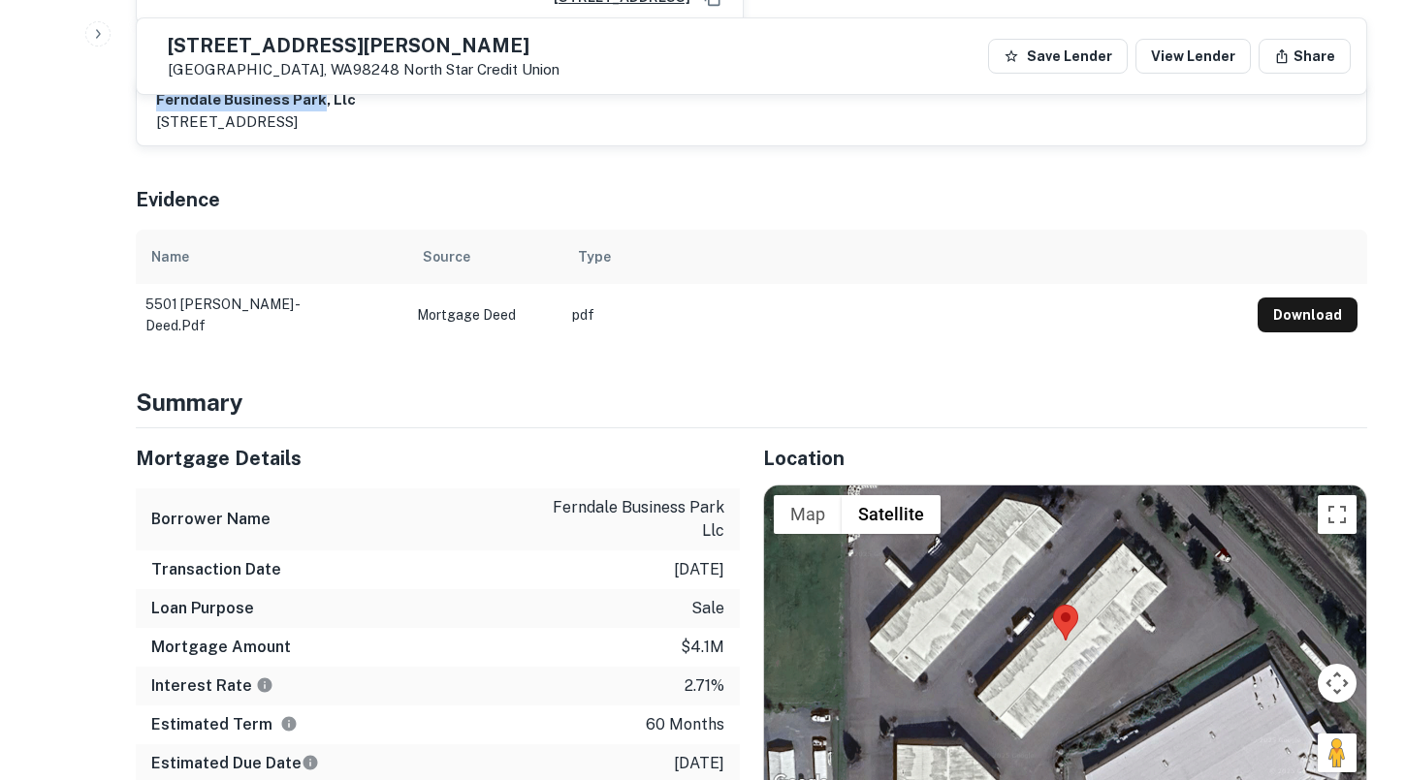
scroll to position [1267, 0]
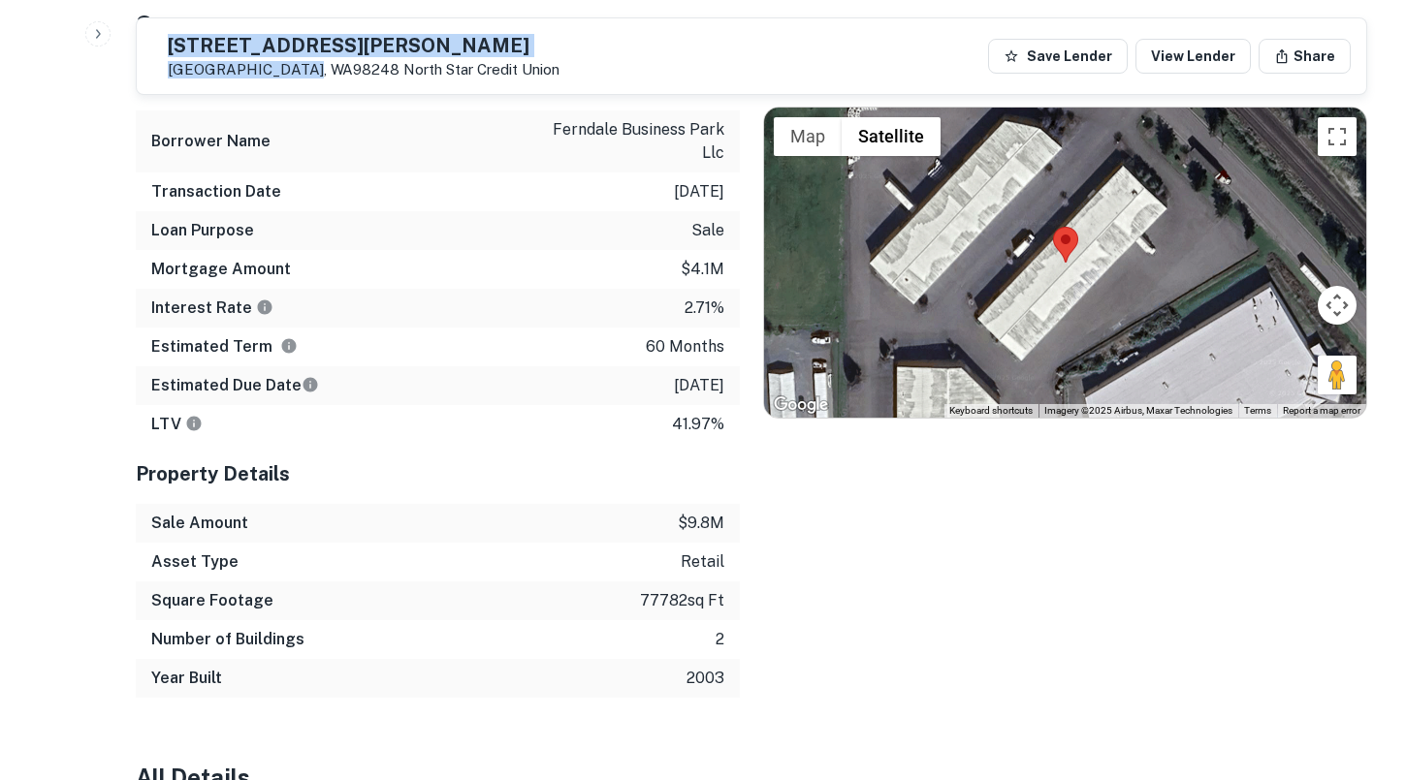
drag, startPoint x: 348, startPoint y: 71, endPoint x: 205, endPoint y: 45, distance: 145.8
click at [205, 45] on div "[STREET_ADDRESS][PERSON_NAME] Star Credit Union" at bounding box center [355, 56] width 407 height 45
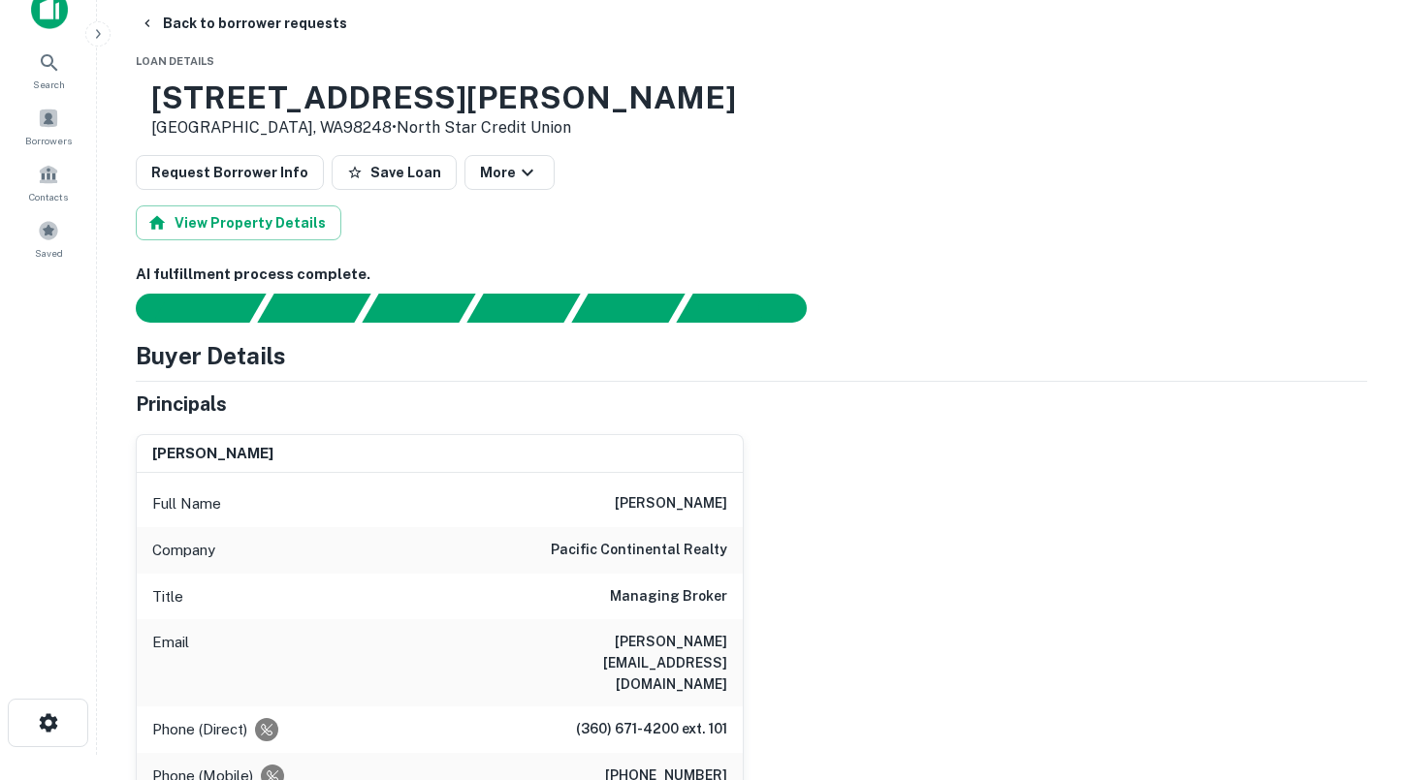
scroll to position [0, 0]
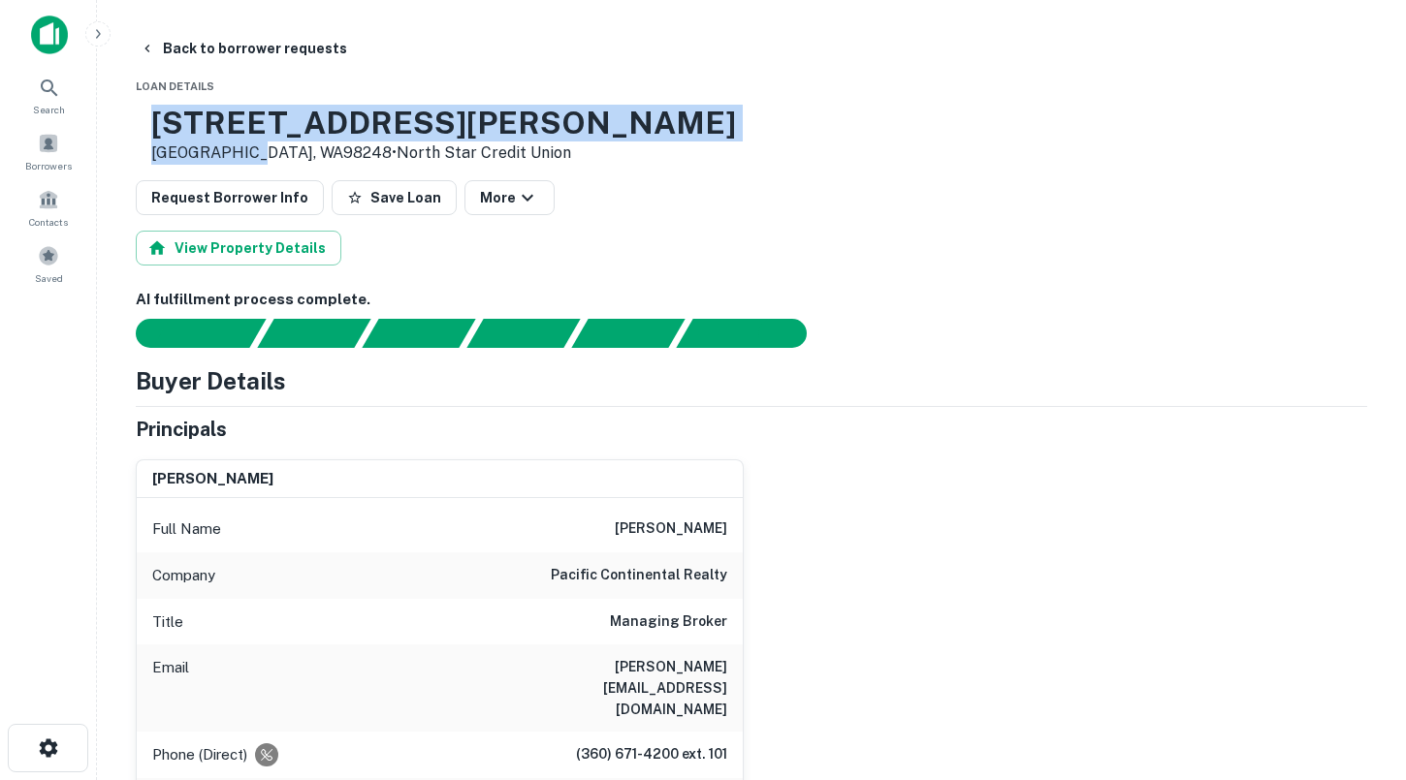
drag, startPoint x: 306, startPoint y: 160, endPoint x: 211, endPoint y: 124, distance: 101.5
click at [211, 125] on div "[STREET_ADDRESS][PERSON_NAME] • North Star Credit Union" at bounding box center [436, 135] width 600 height 60
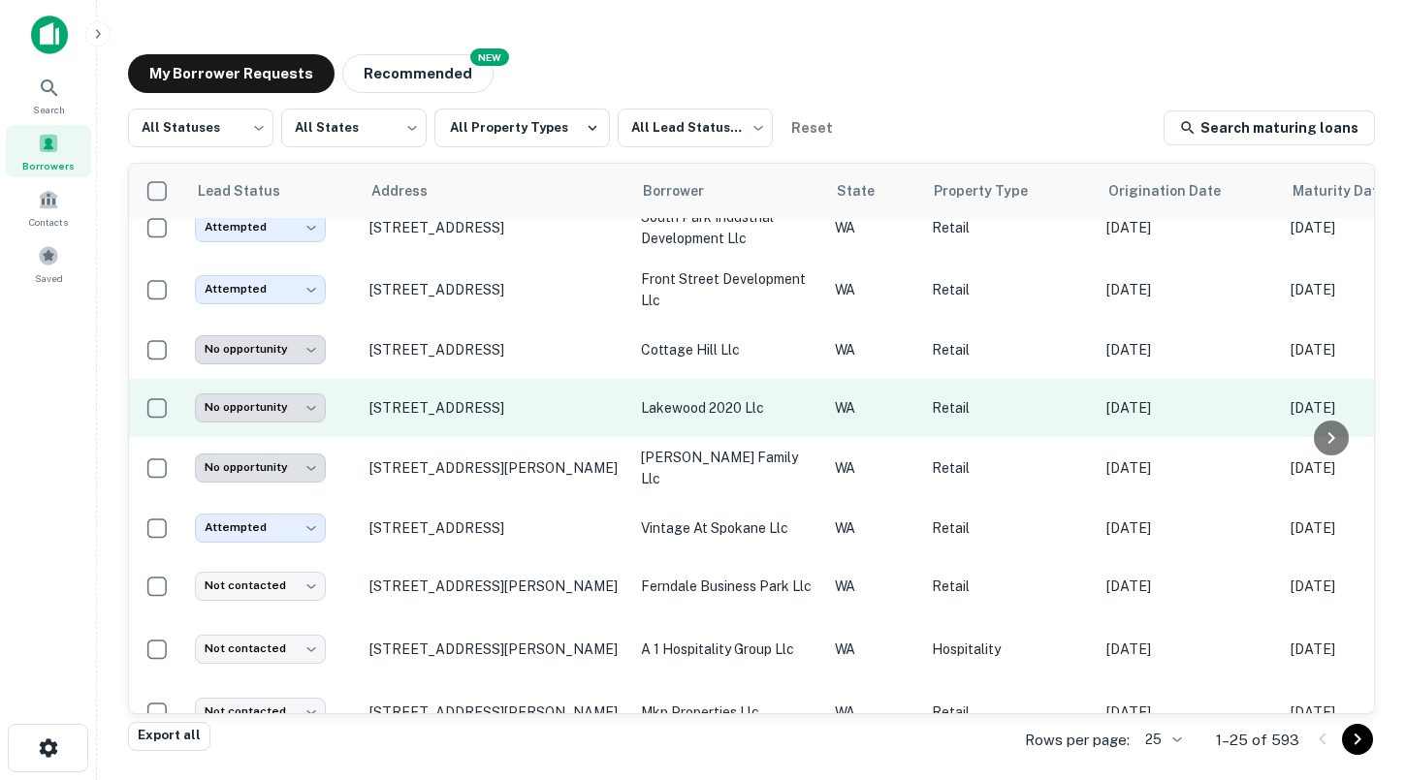
scroll to position [860, 0]
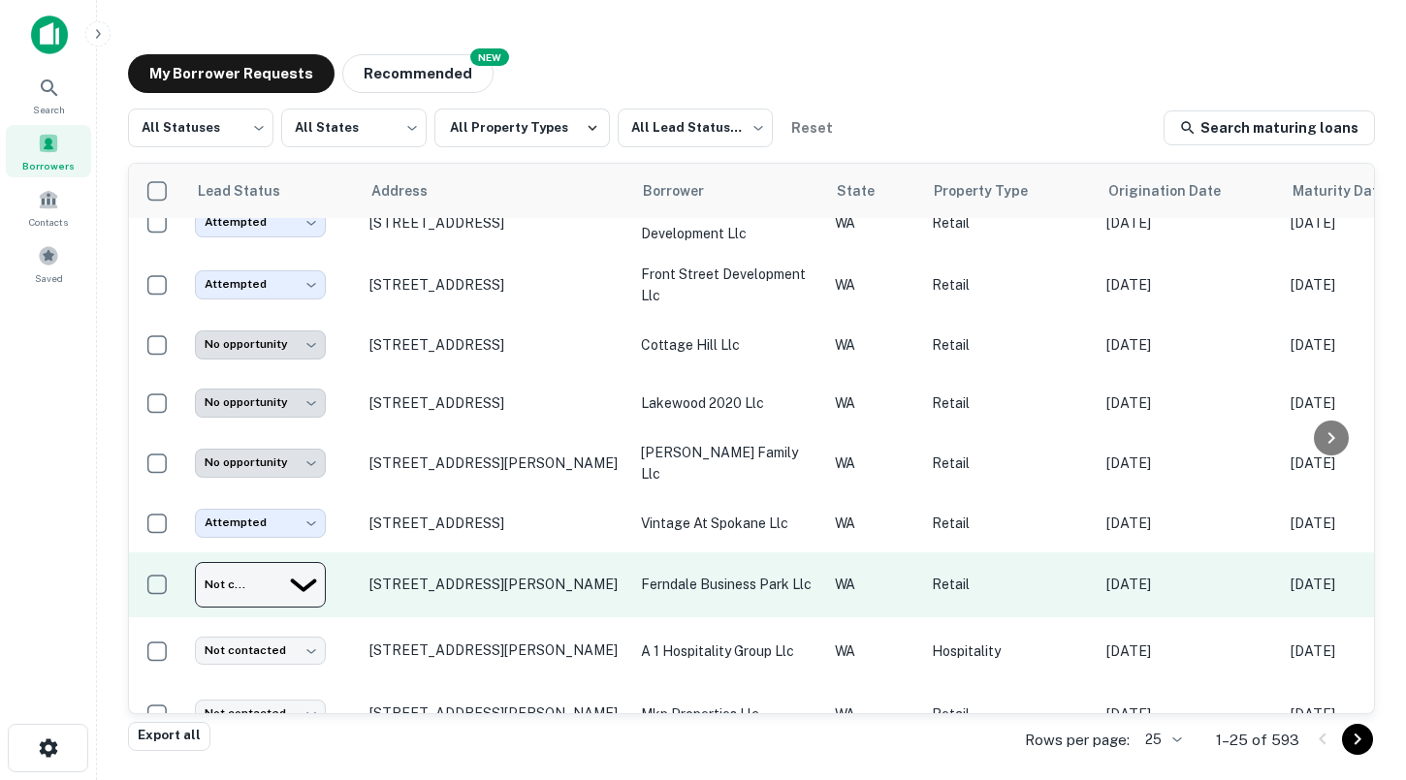
click at [300, 574] on body "Search Borrowers Contacts Saved My Borrower Requests NEW Recommended All Status…" at bounding box center [703, 390] width 1406 height 780
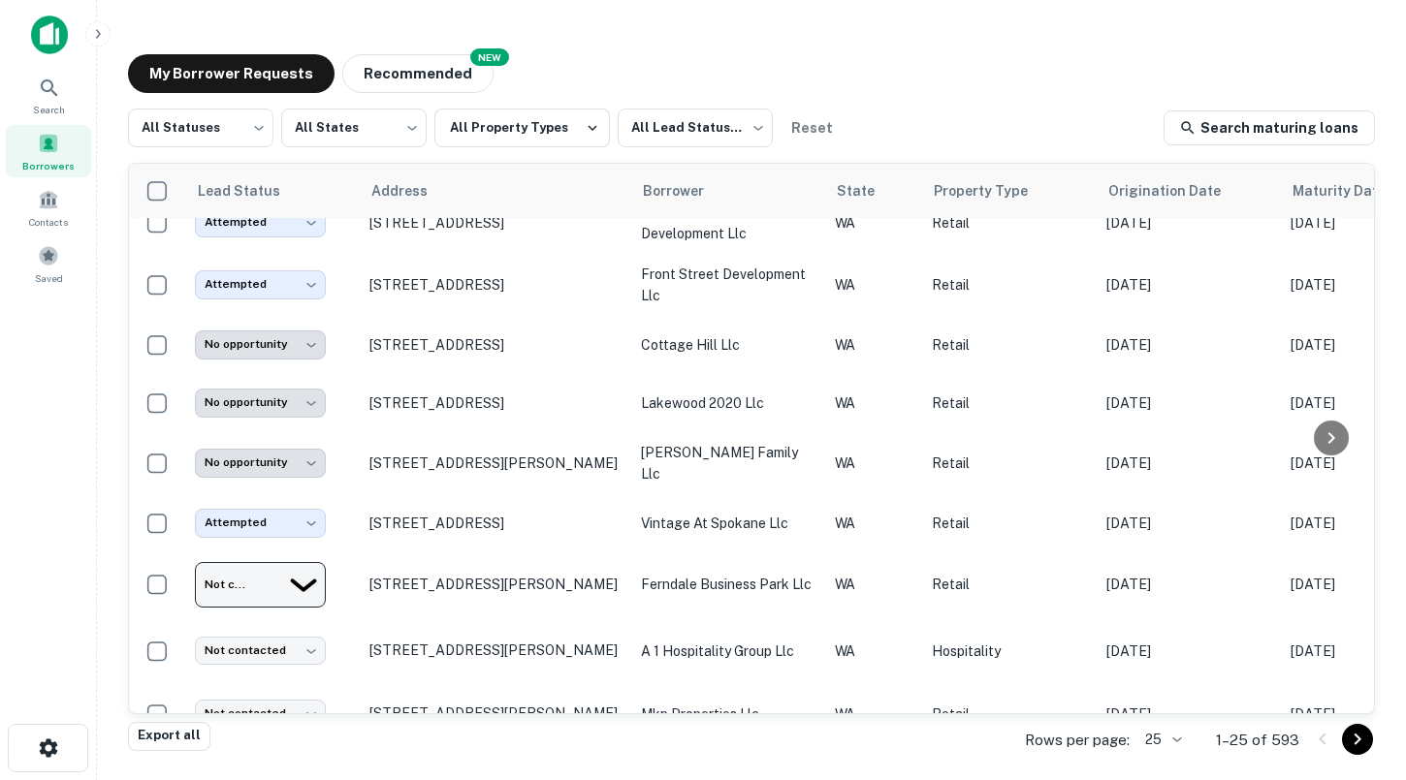
type input "*********"
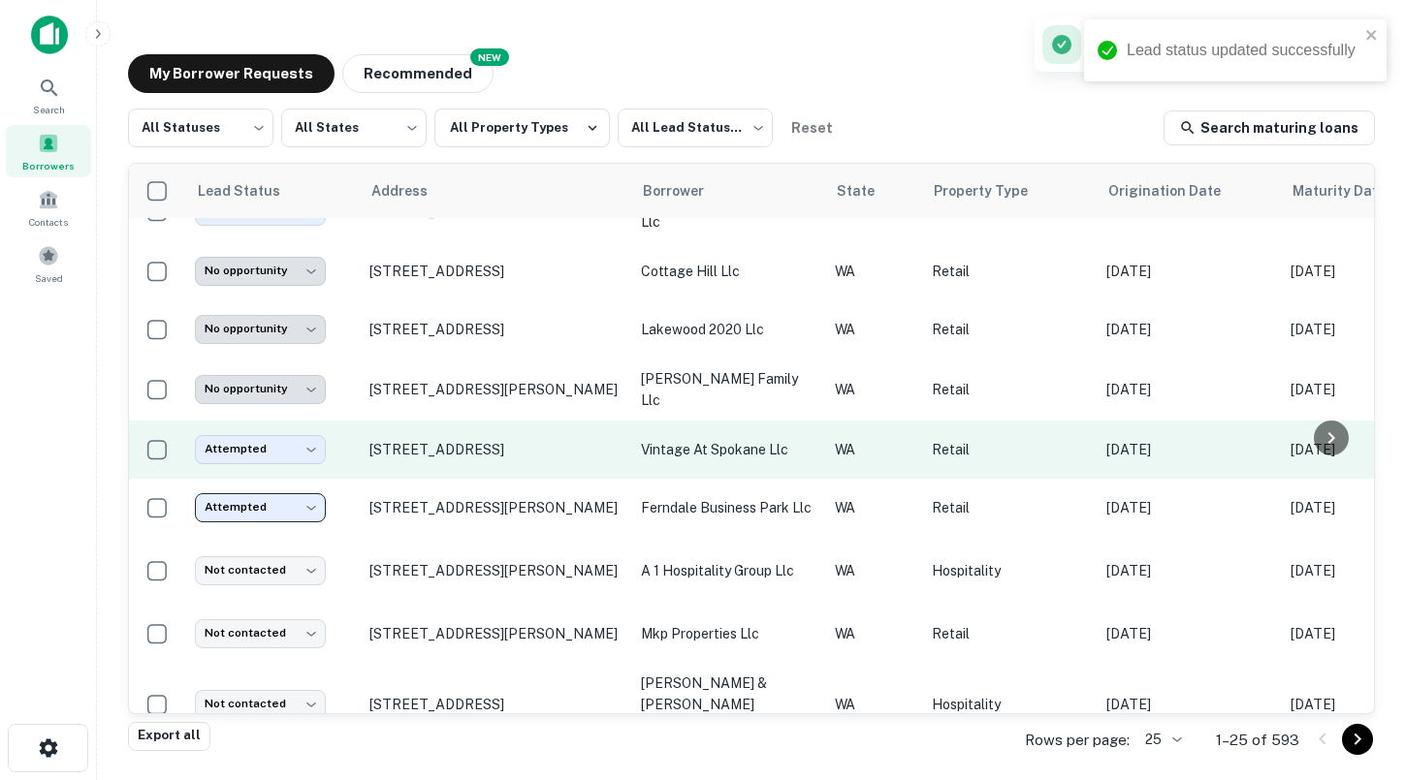
scroll to position [939, 0]
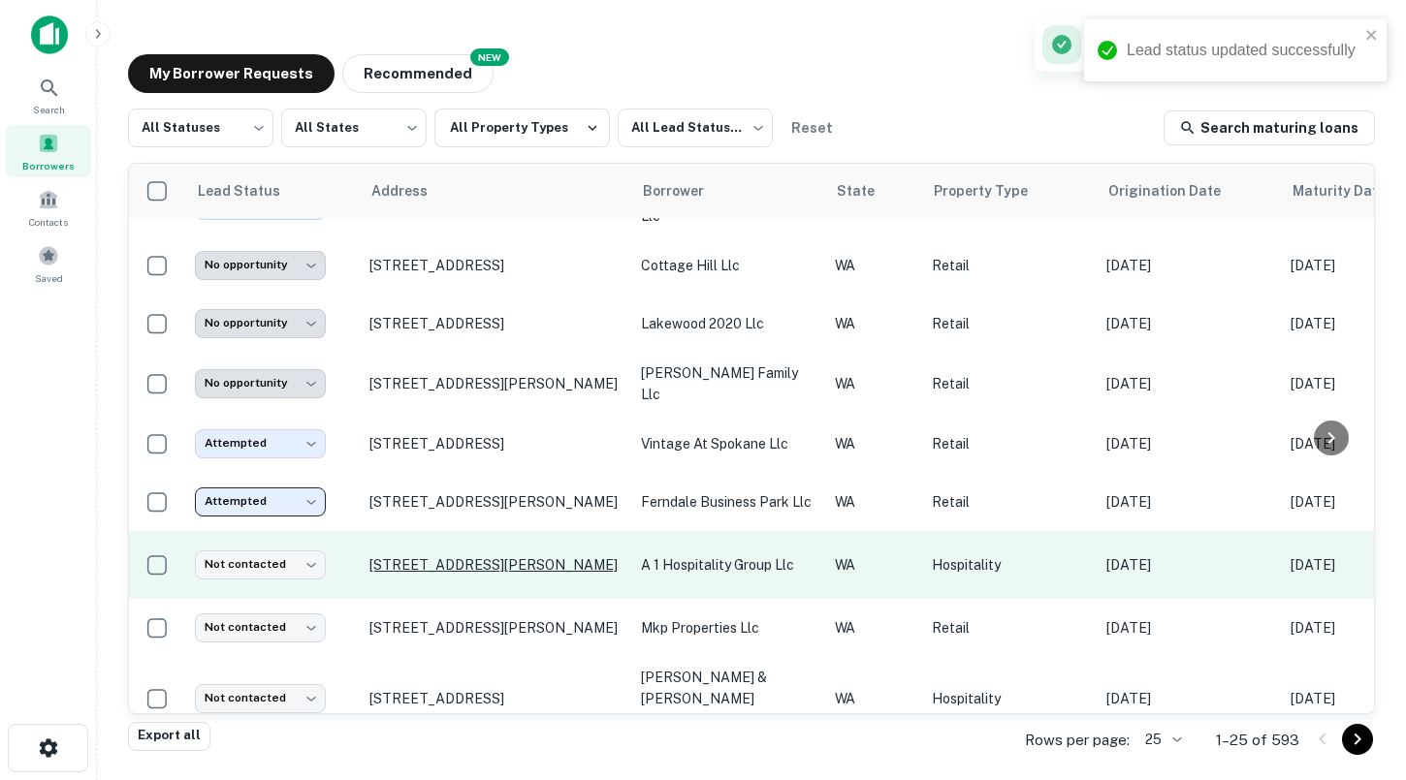
click at [513, 556] on p "[STREET_ADDRESS][PERSON_NAME]" at bounding box center [495, 564] width 252 height 17
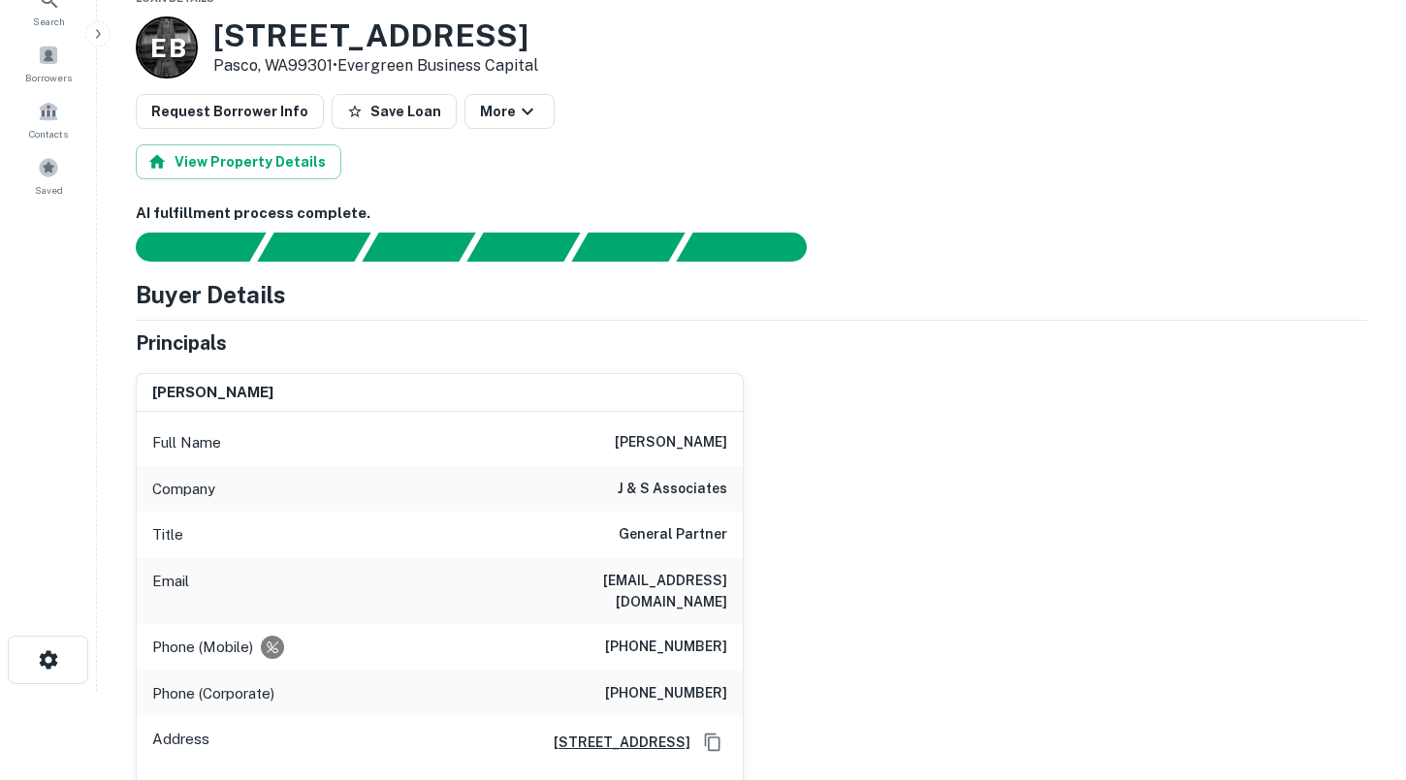
scroll to position [89, 0]
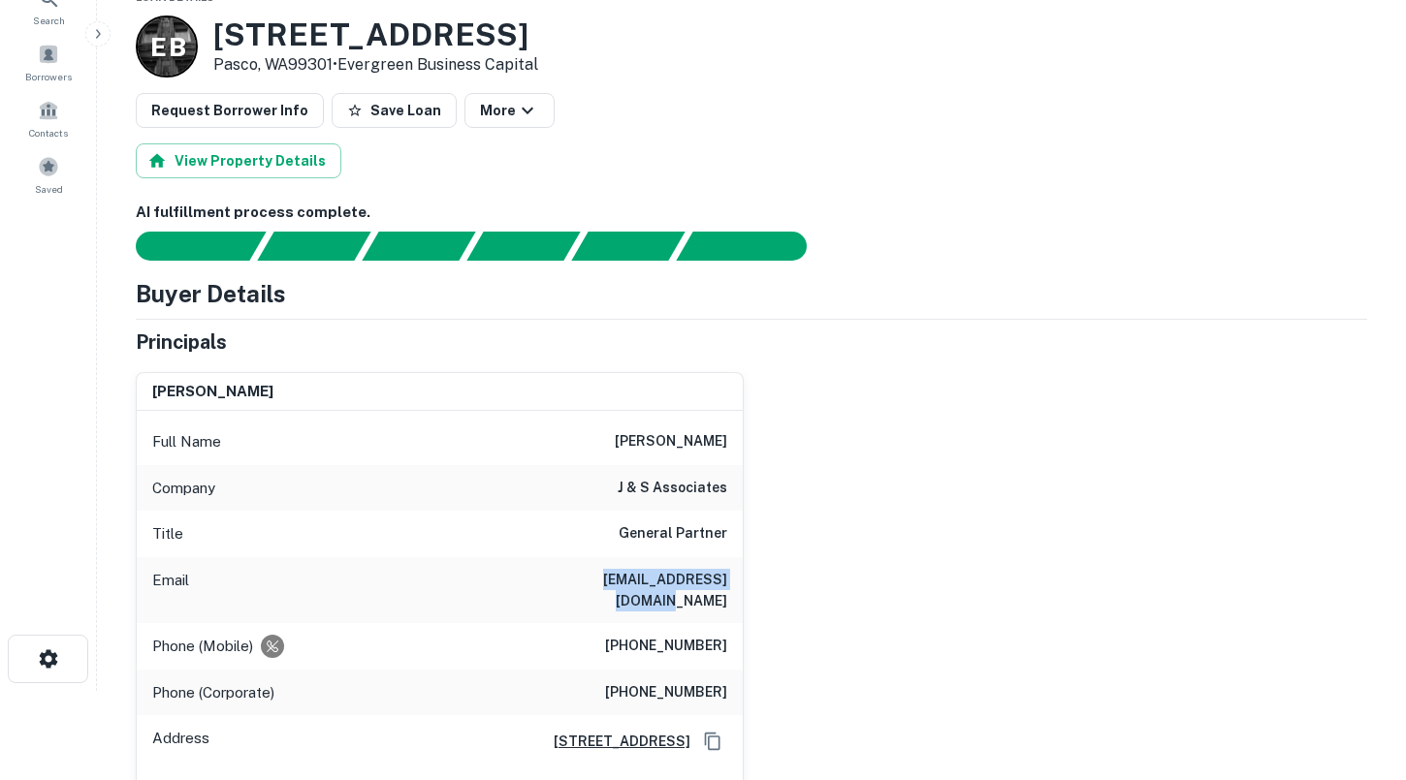
drag, startPoint x: 576, startPoint y: 580, endPoint x: 740, endPoint y: 584, distance: 163.9
click at [740, 584] on div "Email [EMAIL_ADDRESS][DOMAIN_NAME]" at bounding box center [440, 590] width 606 height 66
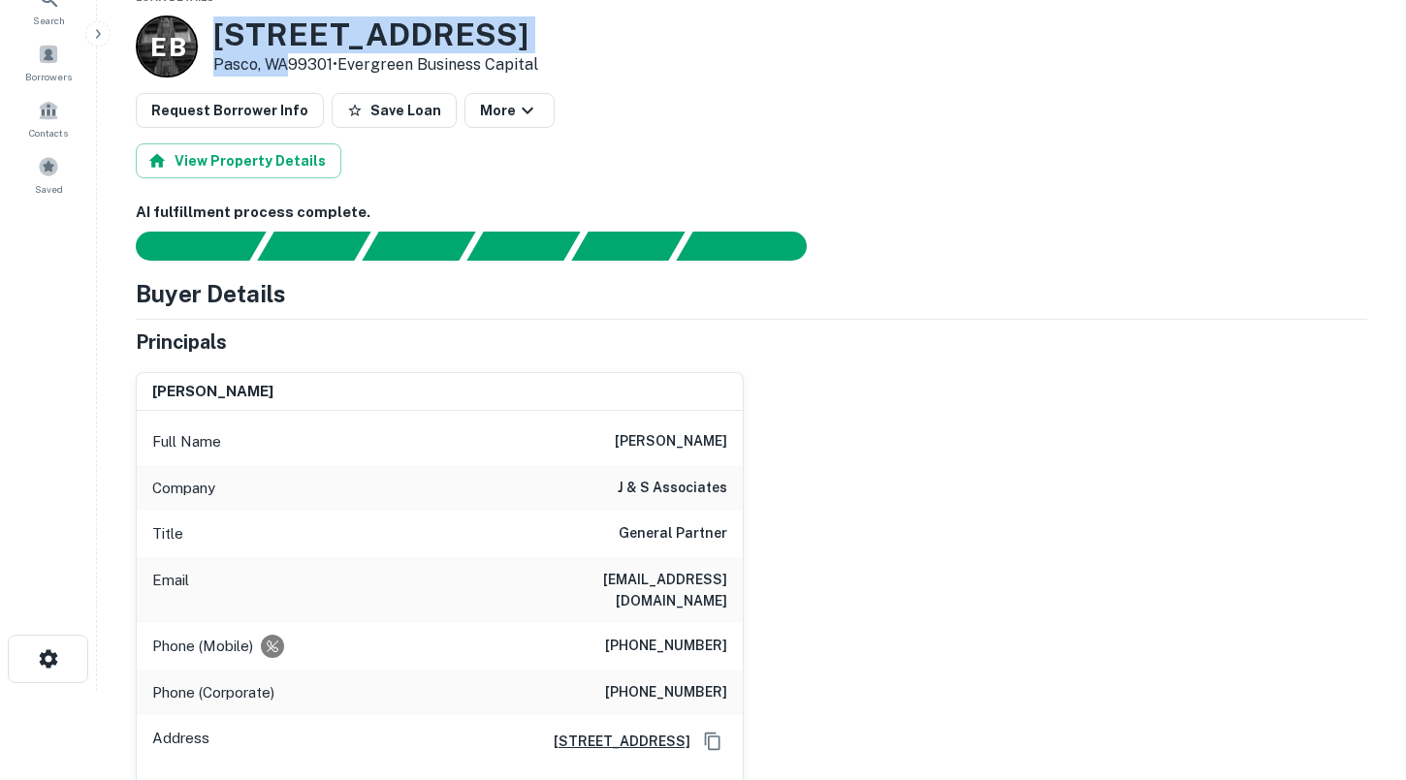
drag, startPoint x: 285, startPoint y: 65, endPoint x: 218, endPoint y: 24, distance: 78.3
click at [218, 24] on div "[STREET_ADDRESS][PERSON_NAME] • Evergreen Business Capital" at bounding box center [375, 46] width 325 height 60
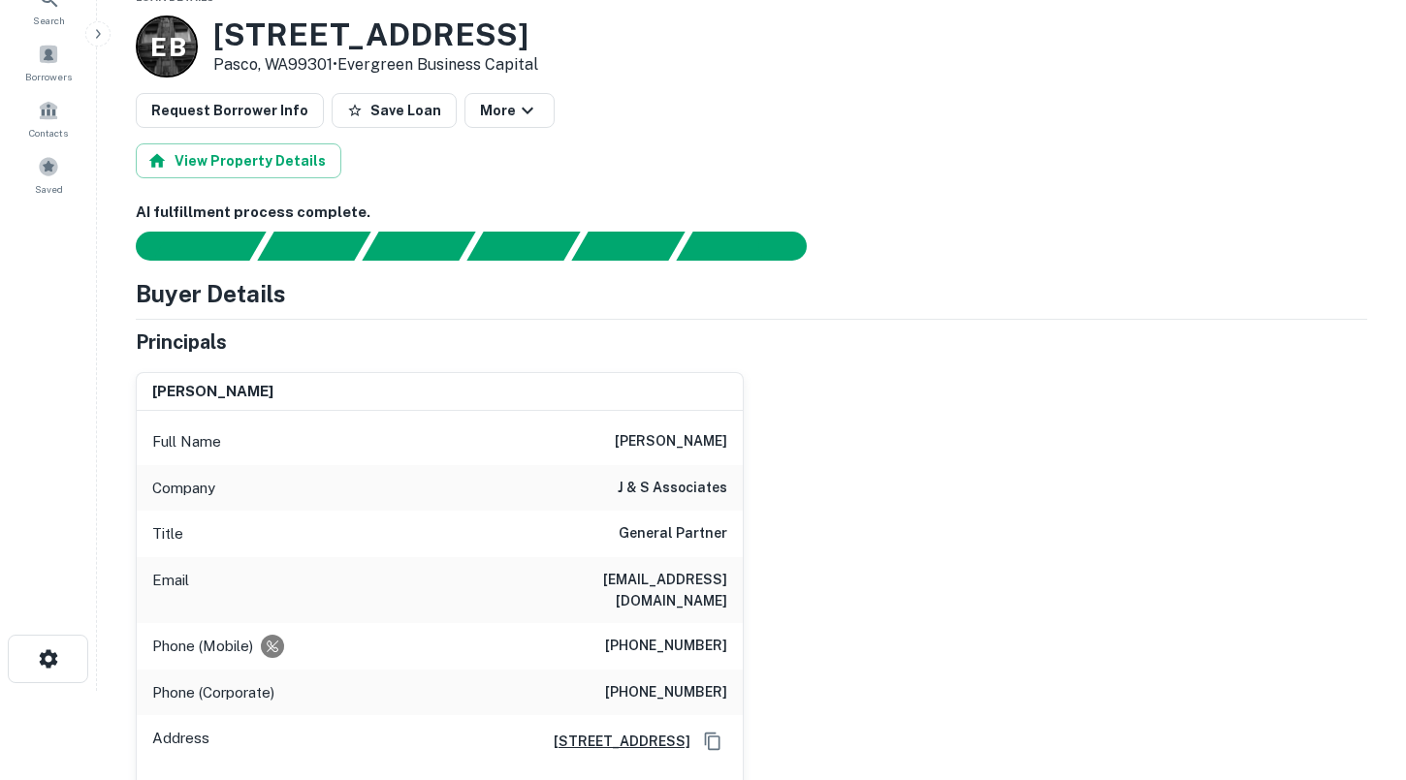
click at [652, 439] on h6 "[PERSON_NAME]" at bounding box center [671, 441] width 112 height 23
drag, startPoint x: 645, startPoint y: 442, endPoint x: 730, endPoint y: 439, distance: 85.4
click at [730, 439] on div "Full Name [PERSON_NAME]" at bounding box center [440, 442] width 606 height 47
drag, startPoint x: 579, startPoint y: 580, endPoint x: 731, endPoint y: 579, distance: 152.2
click at [732, 580] on div "Email [EMAIL_ADDRESS][DOMAIN_NAME]" at bounding box center [440, 590] width 606 height 66
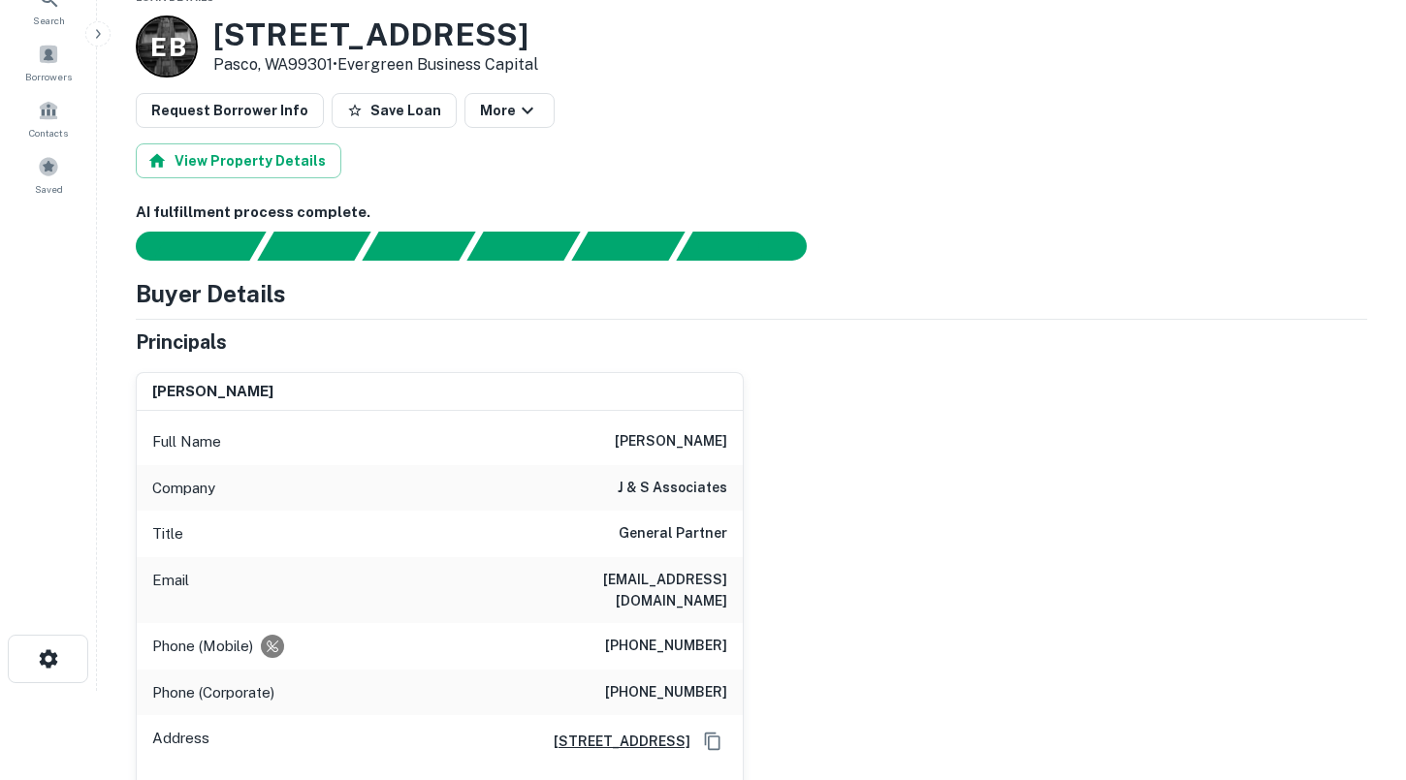
click at [654, 449] on h6 "[PERSON_NAME]" at bounding box center [671, 441] width 112 height 23
drag, startPoint x: 641, startPoint y: 444, endPoint x: 735, endPoint y: 443, distance: 94.0
click at [735, 443] on div "Full Name [PERSON_NAME]" at bounding box center [440, 442] width 606 height 47
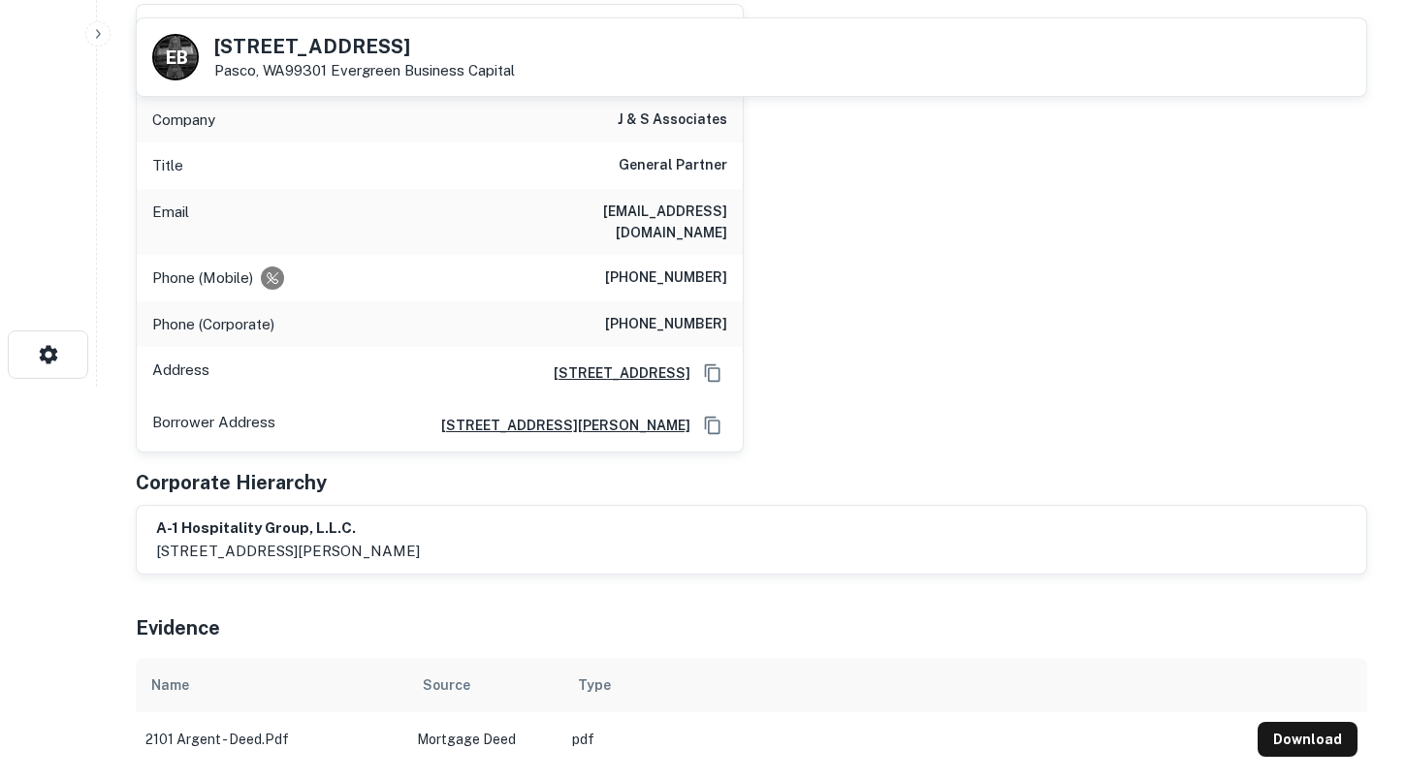
scroll to position [399, 0]
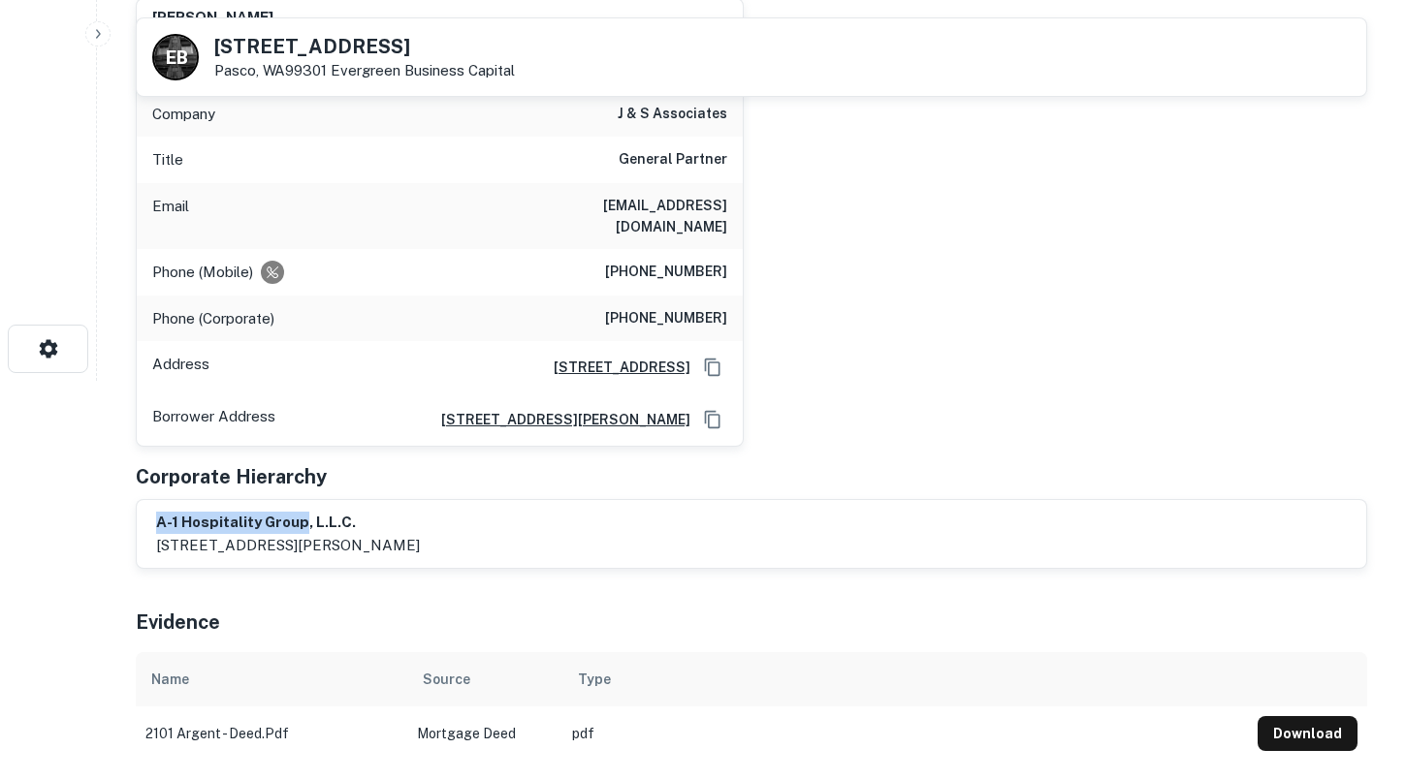
drag, startPoint x: 154, startPoint y: 501, endPoint x: 300, endPoint y: 503, distance: 146.4
click at [300, 503] on div "a-1 hospitality group, l.l.c. [STREET_ADDRESS]" at bounding box center [751, 534] width 1229 height 68
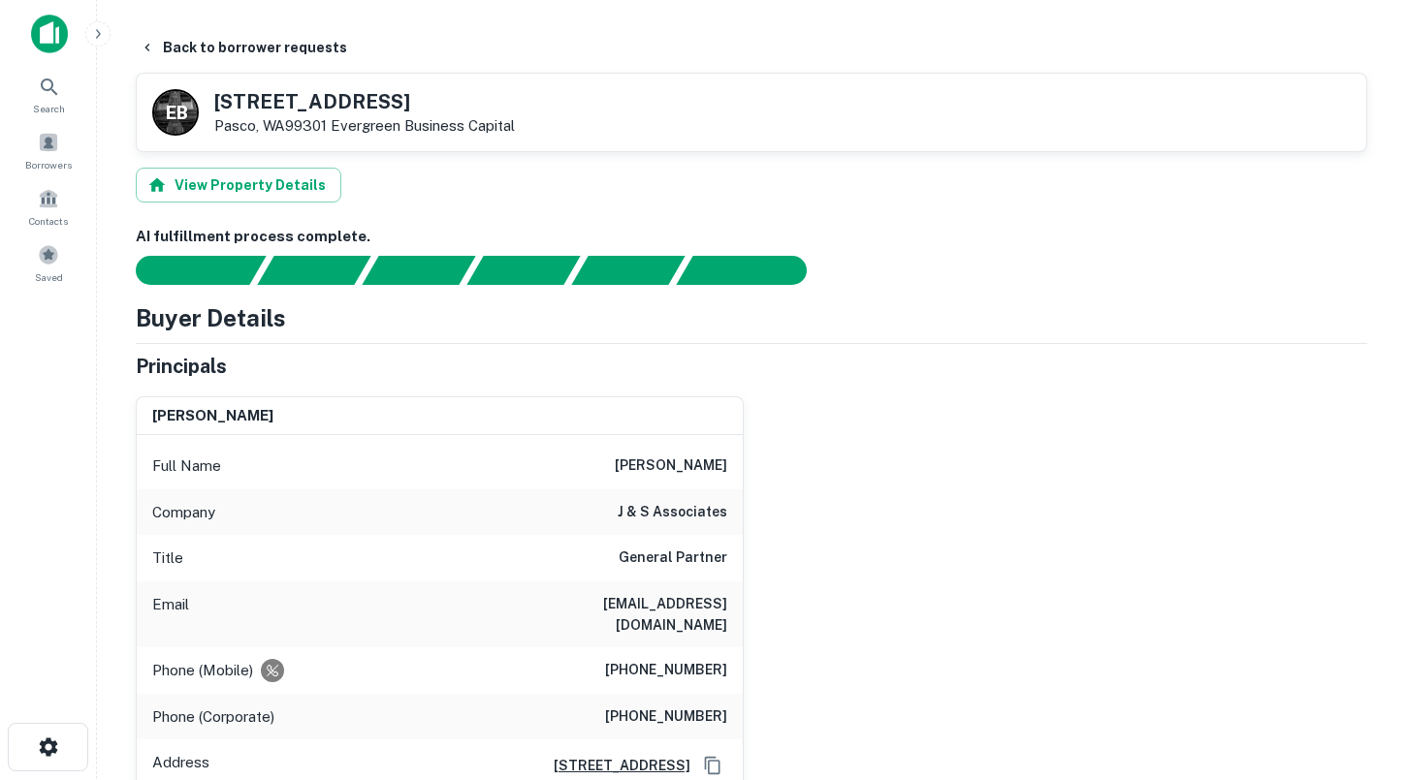
scroll to position [0, 0]
